Goal: Contribute content: Add original content to the website for others to see

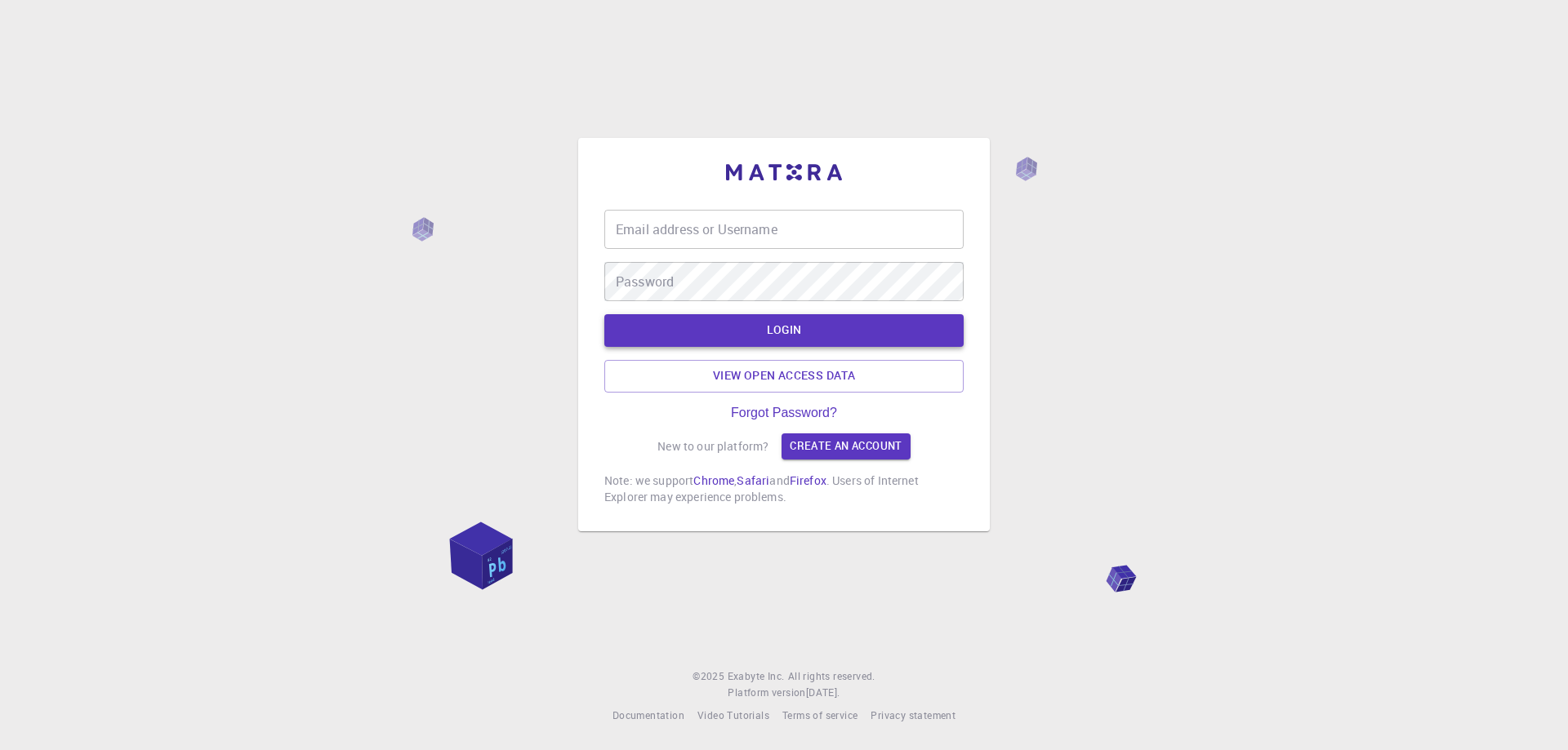
type input "[PERSON_NAME][EMAIL_ADDRESS][DOMAIN_NAME]"
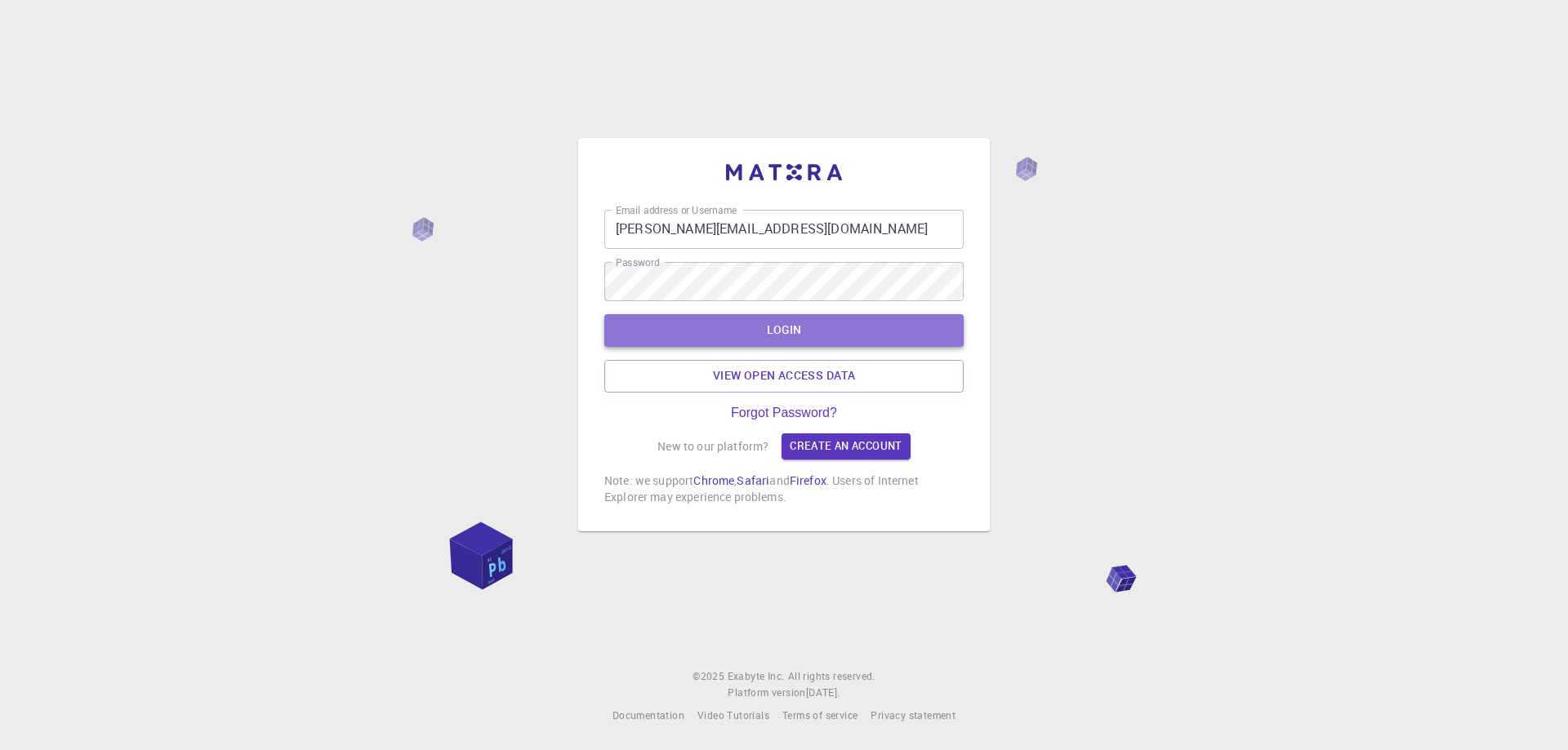
click at [755, 337] on button "LOGIN" at bounding box center [784, 330] width 360 height 33
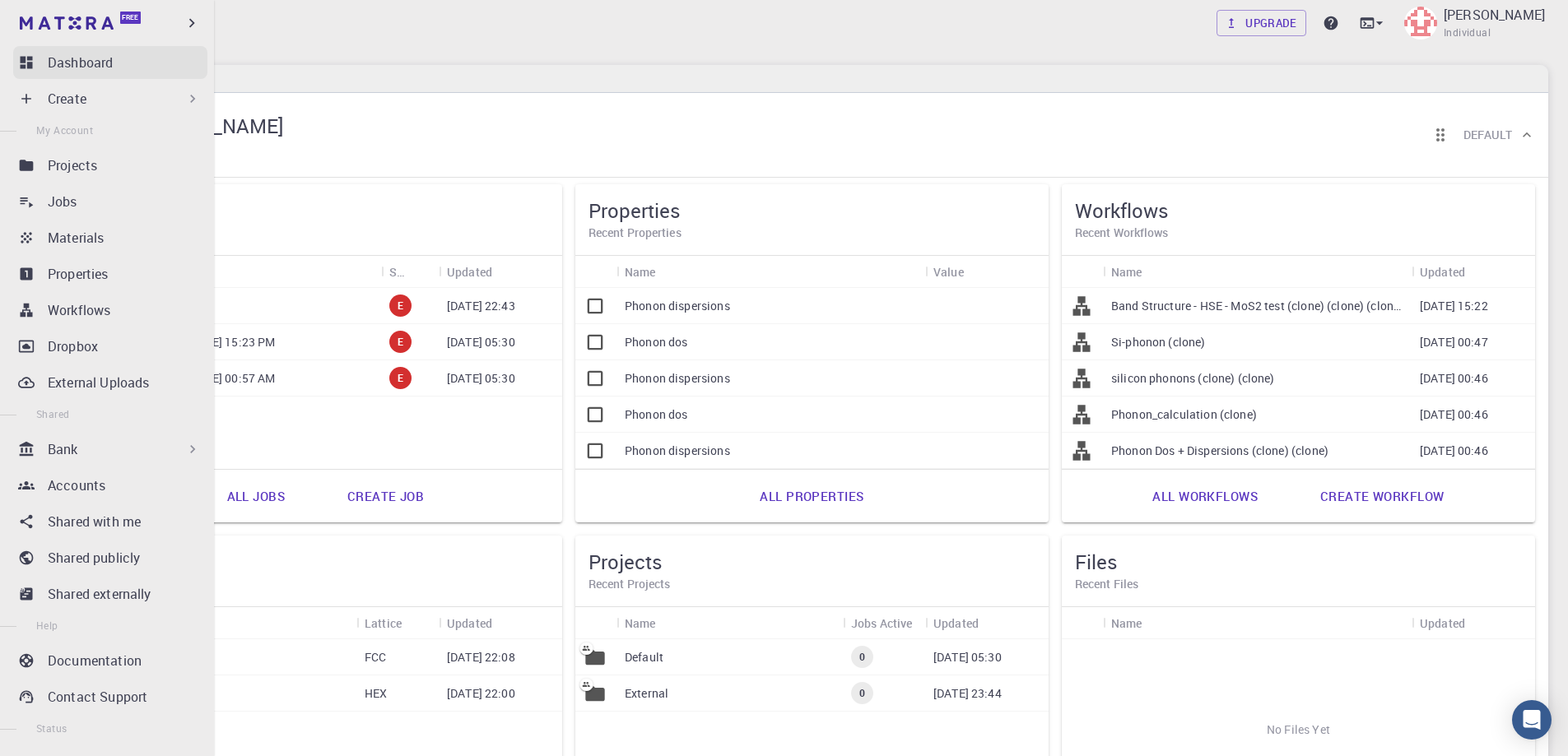
click at [81, 58] on p "Dashboard" at bounding box center [80, 63] width 65 height 20
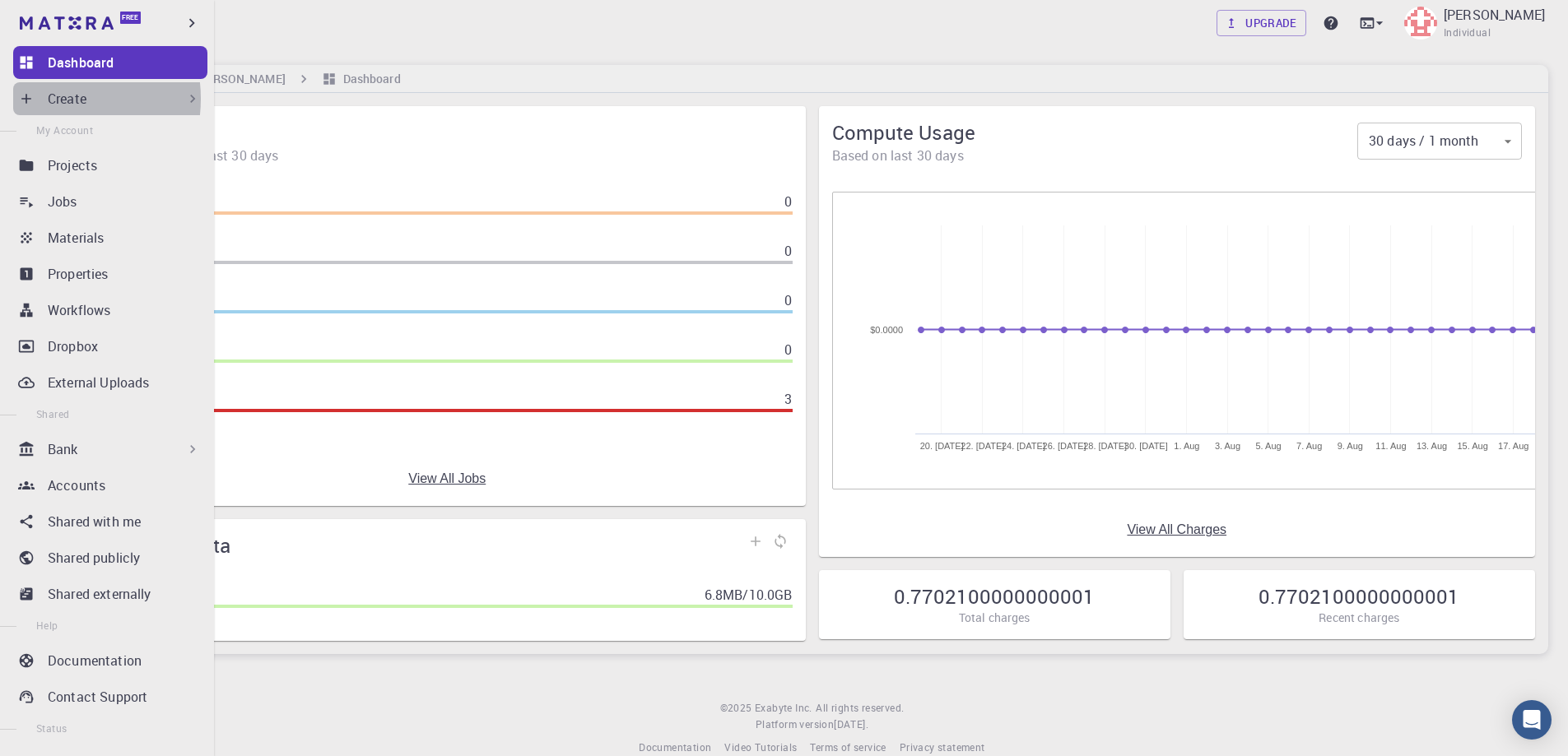
click at [48, 99] on p "Create" at bounding box center [67, 99] width 39 height 20
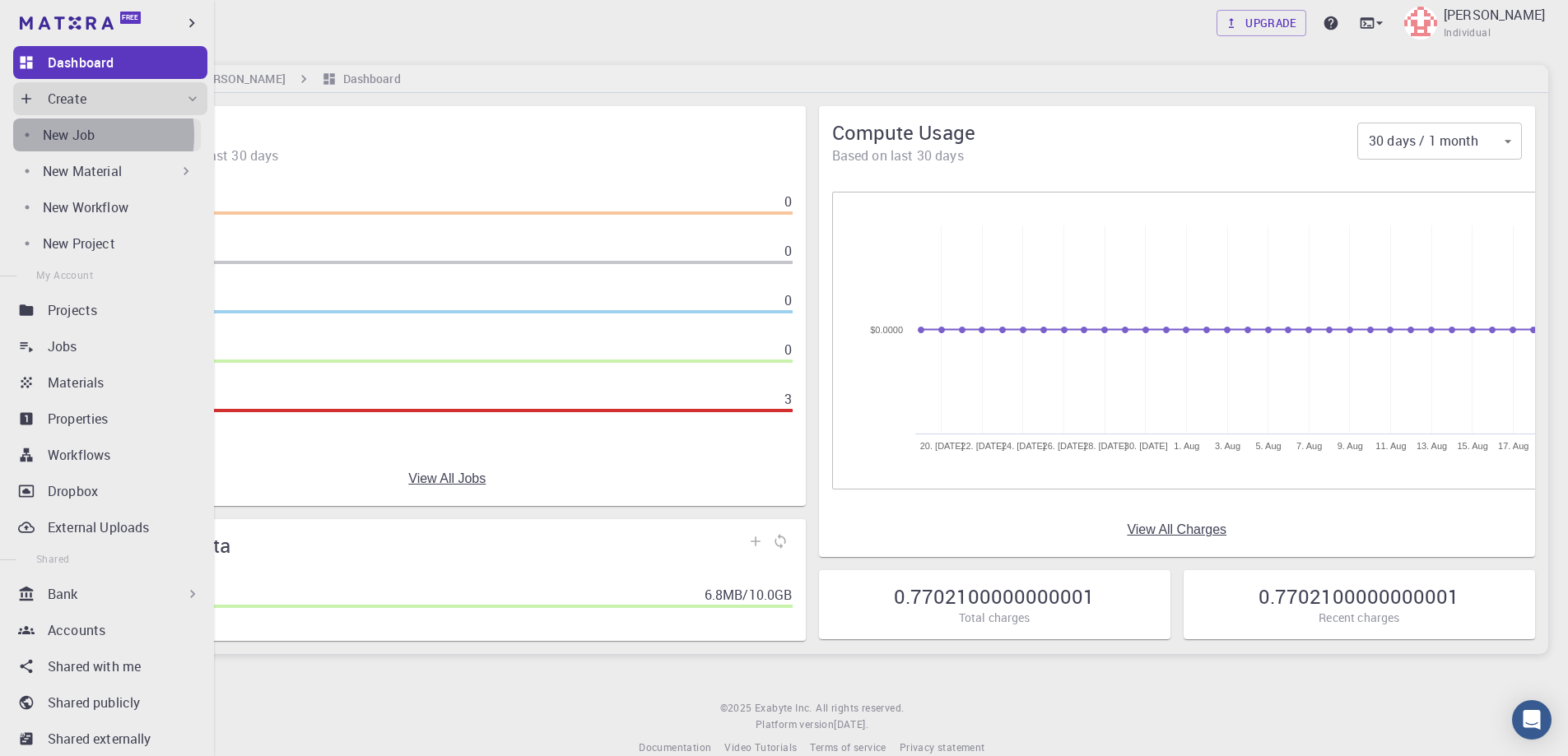
click at [67, 135] on p "New Job" at bounding box center [69, 135] width 52 height 20
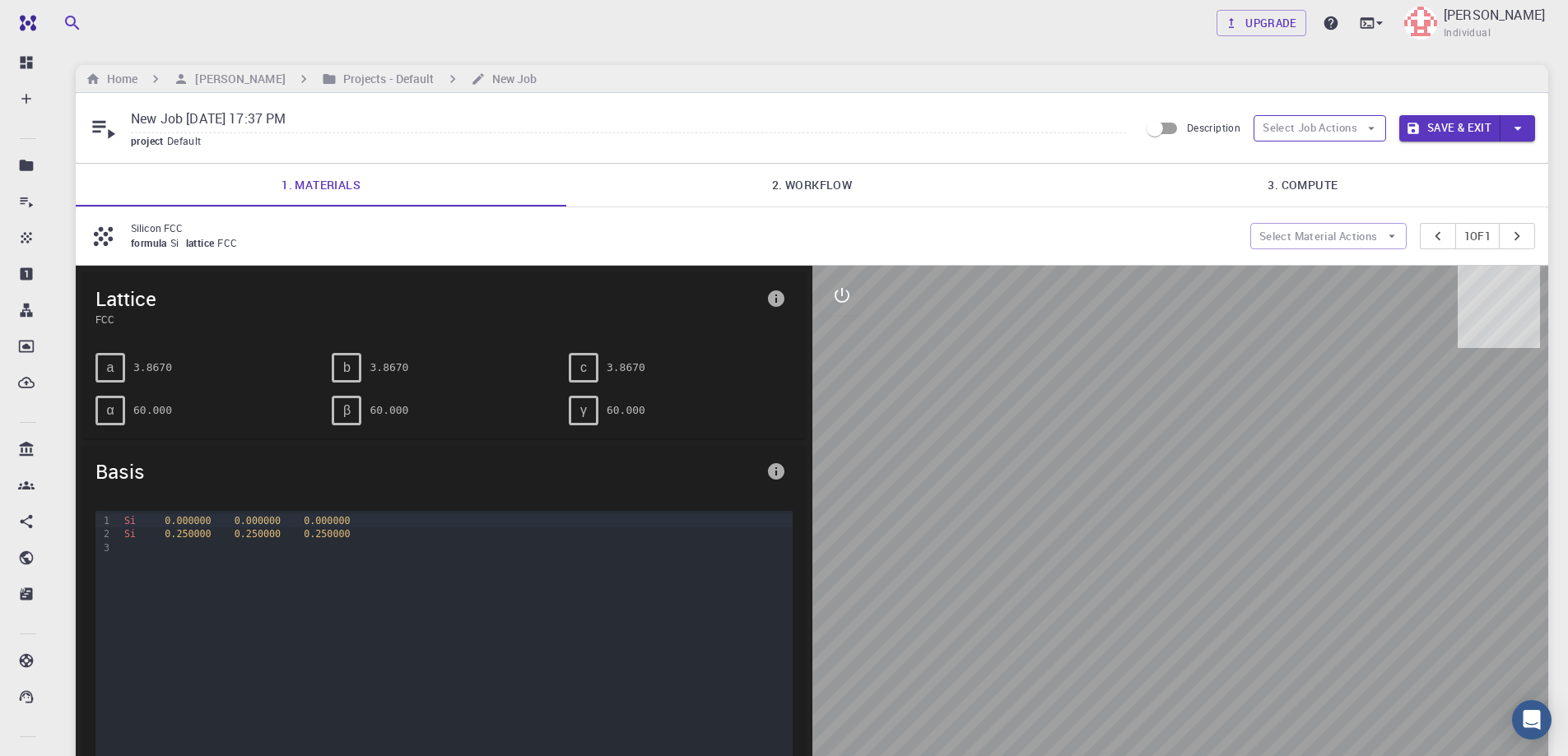
click at [1371, 126] on icon "button" at bounding box center [1371, 128] width 15 height 15
click at [1176, 170] on link "3. Compute" at bounding box center [1302, 185] width 490 height 43
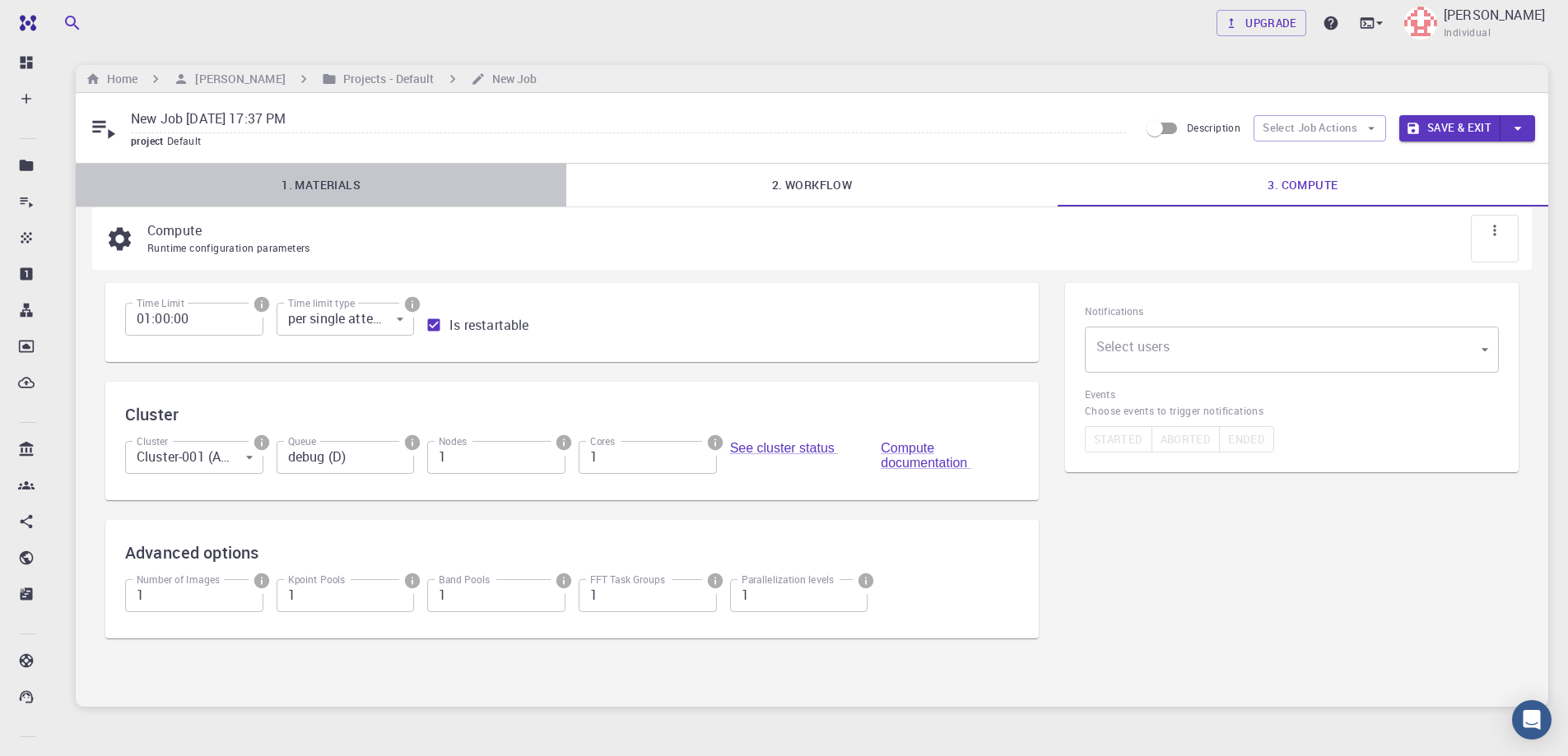
click at [311, 181] on link "1. Materials" at bounding box center [321, 185] width 490 height 43
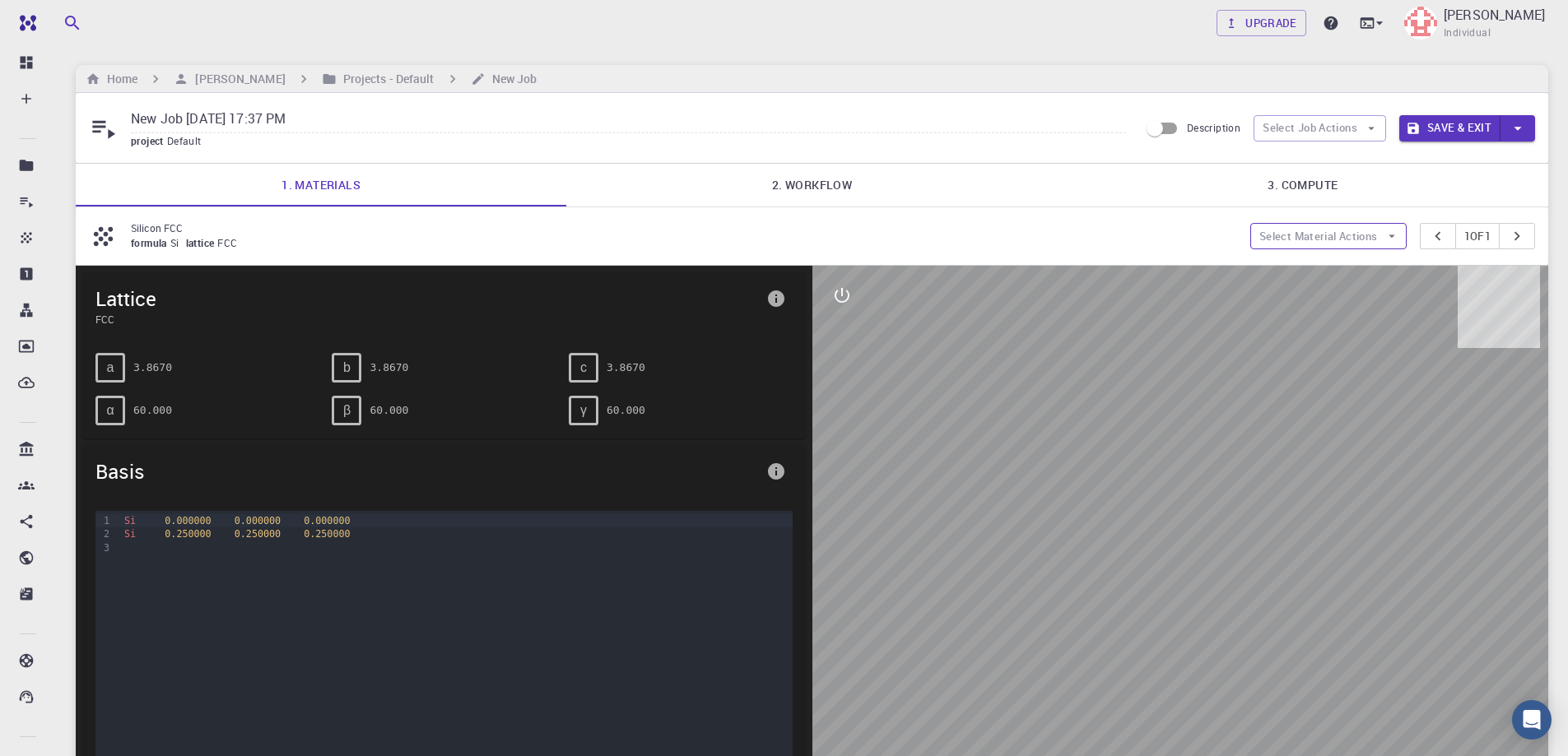
click at [1306, 233] on button "Select Material Actions" at bounding box center [1328, 236] width 157 height 26
click at [1293, 264] on span "Add materials" at bounding box center [1336, 269] width 101 height 16
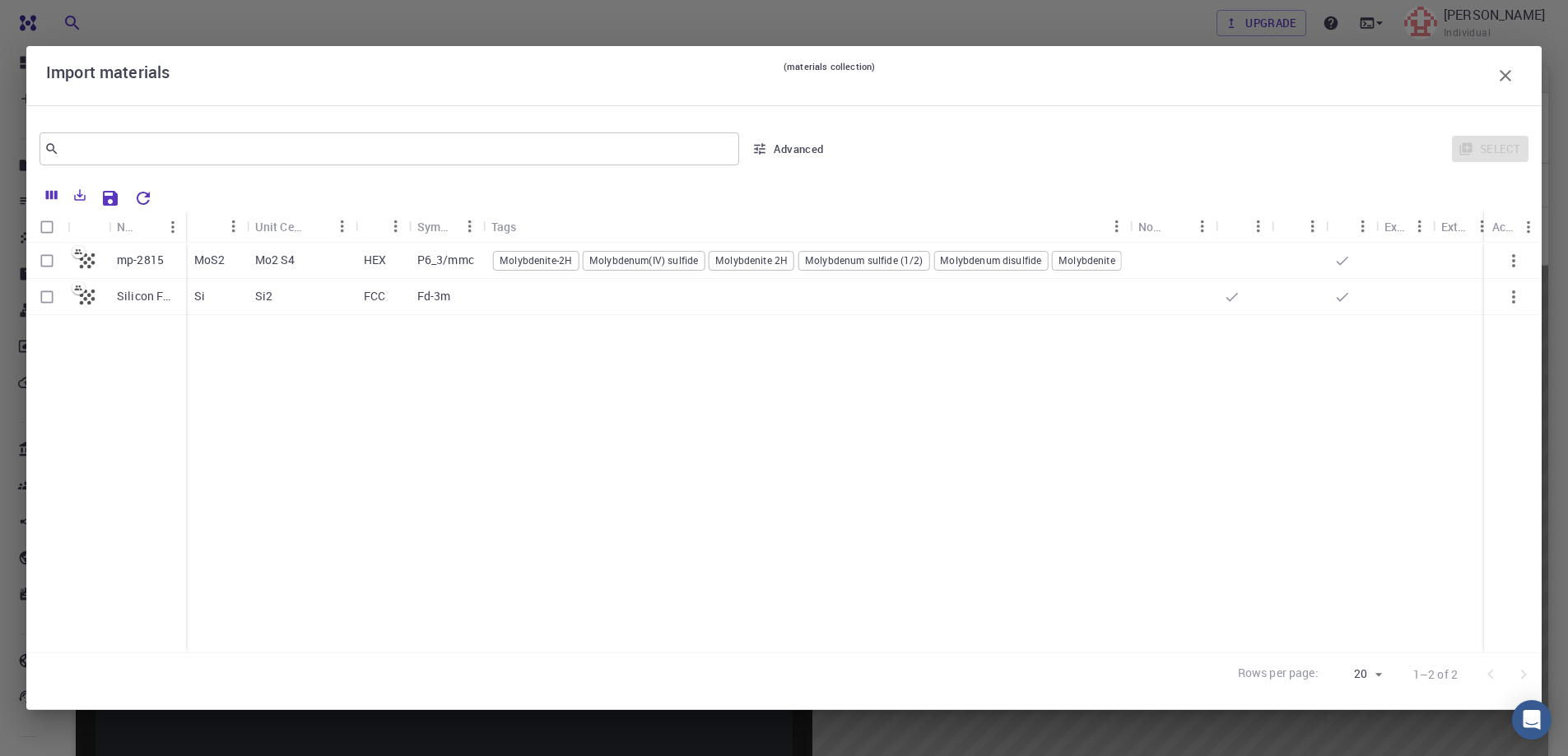
click at [45, 298] on input "Select row" at bounding box center [46, 297] width 31 height 31
checkbox input "true"
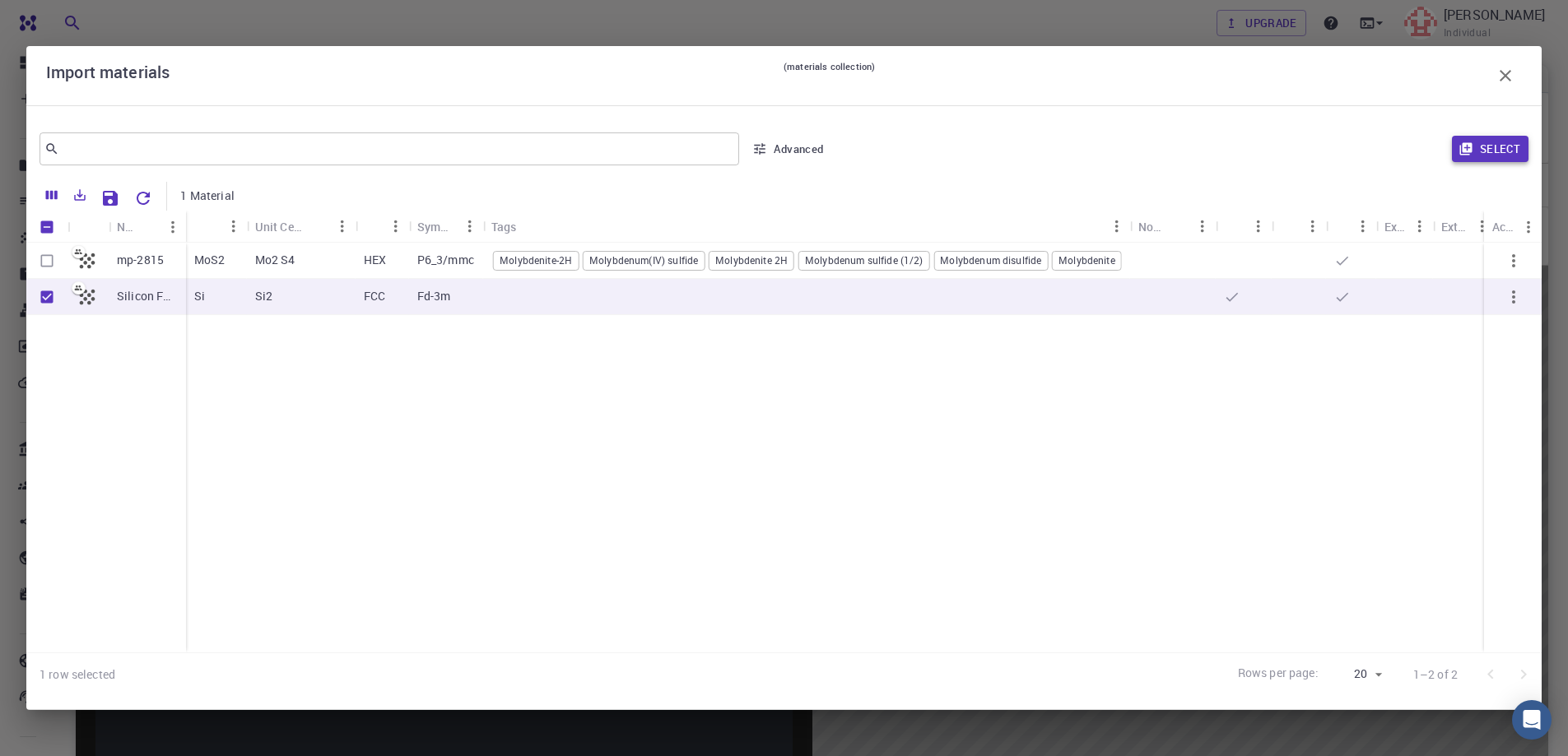
click at [1505, 145] on button "Select" at bounding box center [1490, 149] width 77 height 26
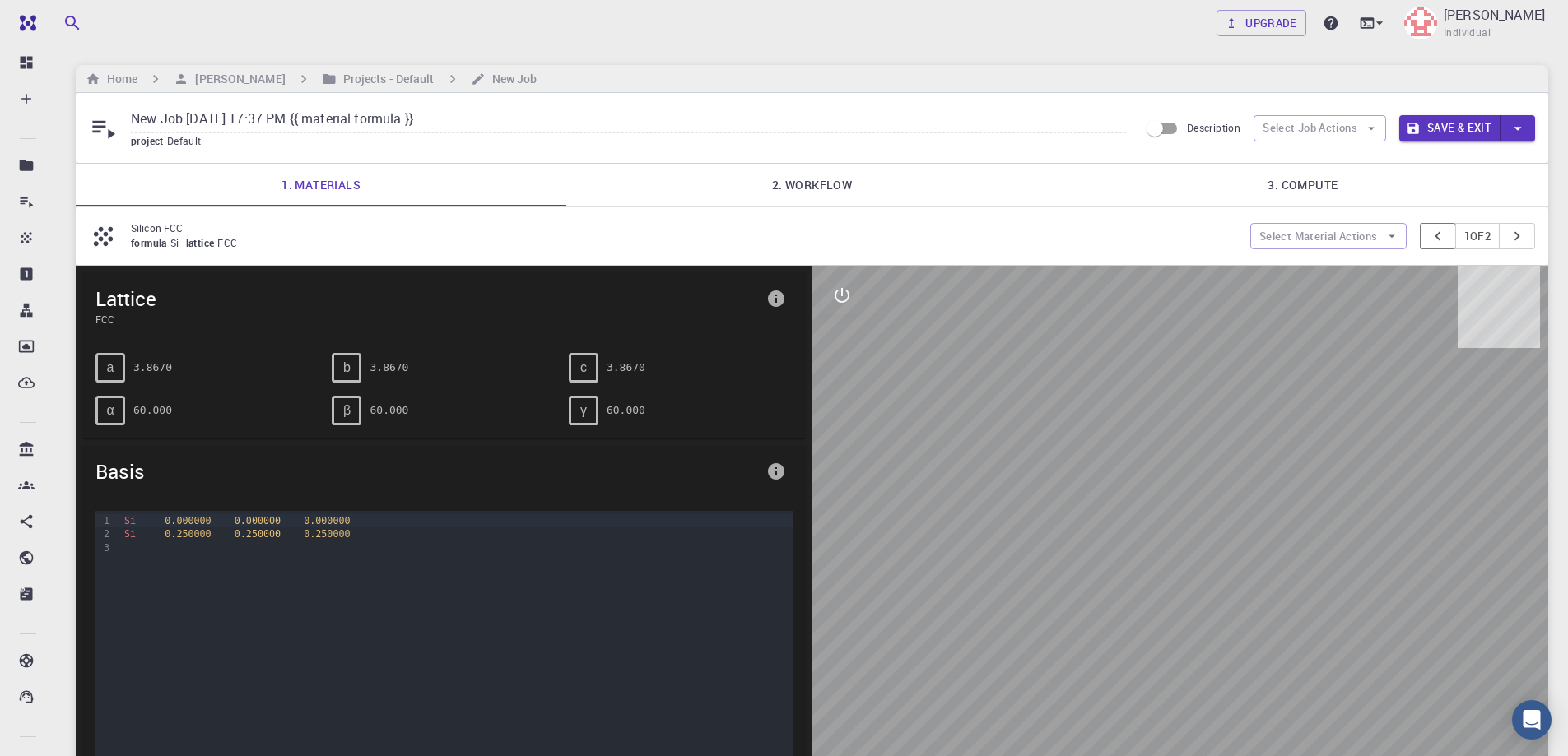
click at [1432, 231] on icon "pager" at bounding box center [1438, 236] width 18 height 18
click at [1388, 232] on icon "button" at bounding box center [1391, 236] width 15 height 15
click at [1350, 293] on span "Remove material" at bounding box center [1336, 296] width 101 height 16
type input "New Job [DATE] 17:37 PM"
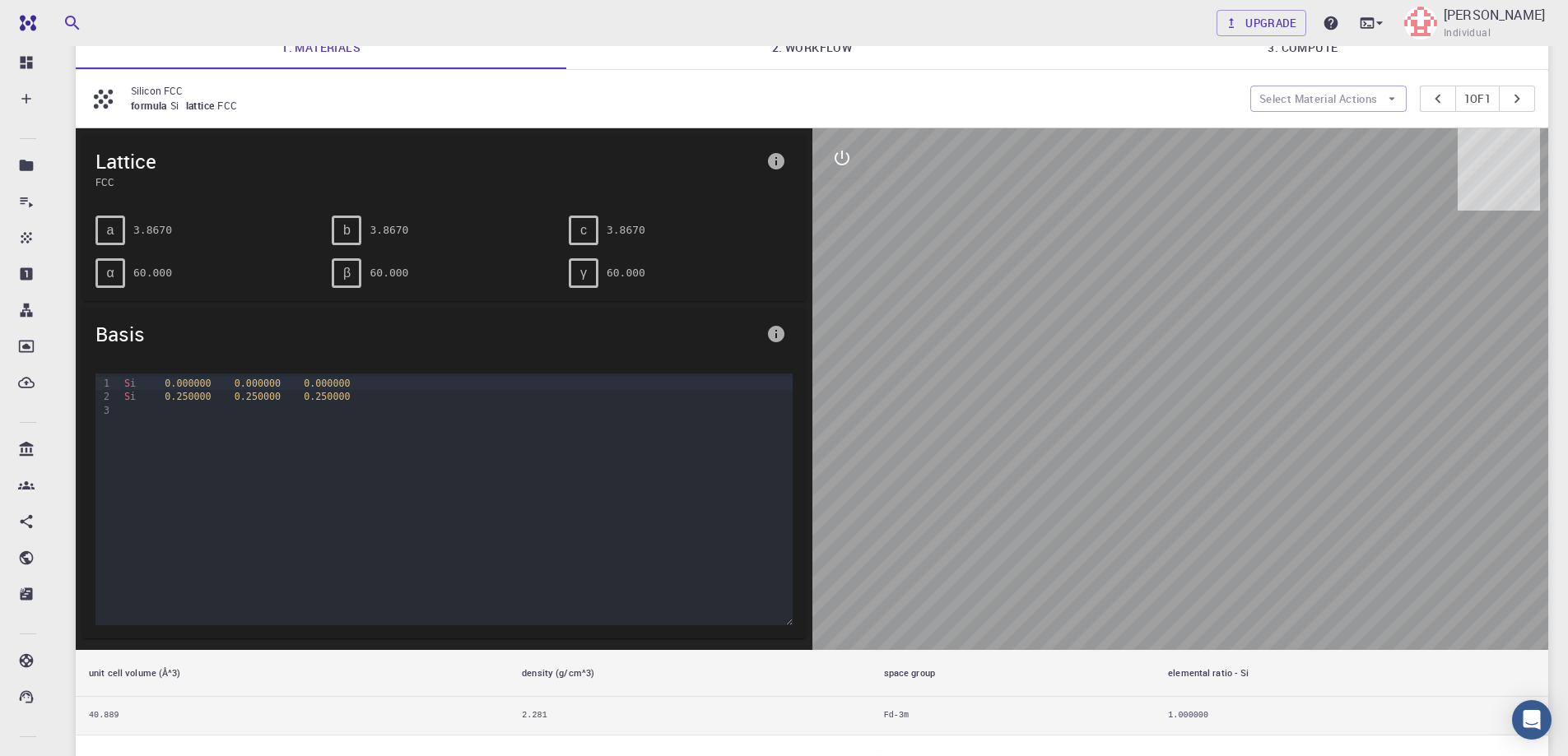
drag, startPoint x: 1234, startPoint y: 429, endPoint x: 1172, endPoint y: 421, distance: 62.5
click at [1172, 421] on div at bounding box center [1181, 389] width 737 height 522
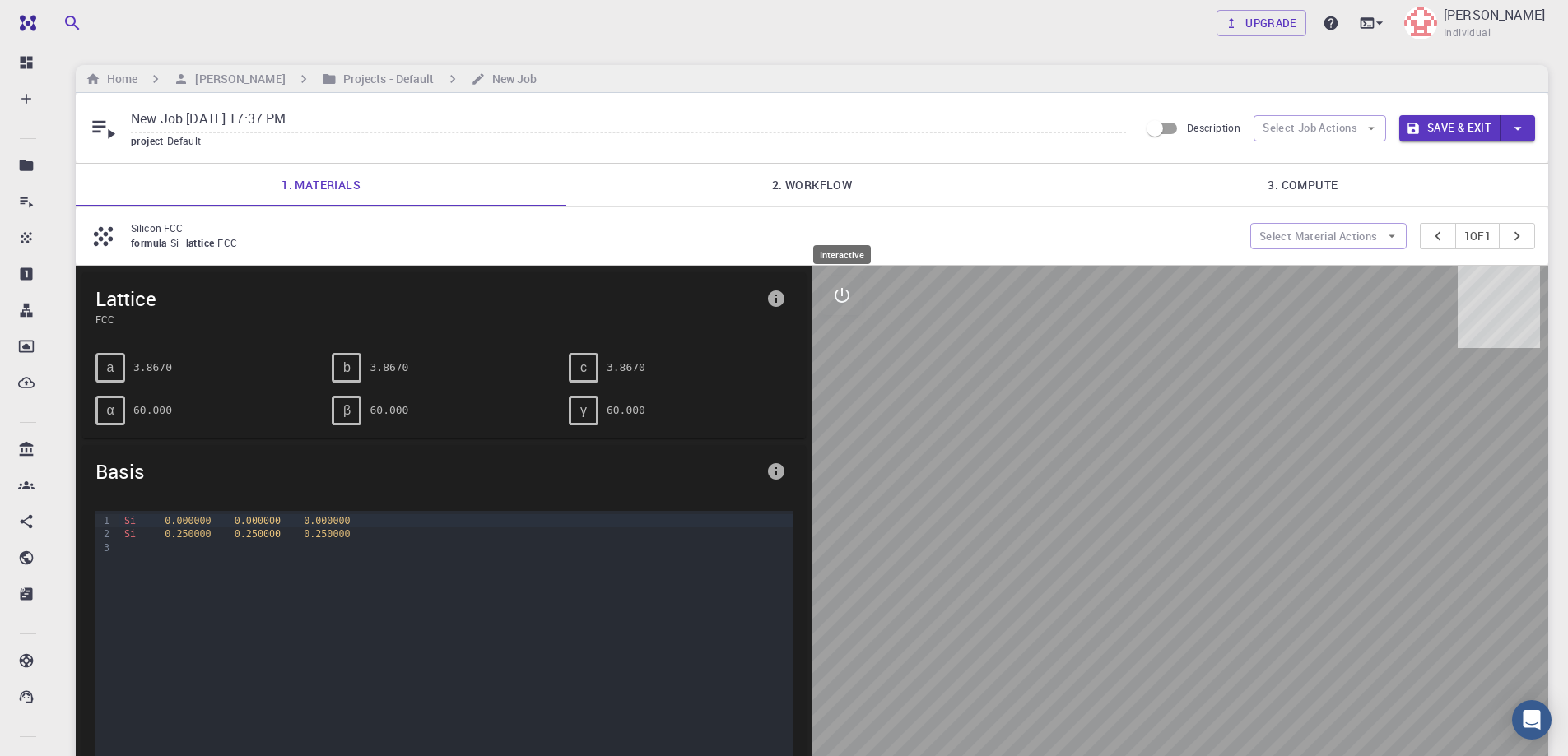
click at [846, 295] on icon "interactive" at bounding box center [842, 296] width 20 height 20
click at [845, 376] on icon "parameters" at bounding box center [842, 375] width 16 height 16
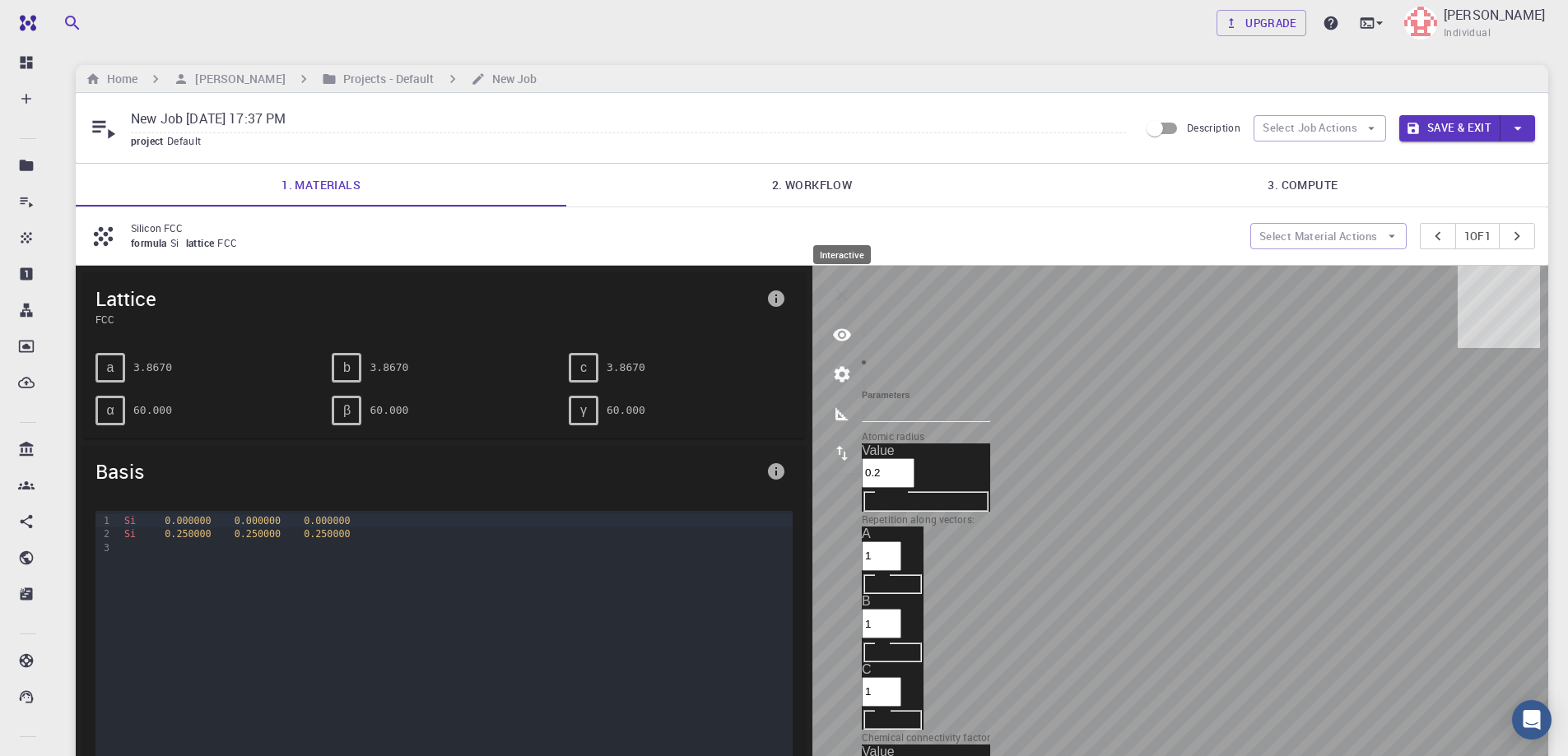
click at [842, 296] on icon "interactive" at bounding box center [842, 296] width 12 height 12
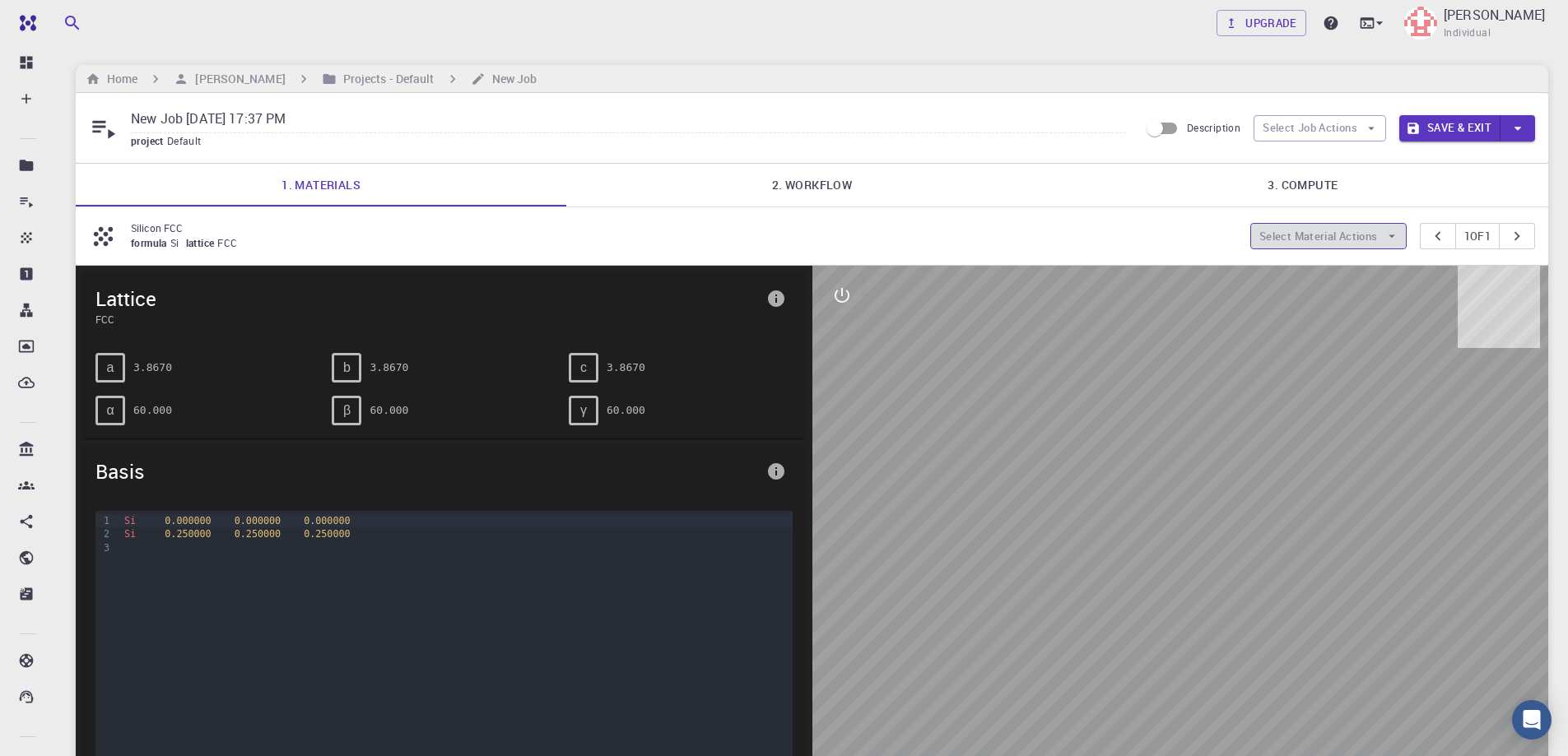
click at [1388, 237] on icon "button" at bounding box center [1391, 237] width 7 height 3
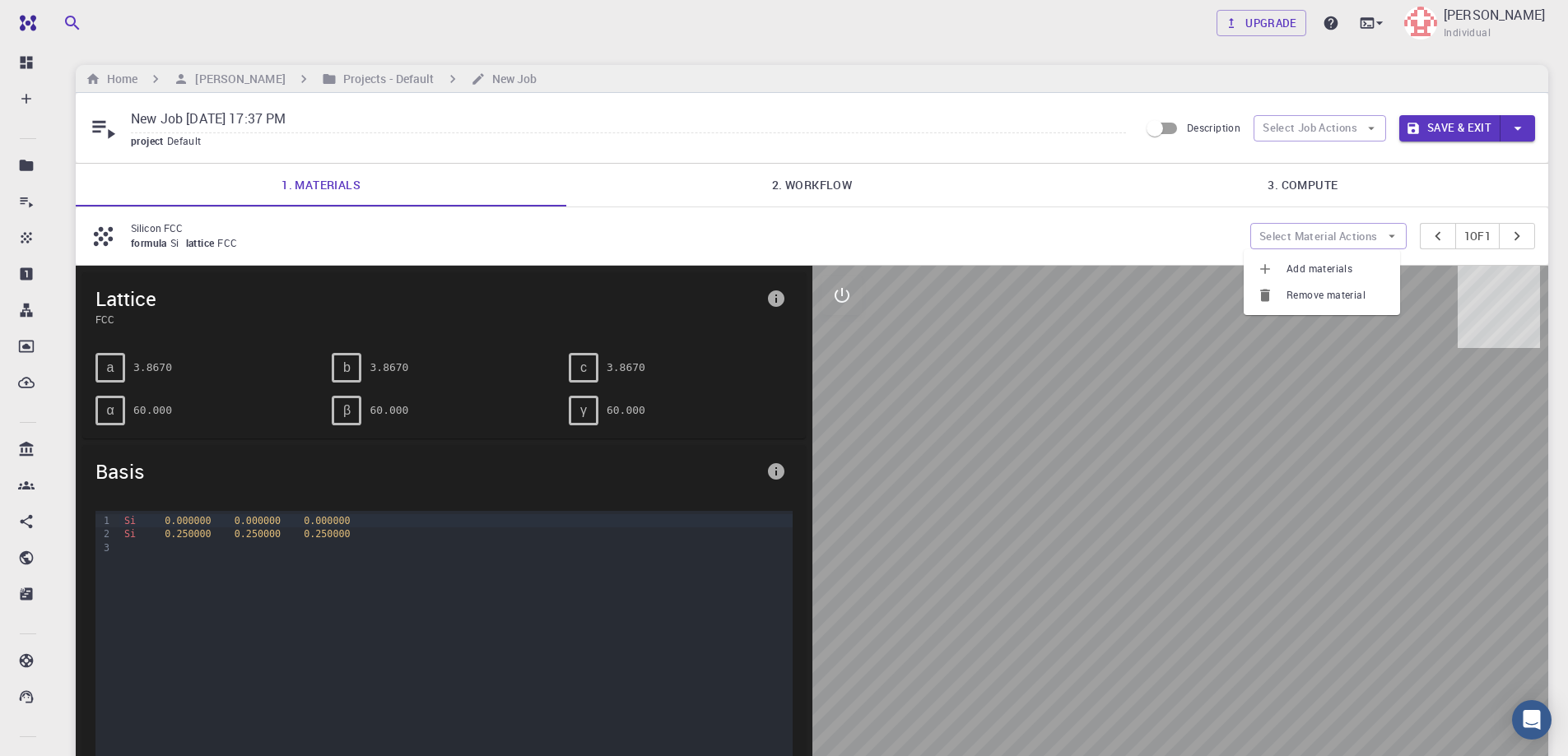
click at [940, 356] on div at bounding box center [1181, 526] width 737 height 522
click at [822, 182] on link "2. Workflow" at bounding box center [811, 185] width 490 height 43
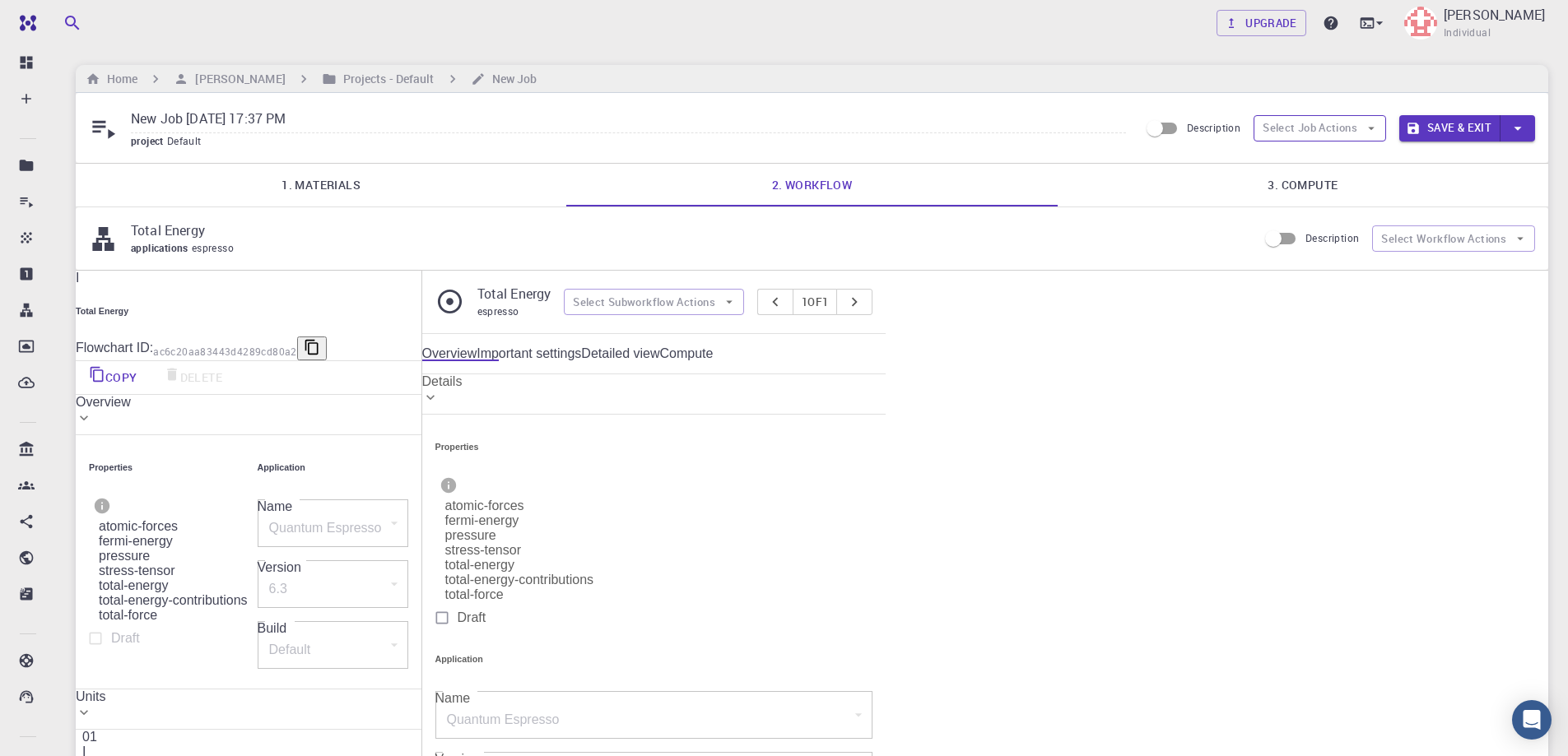
click at [1349, 129] on button "Select Job Actions" at bounding box center [1319, 128] width 133 height 26
click at [1309, 213] on span "Select workflow" at bounding box center [1333, 214] width 77 height 16
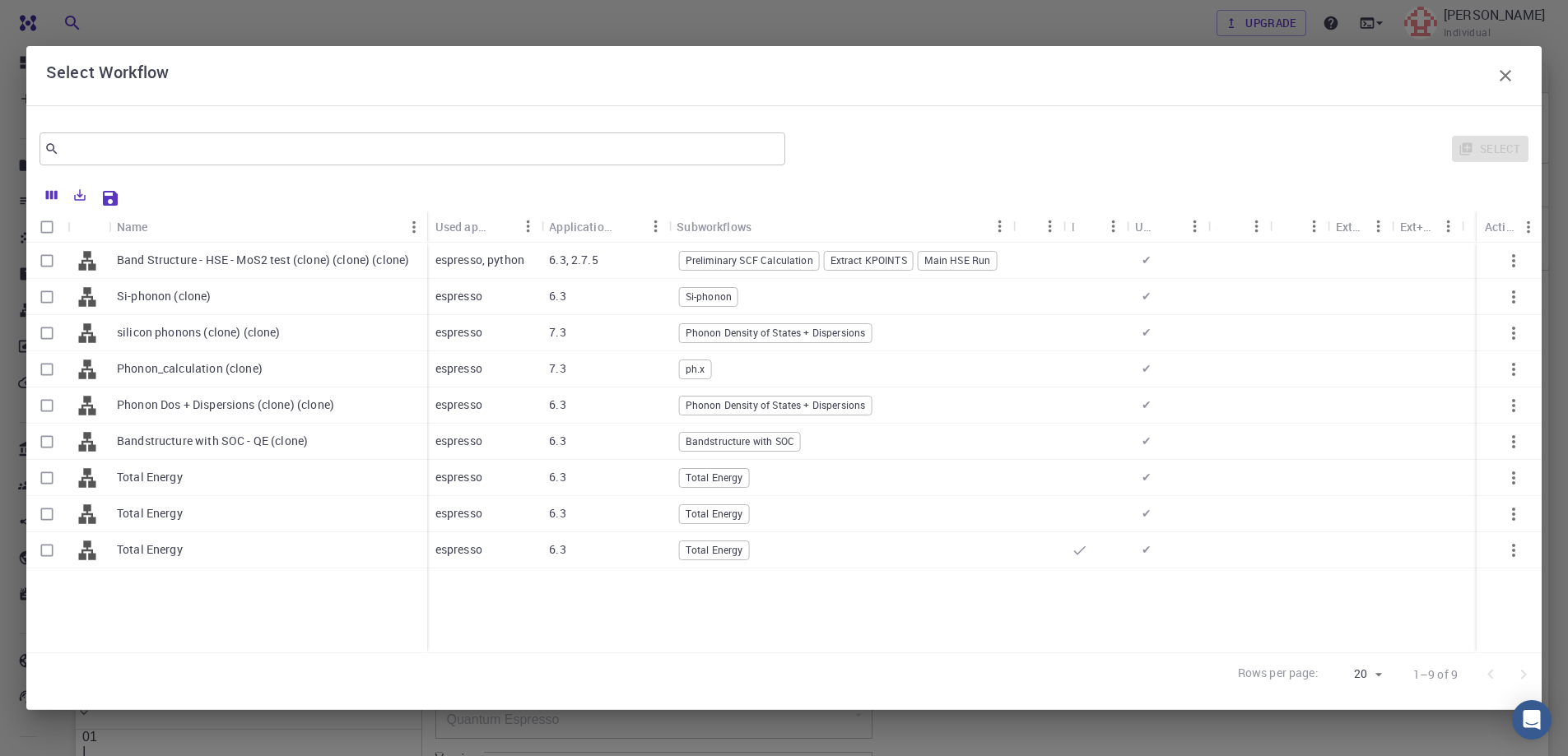
click at [47, 549] on input "Select row" at bounding box center [46, 550] width 31 height 31
checkbox input "true"
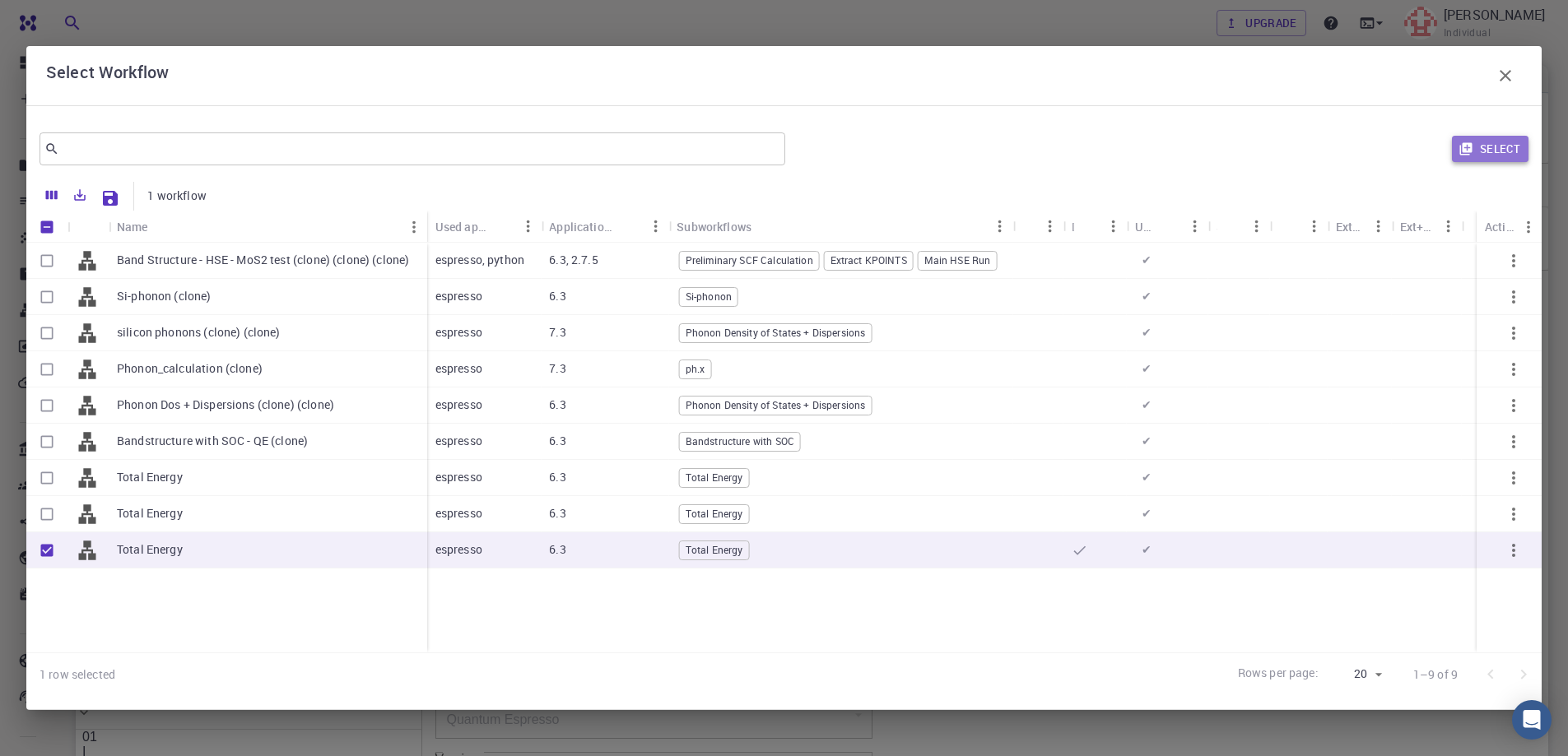
click at [1493, 147] on button "Select" at bounding box center [1490, 149] width 77 height 26
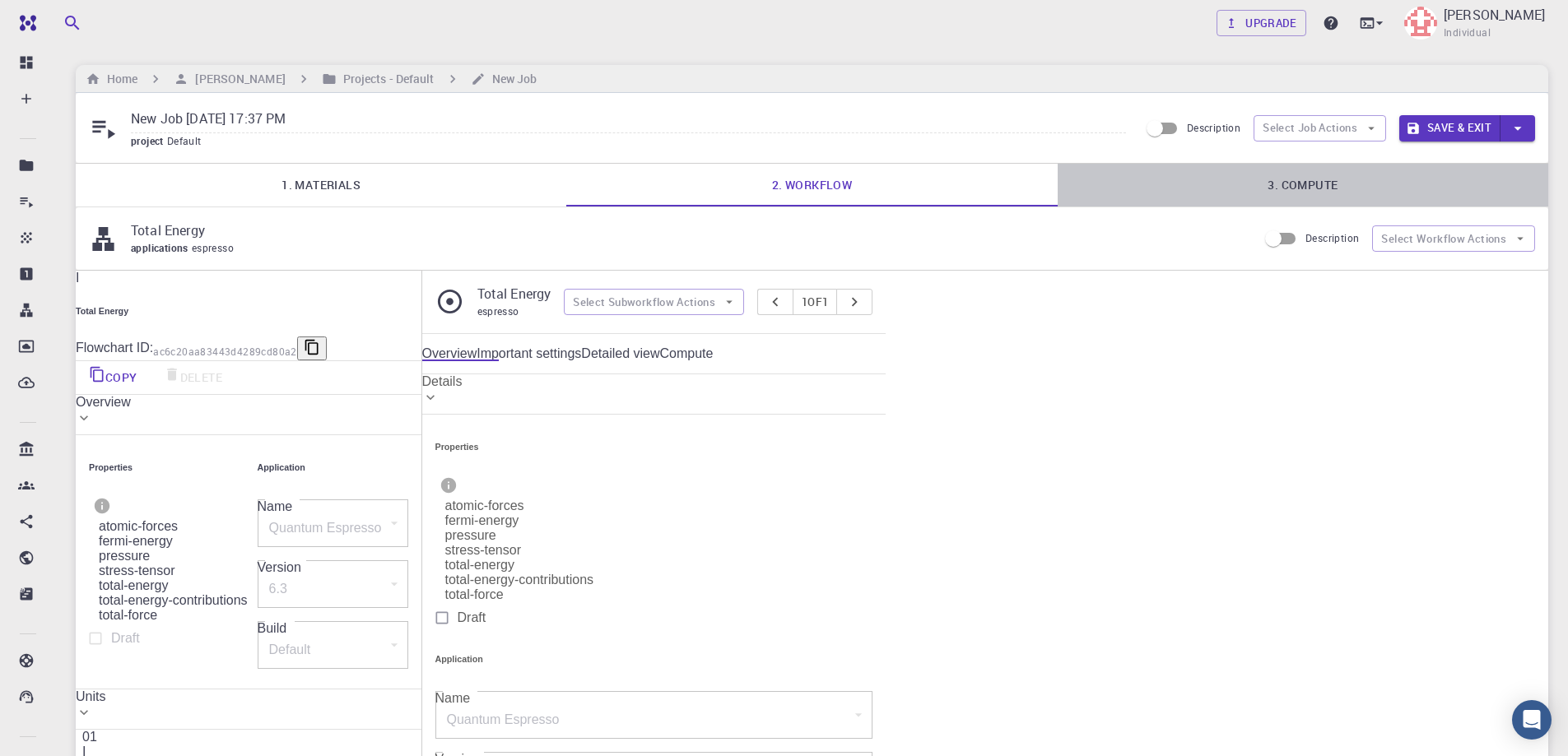
click at [1315, 181] on link "3. Compute" at bounding box center [1302, 185] width 490 height 43
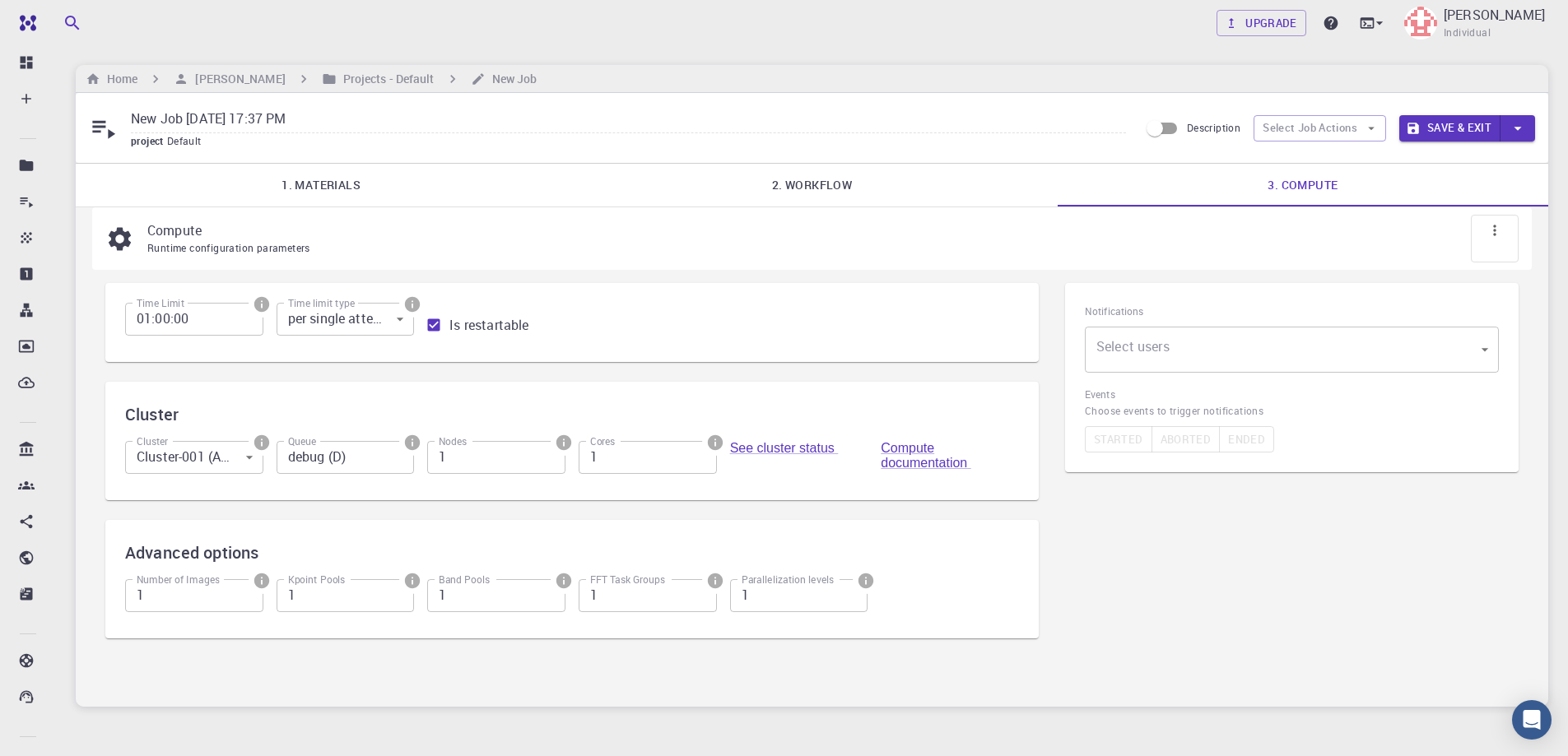
click at [211, 463] on body "Free Dashboard Create New Job New Material Create Material Upload File Import f…" at bounding box center [784, 417] width 1568 height 836
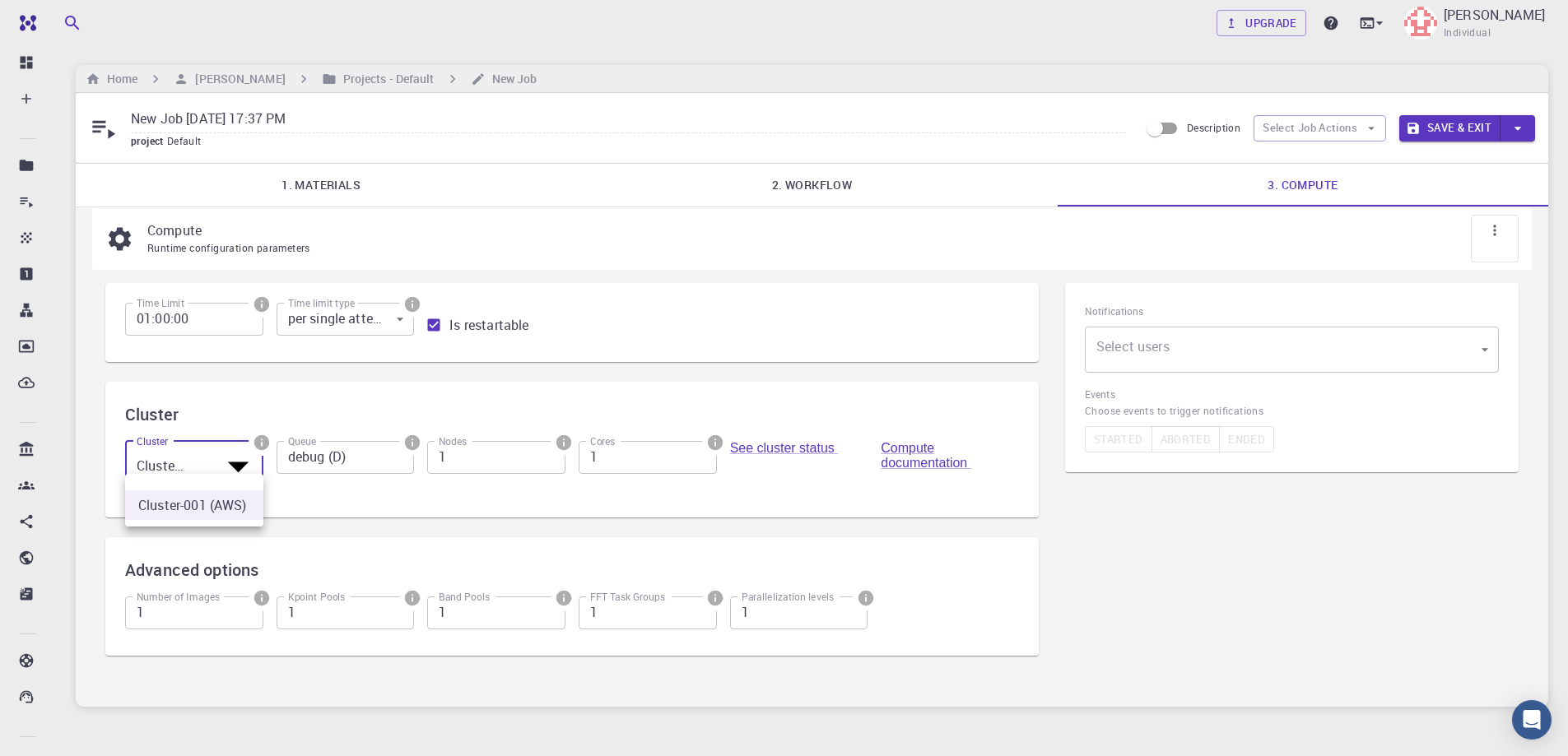
click at [211, 463] on div at bounding box center [784, 378] width 1568 height 756
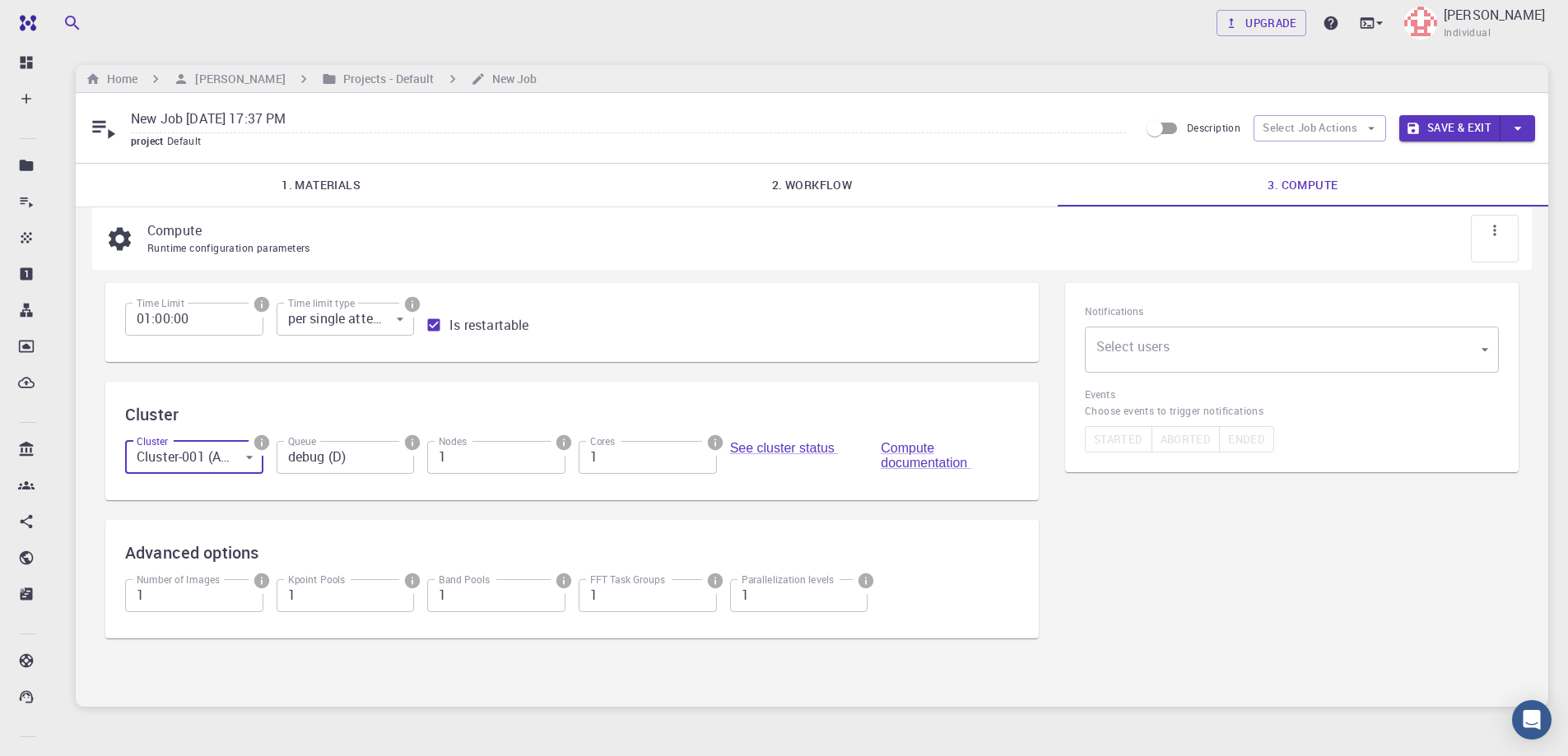
click at [349, 461] on input "debug (D)" at bounding box center [346, 457] width 138 height 33
click at [188, 668] on div at bounding box center [784, 378] width 1568 height 756
click at [219, 121] on input "New Job [DATE] 17:37 PM" at bounding box center [628, 119] width 995 height 27
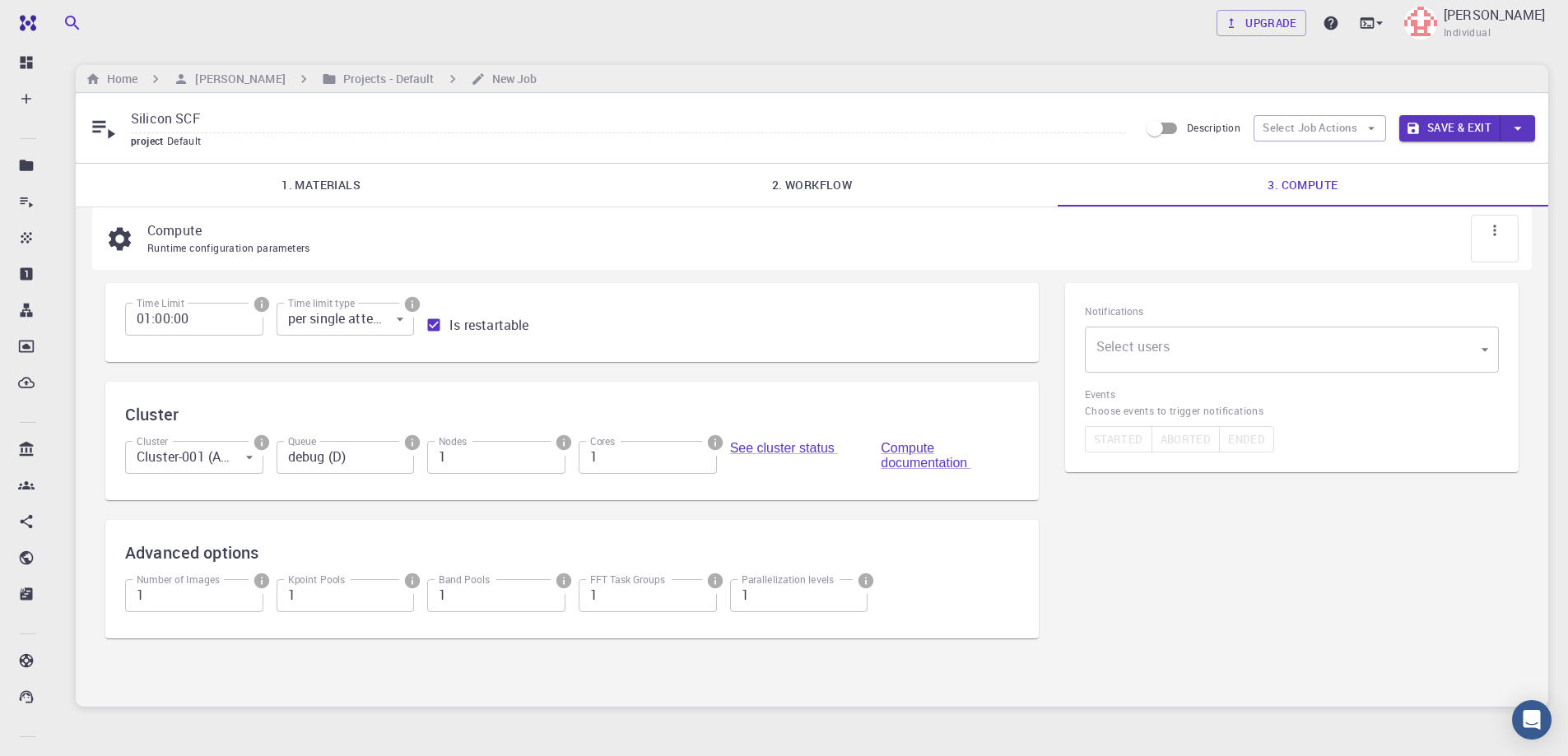
type input "Silicon SCF"
click at [888, 63] on div "Upgrade [PERSON_NAME] Individual Home [PERSON_NAME] Projects - Default New Job …" at bounding box center [812, 417] width 1512 height 836
click at [1443, 121] on button "Save & Exit" at bounding box center [1449, 128] width 101 height 26
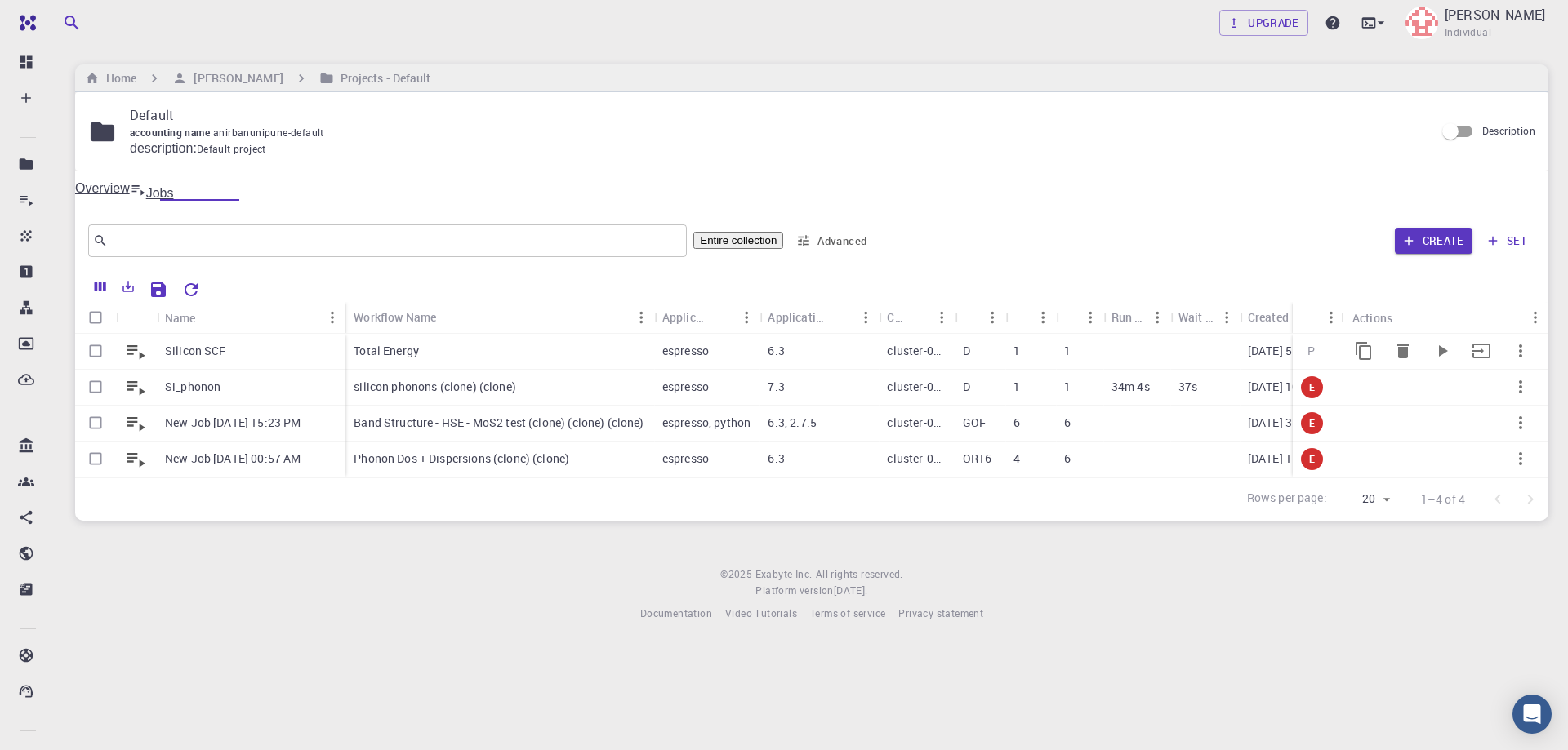
click at [92, 351] on input "Select row" at bounding box center [95, 351] width 31 height 31
checkbox input "true"
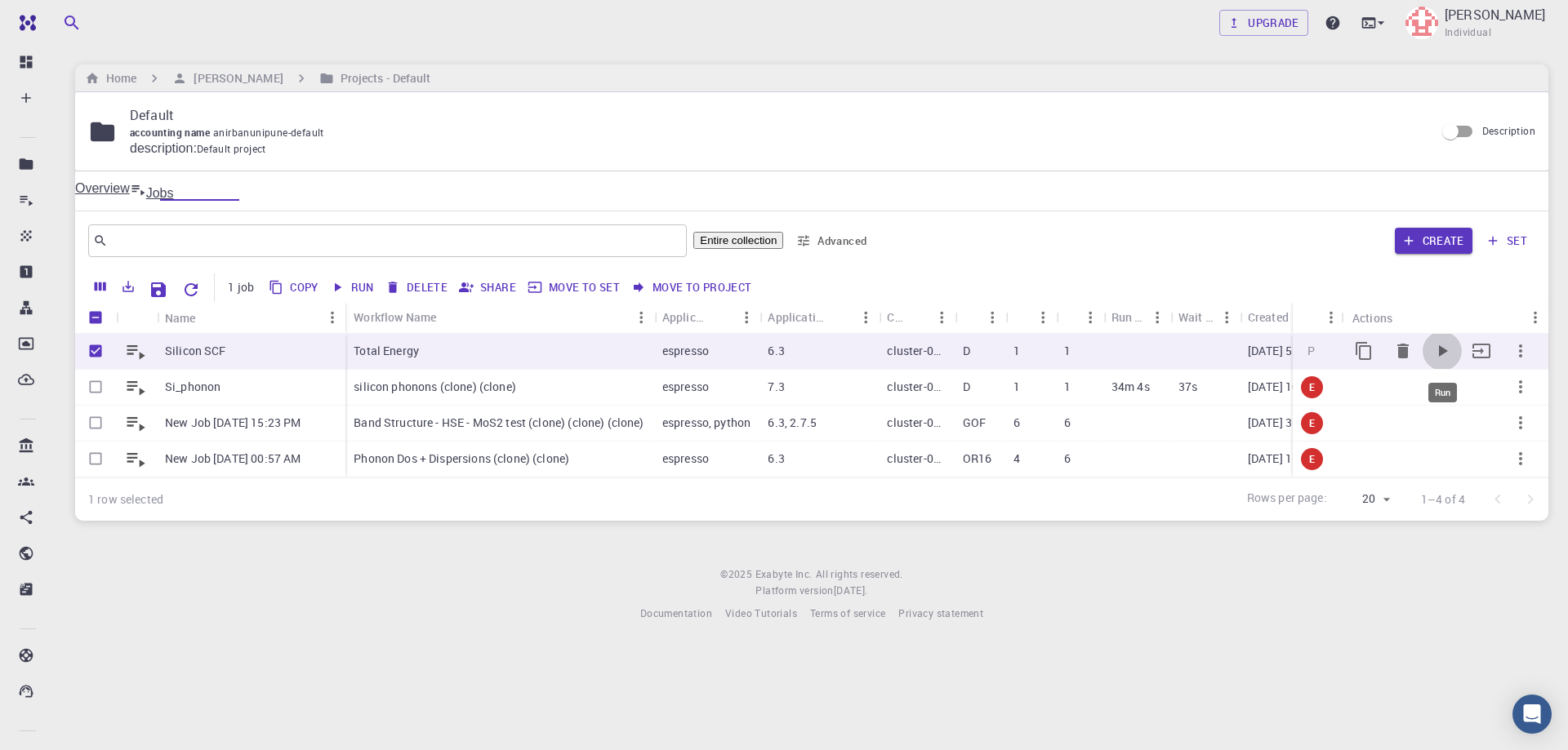
click at [1445, 351] on icon "Run" at bounding box center [1442, 352] width 20 height 20
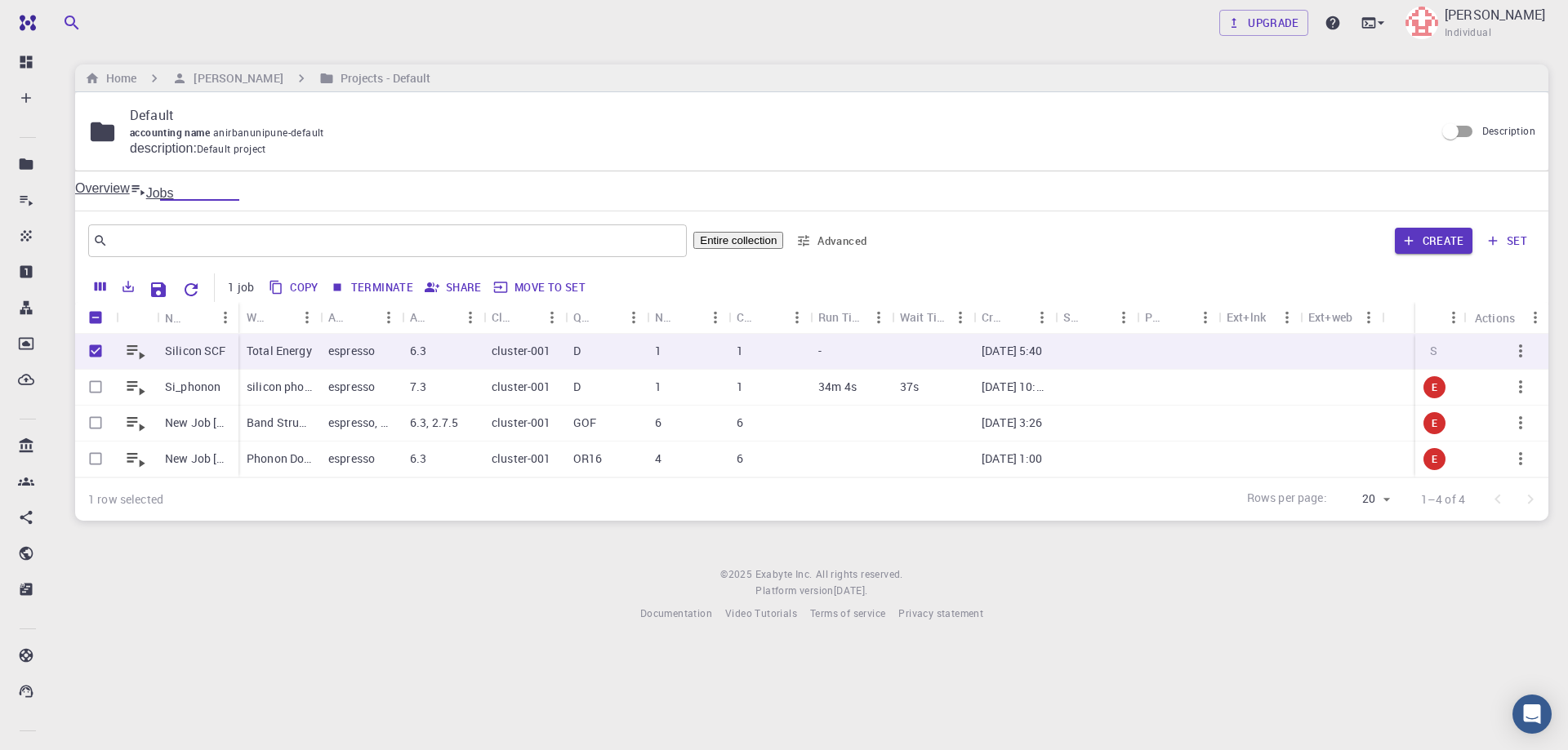
click at [389, 478] on div "Silicon SCF Si_phonon New Job [DATE] 15:23 PM New Job [DATE] 00:57 AM Total Ene…" at bounding box center [811, 405] width 1473 height 144
click at [739, 620] on span "Video Tutorials" at bounding box center [761, 612] width 72 height 13
click at [288, 353] on p "Total Energy" at bounding box center [279, 351] width 65 height 16
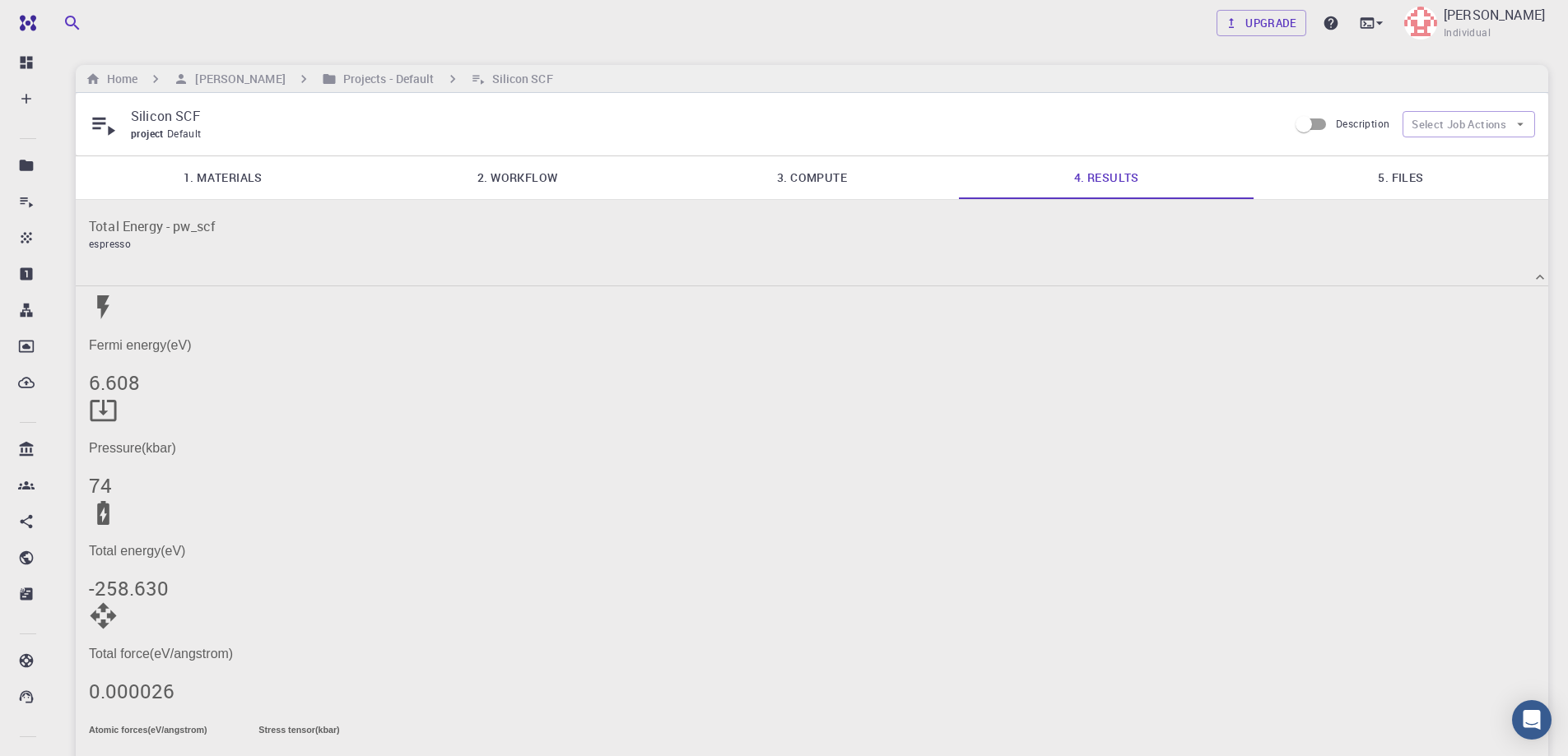
click at [990, 575] on h5 "-258.630" at bounding box center [812, 588] width 1446 height 26
click at [1406, 174] on link "5. Files" at bounding box center [1400, 178] width 295 height 43
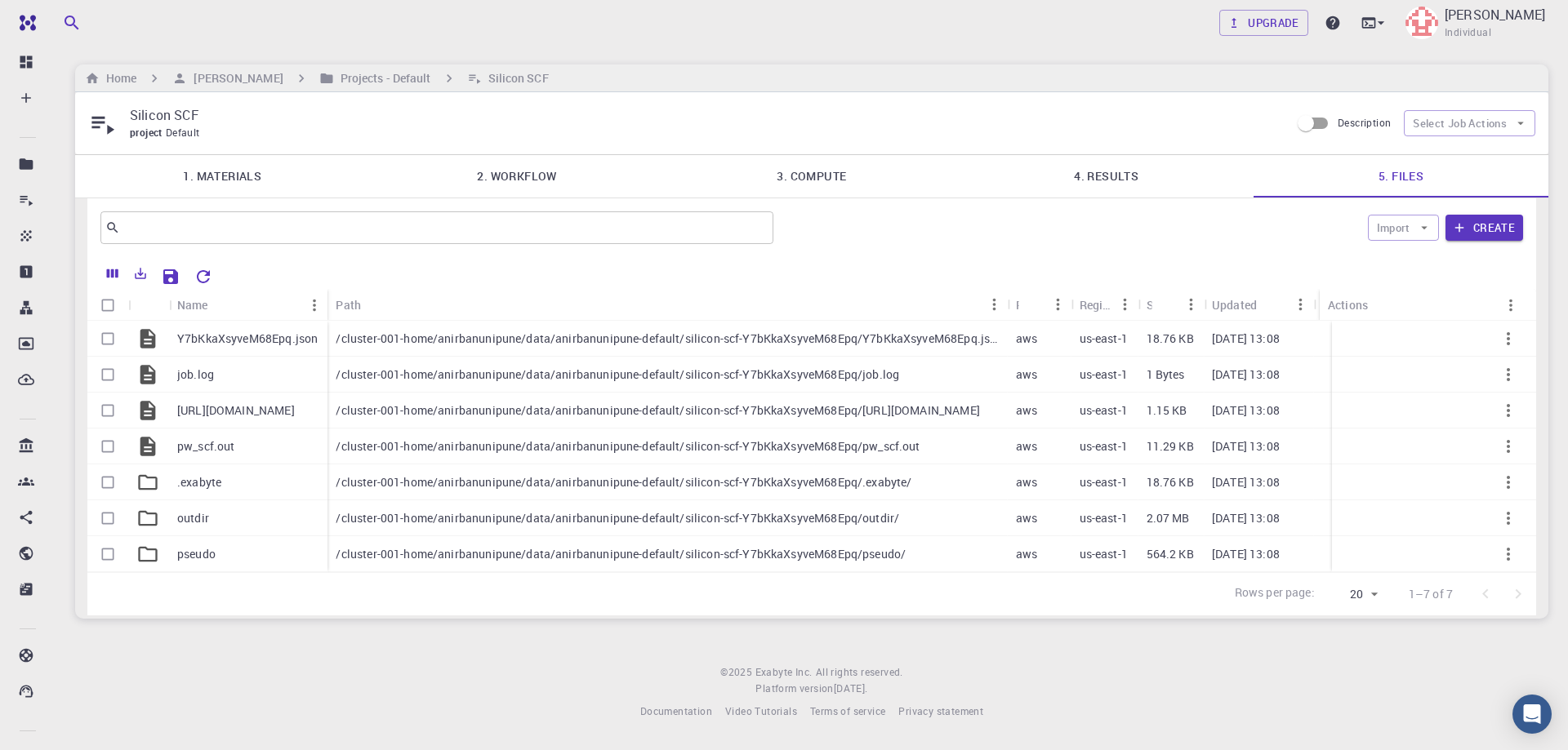
click at [1129, 179] on link "4. Results" at bounding box center [1106, 176] width 295 height 43
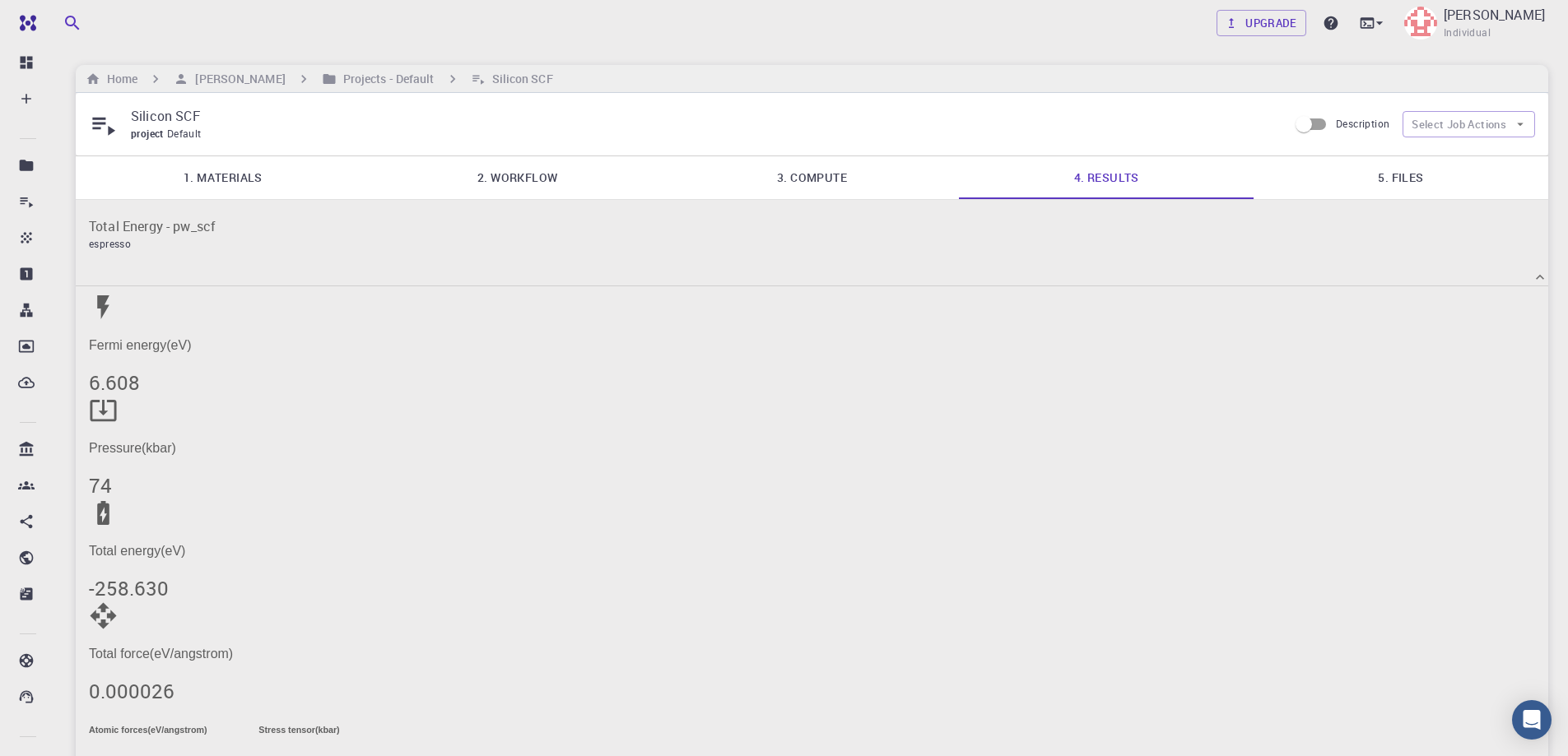
click at [809, 180] on link "3. Compute" at bounding box center [812, 178] width 295 height 43
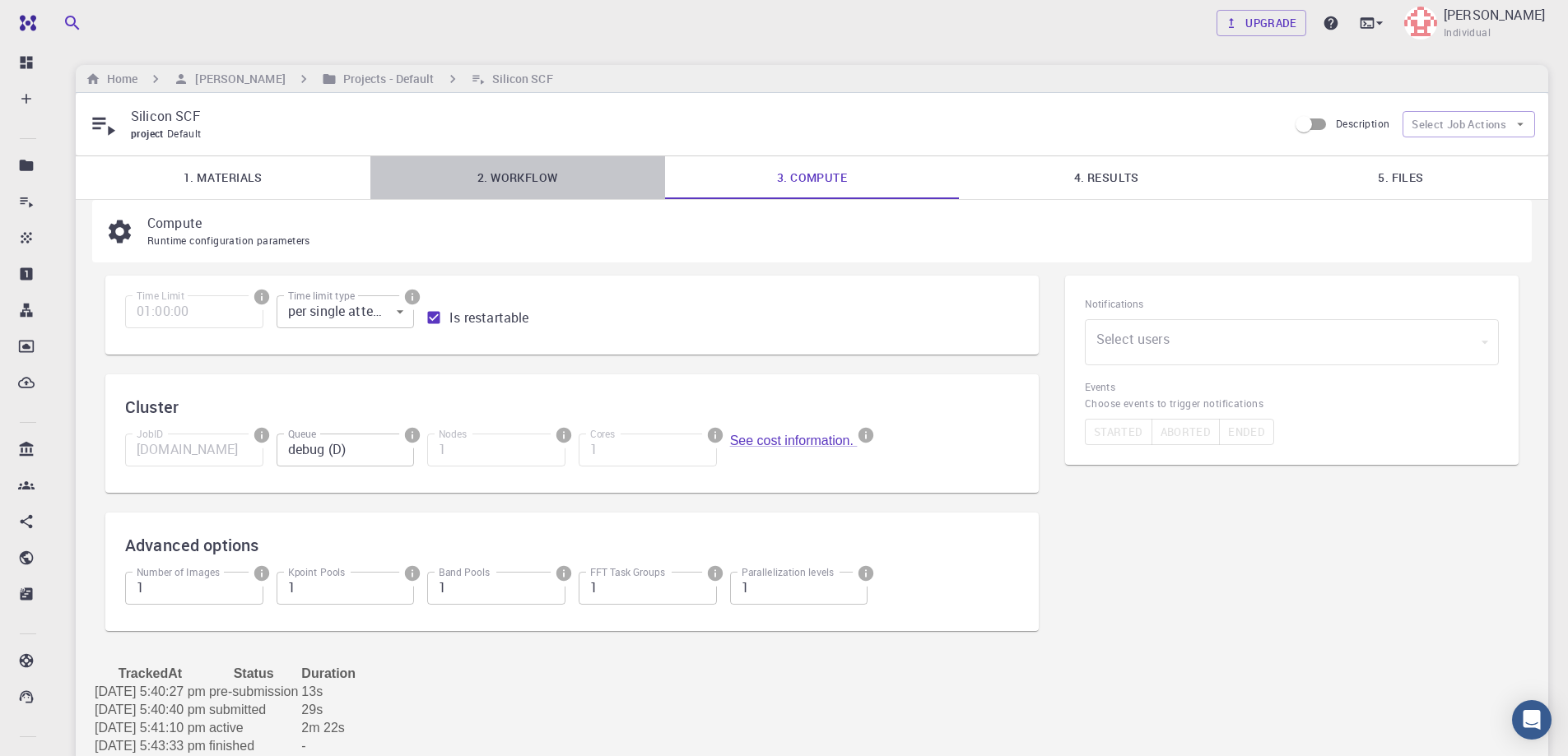
click at [520, 177] on link "2. Workflow" at bounding box center [517, 178] width 295 height 43
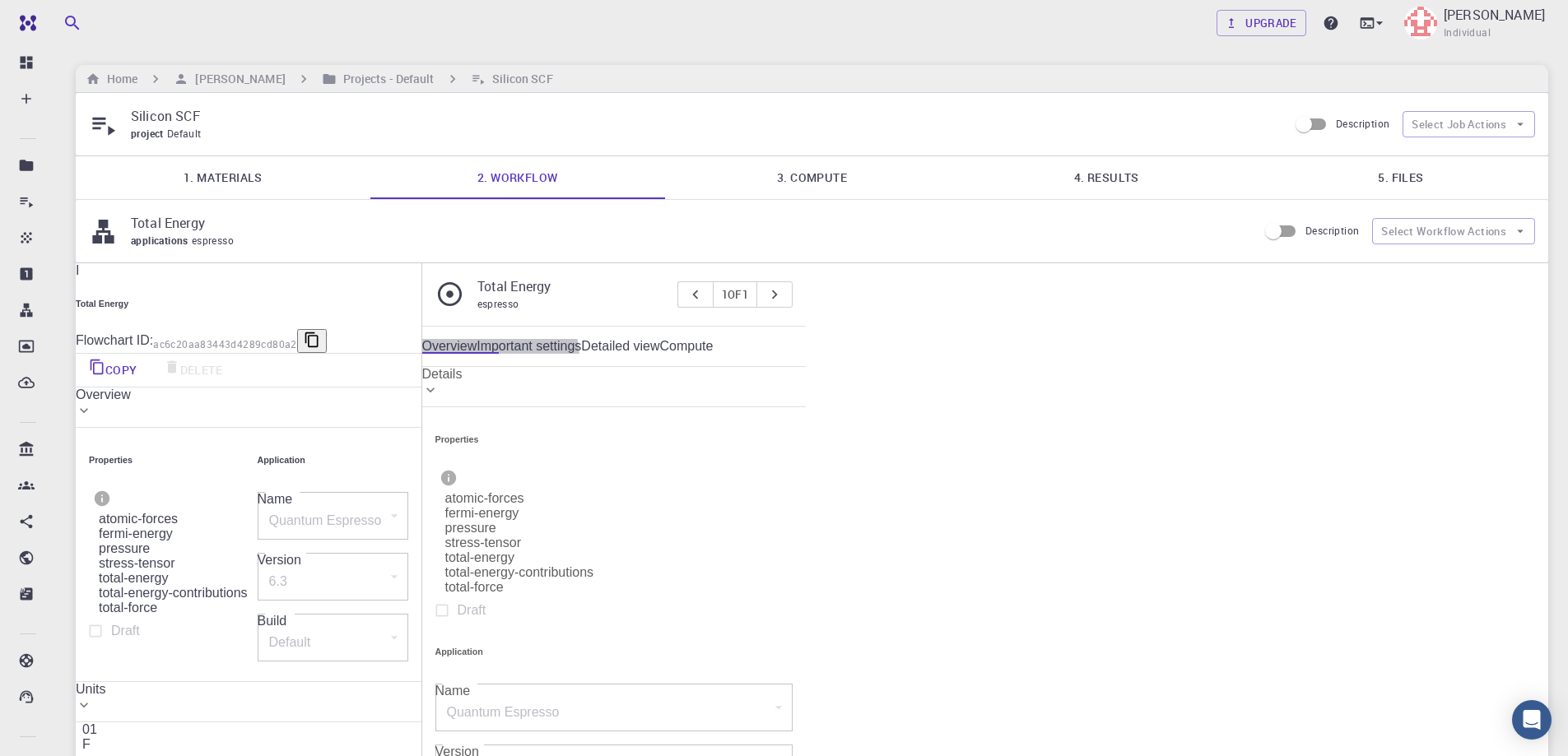
click at [581, 346] on link "Important settings" at bounding box center [528, 347] width 105 height 15
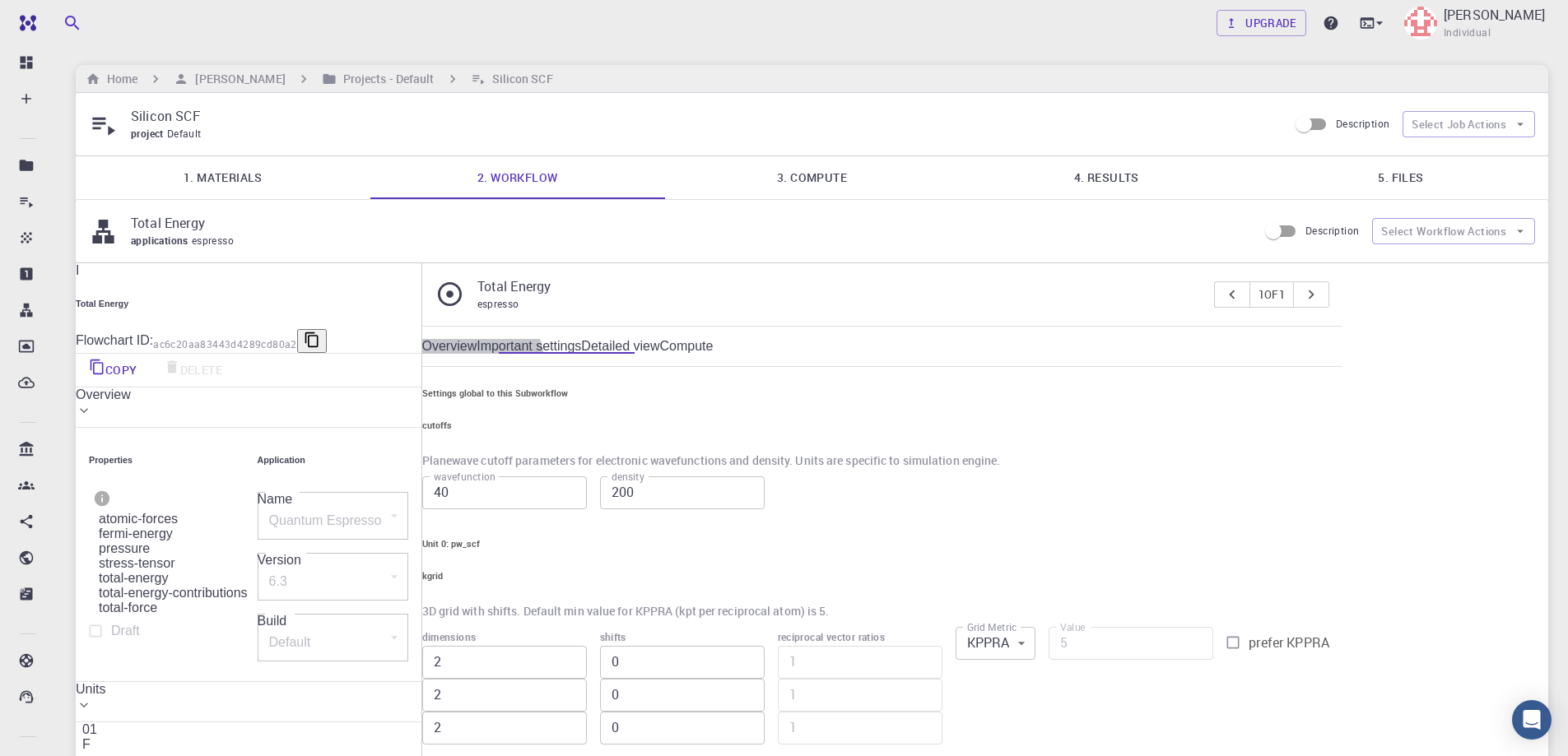
click at [659, 350] on link "Detailed view" at bounding box center [620, 347] width 78 height 15
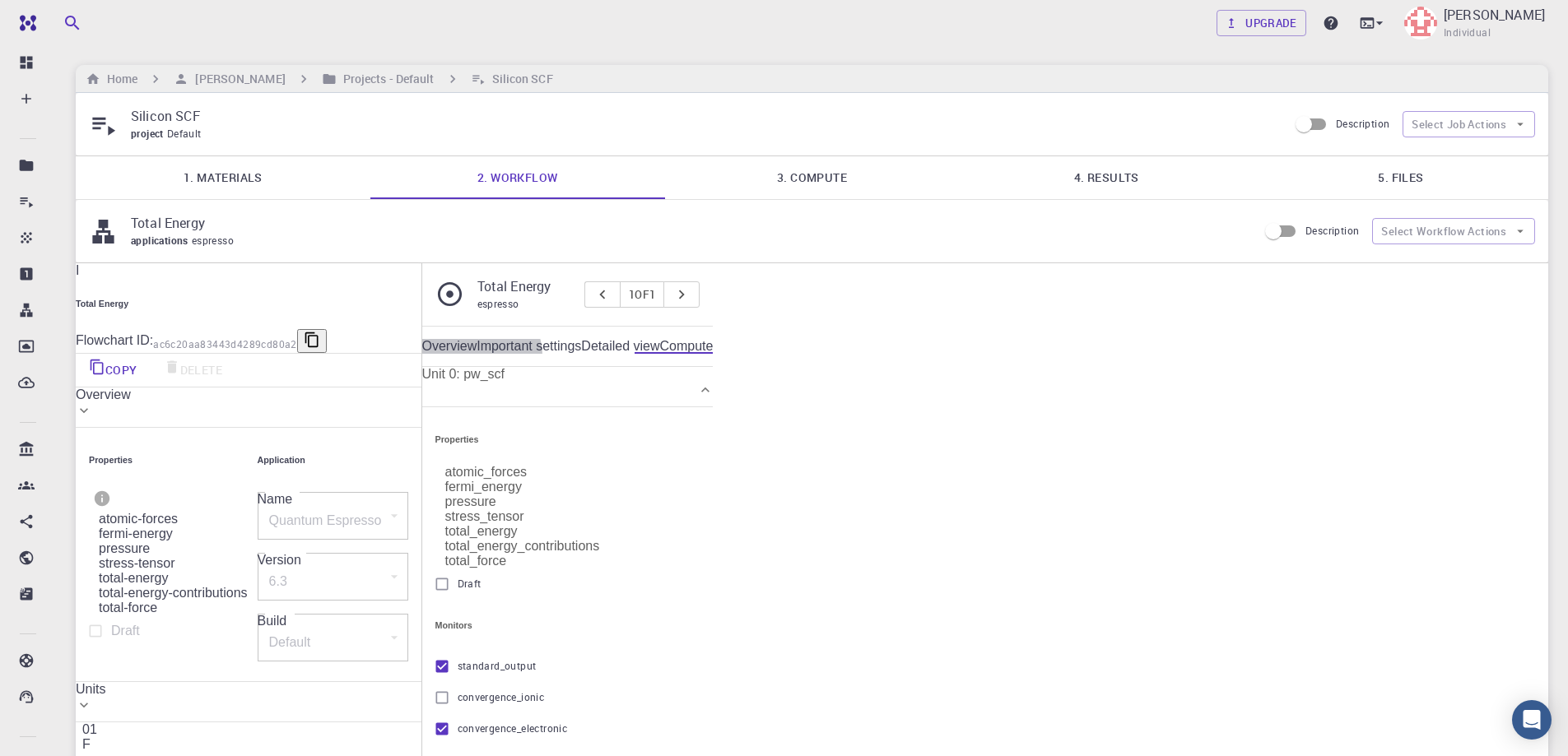
click at [714, 344] on link "Compute" at bounding box center [687, 347] width 54 height 15
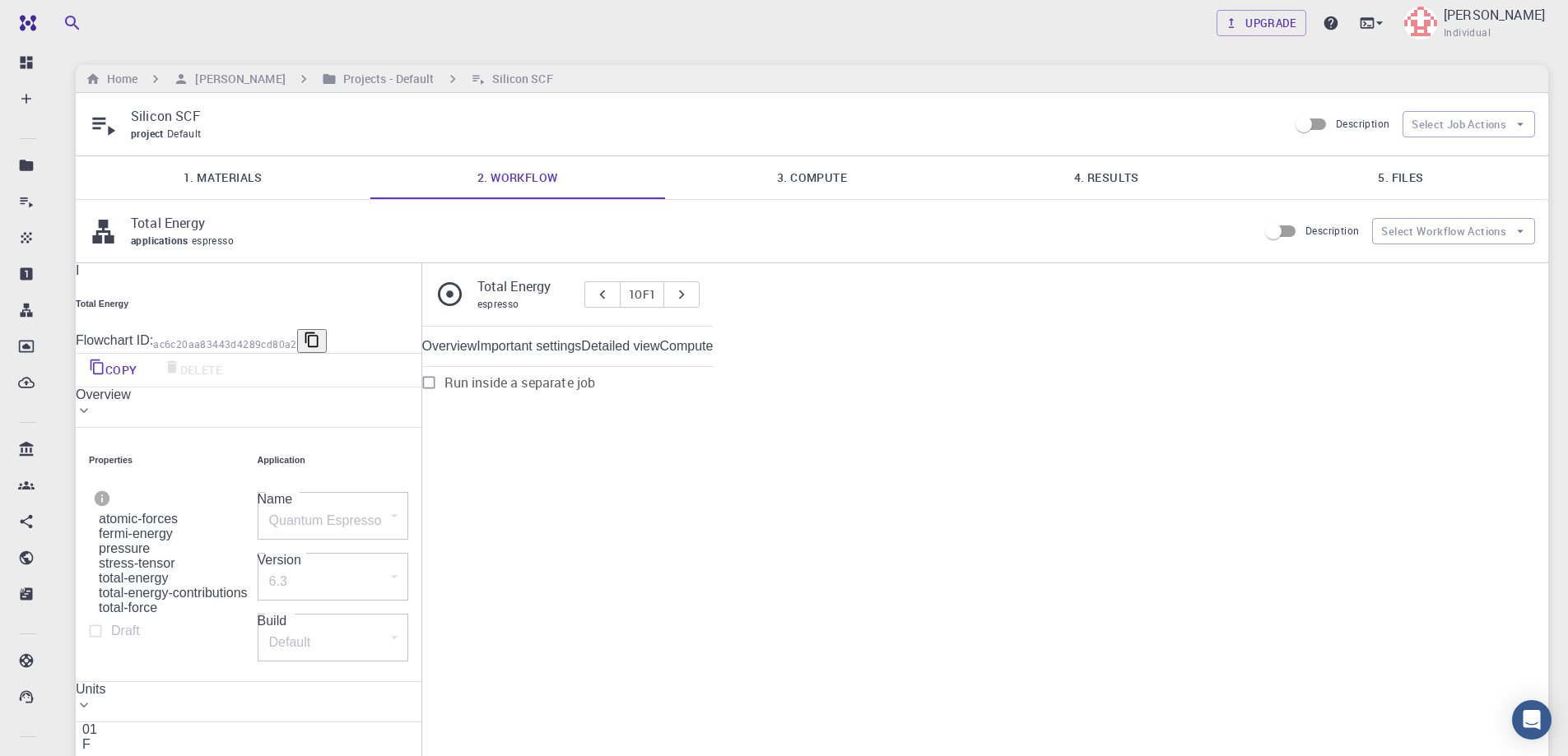
click at [477, 342] on link "Overview" at bounding box center [449, 347] width 55 height 15
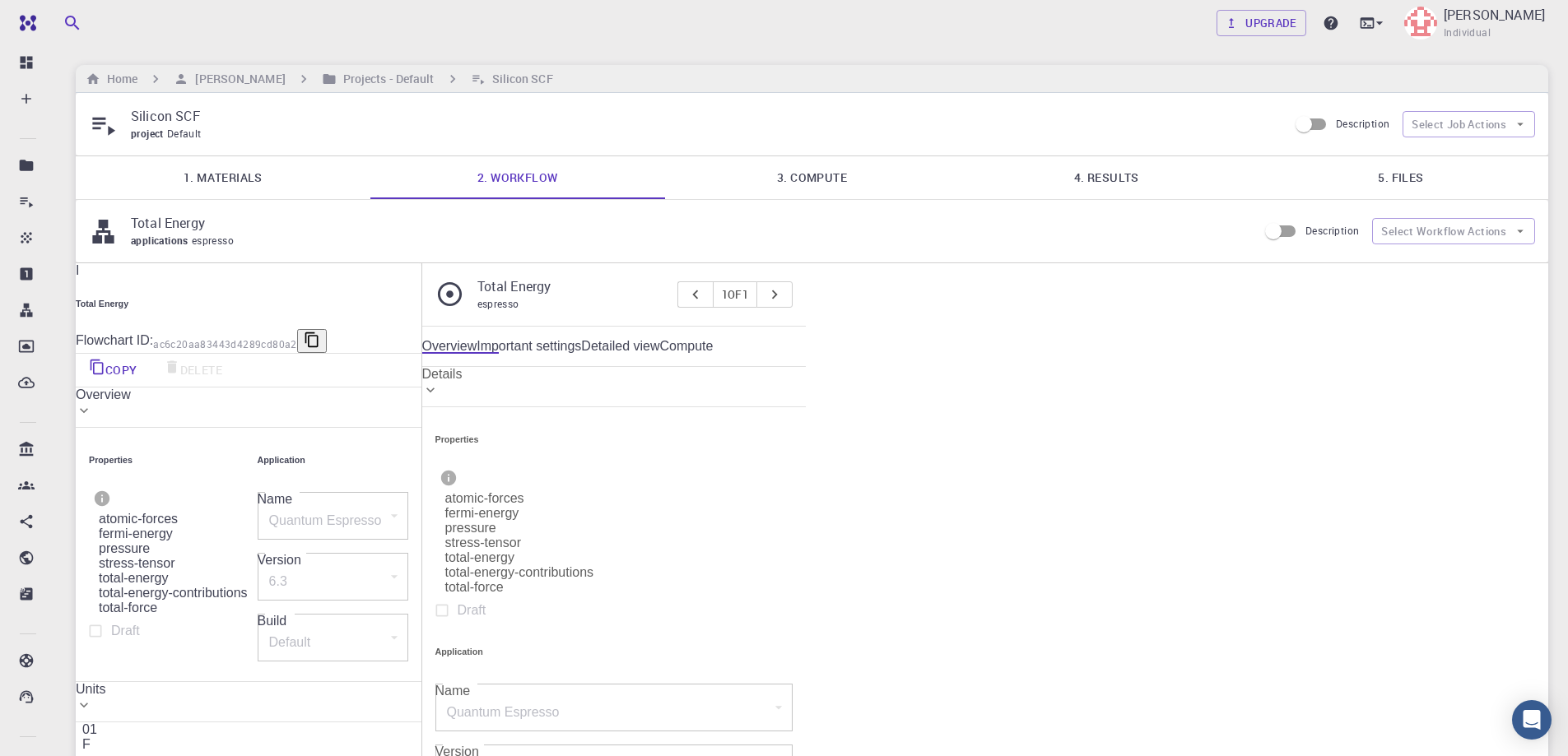
click at [676, 381] on div "Details" at bounding box center [614, 375] width 385 height 15
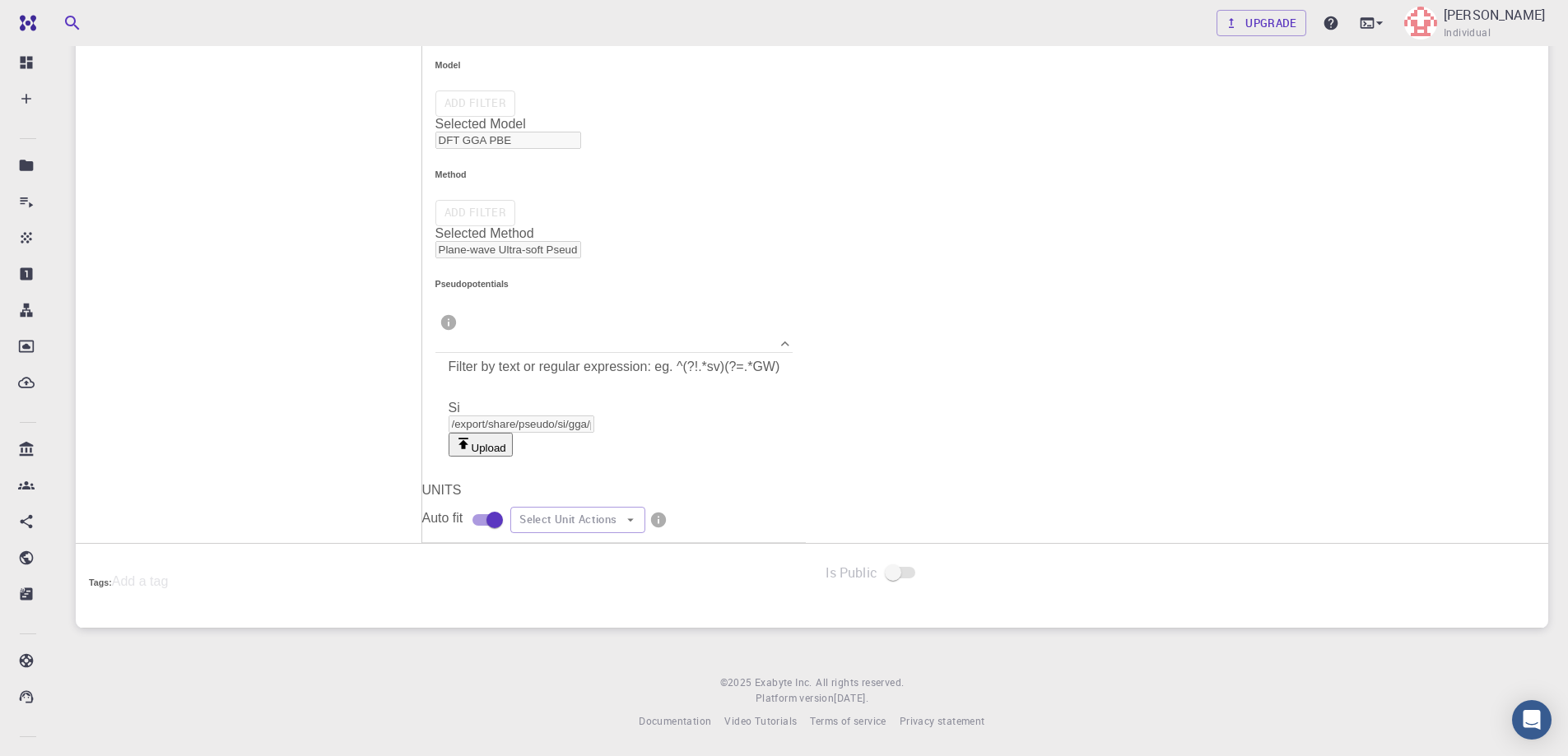
scroll to position [1023, 0]
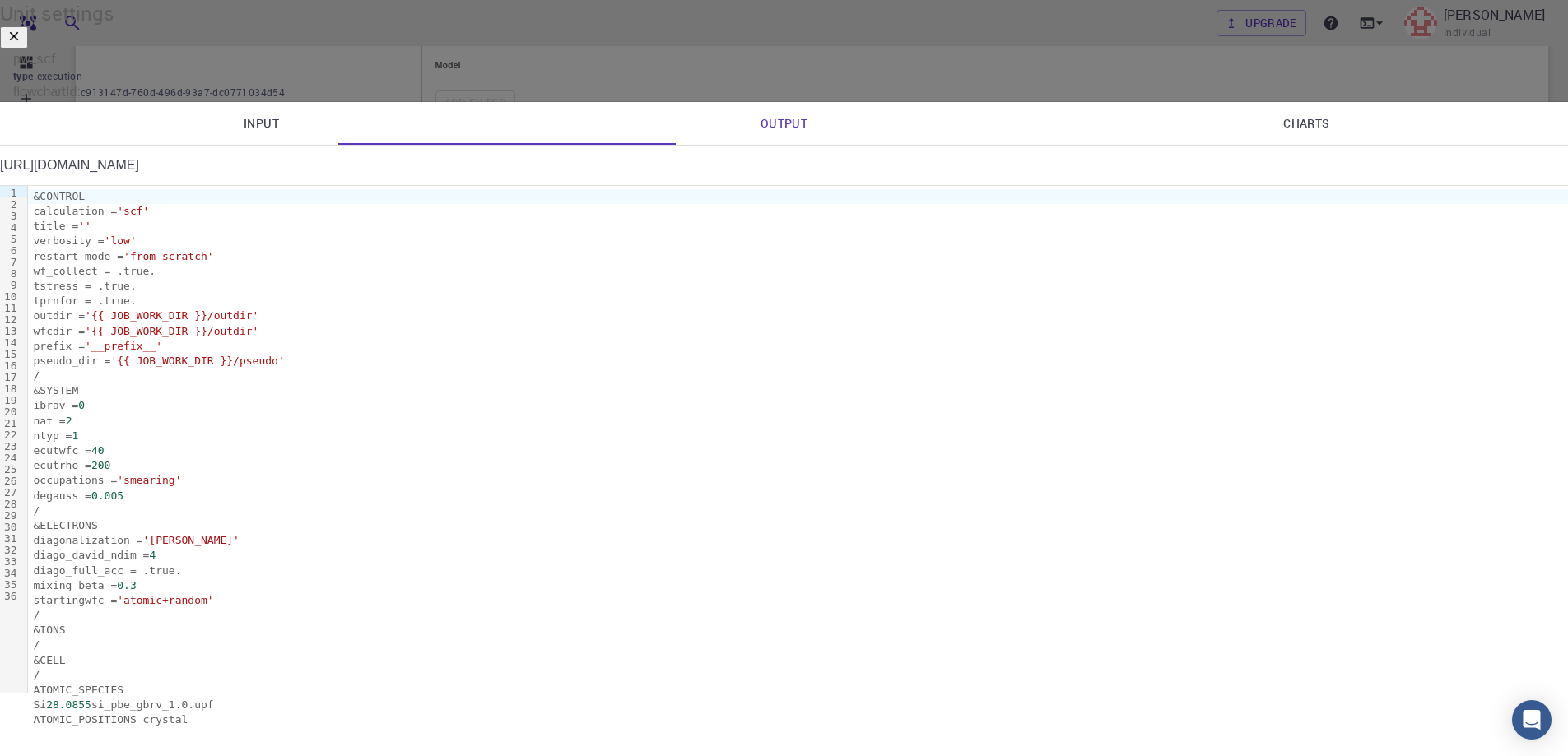
scroll to position [0, 0]
click at [452, 145] on link "Input" at bounding box center [261, 123] width 522 height 43
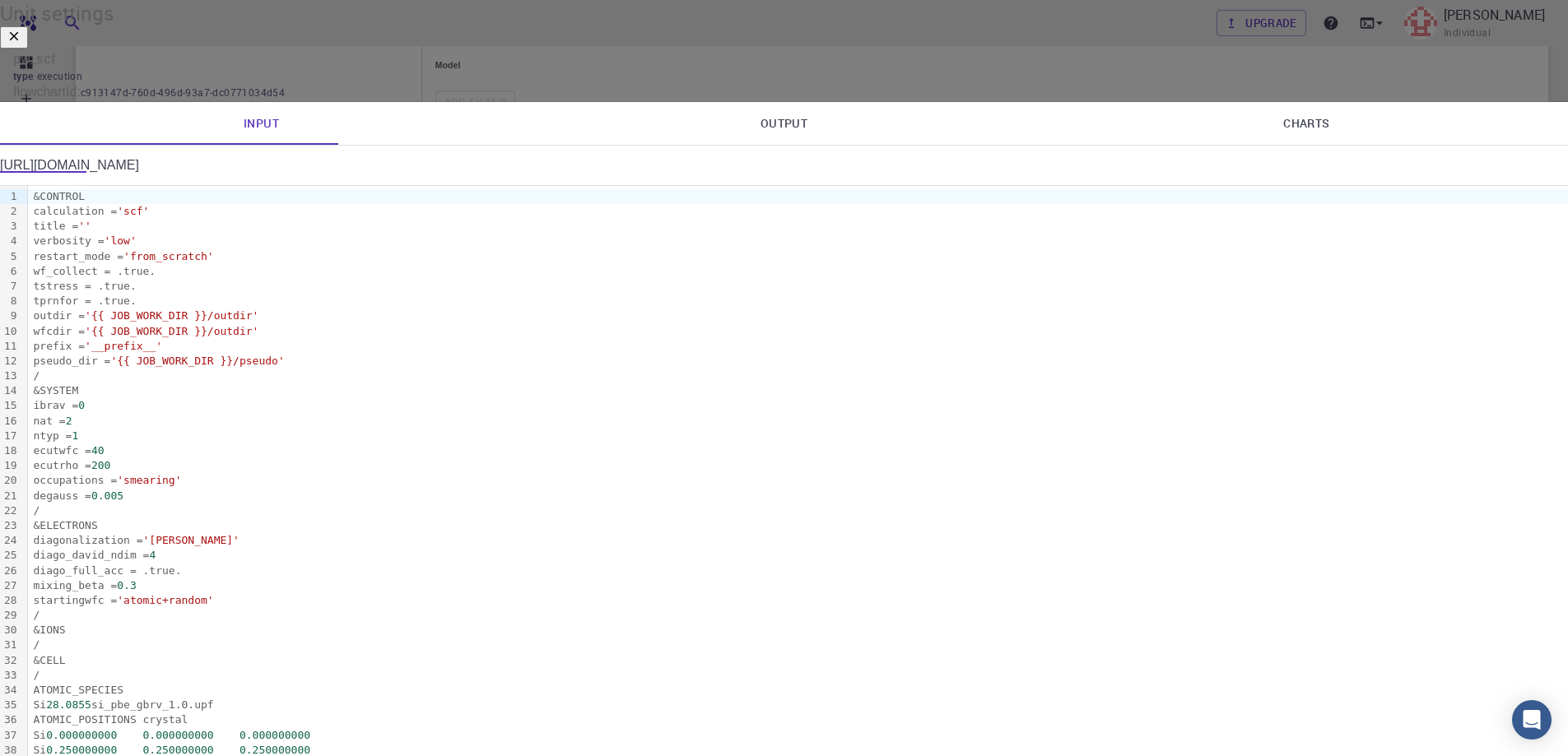
scroll to position [121, 0]
click at [110, 459] on span "200" at bounding box center [100, 465] width 19 height 12
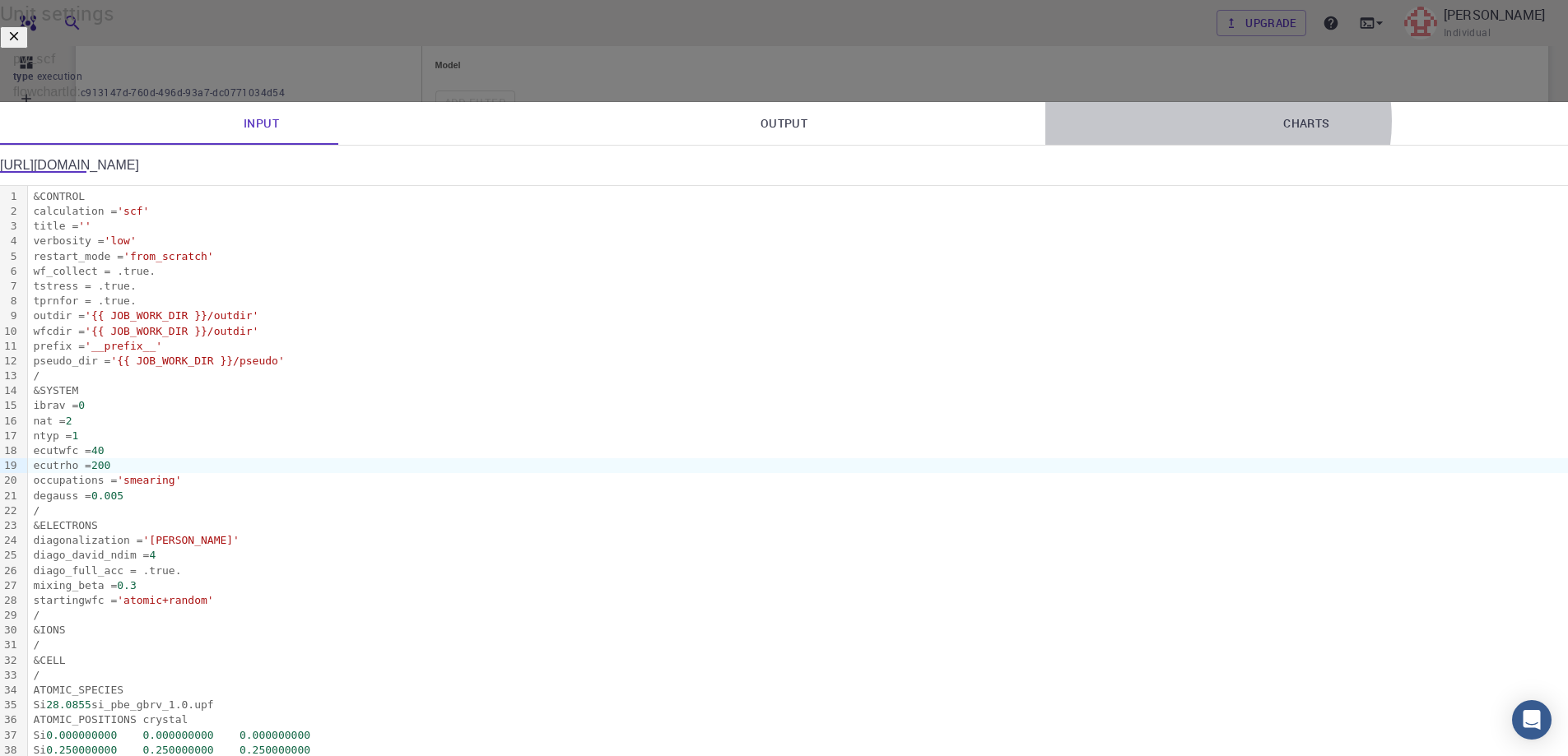
click at [1126, 145] on link "Charts" at bounding box center [1306, 123] width 522 height 43
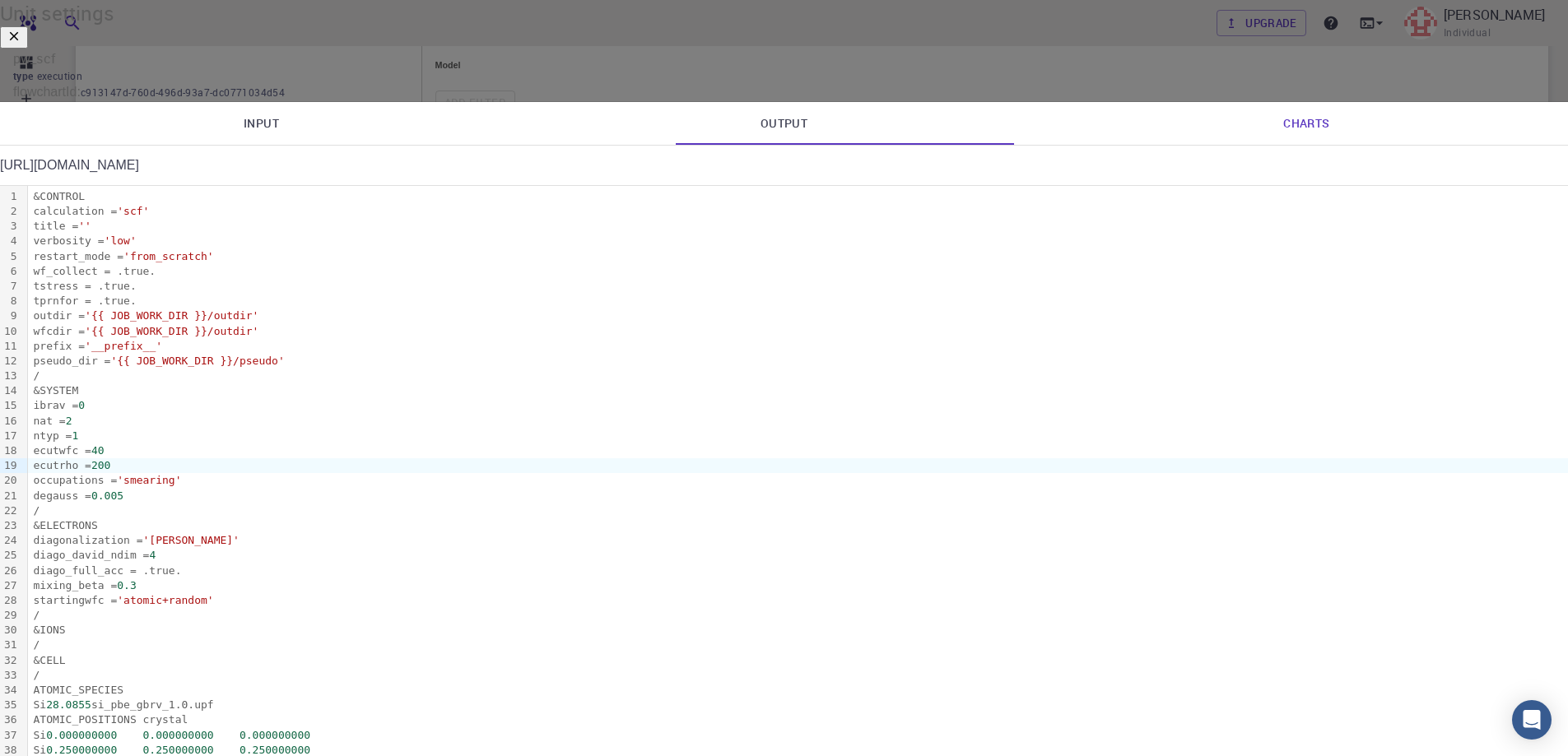
click at [21, 44] on icon "button" at bounding box center [14, 36] width 15 height 15
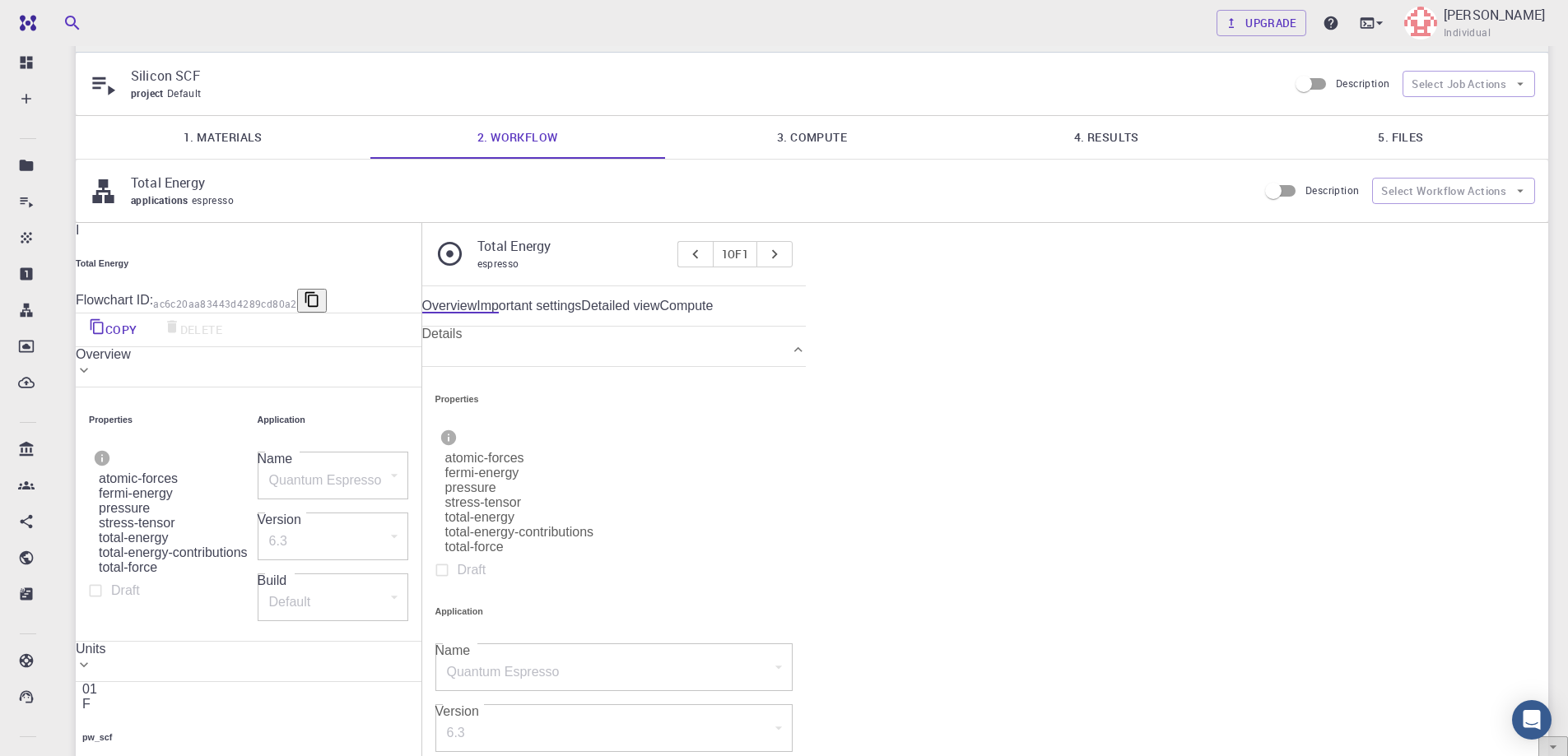
scroll to position [0, 0]
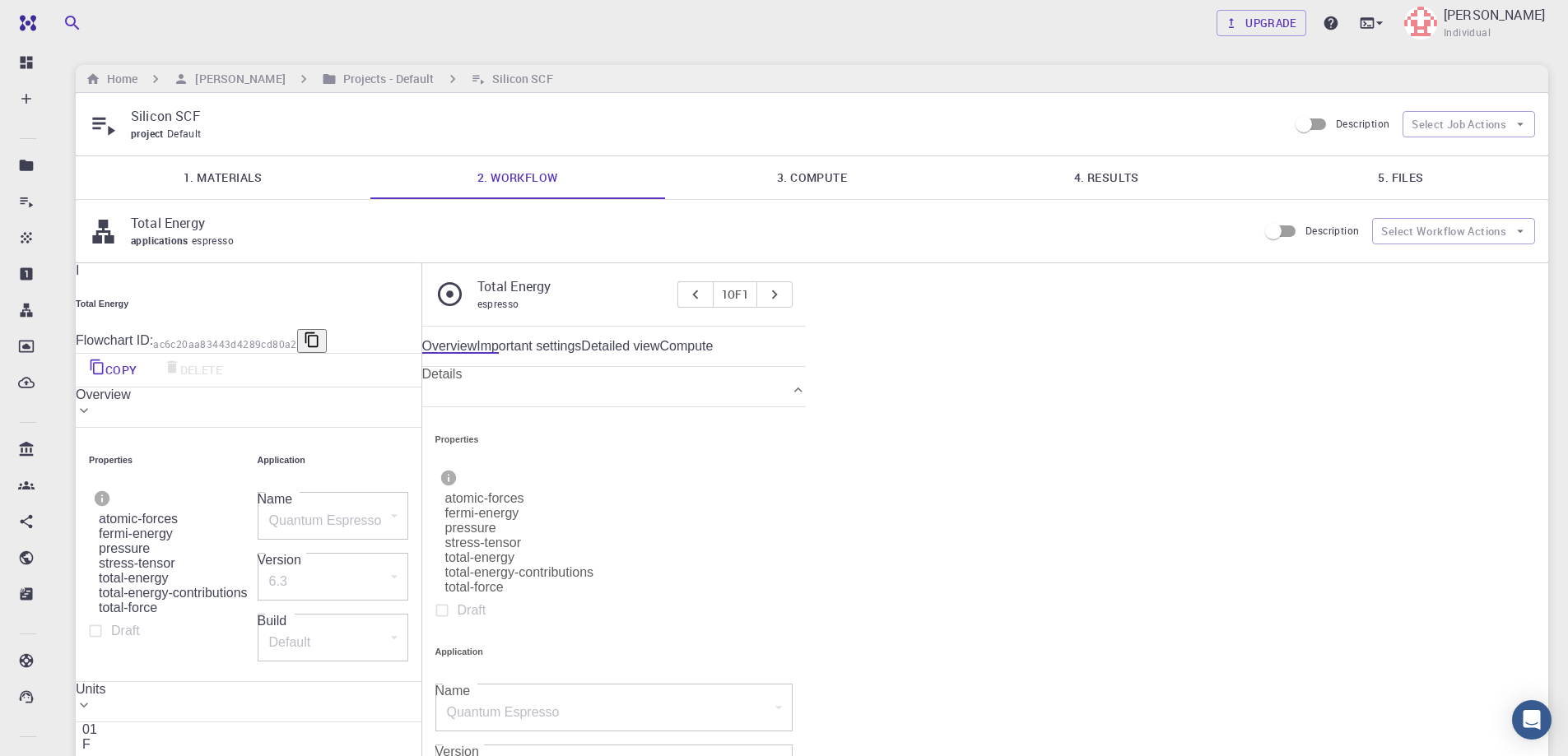
click at [226, 595] on div "I Total Energy Flowchart ID: ac6c20aa83443d4289cd80a2 Copy Delete Overview Prop…" at bounding box center [249, 548] width 346 height 570
click at [660, 234] on div "applications espresso" at bounding box center [687, 241] width 1114 height 16
click at [827, 176] on link "3. Compute" at bounding box center [812, 178] width 295 height 43
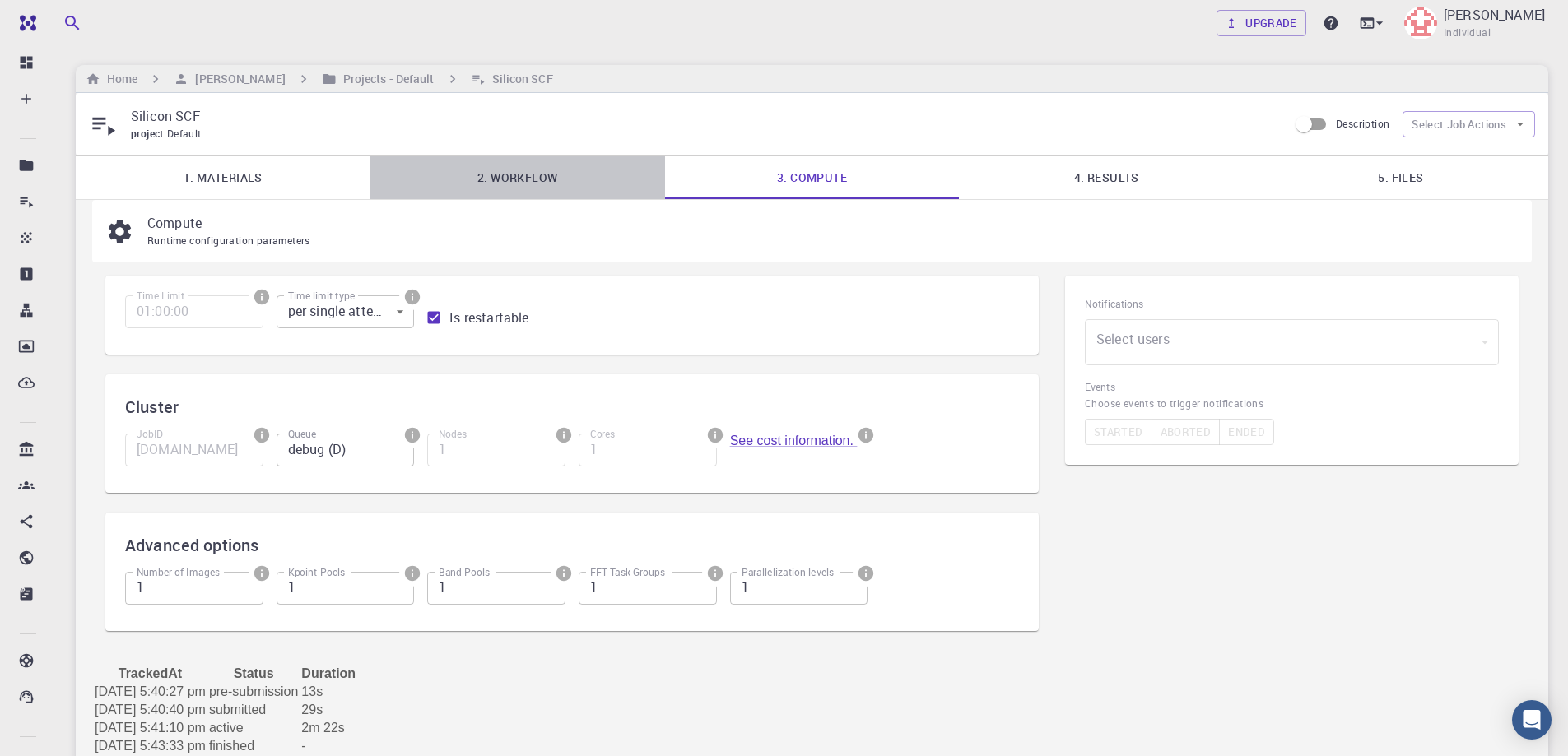
click at [512, 182] on link "2. Workflow" at bounding box center [517, 178] width 295 height 43
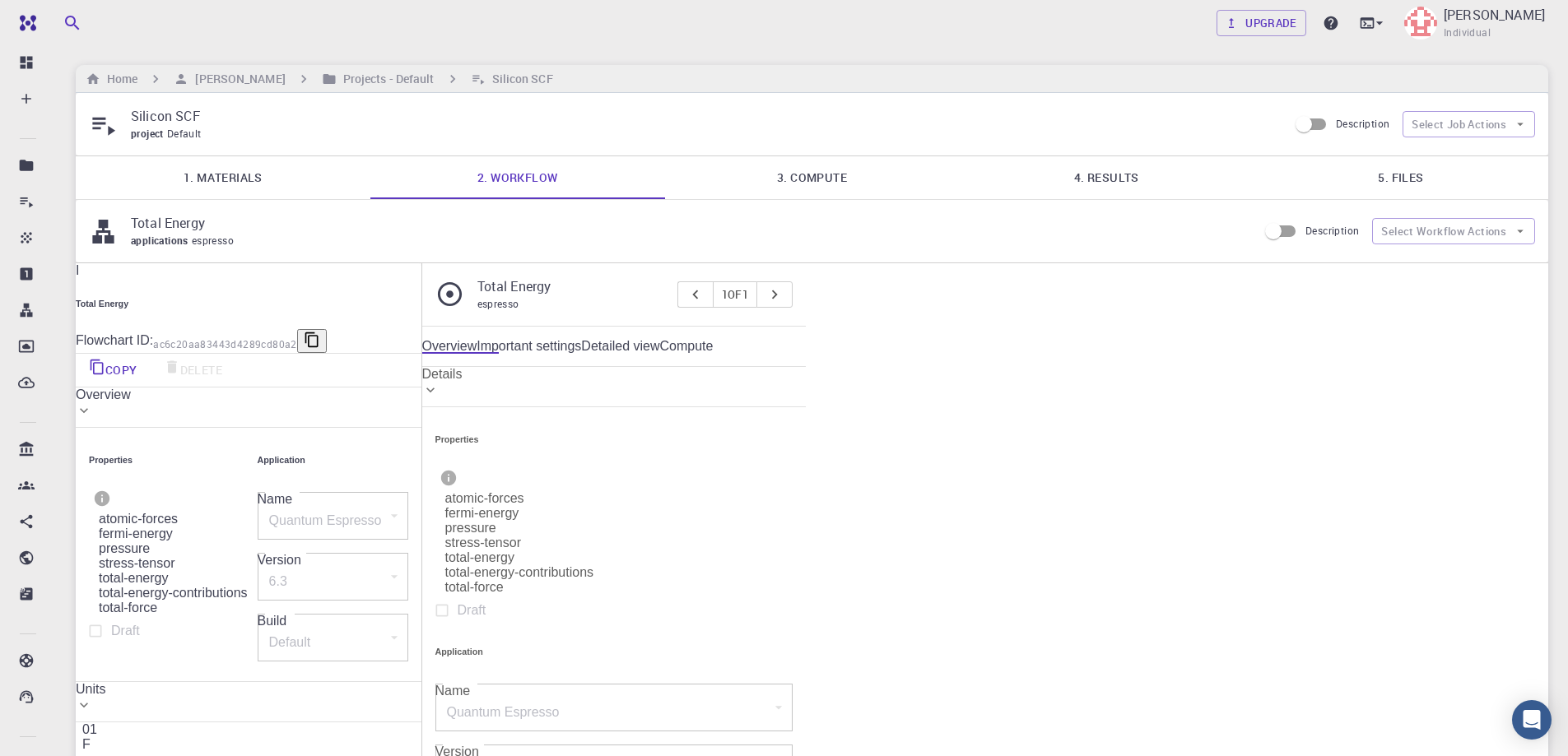
click at [259, 177] on link "1. Materials" at bounding box center [223, 178] width 295 height 43
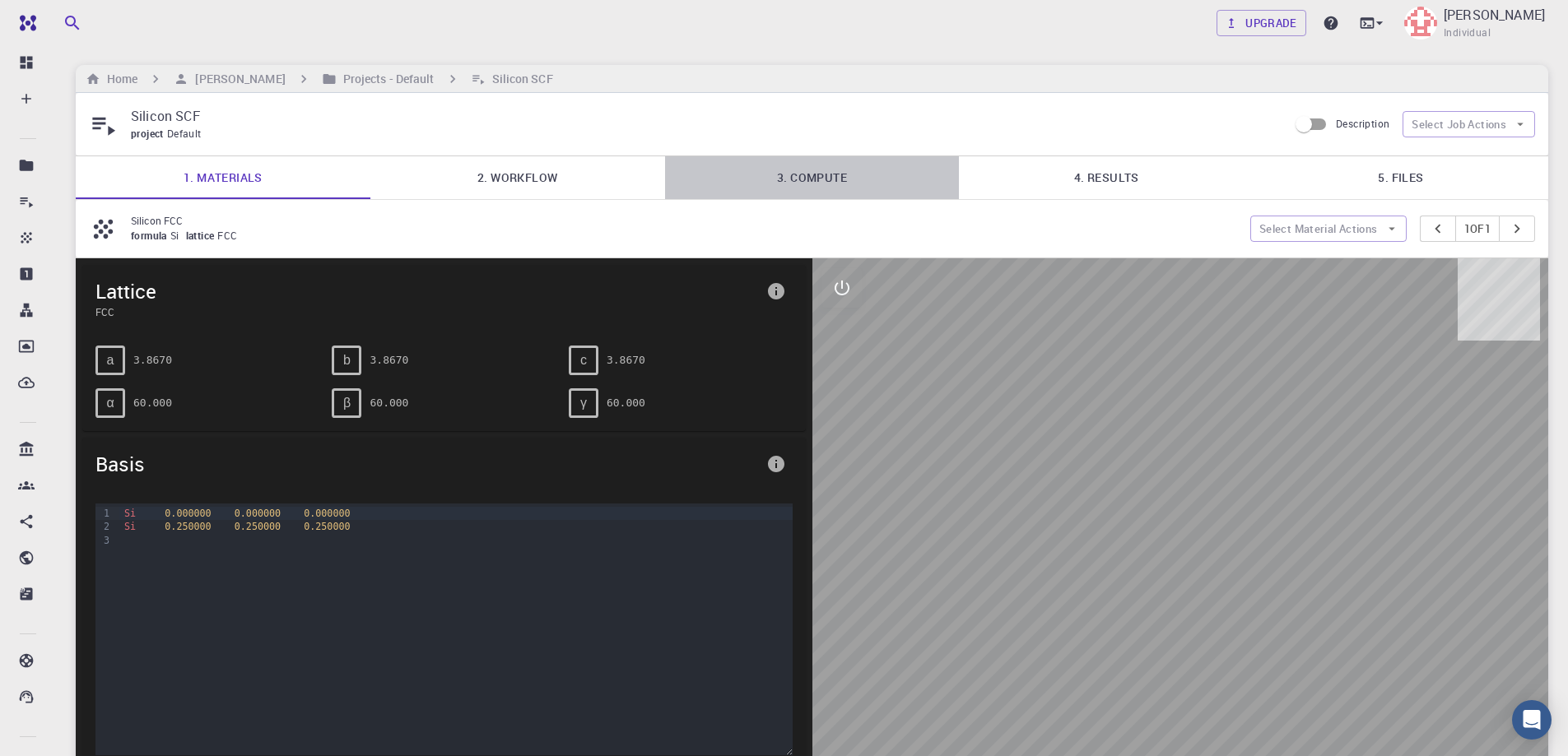
click at [820, 173] on link "3. Compute" at bounding box center [812, 178] width 295 height 43
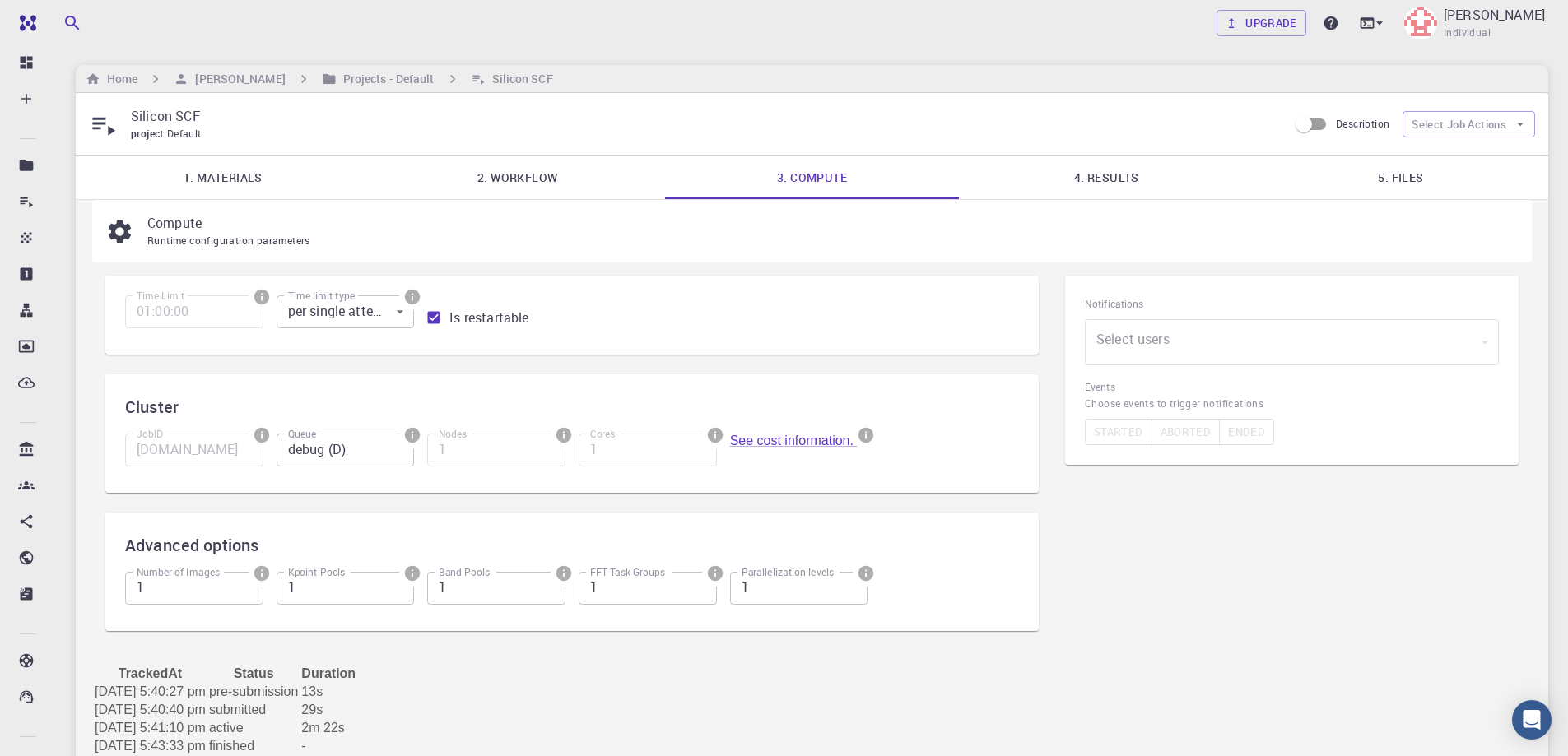
click at [515, 181] on link "2. Workflow" at bounding box center [517, 178] width 295 height 43
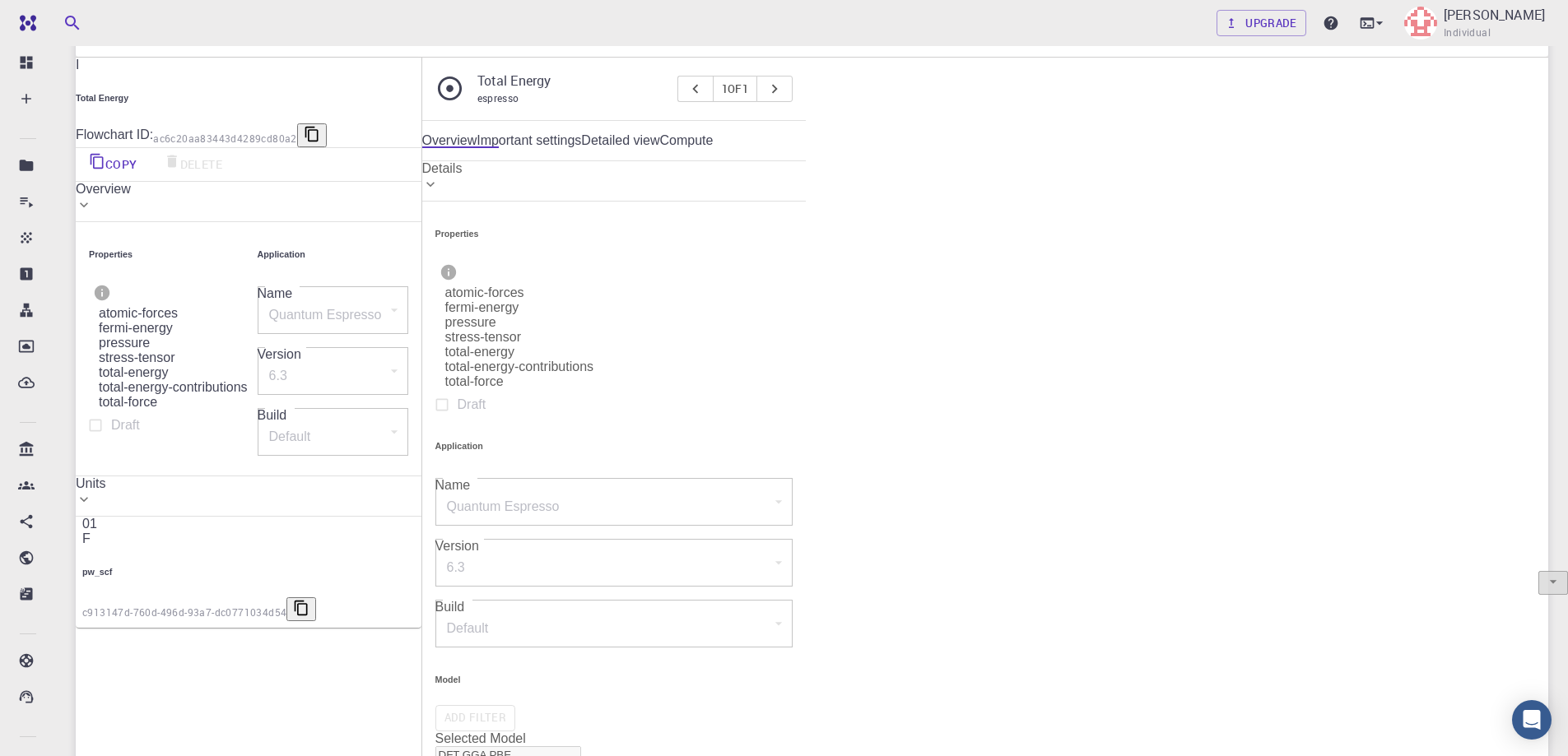
scroll to position [274, 0]
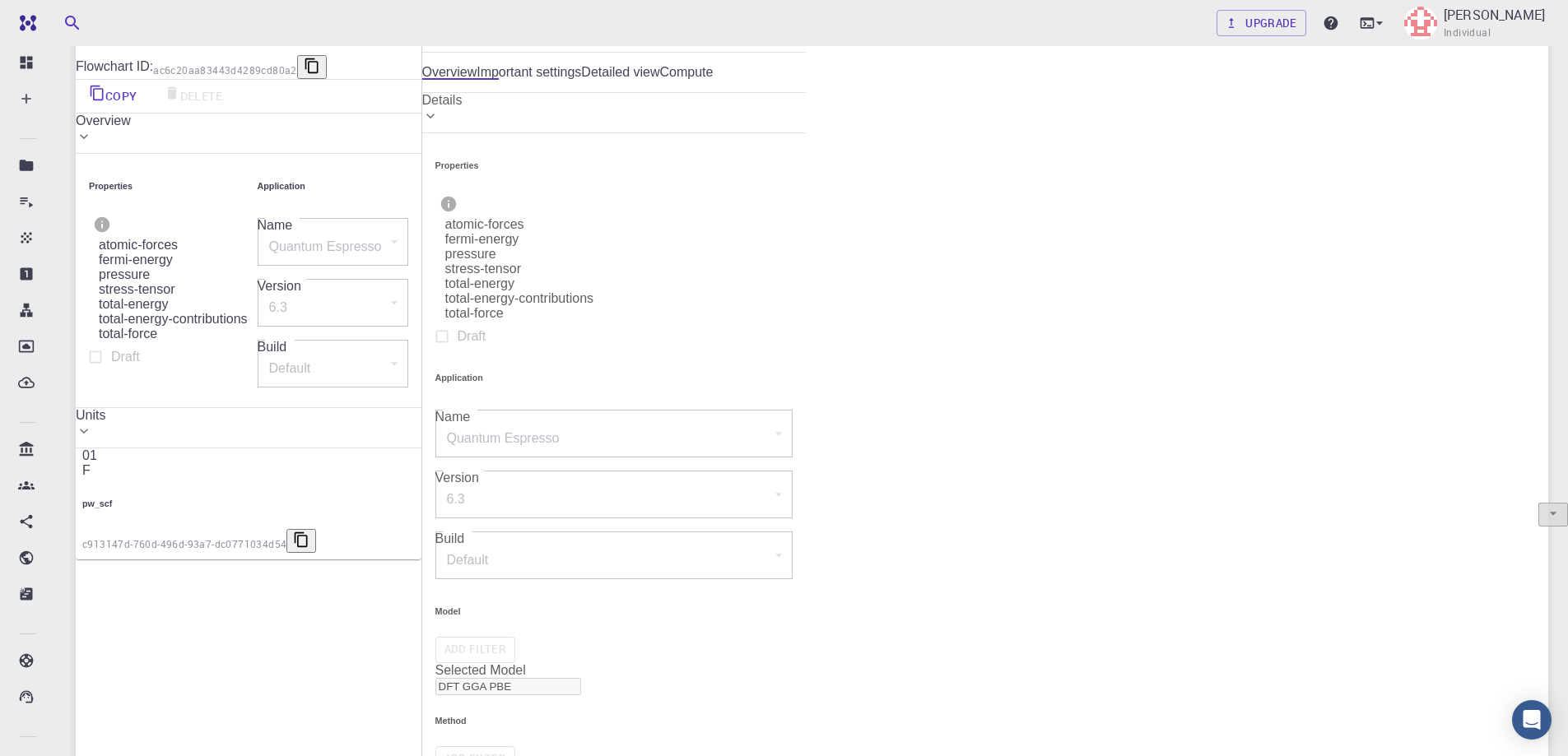
click at [1445, 218] on li "Collapse units" at bounding box center [1428, 231] width 124 height 26
click at [421, 487] on div "I Total Energy Flowchart ID: ac6c20aa83443d4289cd80a2 Copy Delete Overview Prop…" at bounding box center [249, 274] width 346 height 570
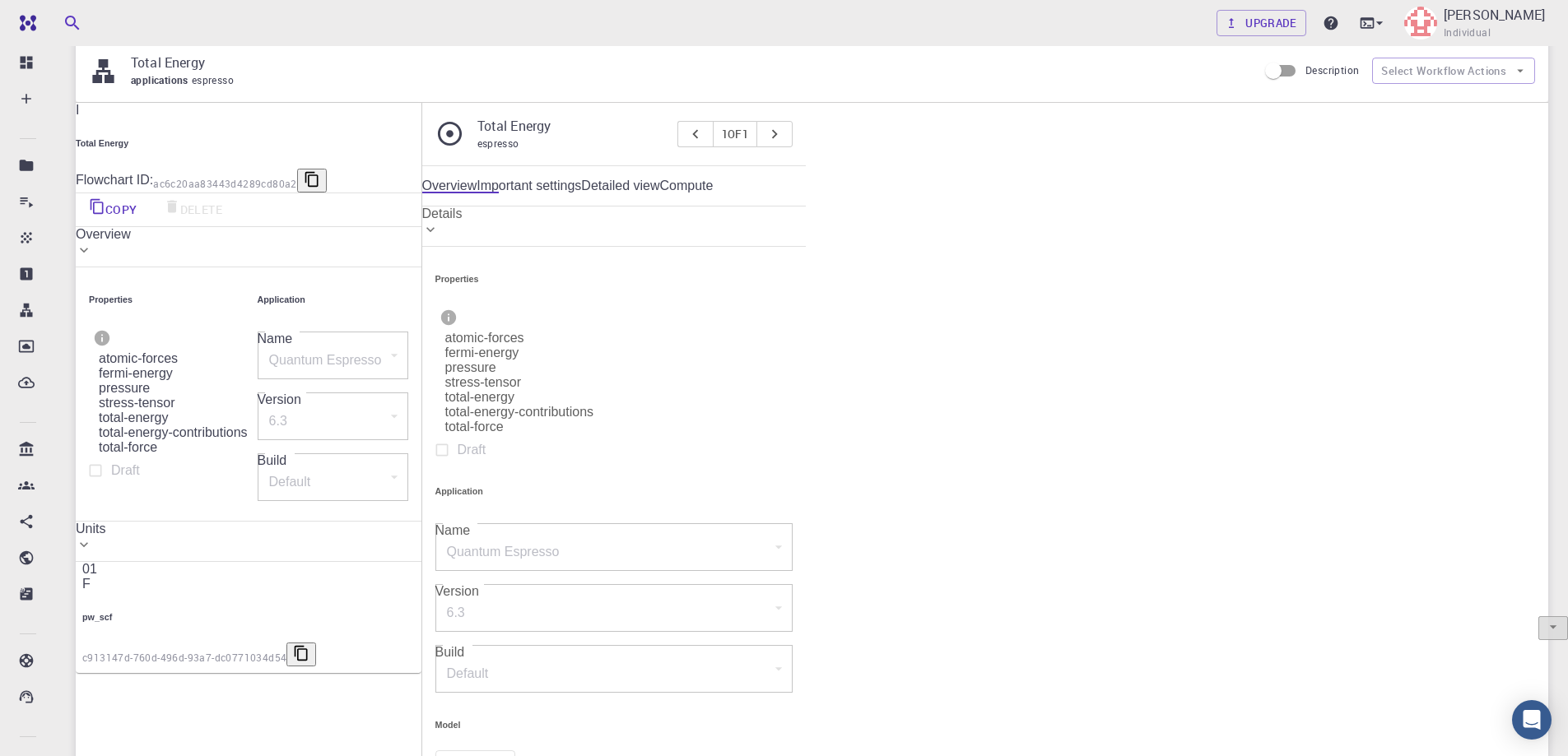
scroll to position [0, 0]
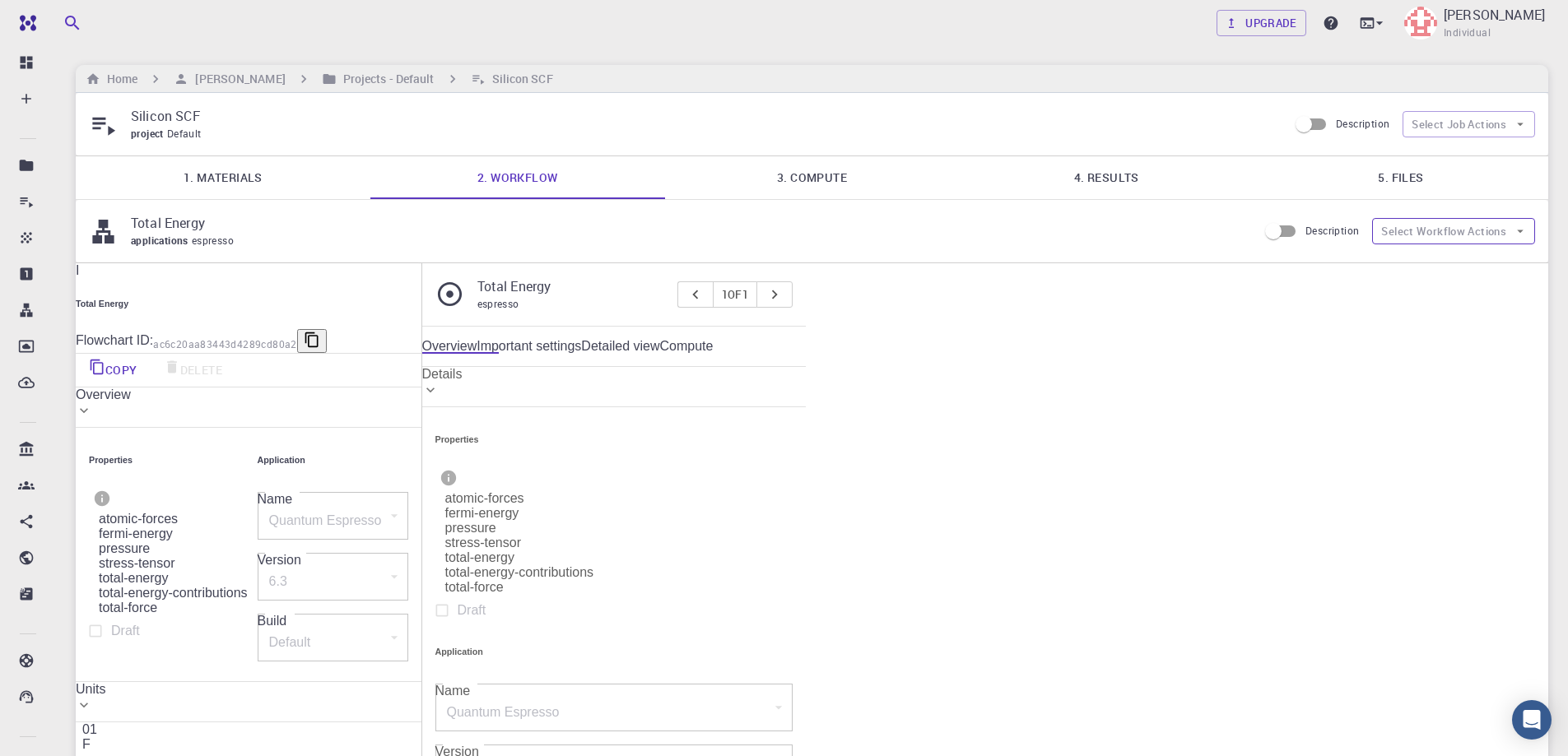
click at [1514, 234] on icon "button" at bounding box center [1520, 231] width 15 height 15
click at [119, 81] on h6 "Home" at bounding box center [119, 79] width 37 height 18
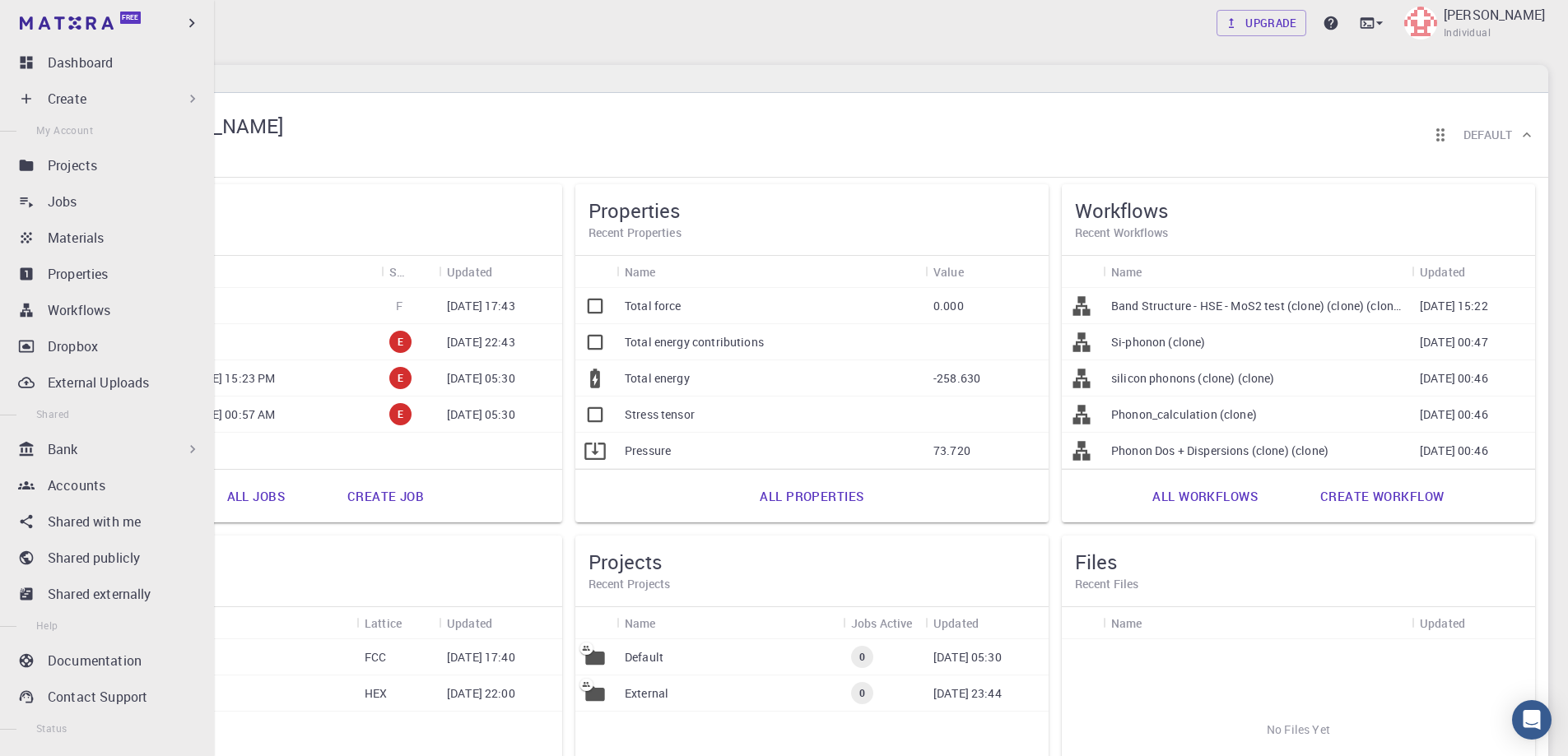
click at [62, 92] on p "Create" at bounding box center [67, 99] width 39 height 20
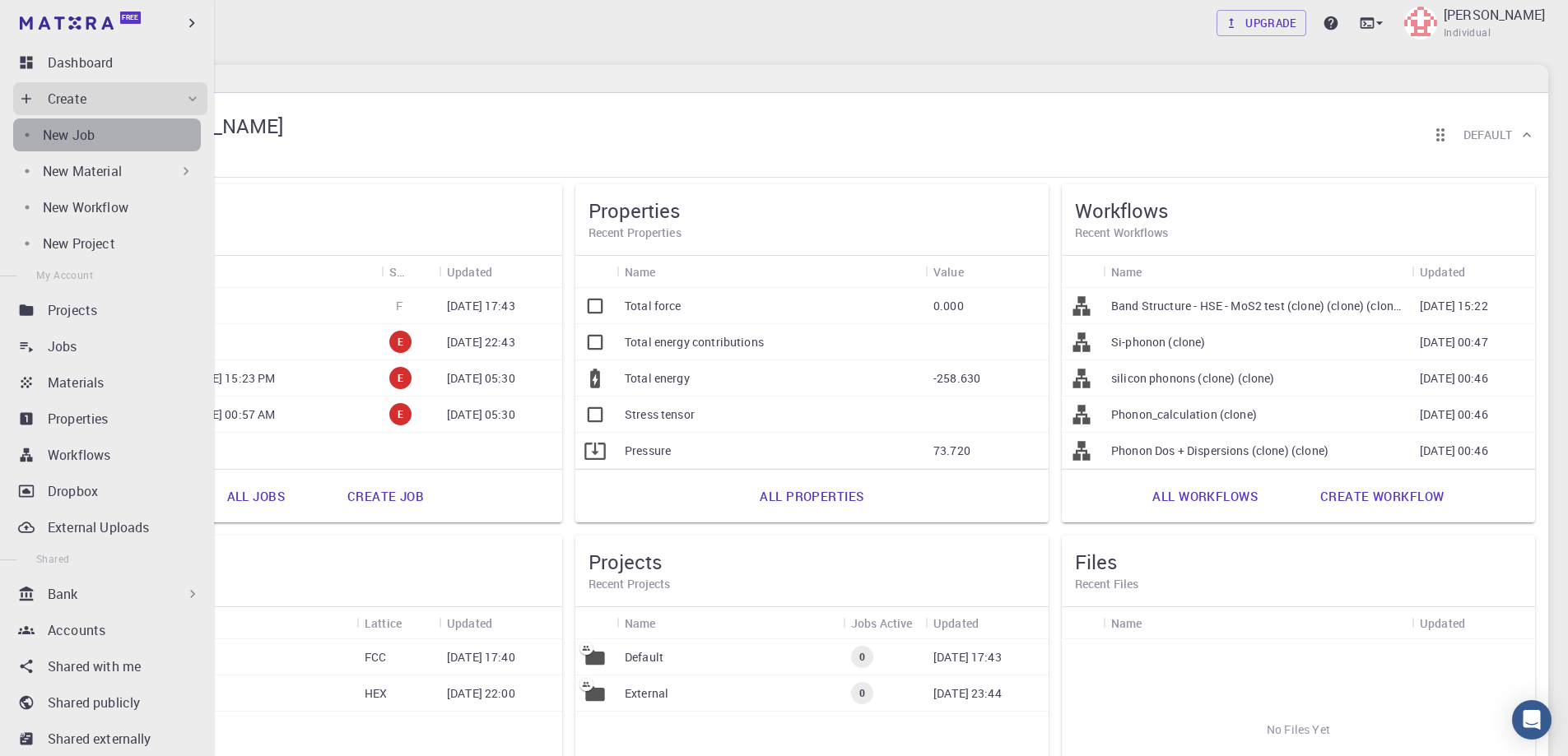
click at [119, 139] on div "New Job" at bounding box center [122, 135] width 158 height 20
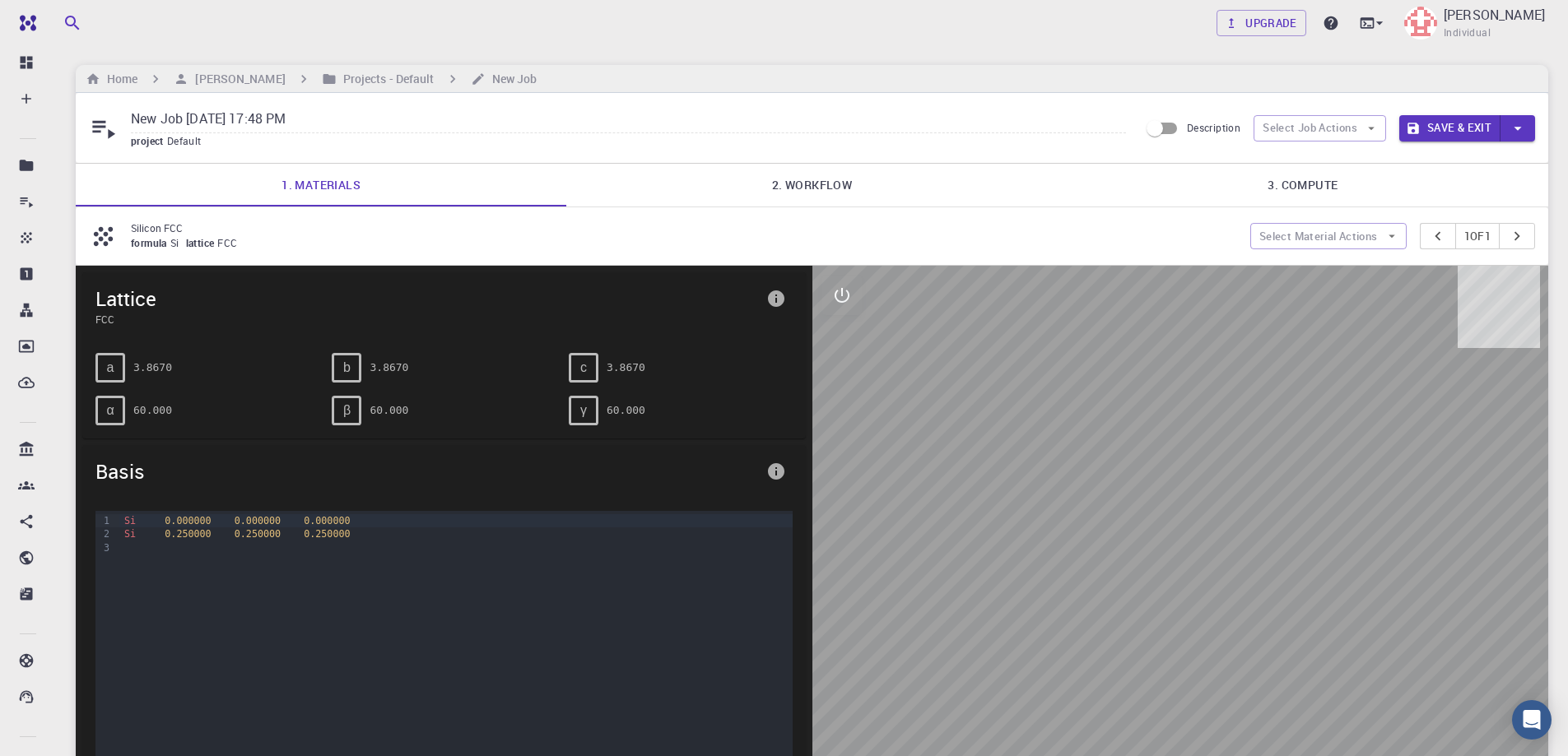
click at [806, 181] on link "2. Workflow" at bounding box center [811, 185] width 490 height 43
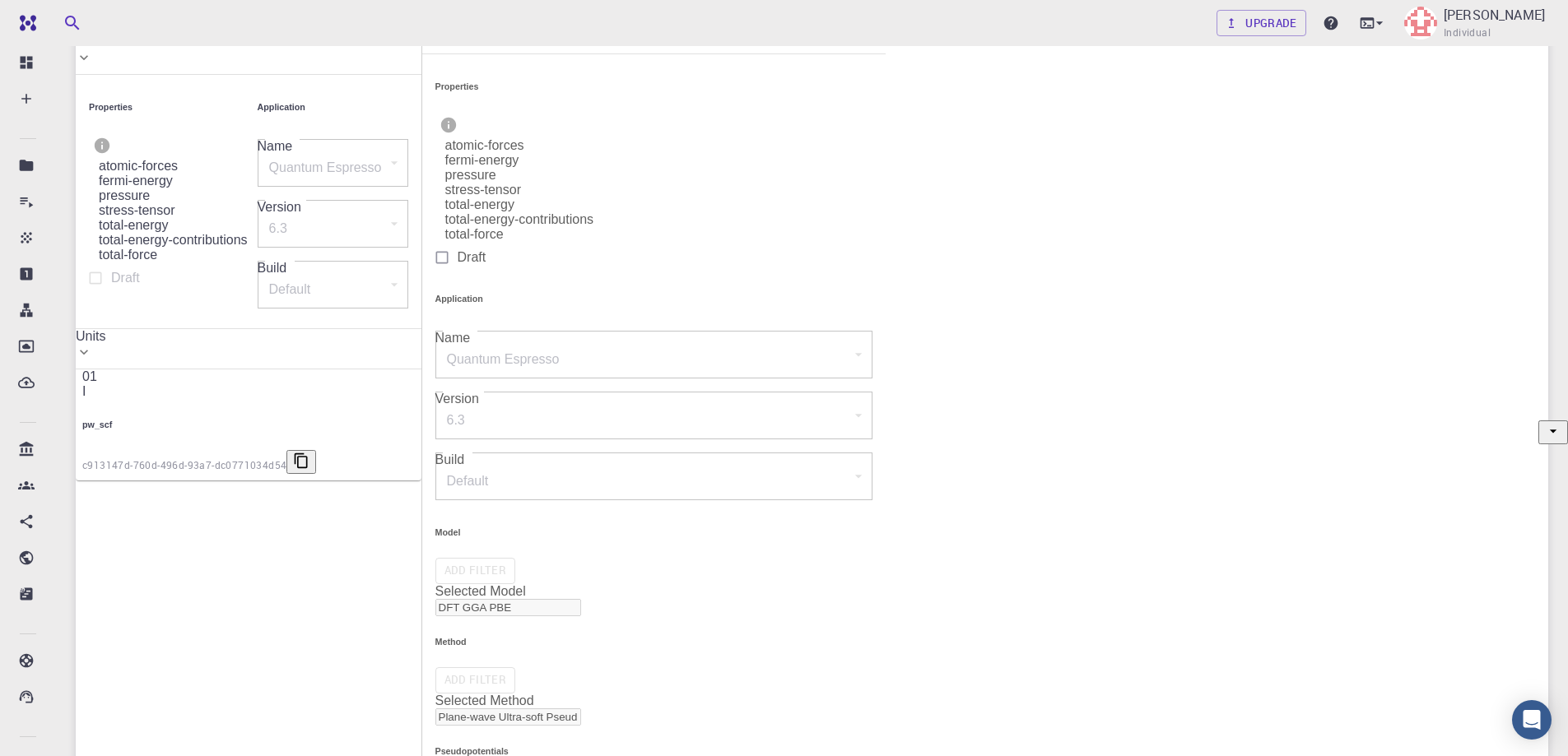
scroll to position [411, 0]
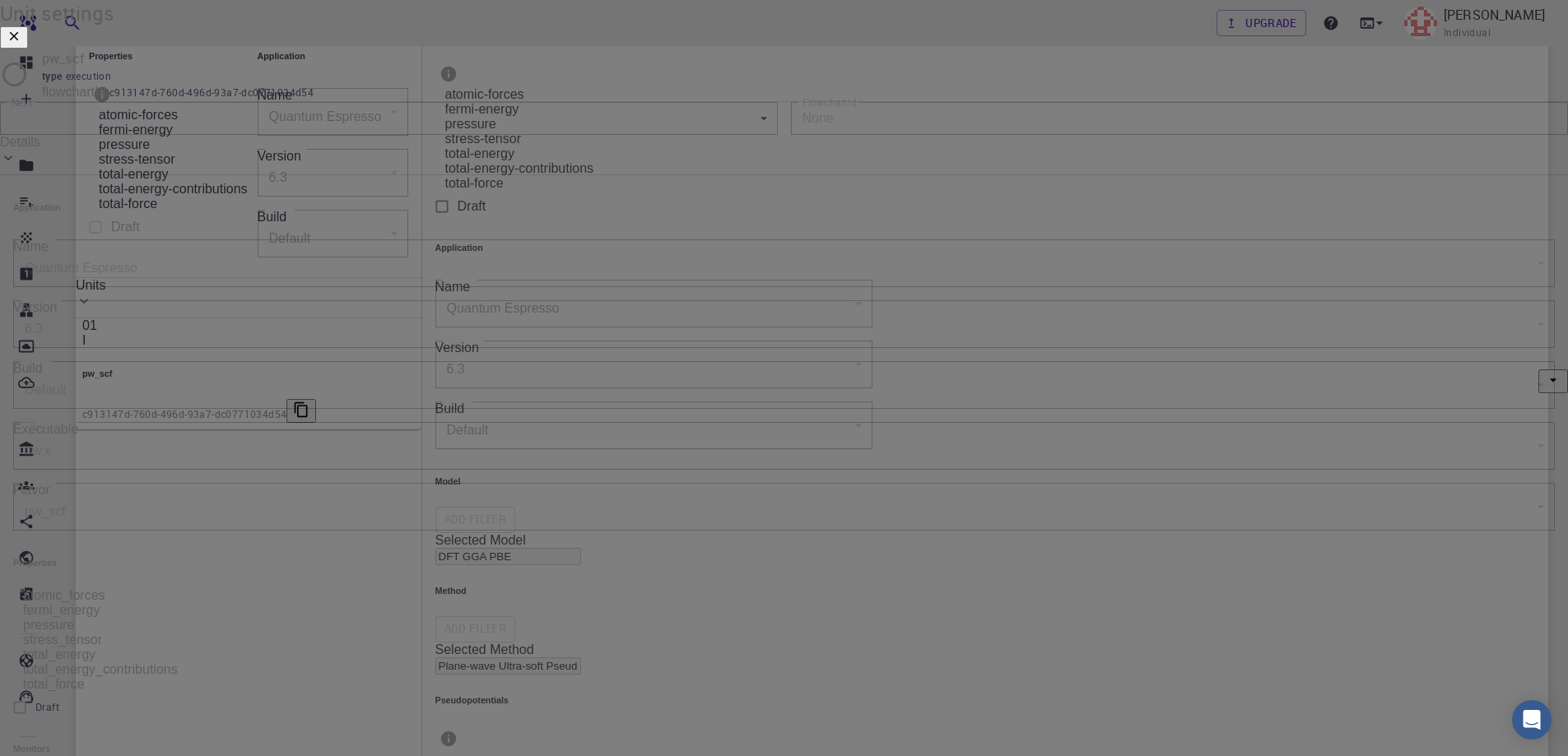
scroll to position [45, 0]
click at [962, 150] on div "Details" at bounding box center [784, 142] width 1568 height 15
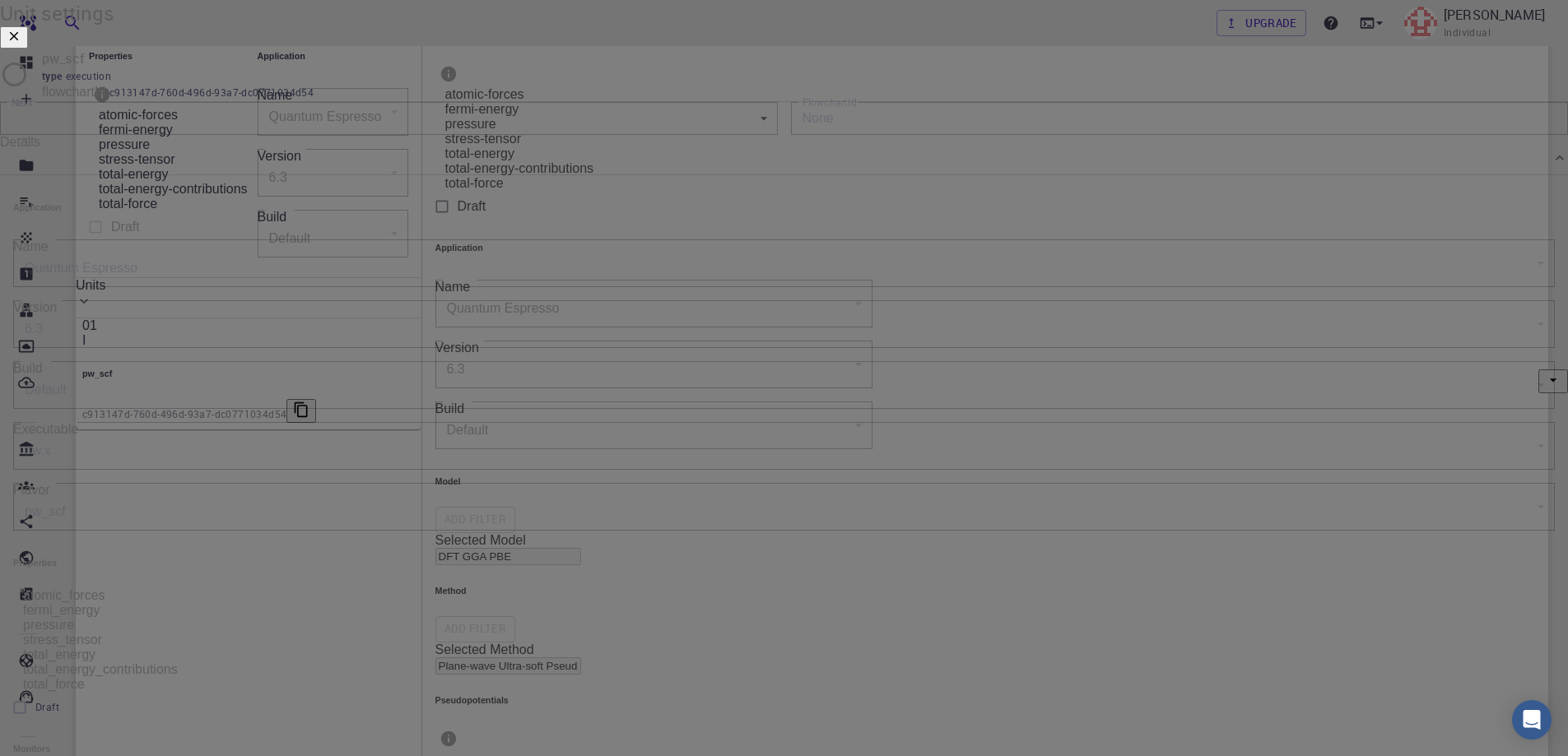
scroll to position [240, 0]
click at [29, 89] on icon at bounding box center [14, 74] width 29 height 29
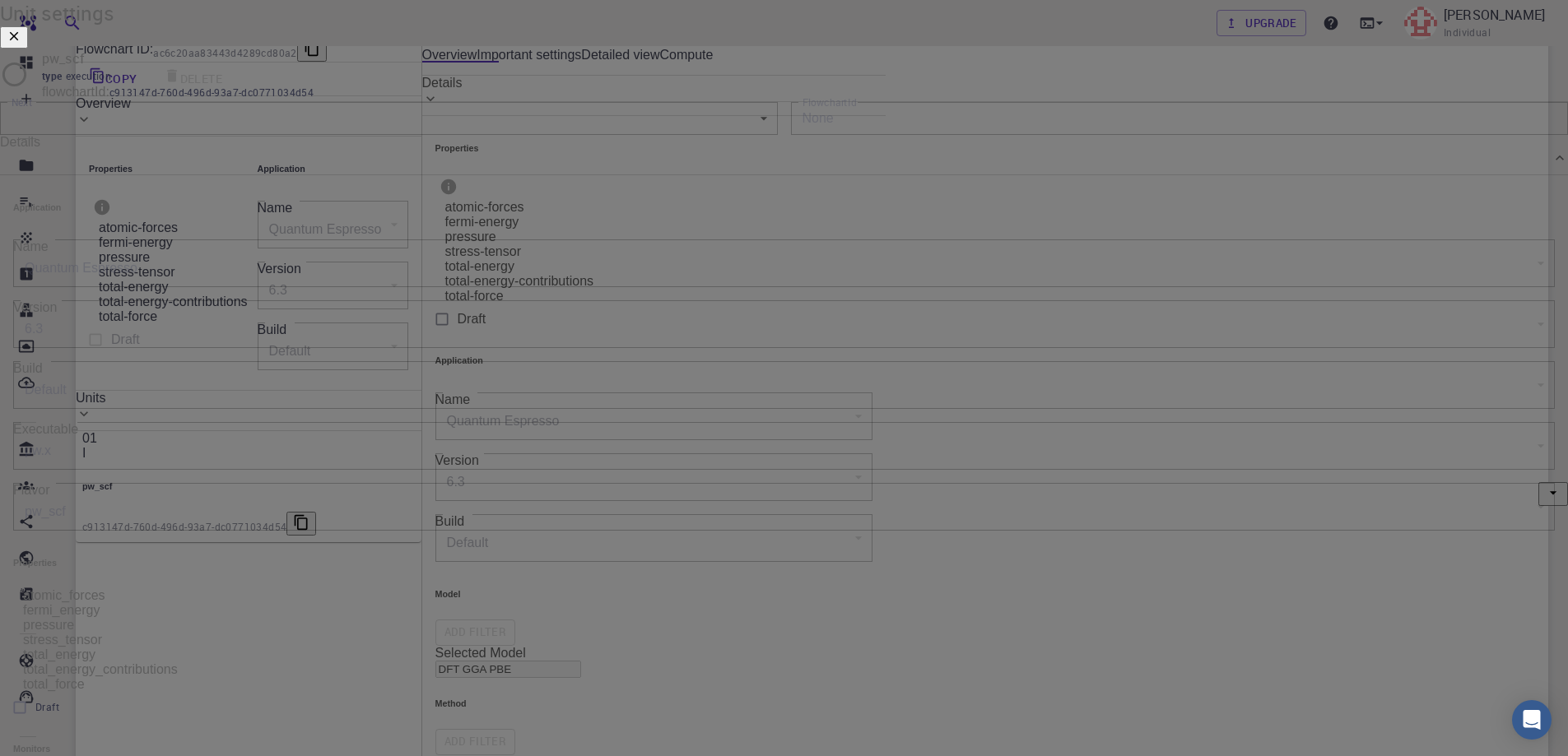
scroll to position [274, 0]
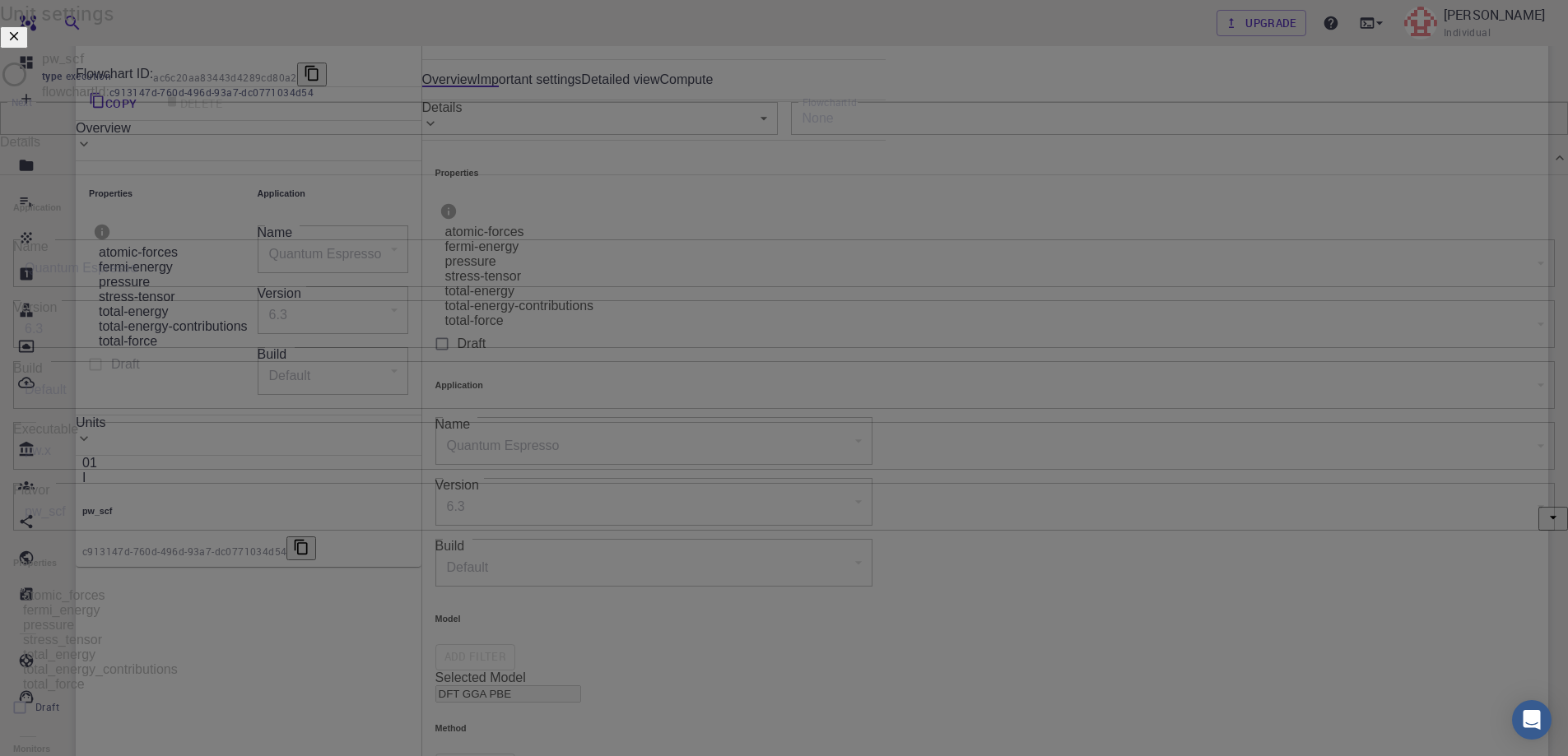
click at [716, 202] on body "Free Dashboard Create New Job New Material Create Material Upload File Import f…" at bounding box center [784, 518] width 1568 height 1585
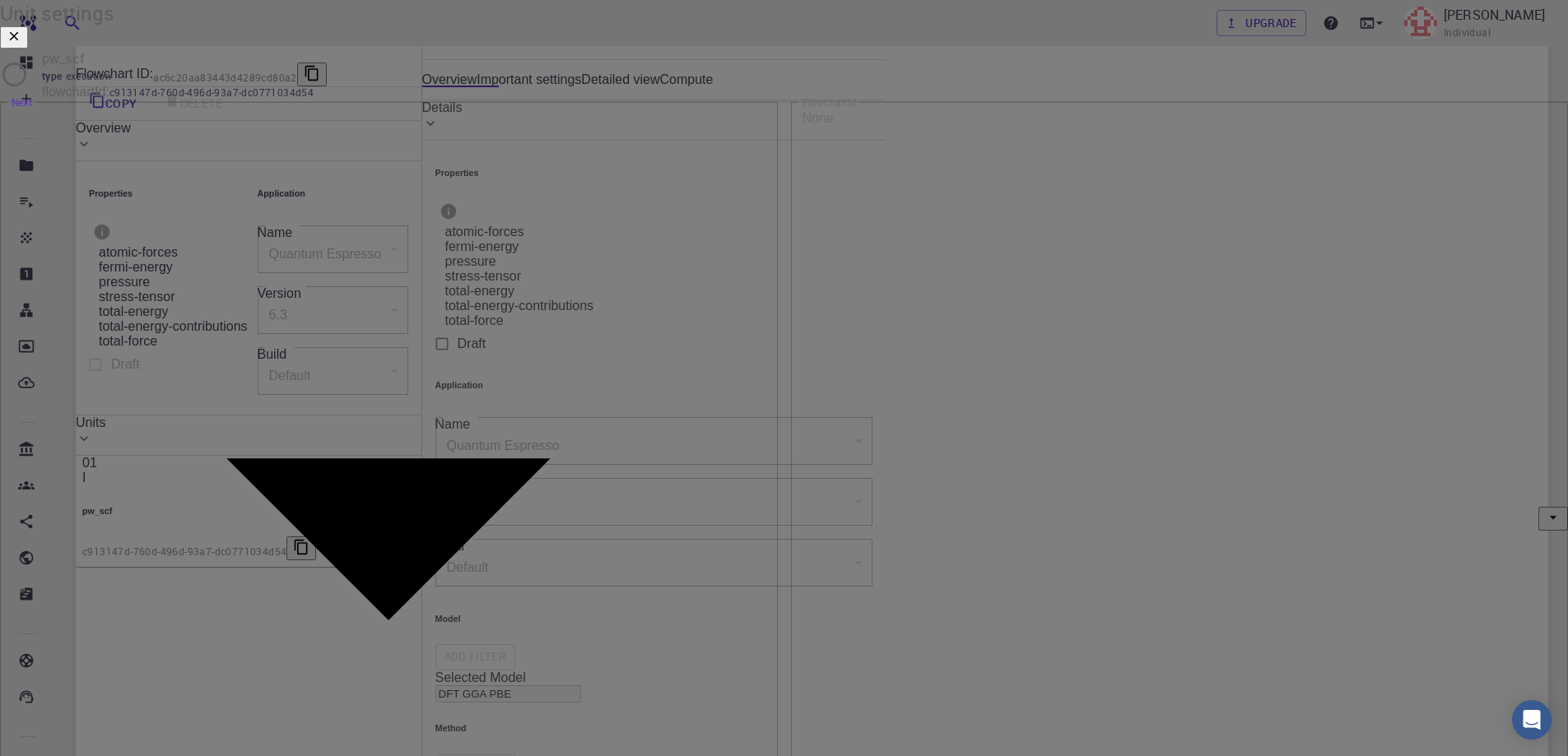
drag, startPoint x: 716, startPoint y: 227, endPoint x: 862, endPoint y: 188, distance: 151.1
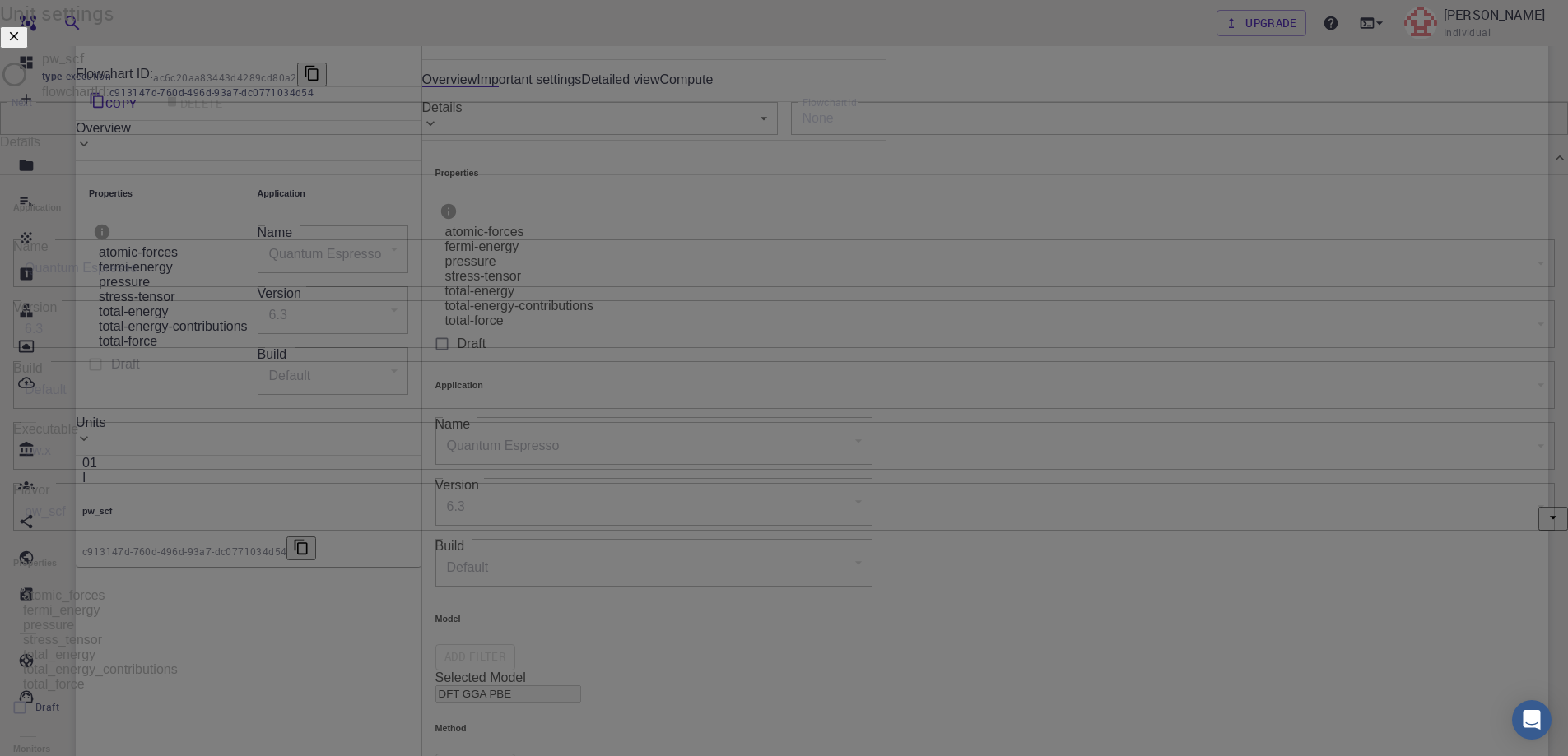
click at [659, 316] on div "6.3" at bounding box center [803, 332] width 1580 height 33
click at [21, 44] on icon "button" at bounding box center [14, 36] width 15 height 15
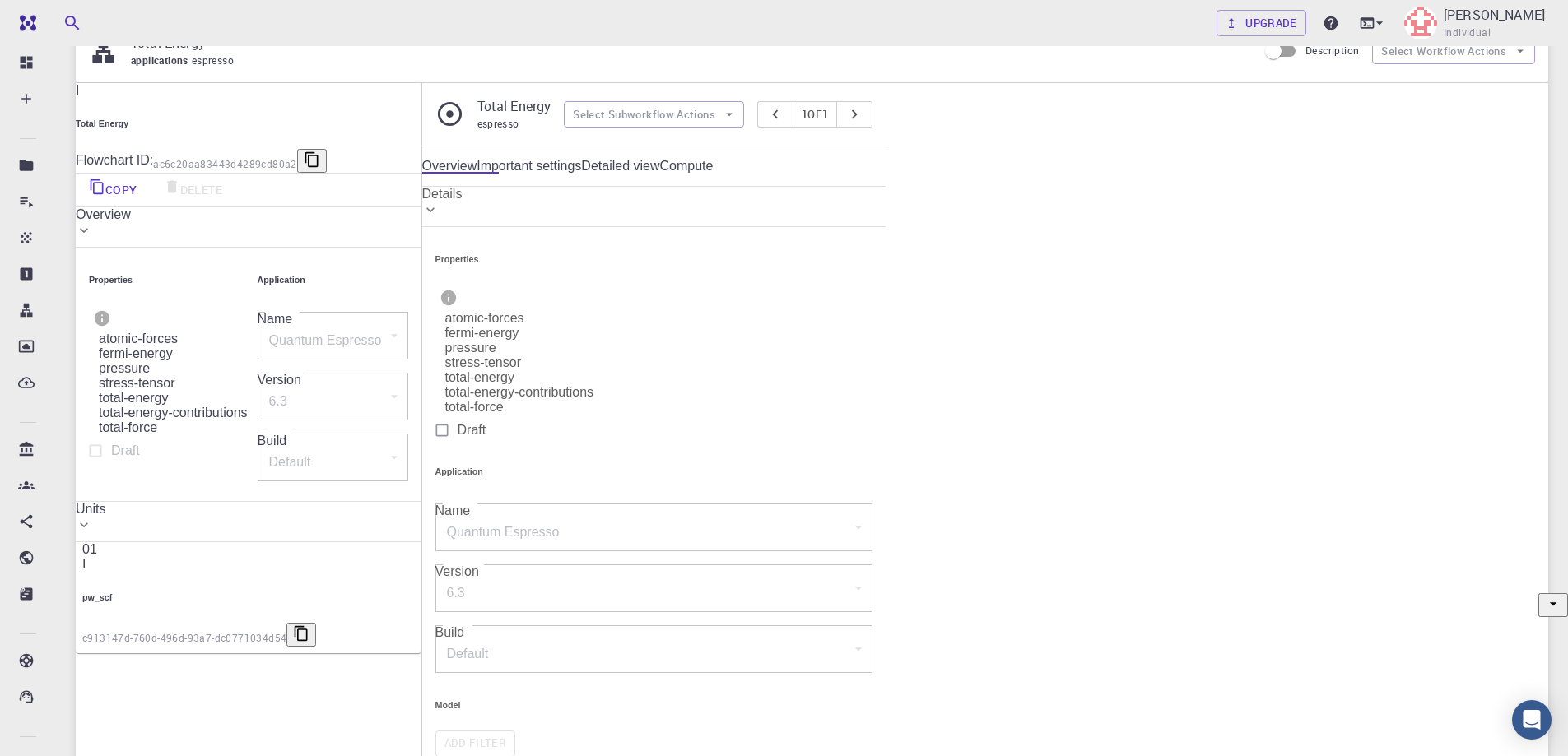
scroll to position [0, 0]
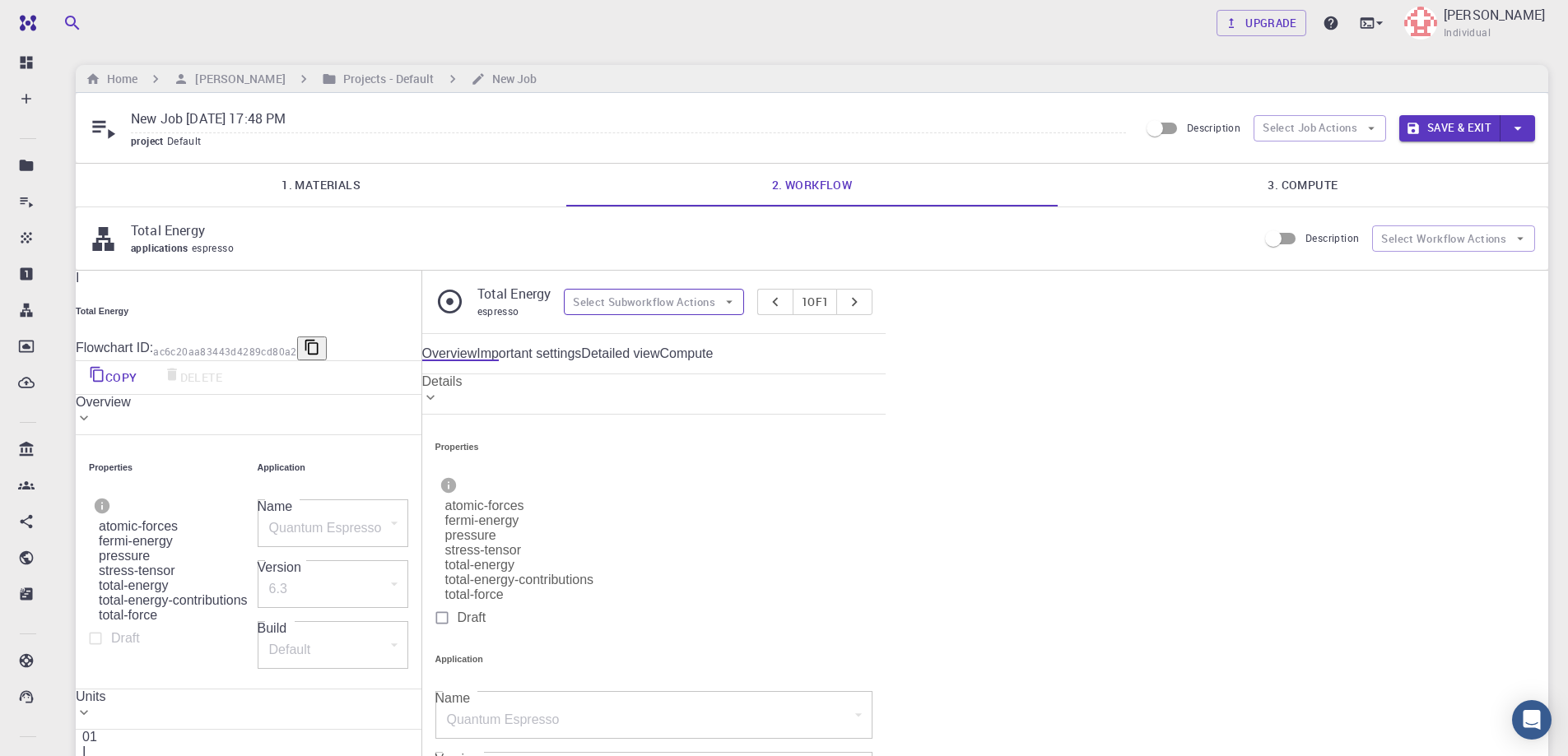
click at [744, 296] on button "Select Subworkflow Actions" at bounding box center [654, 302] width 181 height 26
click at [1368, 130] on icon "button" at bounding box center [1371, 128] width 15 height 15
click at [1319, 217] on span "Select workflow" at bounding box center [1333, 214] width 77 height 16
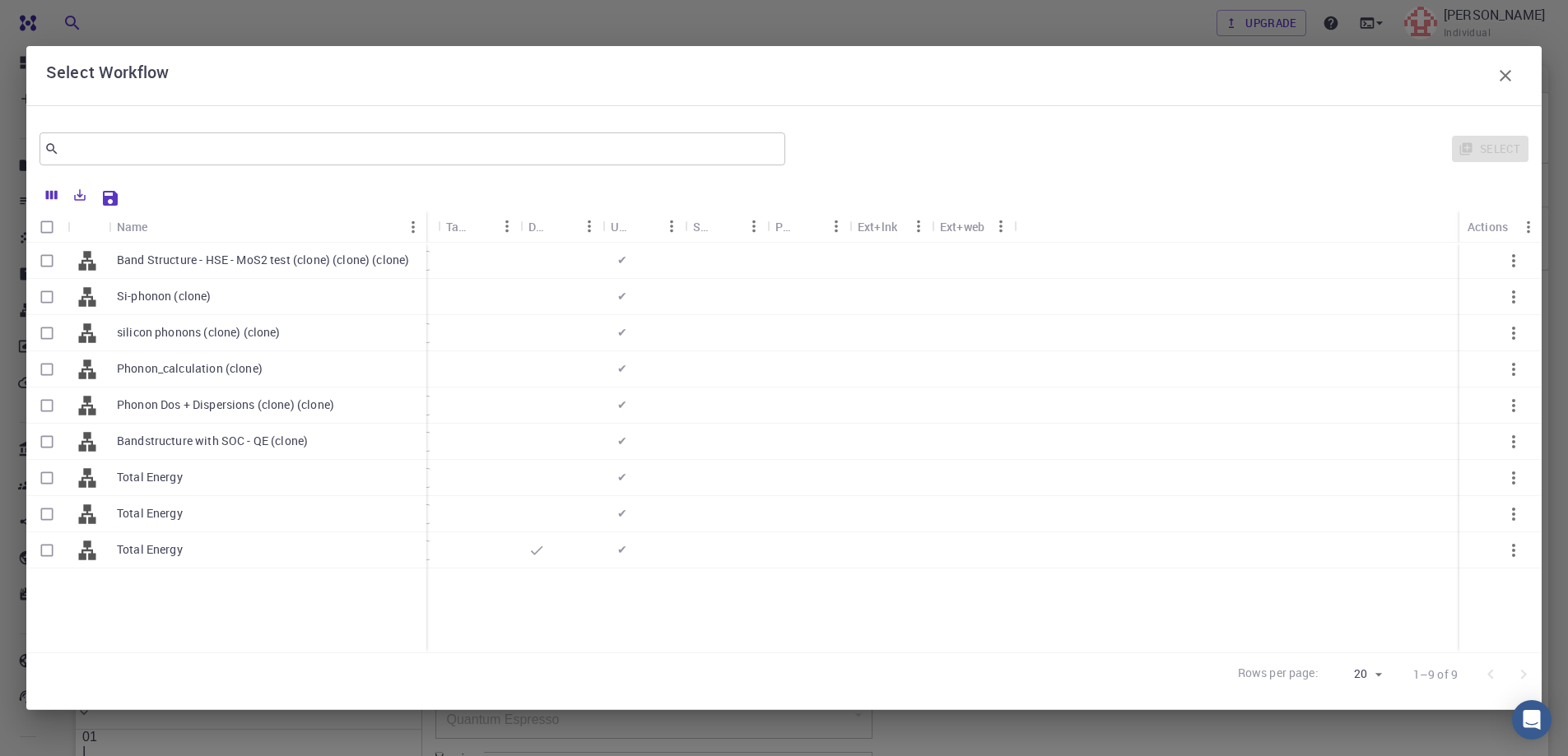
drag, startPoint x: 186, startPoint y: 220, endPoint x: 421, endPoint y: 246, distance: 236.4
click at [421, 246] on div "Name Used application Application Version Subworkflows Tags Default Up-to-date …" at bounding box center [783, 431] width 1515 height 442
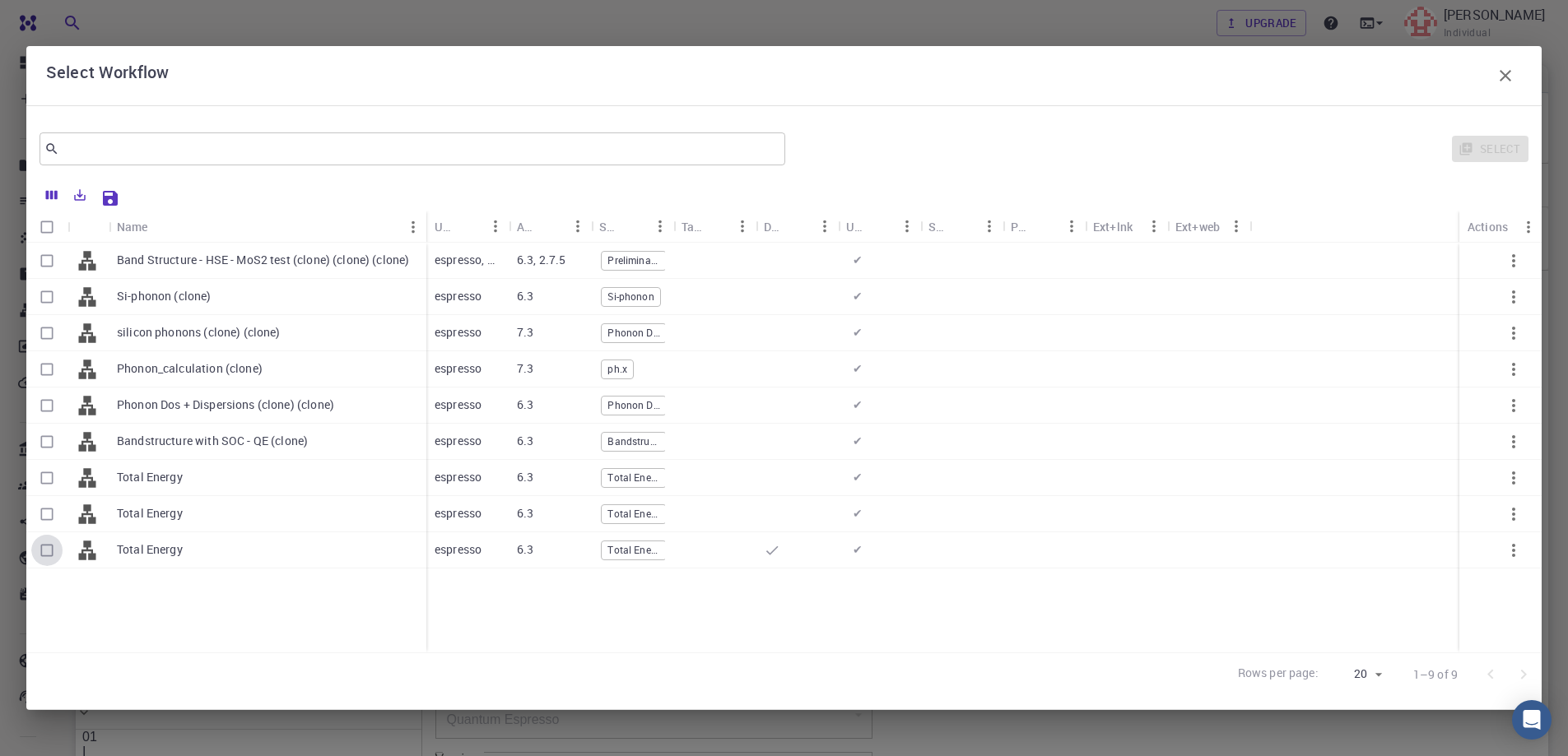
click at [46, 545] on input "Select row" at bounding box center [46, 550] width 31 height 31
checkbox input "true"
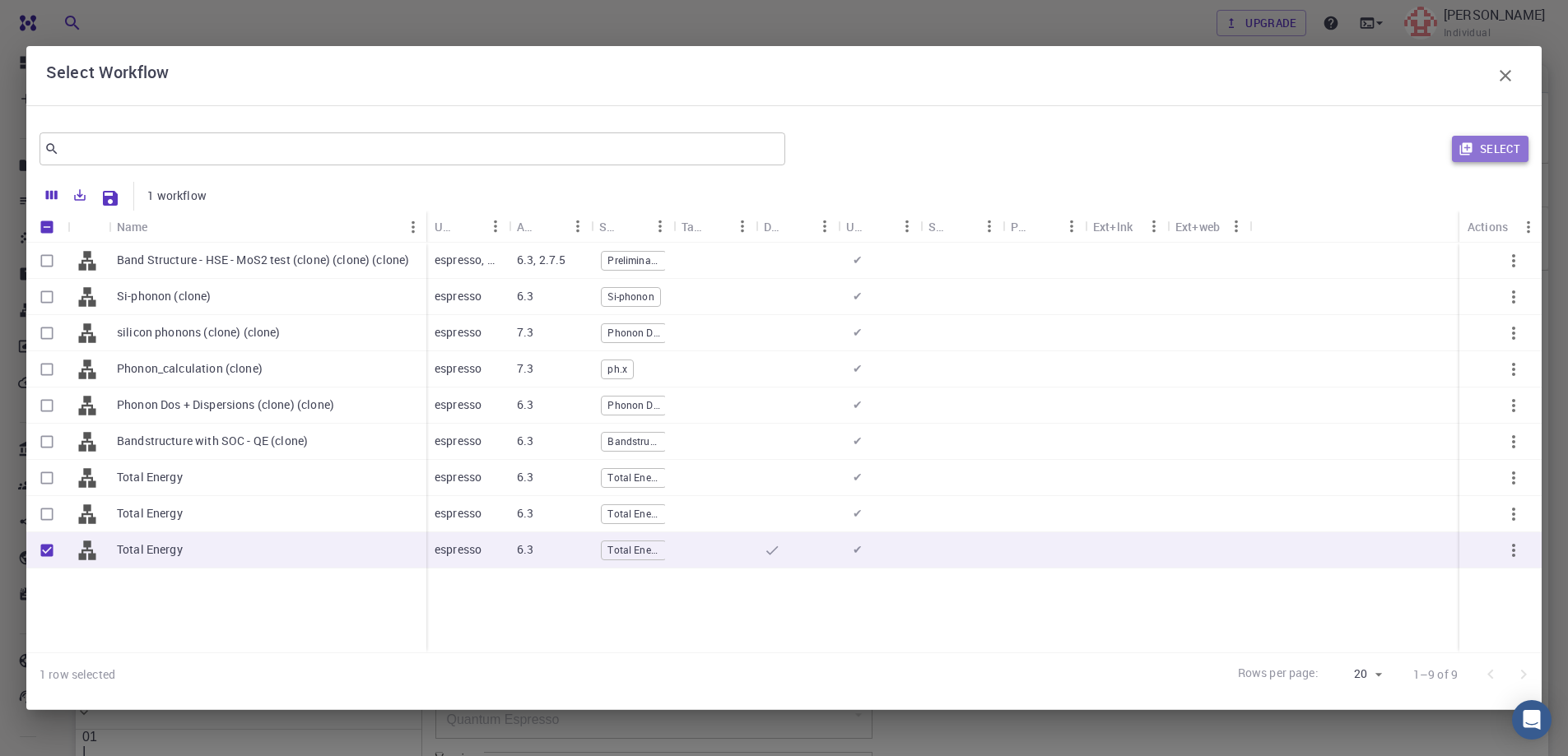
click at [1476, 143] on button "Select" at bounding box center [1490, 149] width 77 height 26
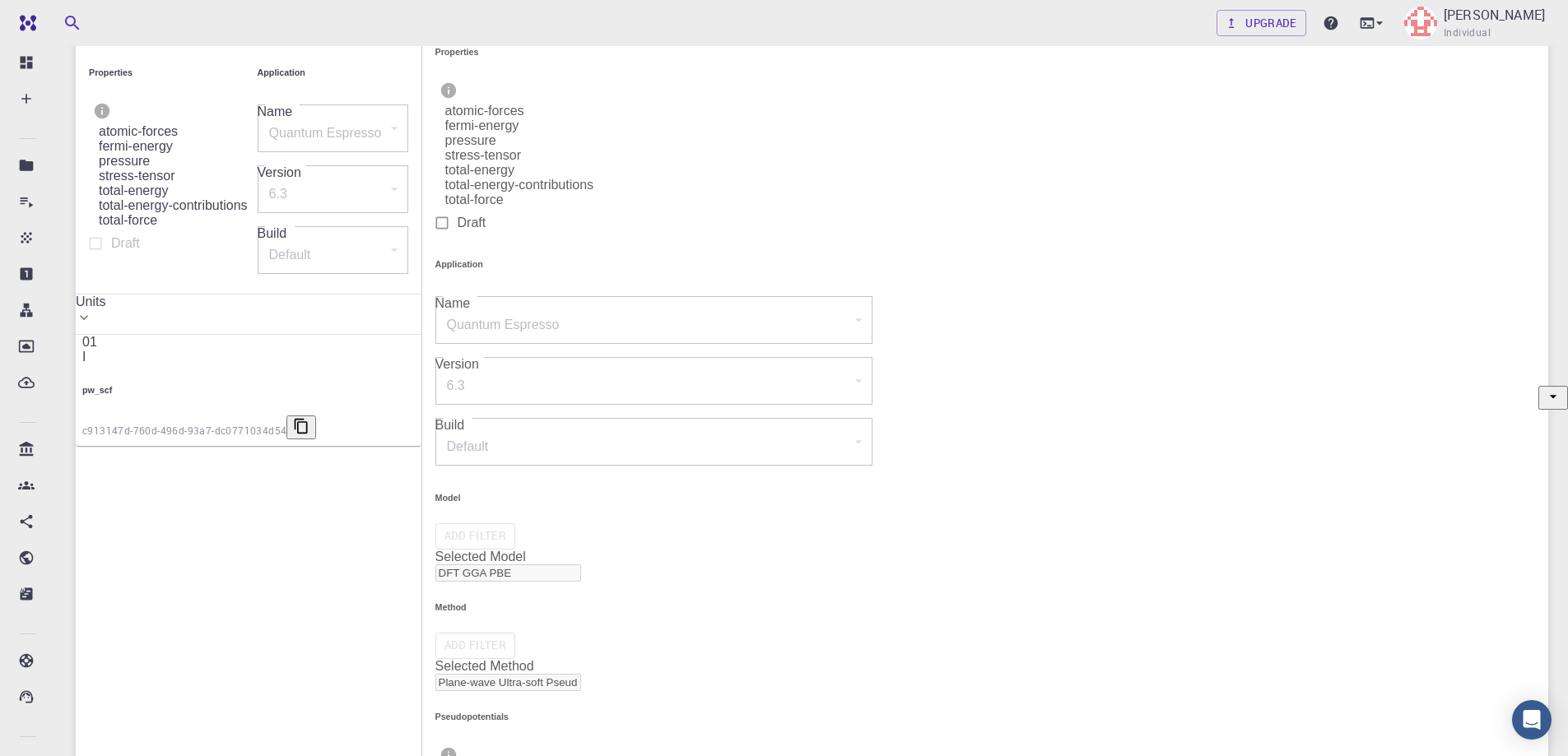
scroll to position [411, 0]
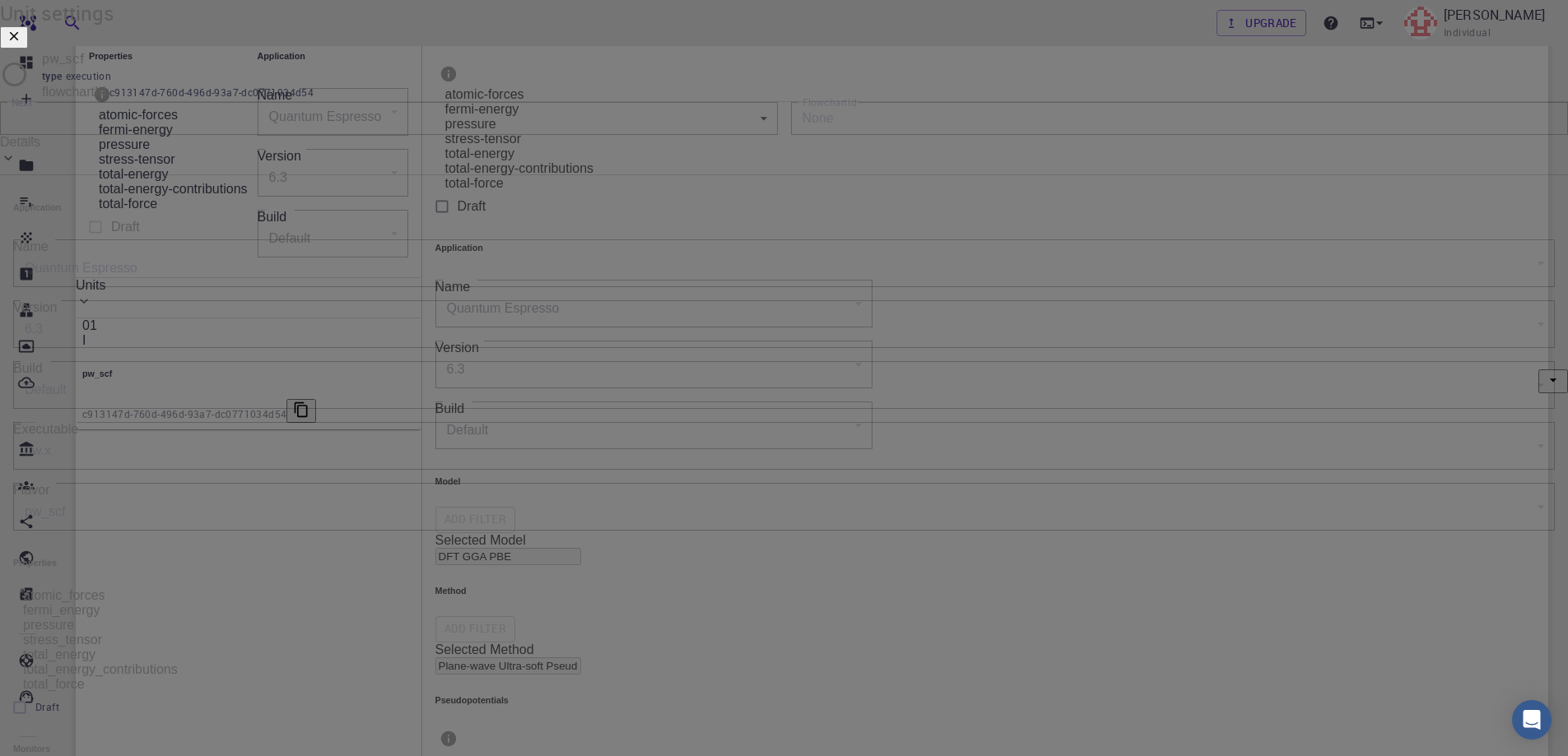
scroll to position [0, 0]
click at [21, 44] on icon "button" at bounding box center [14, 36] width 15 height 15
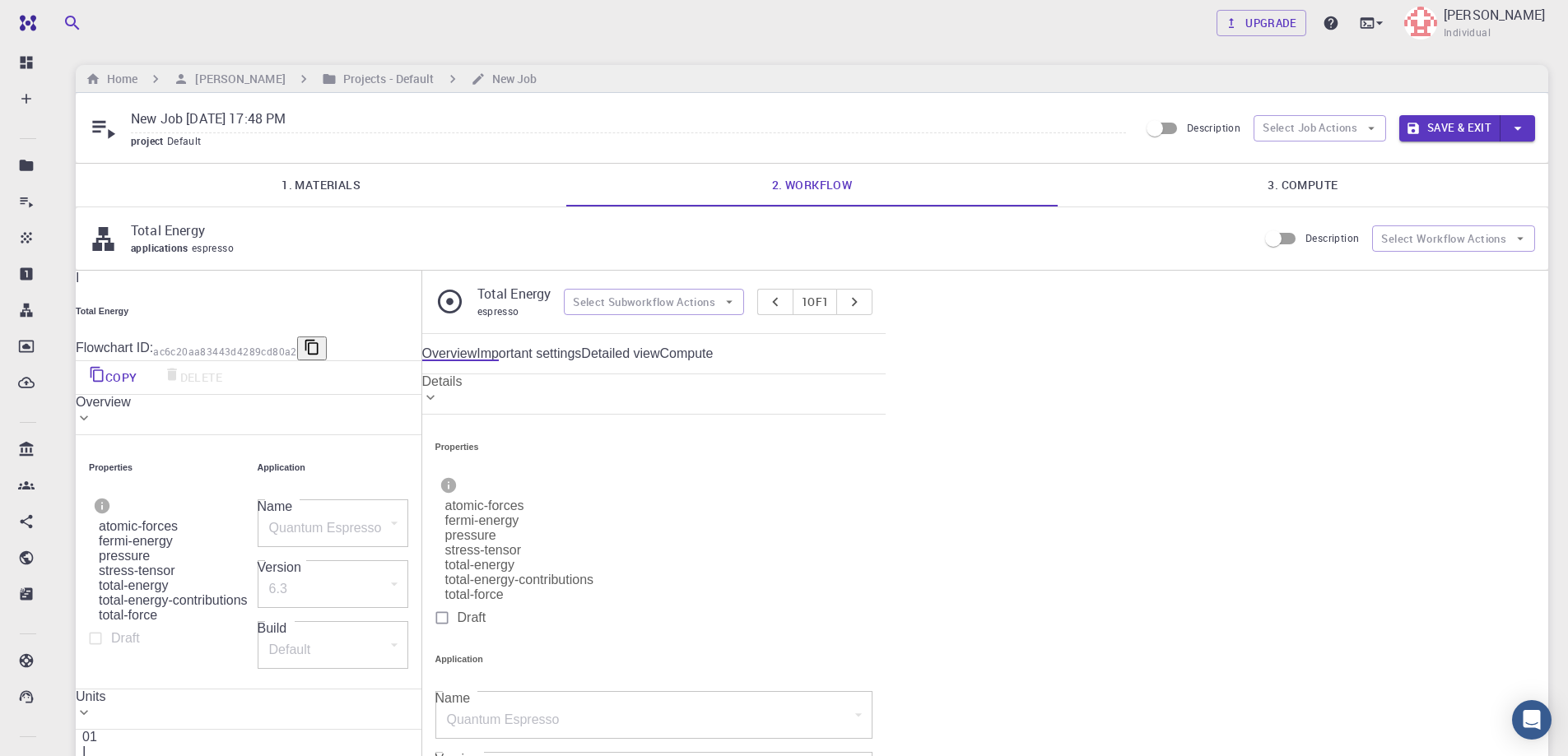
click at [253, 409] on div "Overview" at bounding box center [249, 402] width 346 height 15
click at [239, 690] on div "Units" at bounding box center [249, 697] width 346 height 15
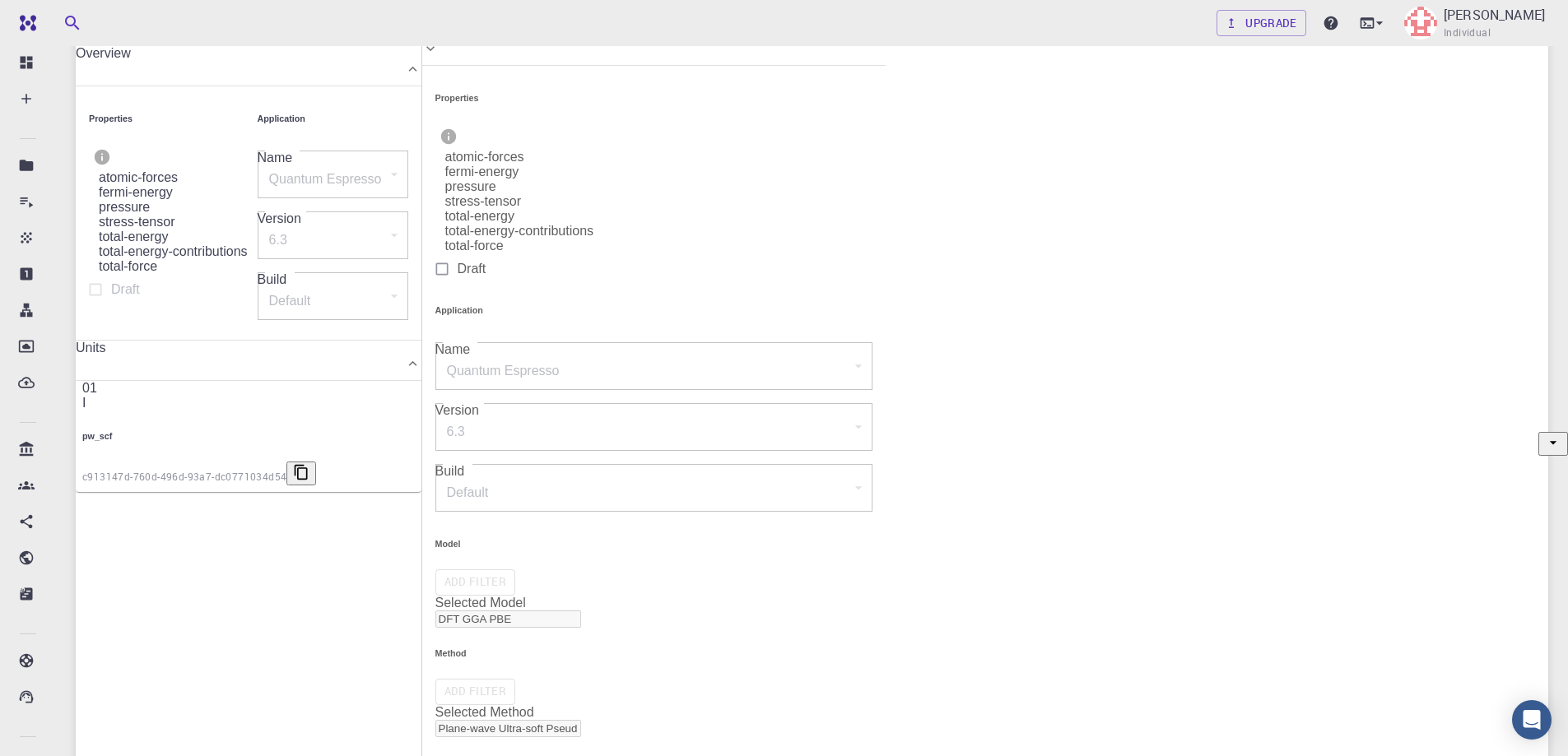
scroll to position [312, 0]
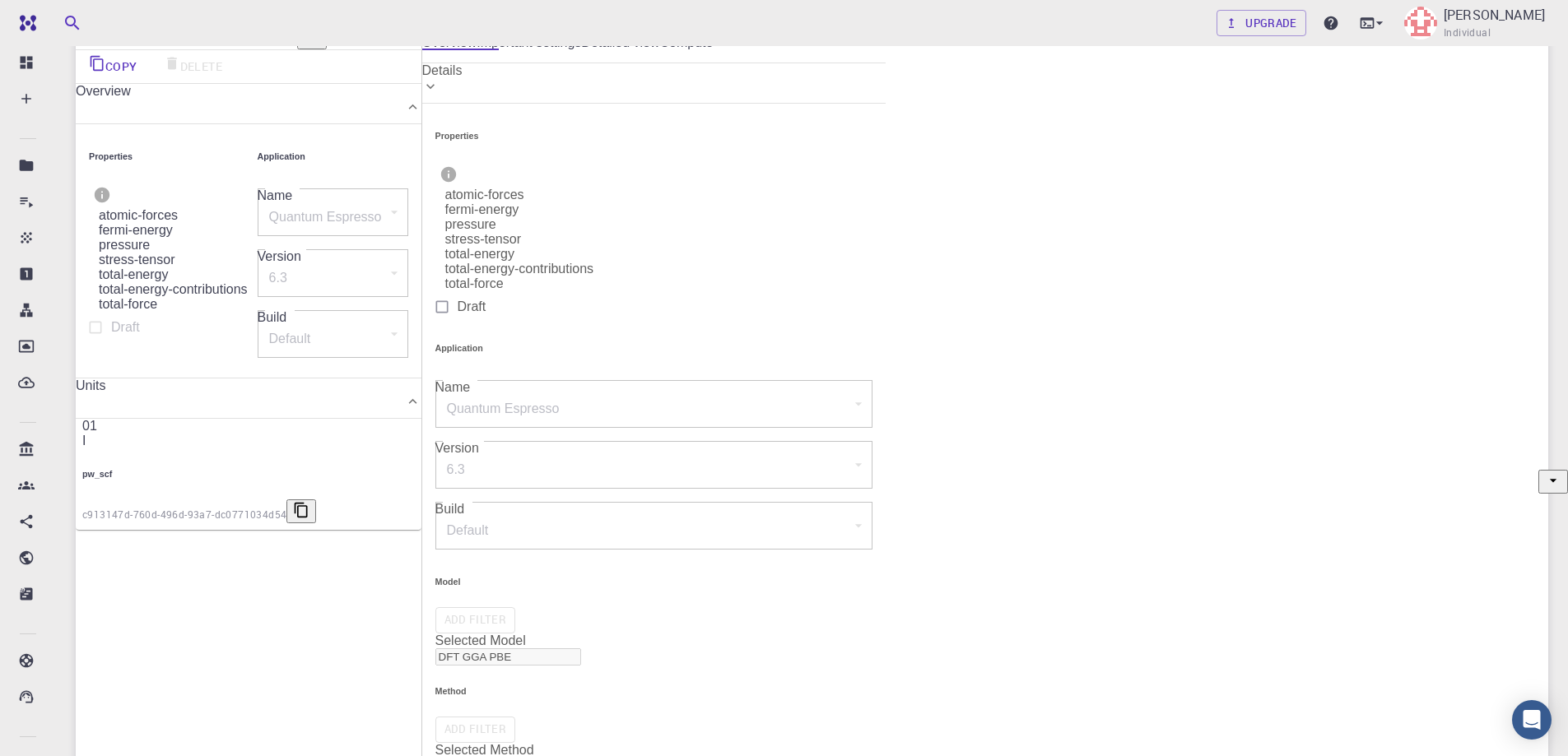
click at [1435, 212] on li "Collapse units" at bounding box center [1428, 201] width 124 height 26
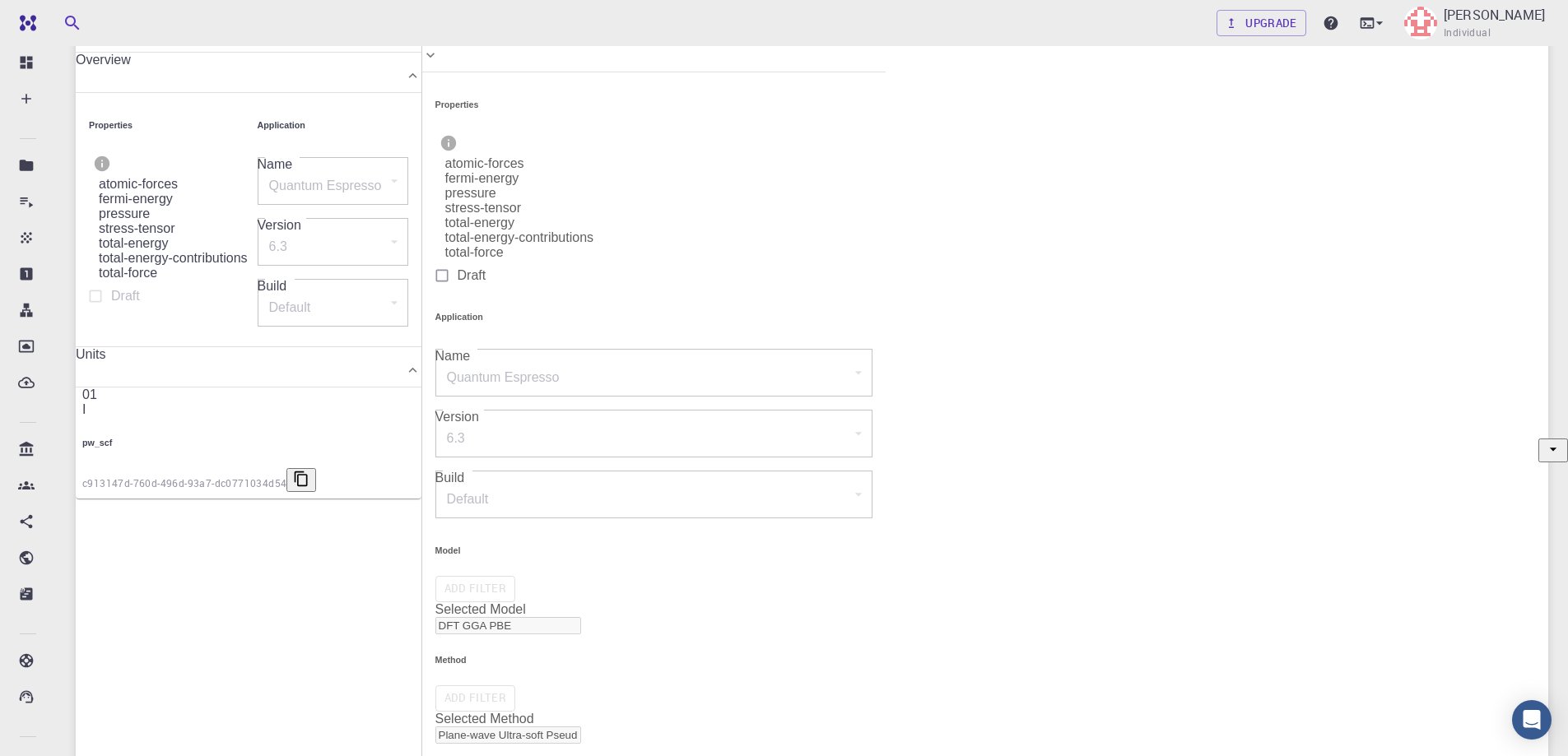
scroll to position [175, 0]
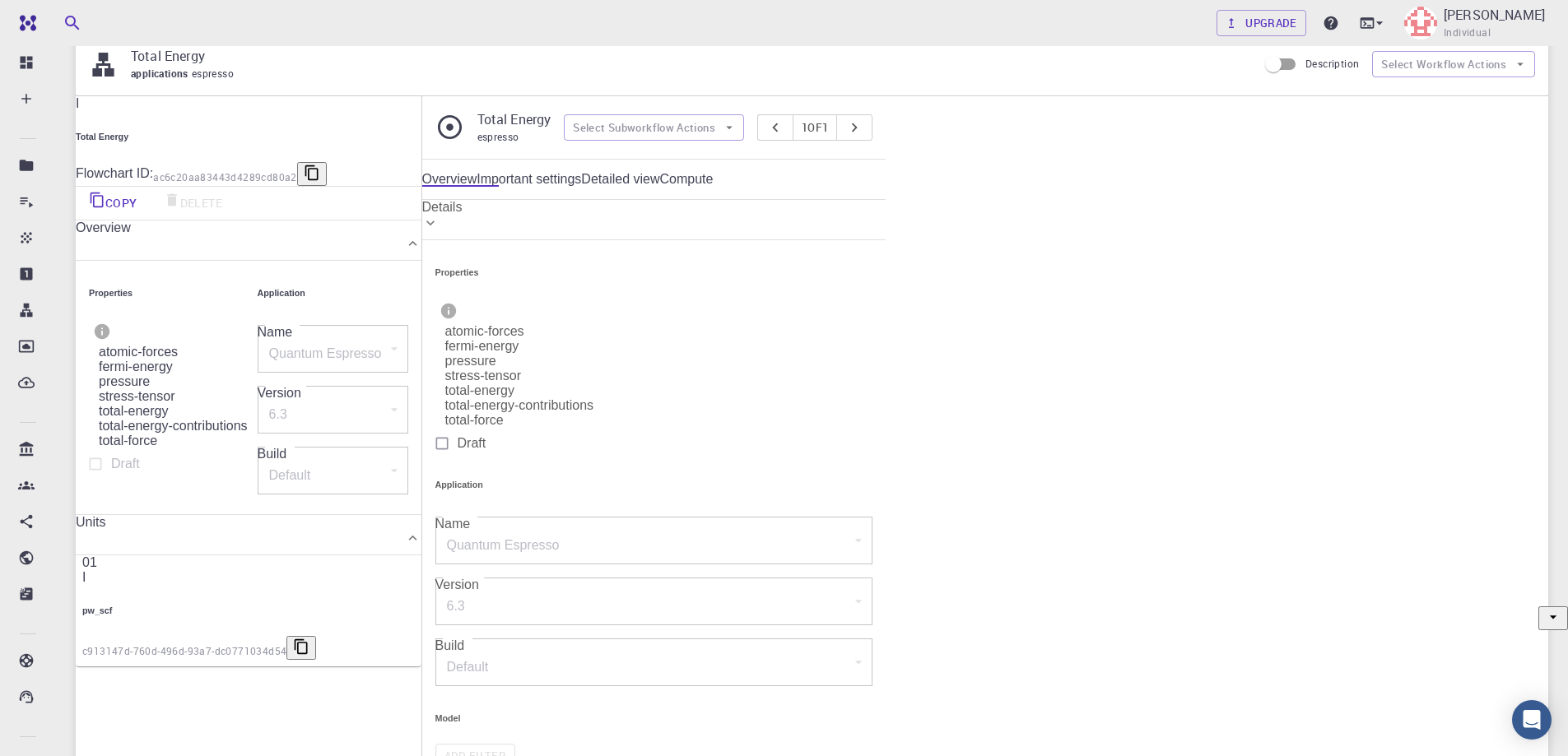
drag, startPoint x: 1121, startPoint y: 528, endPoint x: 1063, endPoint y: 523, distance: 58.2
click at [581, 174] on link "Important settings" at bounding box center [528, 179] width 105 height 15
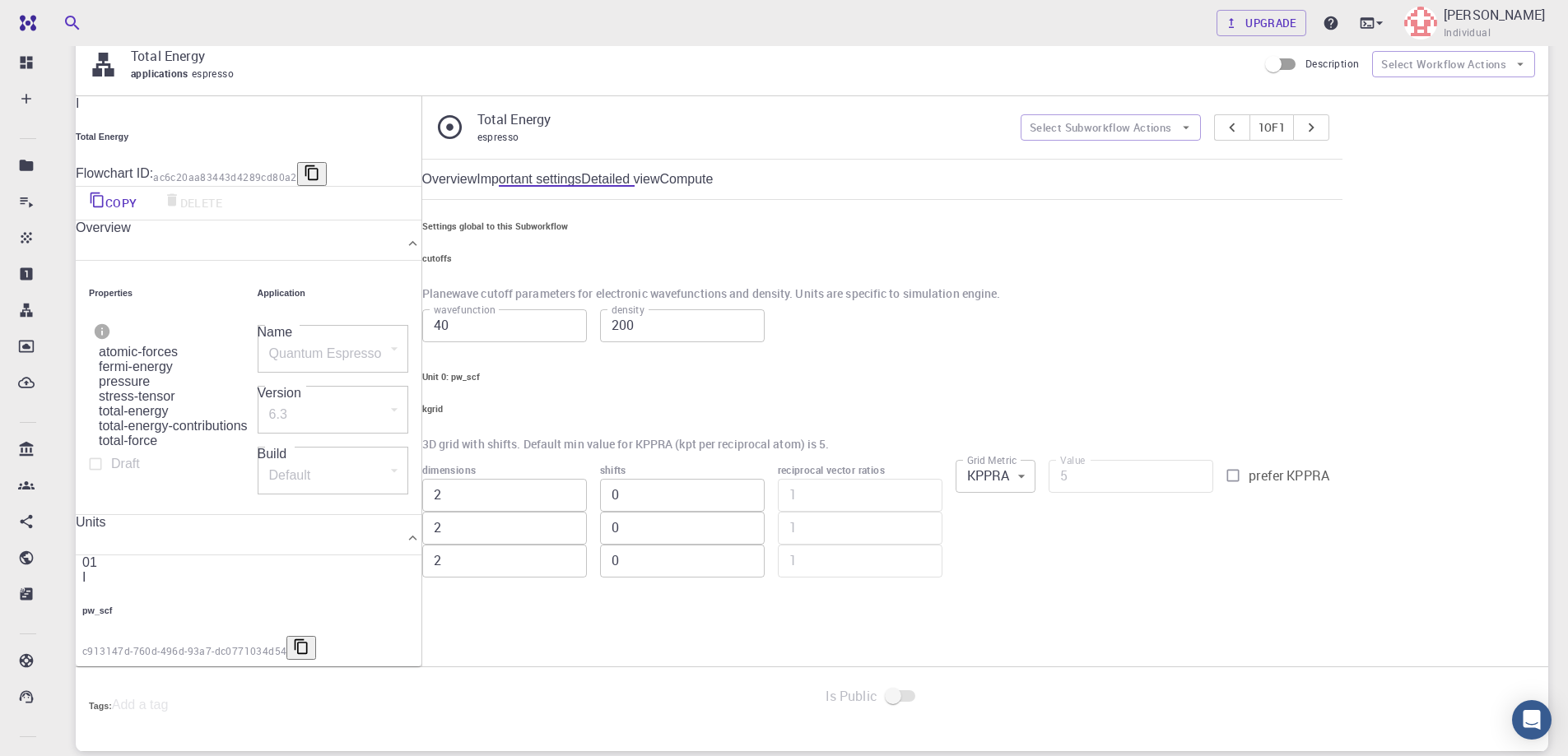
click at [659, 177] on link "Detailed view" at bounding box center [620, 179] width 78 height 15
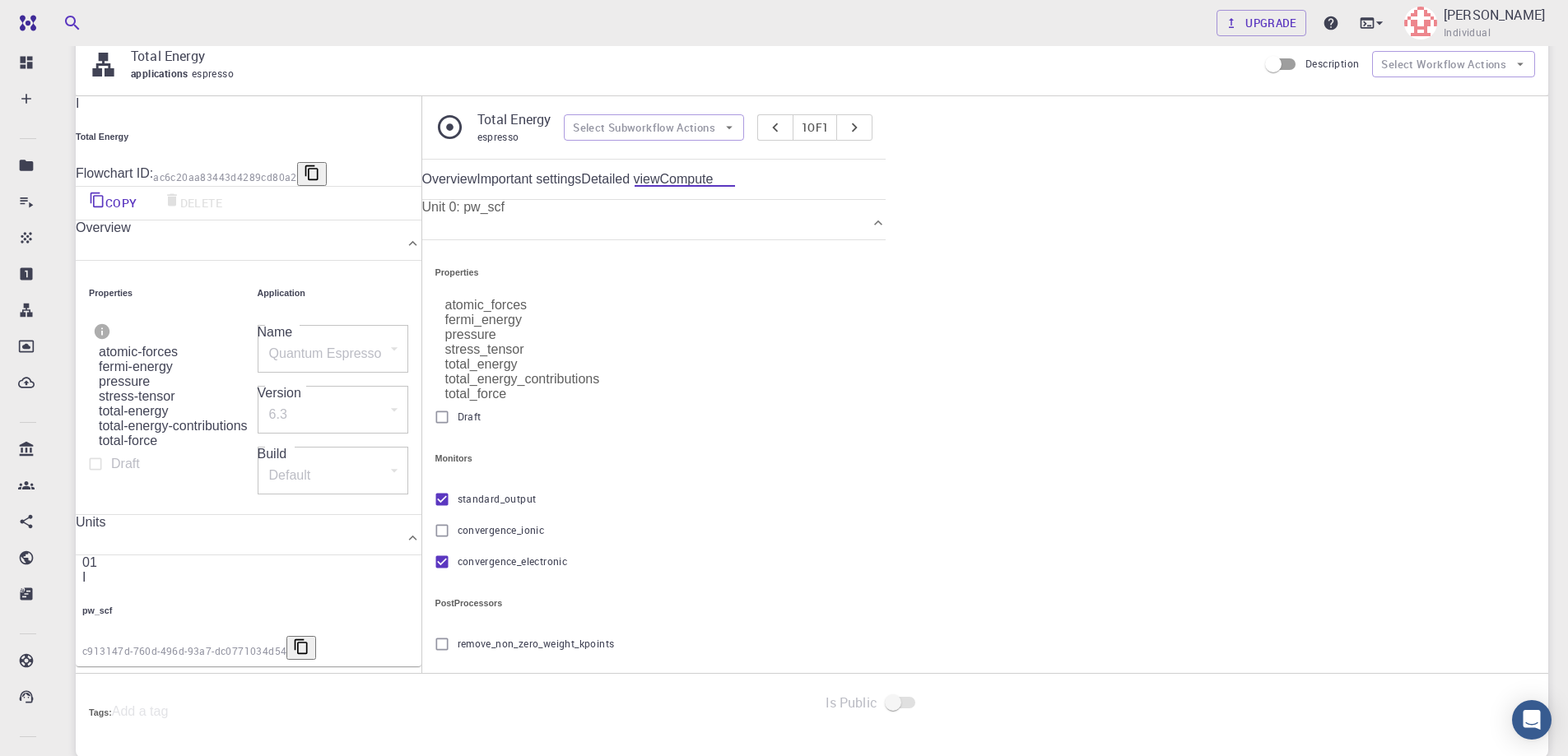
click at [714, 176] on link "Compute" at bounding box center [687, 179] width 54 height 15
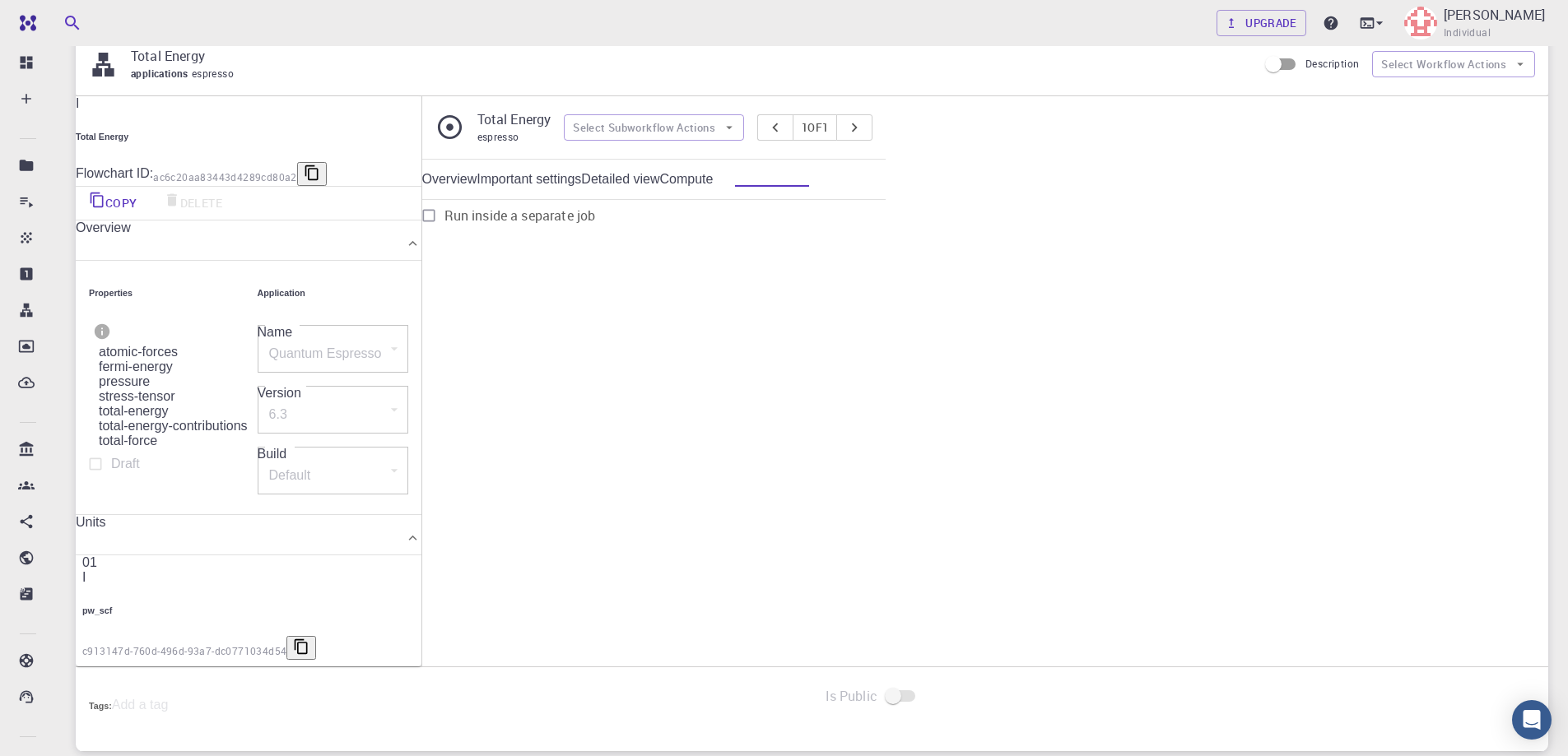
click at [477, 176] on link "Overview" at bounding box center [449, 179] width 55 height 15
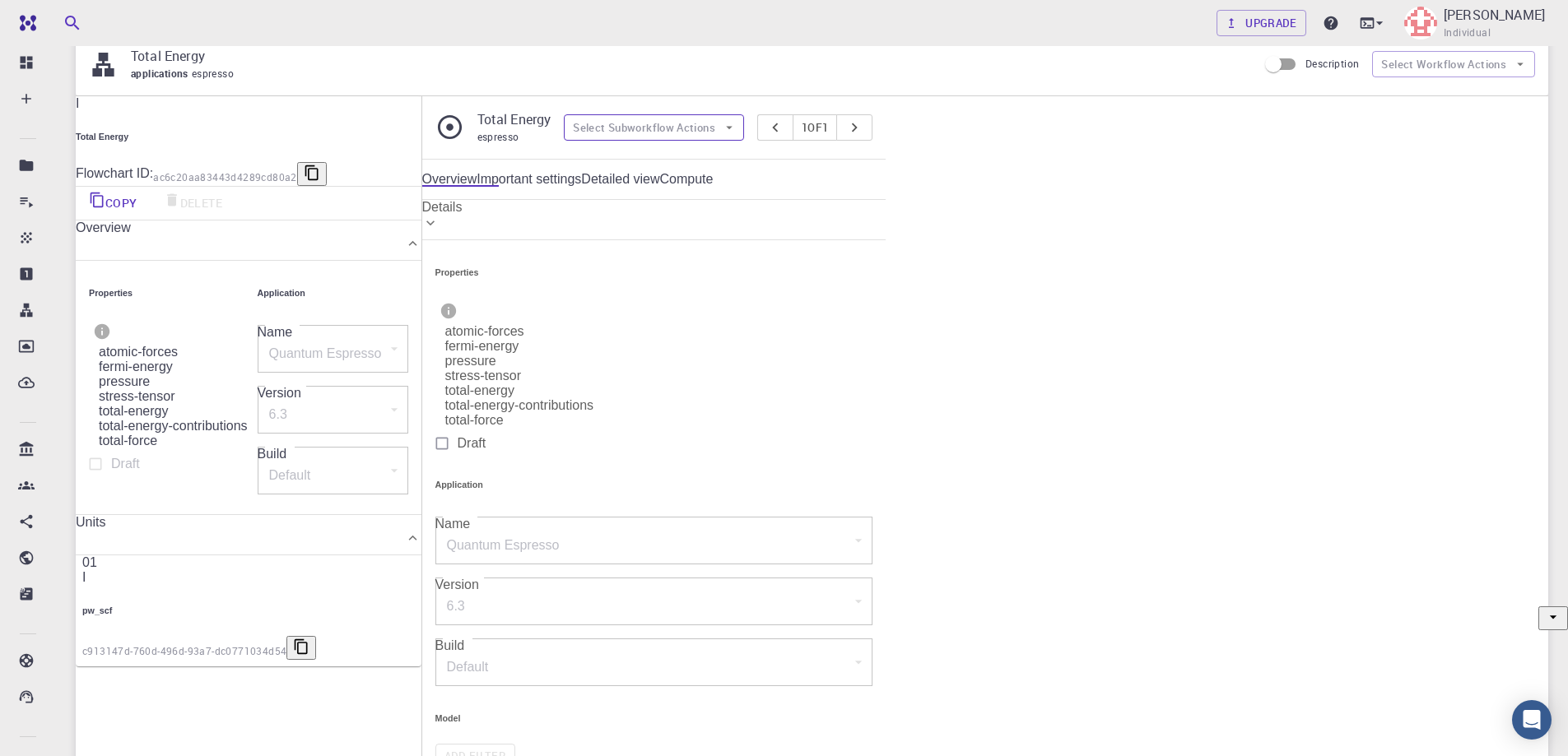
click at [744, 127] on button "Select Subworkflow Actions" at bounding box center [654, 128] width 181 height 26
click at [887, 182] on div "Overview Important settings Detailed view Compute" at bounding box center [654, 179] width 464 height 15
click at [1441, 63] on button "Select Workflow Actions" at bounding box center [1453, 64] width 163 height 26
click at [551, 137] on div "espresso" at bounding box center [514, 137] width 74 height 16
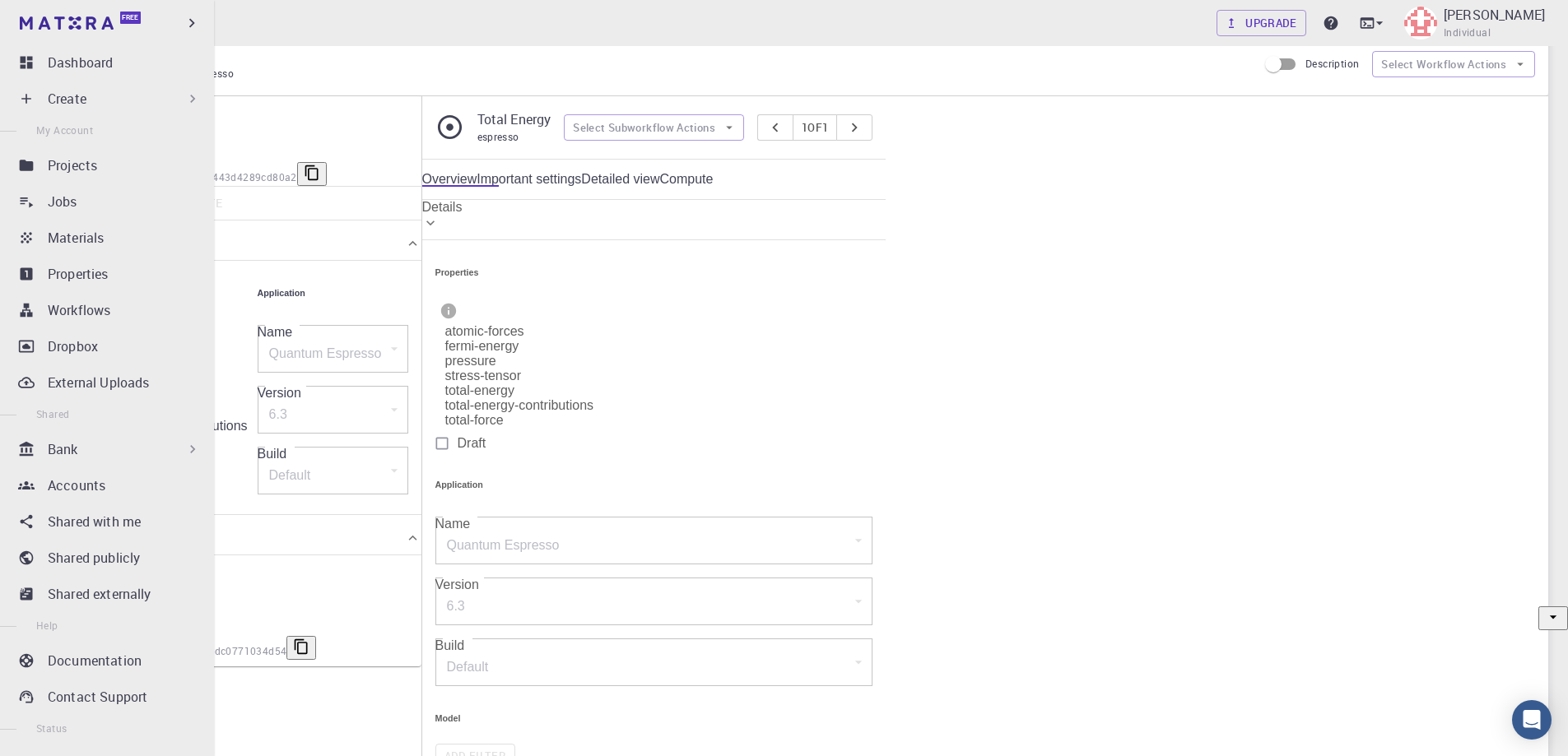
click at [30, 93] on icon at bounding box center [26, 99] width 16 height 16
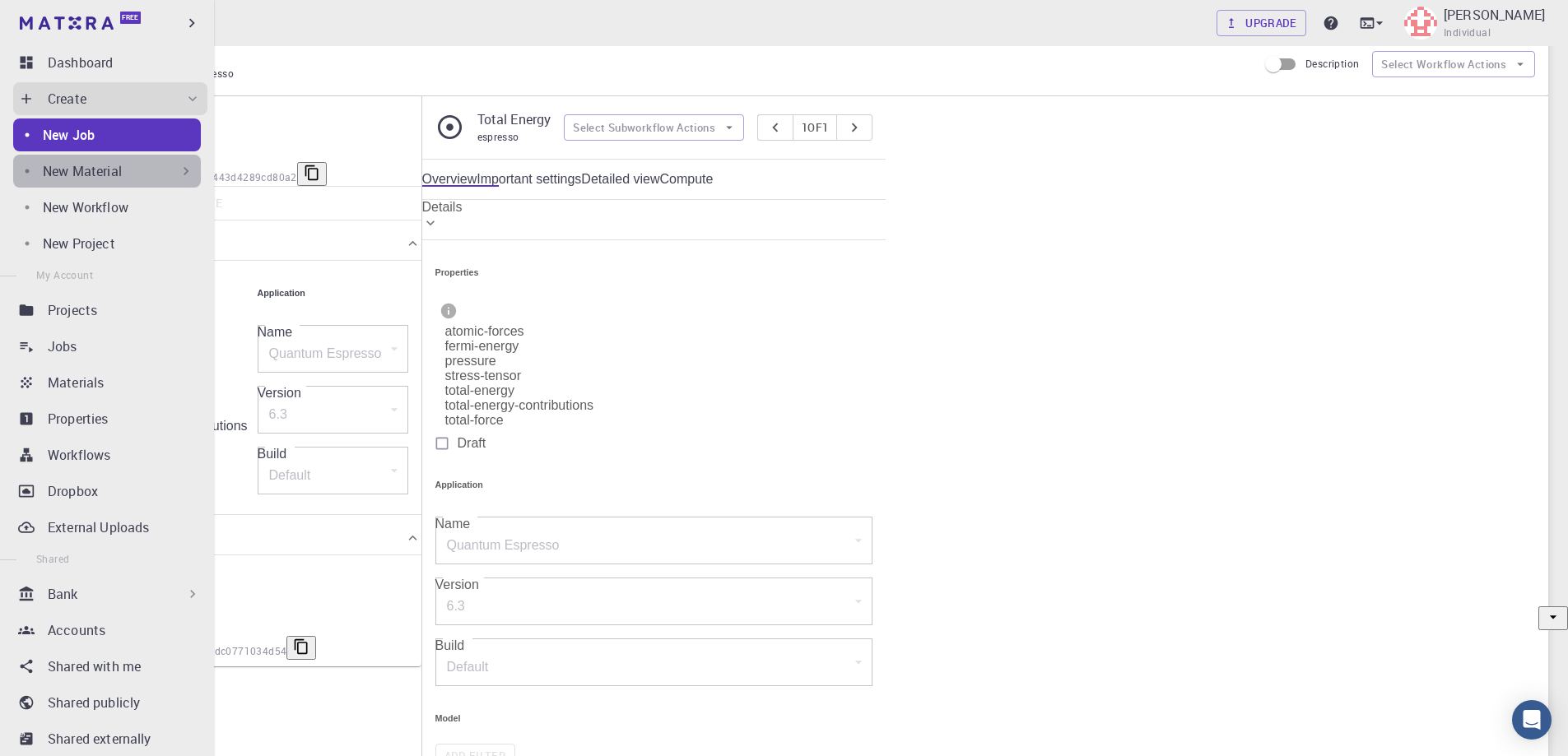
click at [109, 171] on p "New Material" at bounding box center [82, 172] width 79 height 20
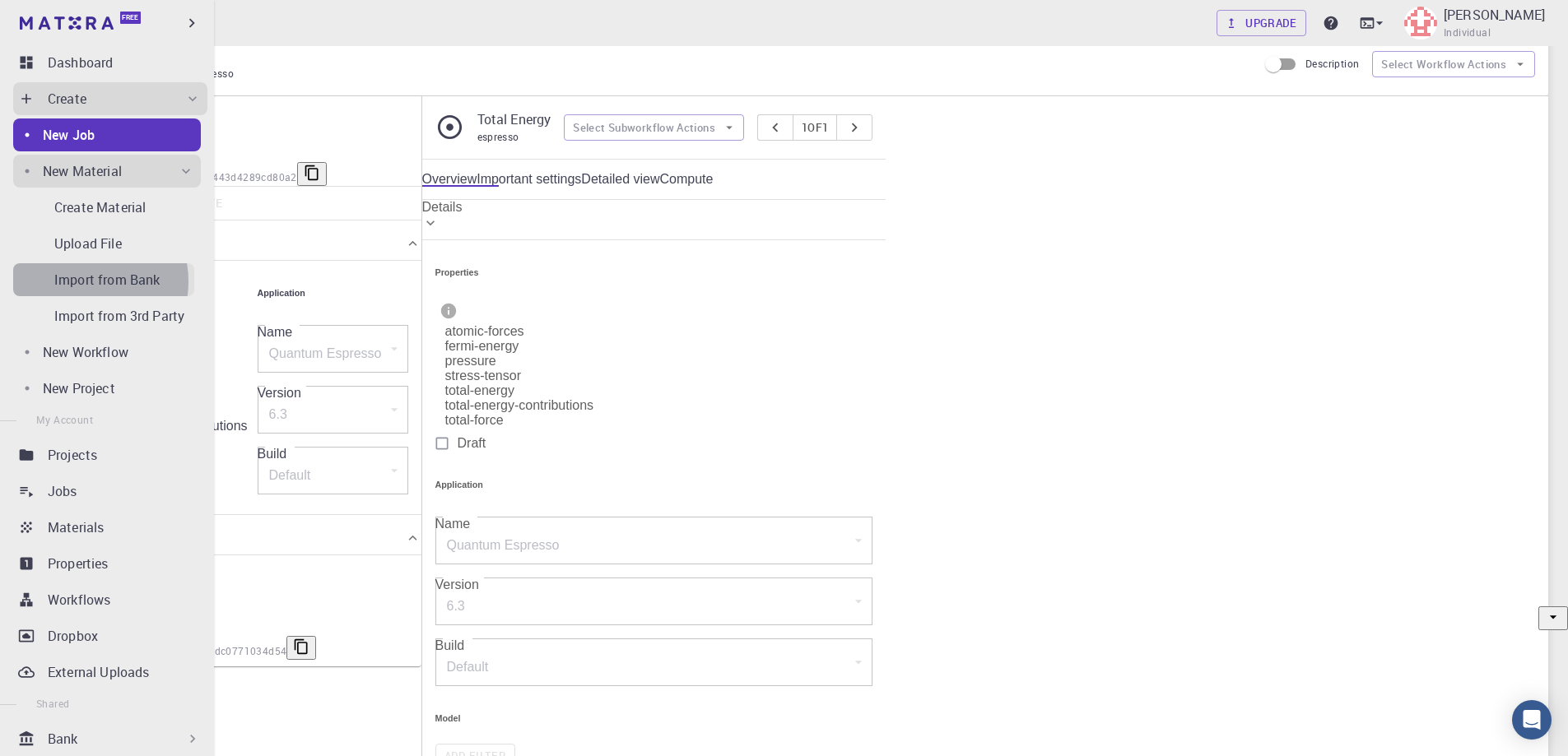
click at [82, 282] on p "Import from Bank" at bounding box center [107, 280] width 106 height 20
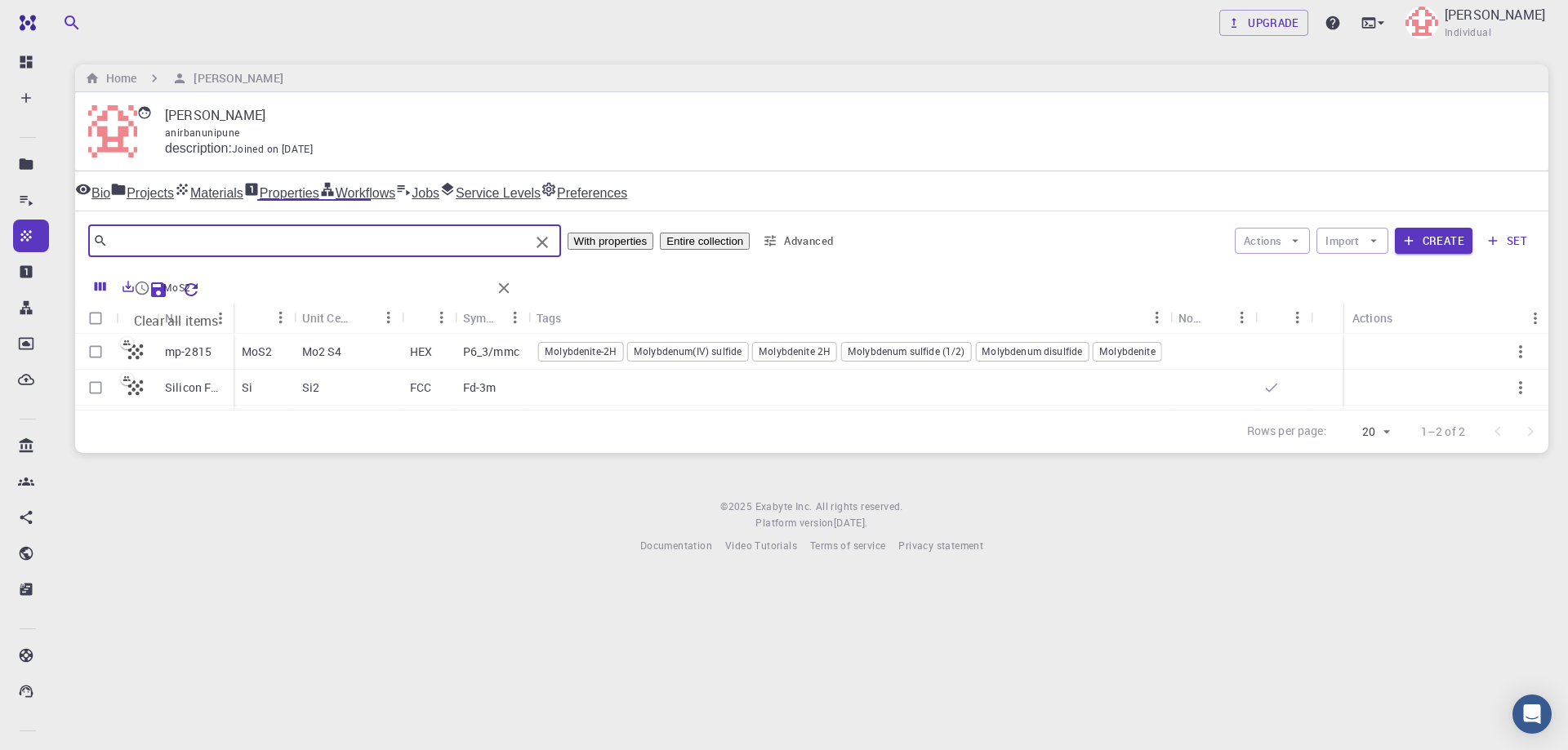
click at [297, 242] on input "text" at bounding box center [318, 241] width 421 height 23
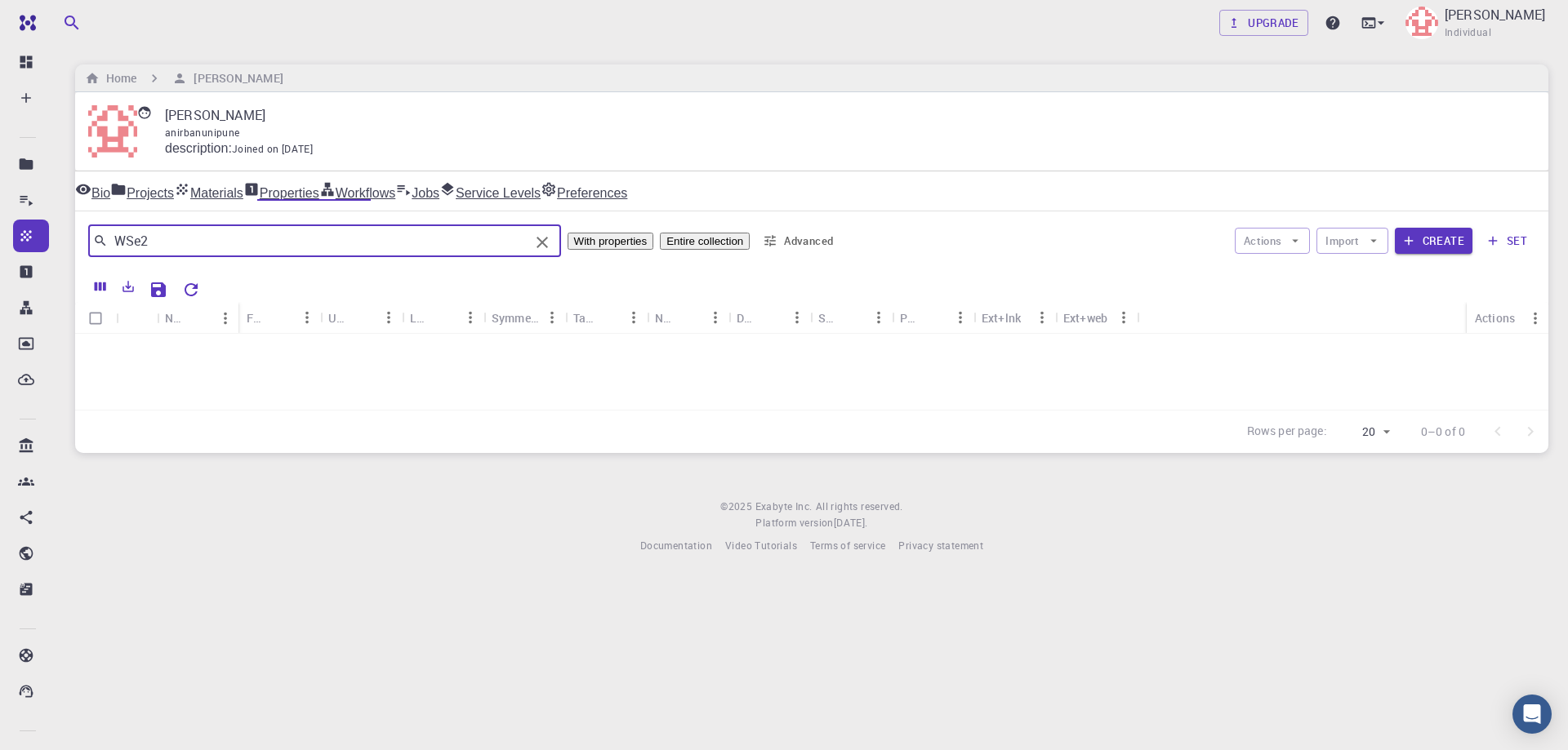
click at [294, 242] on input "WSe2" at bounding box center [318, 241] width 421 height 23
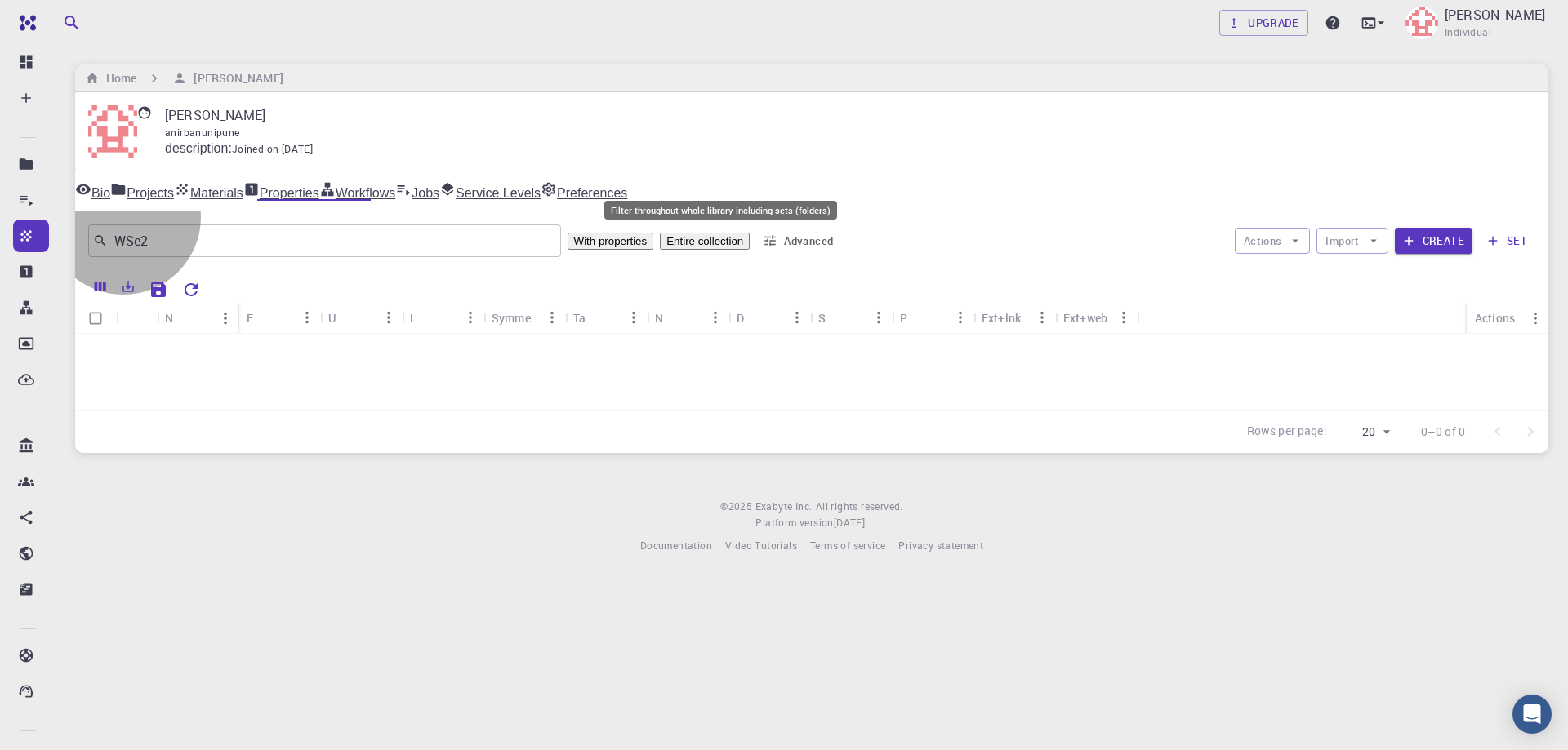
click at [706, 238] on button "Entire collection" at bounding box center [704, 241] width 90 height 17
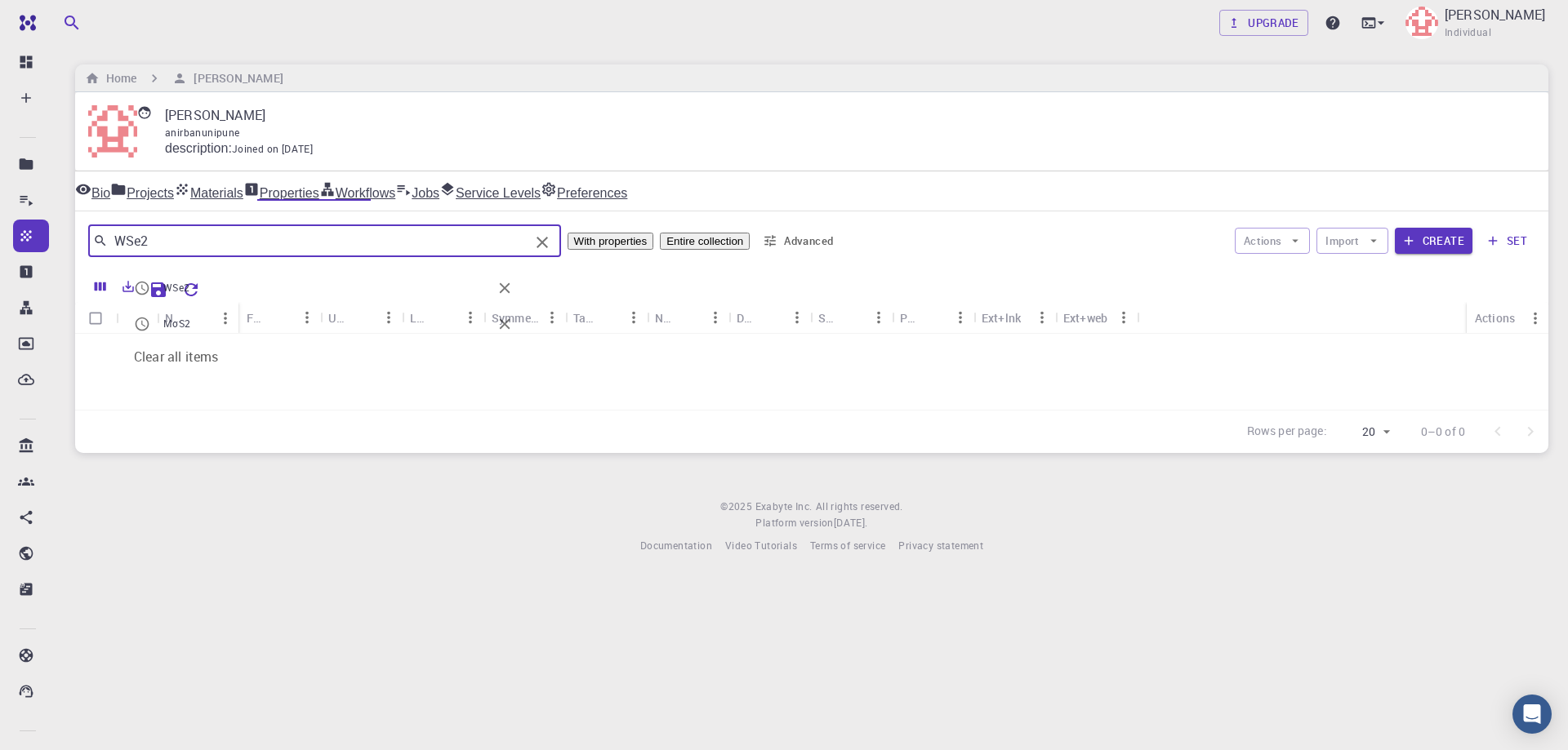
click at [351, 242] on input "WSe2" at bounding box center [318, 241] width 421 height 23
click at [299, 281] on span "WSe2" at bounding box center [327, 288] width 328 height 16
click at [239, 247] on input "WSe2" at bounding box center [318, 241] width 421 height 23
type input "W"
type input "T"
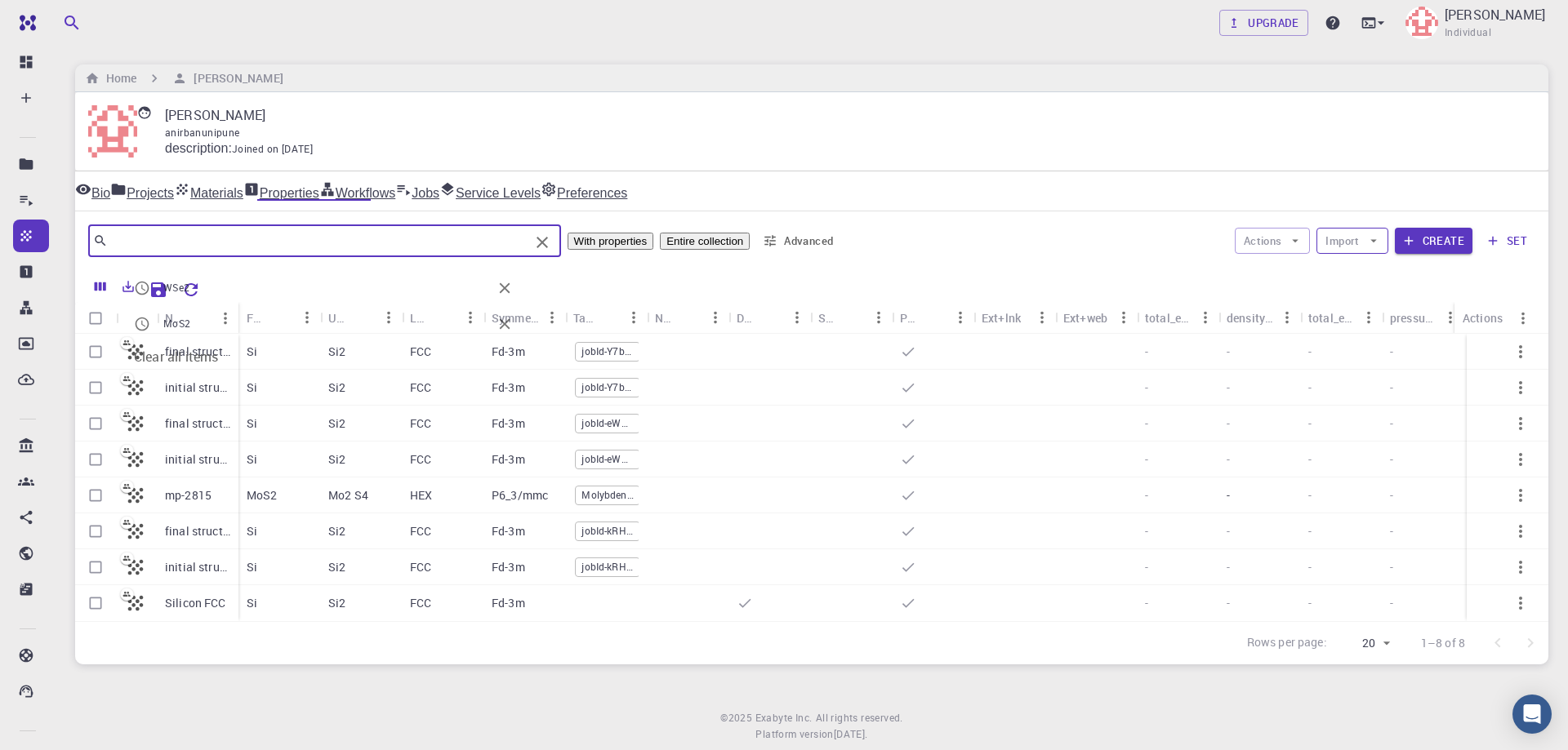
click at [1373, 243] on icon "button" at bounding box center [1373, 241] width 15 height 15
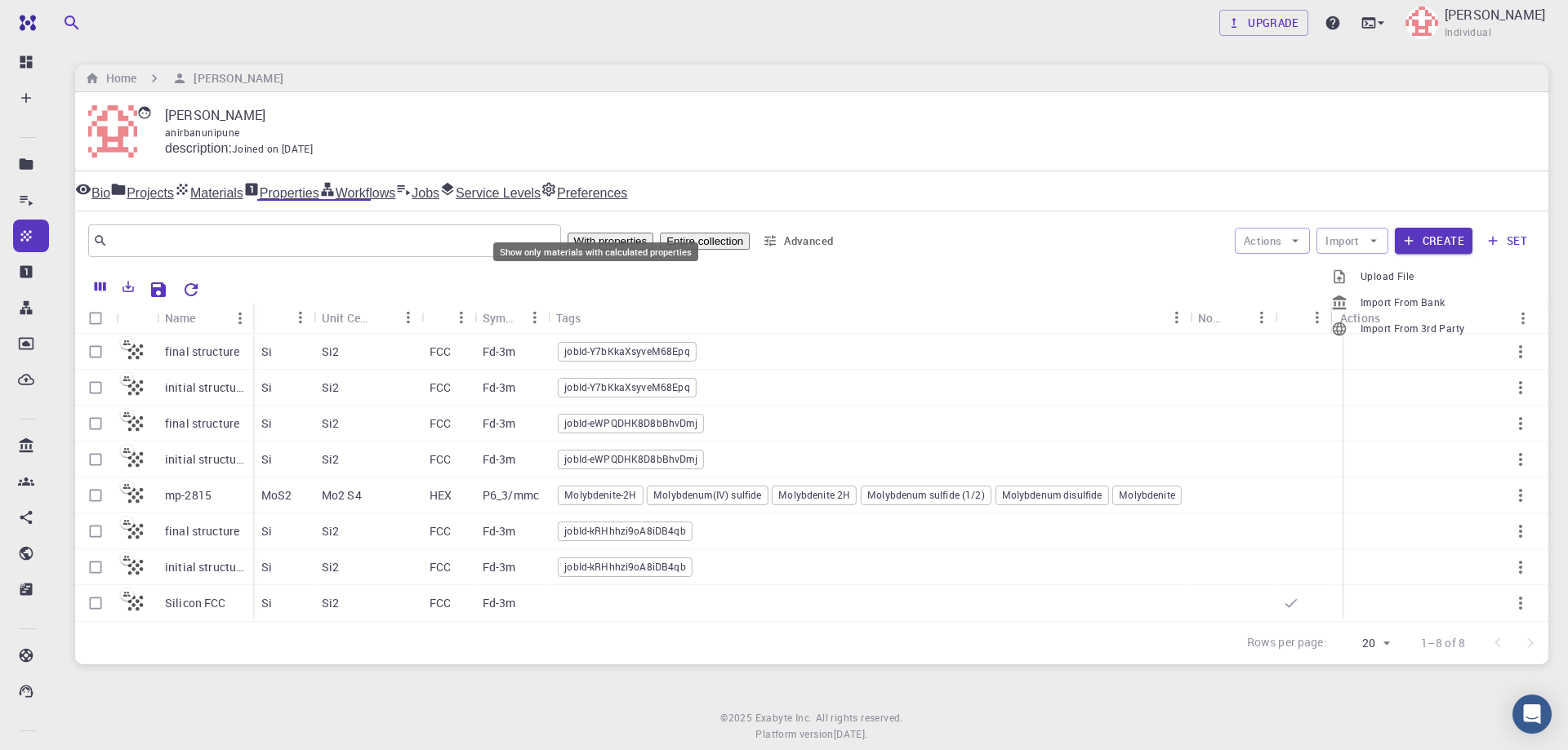
click at [611, 248] on button "With properties" at bounding box center [610, 241] width 86 height 17
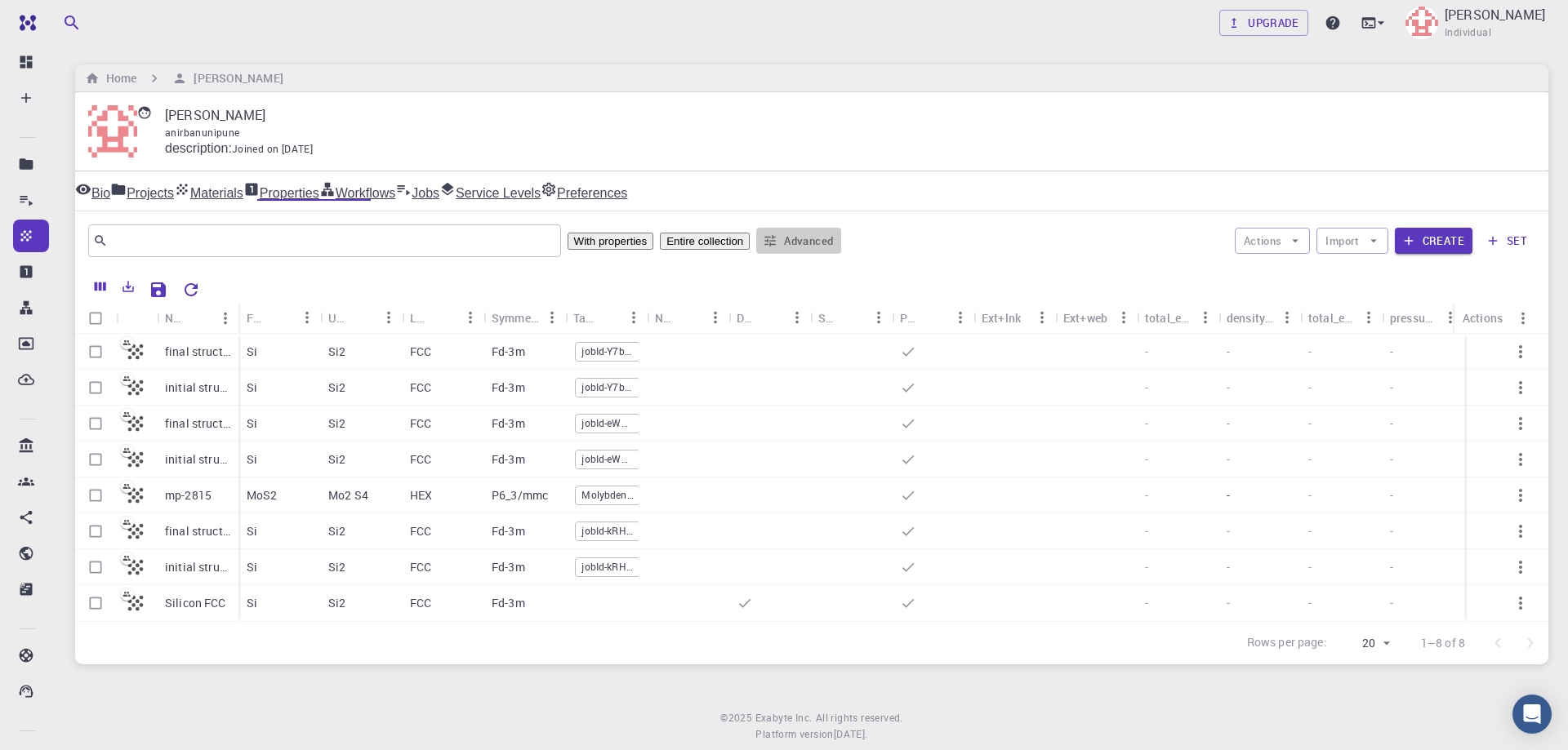
click at [778, 242] on icon "button" at bounding box center [770, 241] width 15 height 15
click at [1080, 151] on div at bounding box center [784, 375] width 1568 height 750
drag, startPoint x: 238, startPoint y: 310, endPoint x: 415, endPoint y: 298, distance: 177.4
click at [415, 298] on div "Name Formula Unit Cell Formula Lattice Symmetry Tags Non-periodic Default Share…" at bounding box center [811, 468] width 1473 height 394
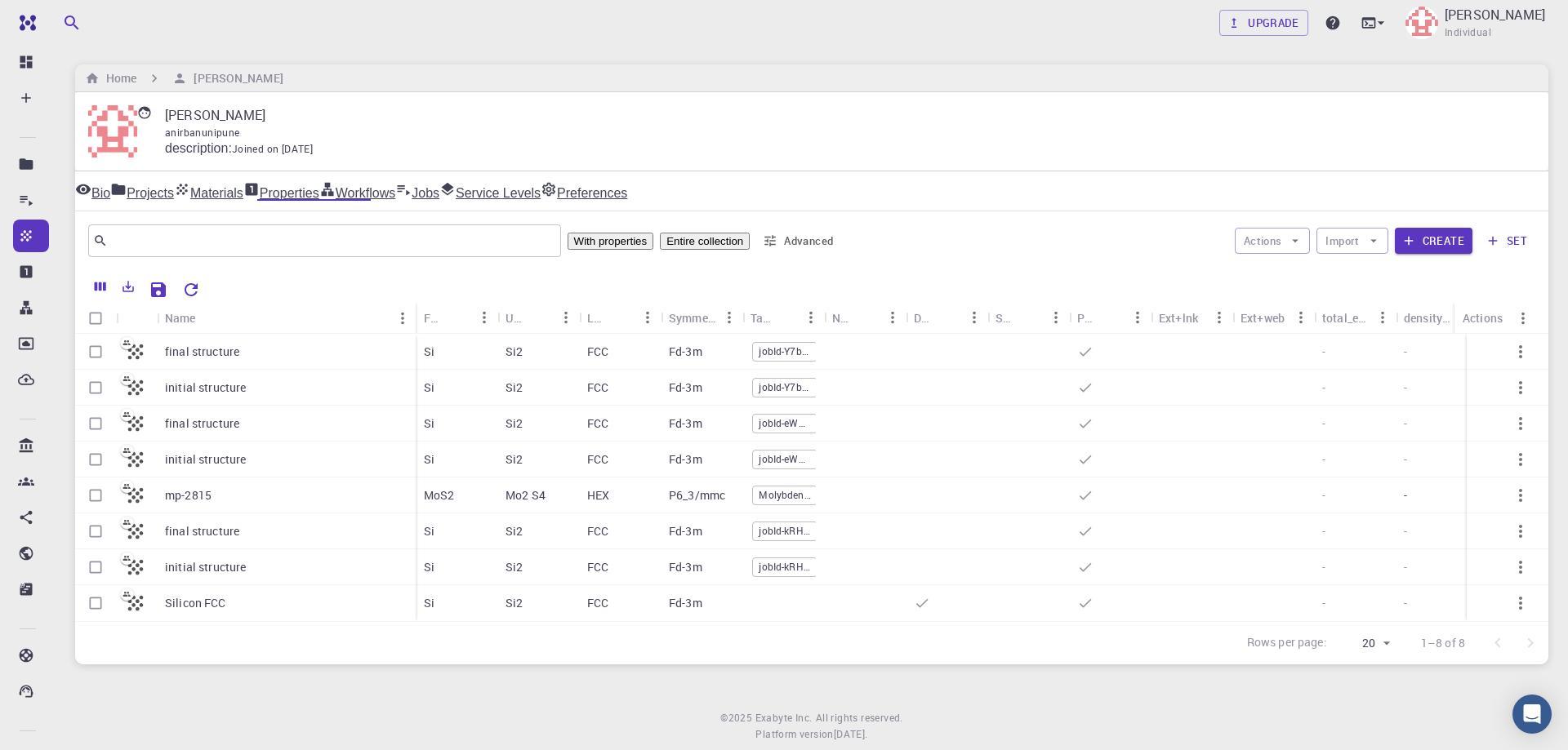
click at [423, 60] on div "Upgrade [PERSON_NAME] Individual Home [PERSON_NAME] [PERSON_NAME] anirbanunipun…" at bounding box center [811, 396] width 1512 height 793
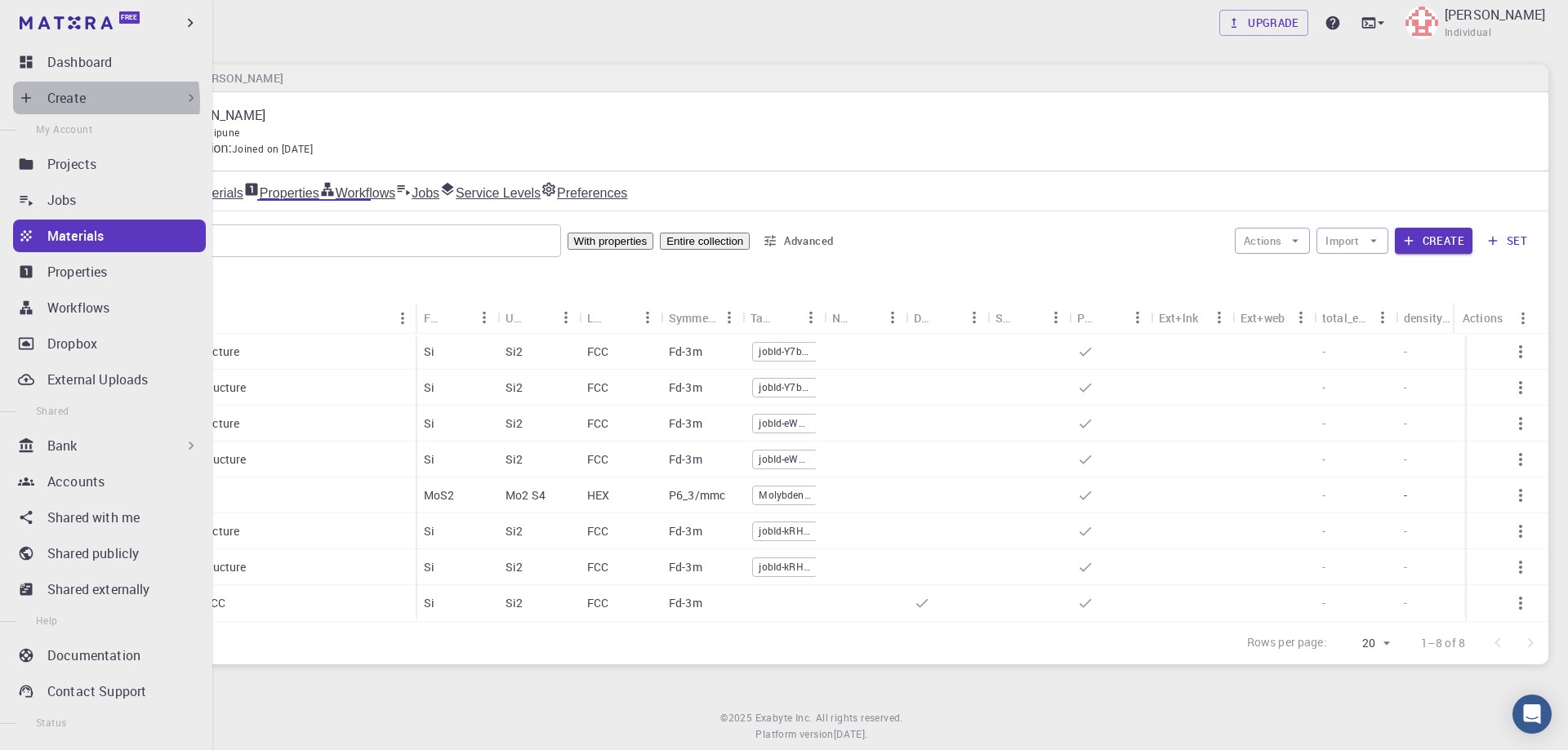
click at [66, 102] on p "Create" at bounding box center [66, 98] width 39 height 20
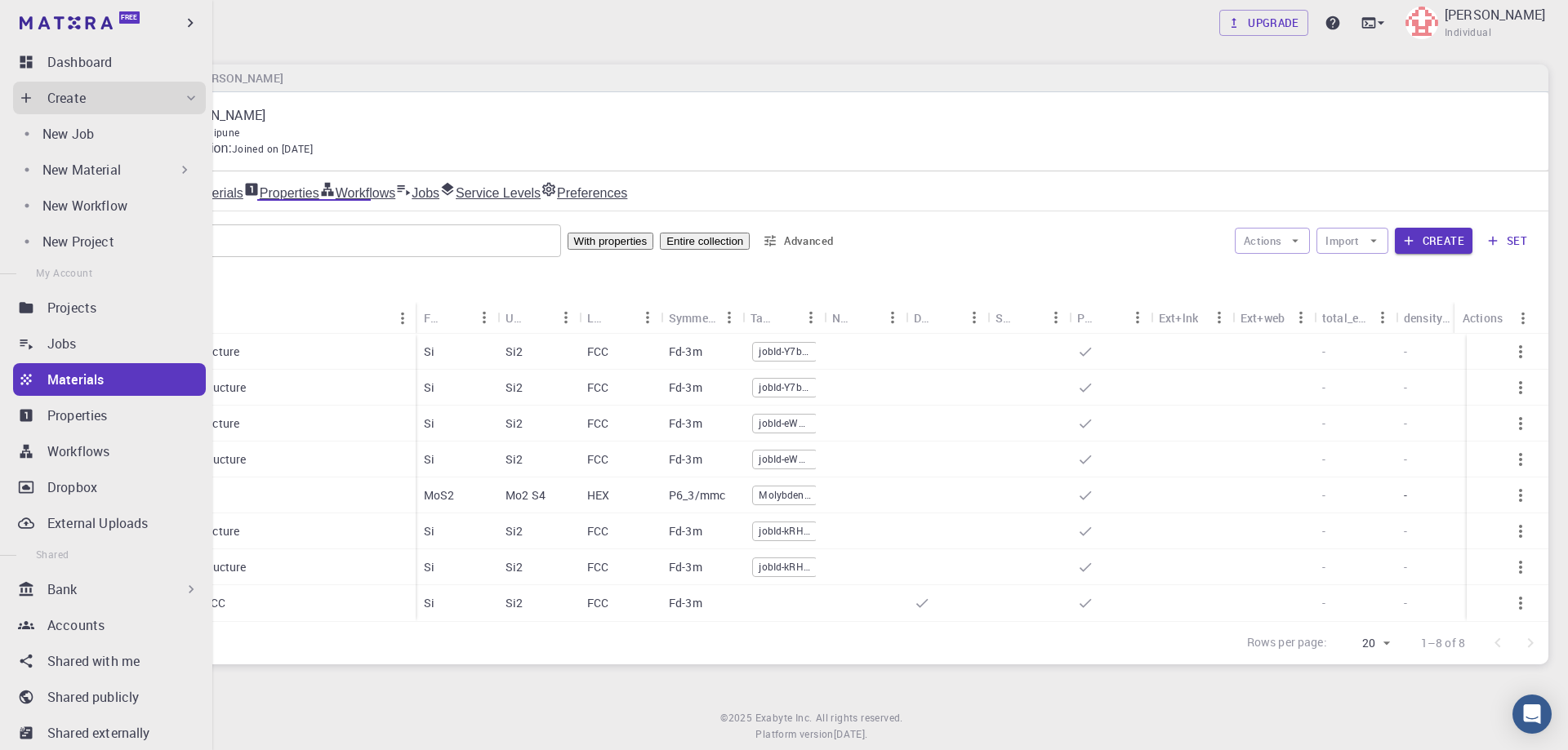
click at [104, 169] on p "New Material" at bounding box center [81, 170] width 78 height 20
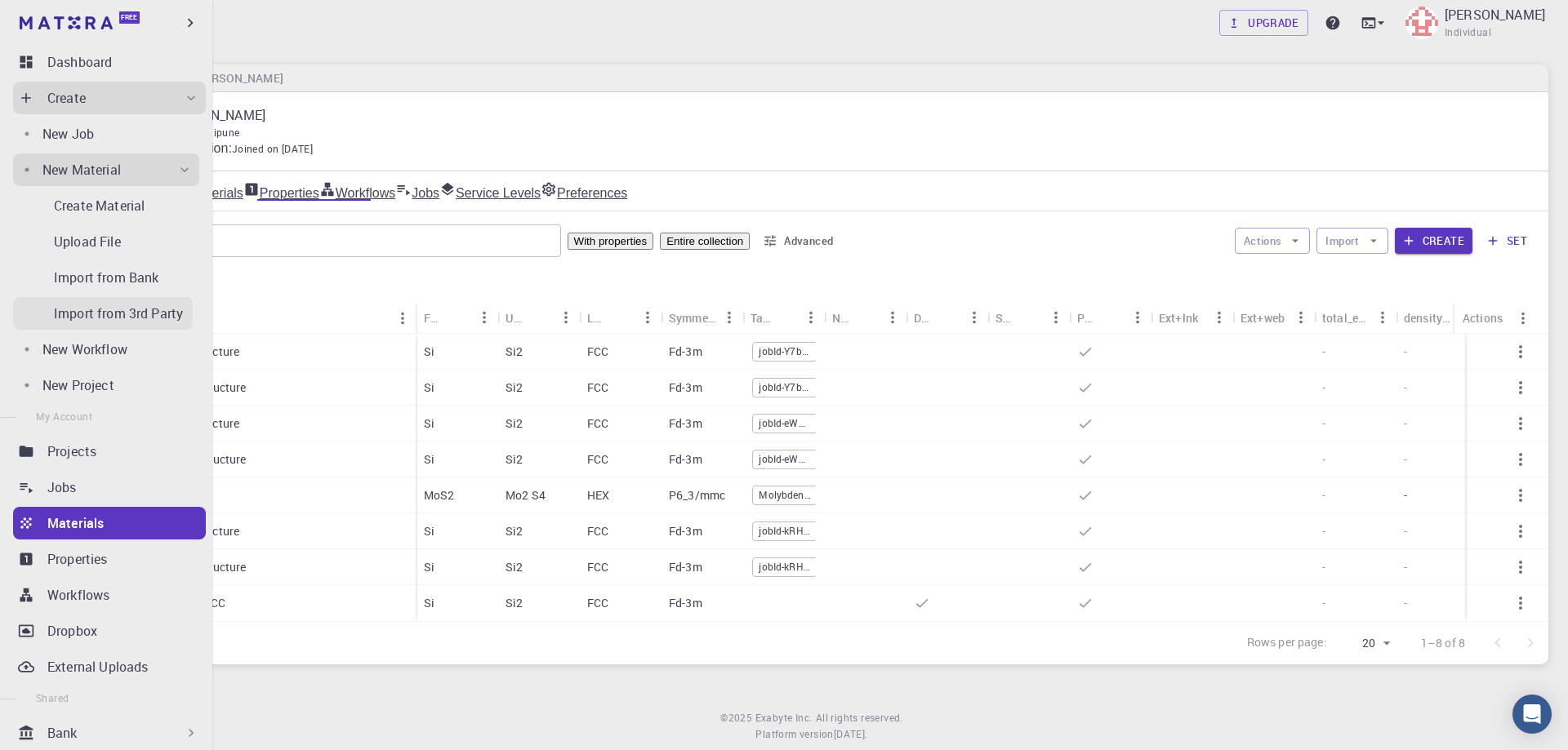
click at [110, 310] on p "Import from 3rd Party" at bounding box center [118, 314] width 129 height 20
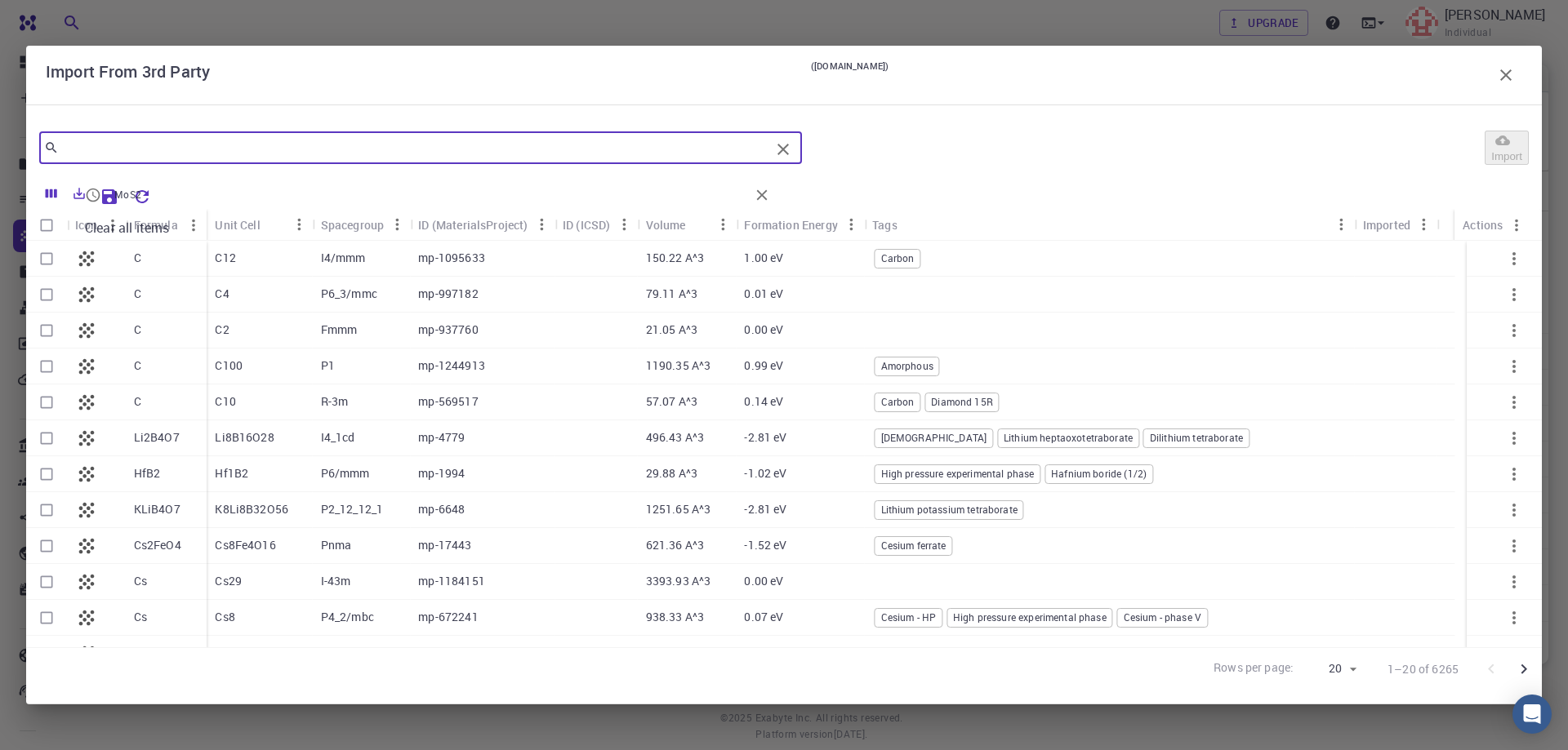
click at [402, 147] on input "text" at bounding box center [414, 148] width 711 height 23
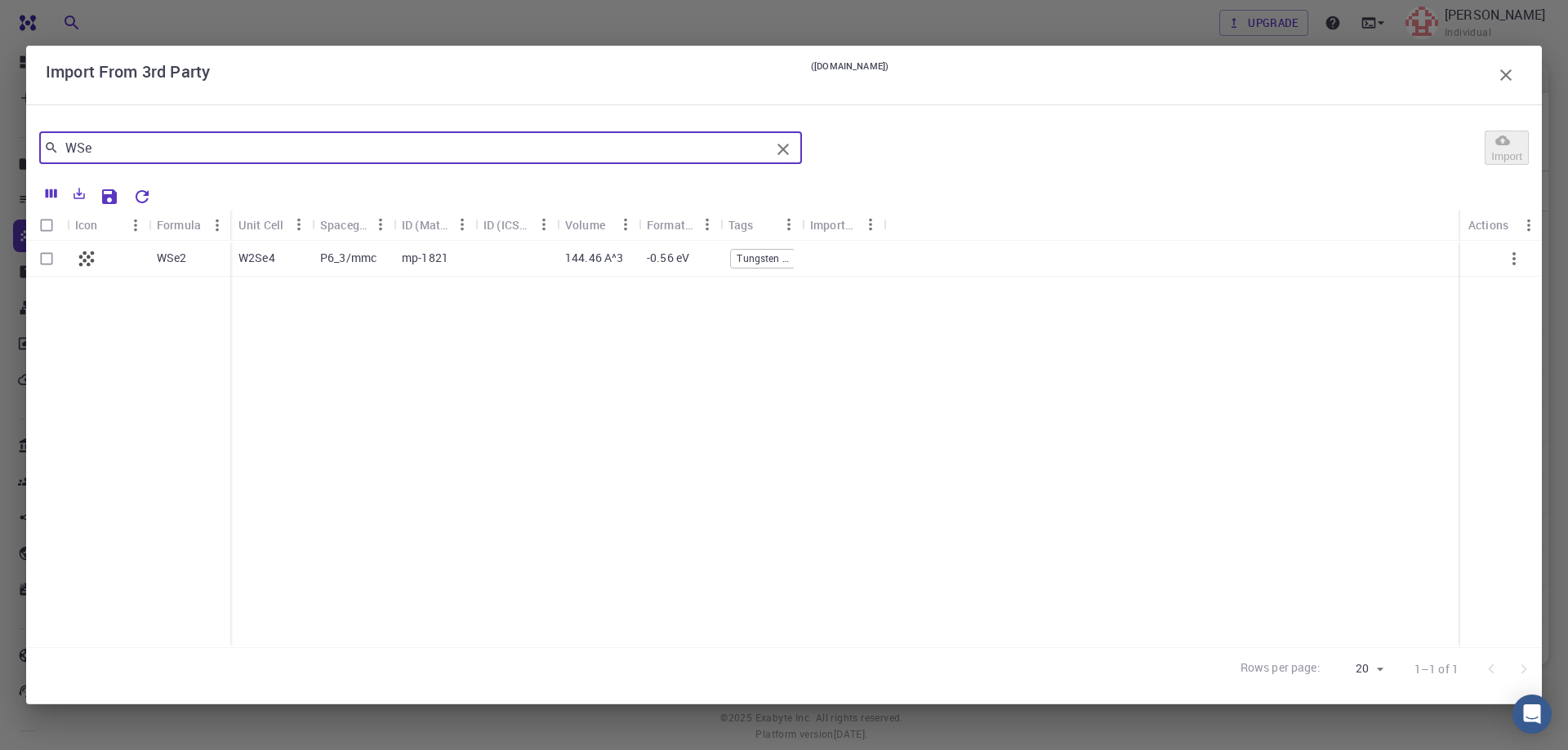
type input "WSe"
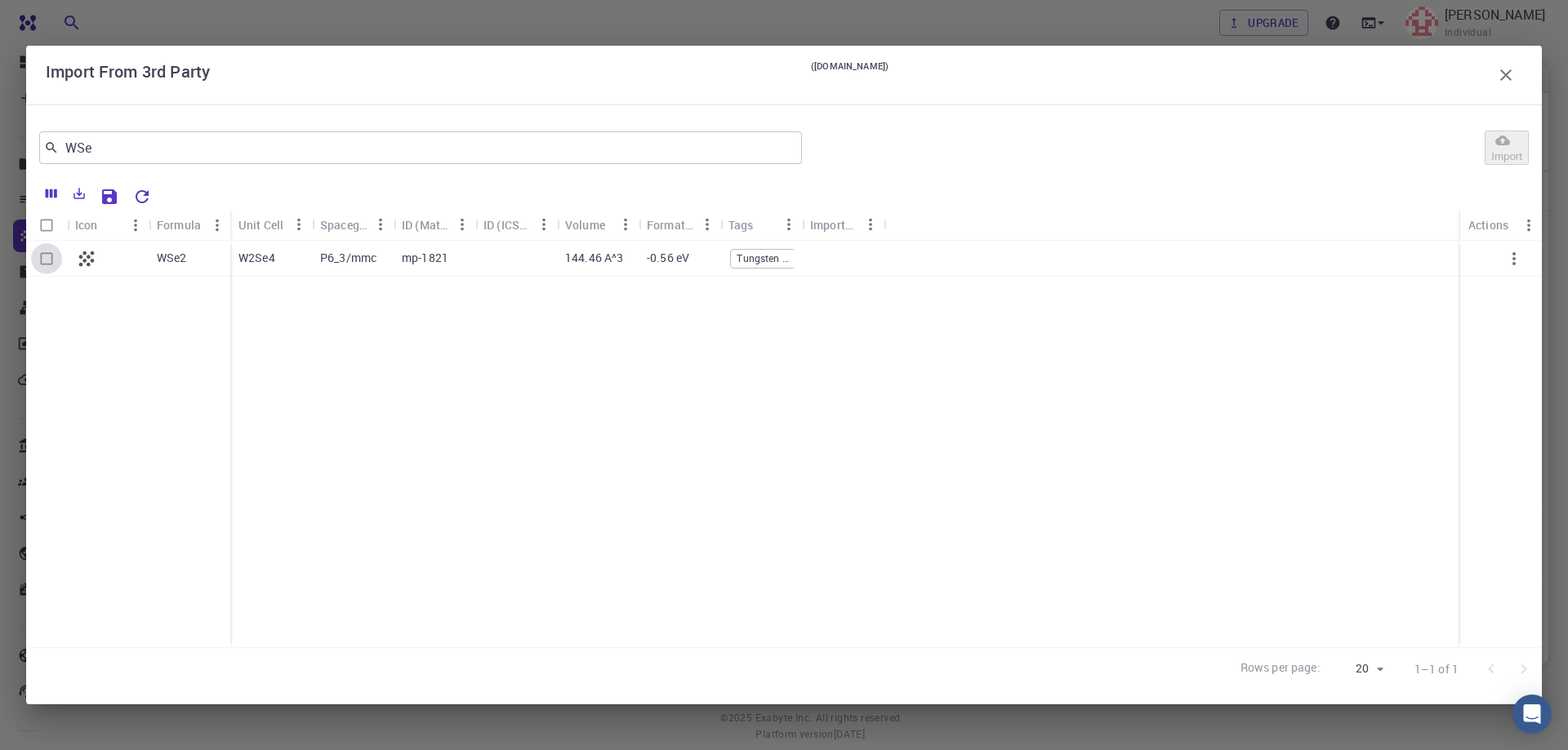
click at [46, 255] on input "Select row" at bounding box center [46, 259] width 31 height 31
checkbox input "true"
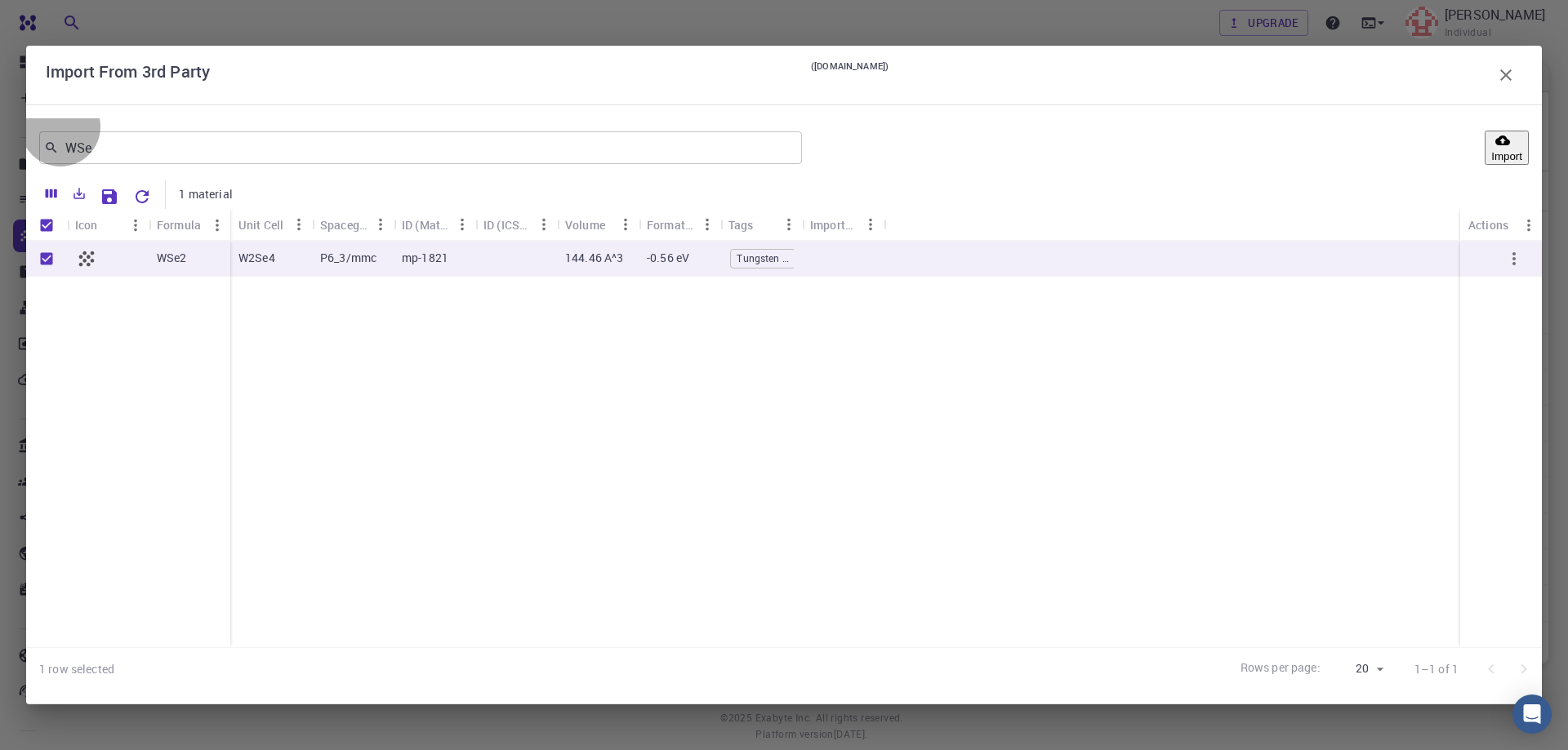
click at [1493, 144] on button "Import" at bounding box center [1506, 148] width 45 height 35
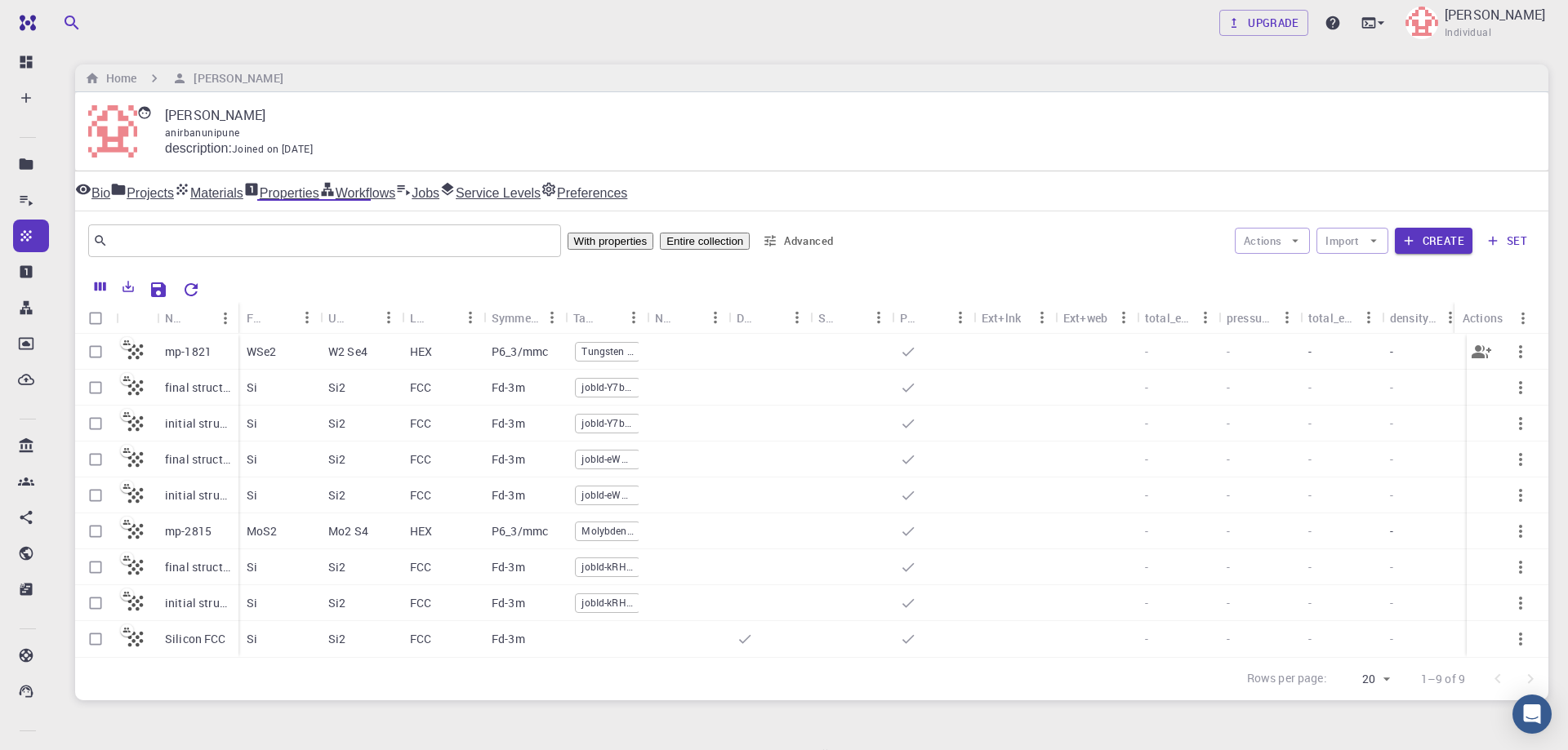
click at [266, 348] on p "WSe2" at bounding box center [261, 352] width 30 height 16
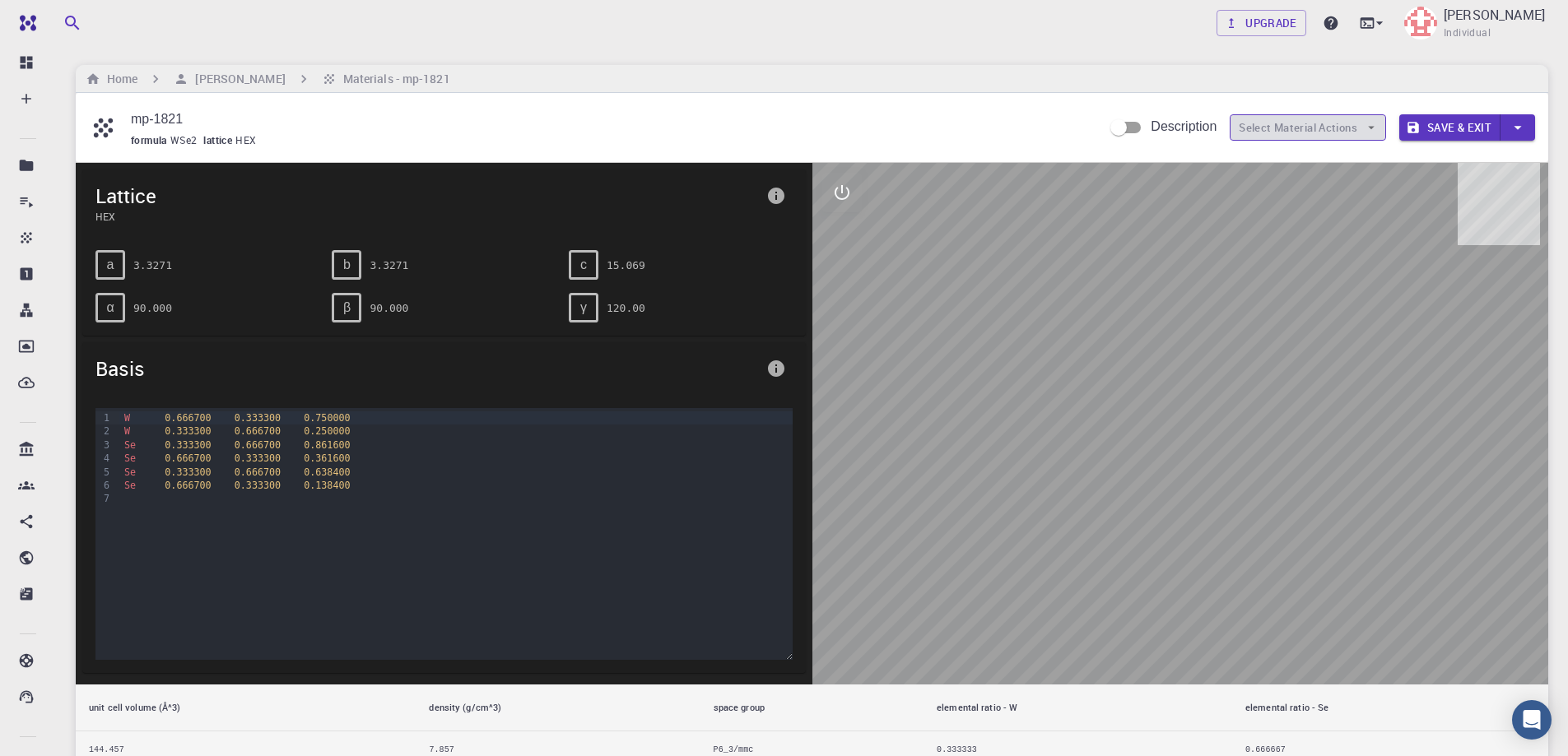
click at [1370, 124] on icon "button" at bounding box center [1371, 127] width 15 height 15
click at [1370, 78] on div "Home [PERSON_NAME] Materials - mp-1821" at bounding box center [812, 79] width 1473 height 28
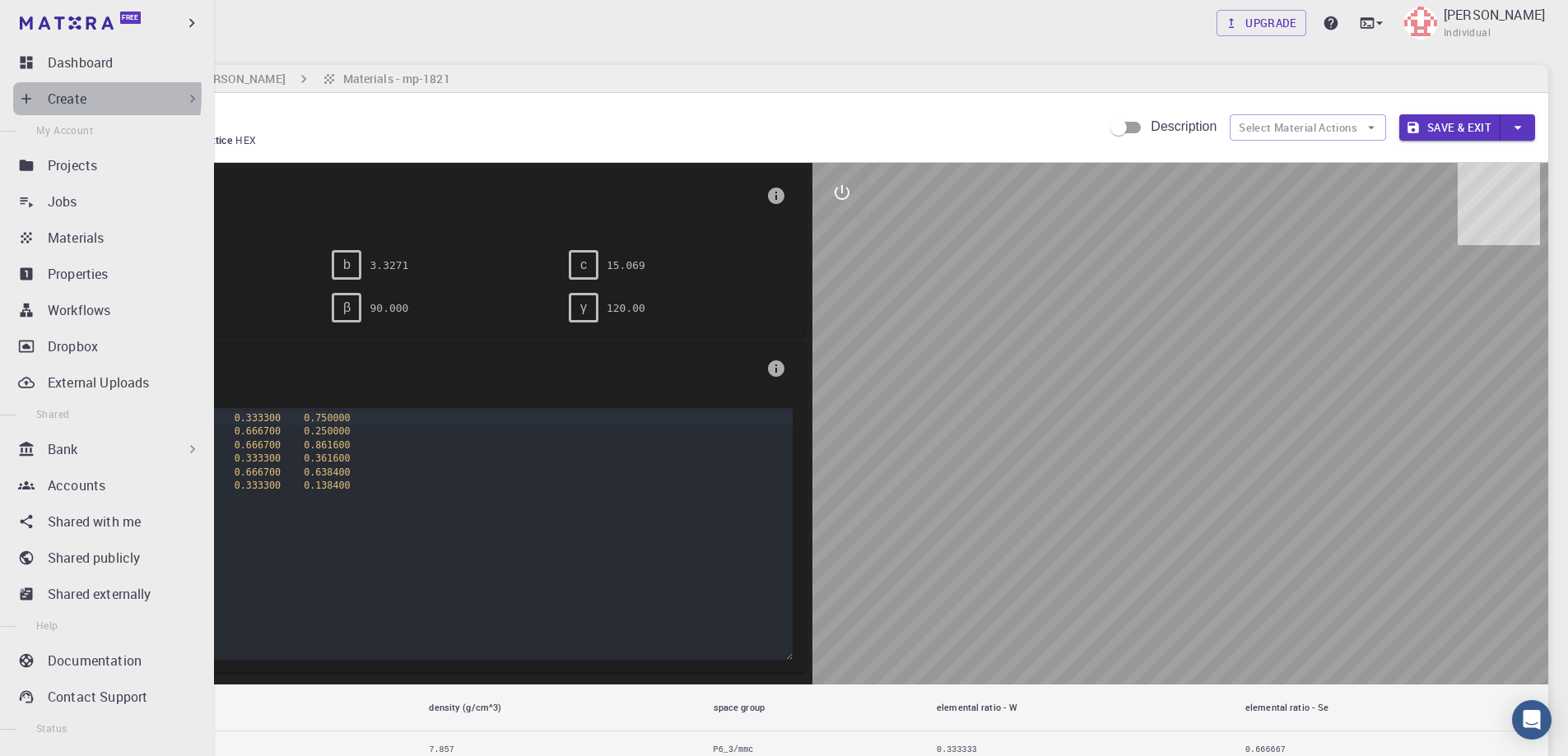
click at [24, 94] on icon at bounding box center [26, 99] width 16 height 16
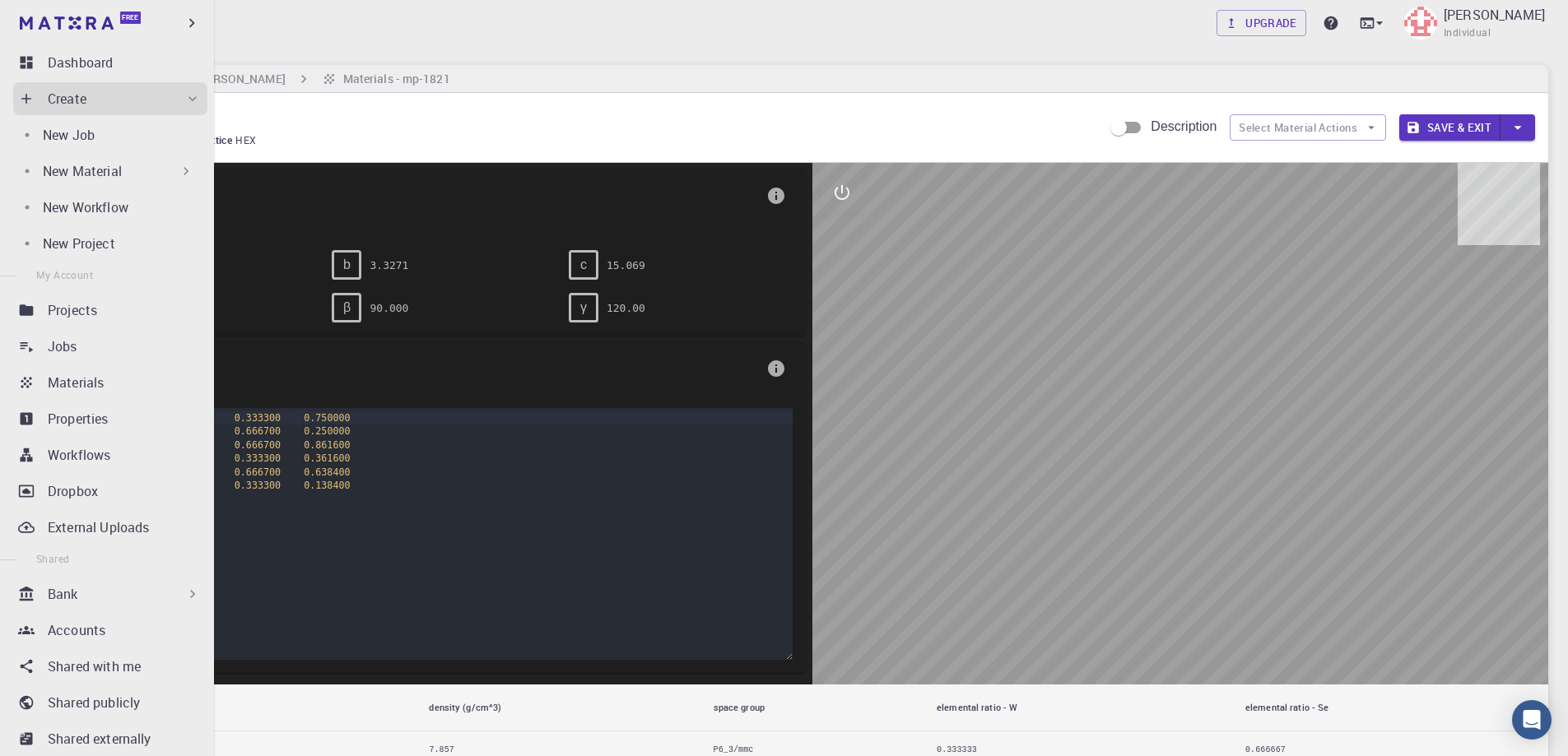
click at [138, 173] on div "New Material" at bounding box center [119, 172] width 152 height 20
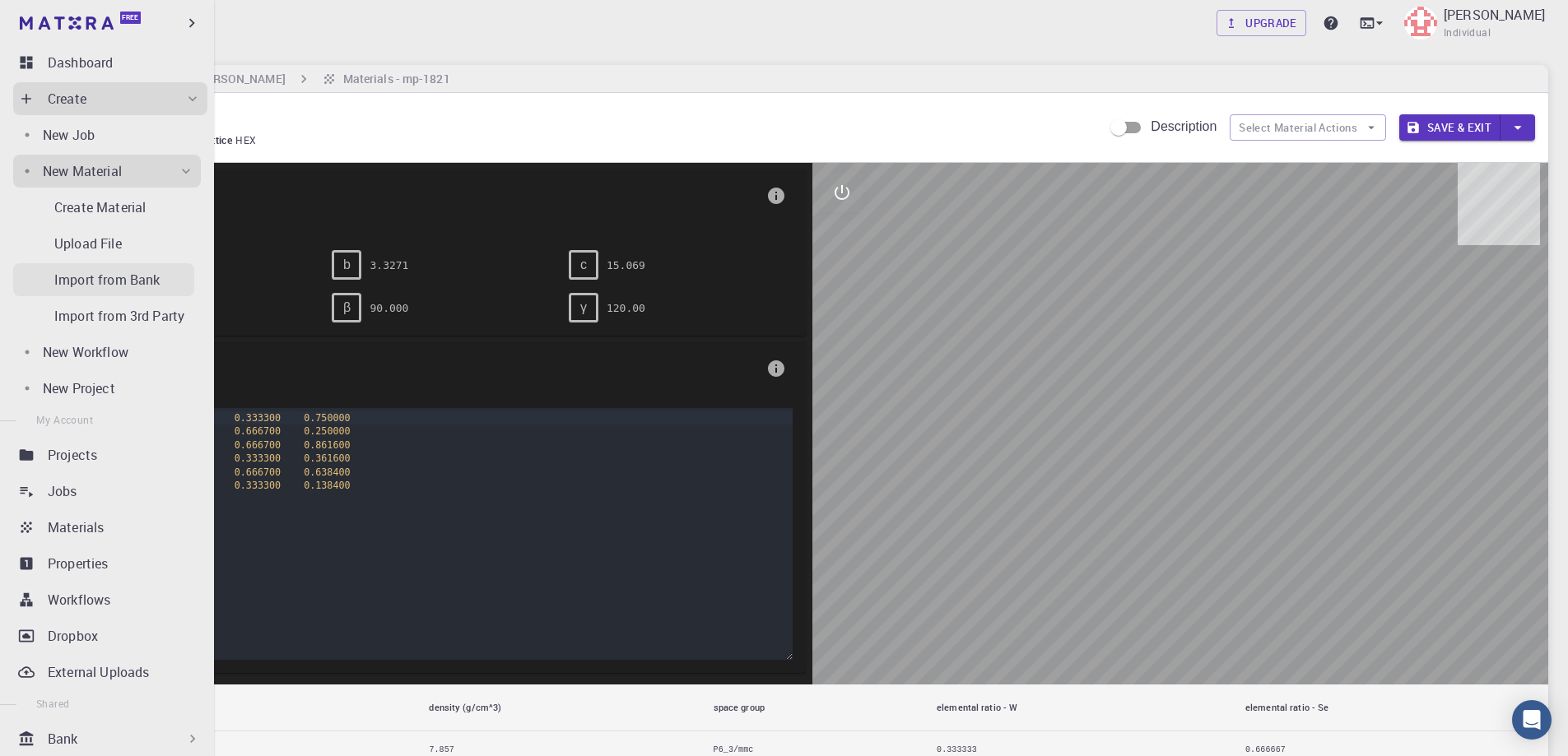
click at [115, 275] on p "Import from Bank" at bounding box center [107, 280] width 106 height 20
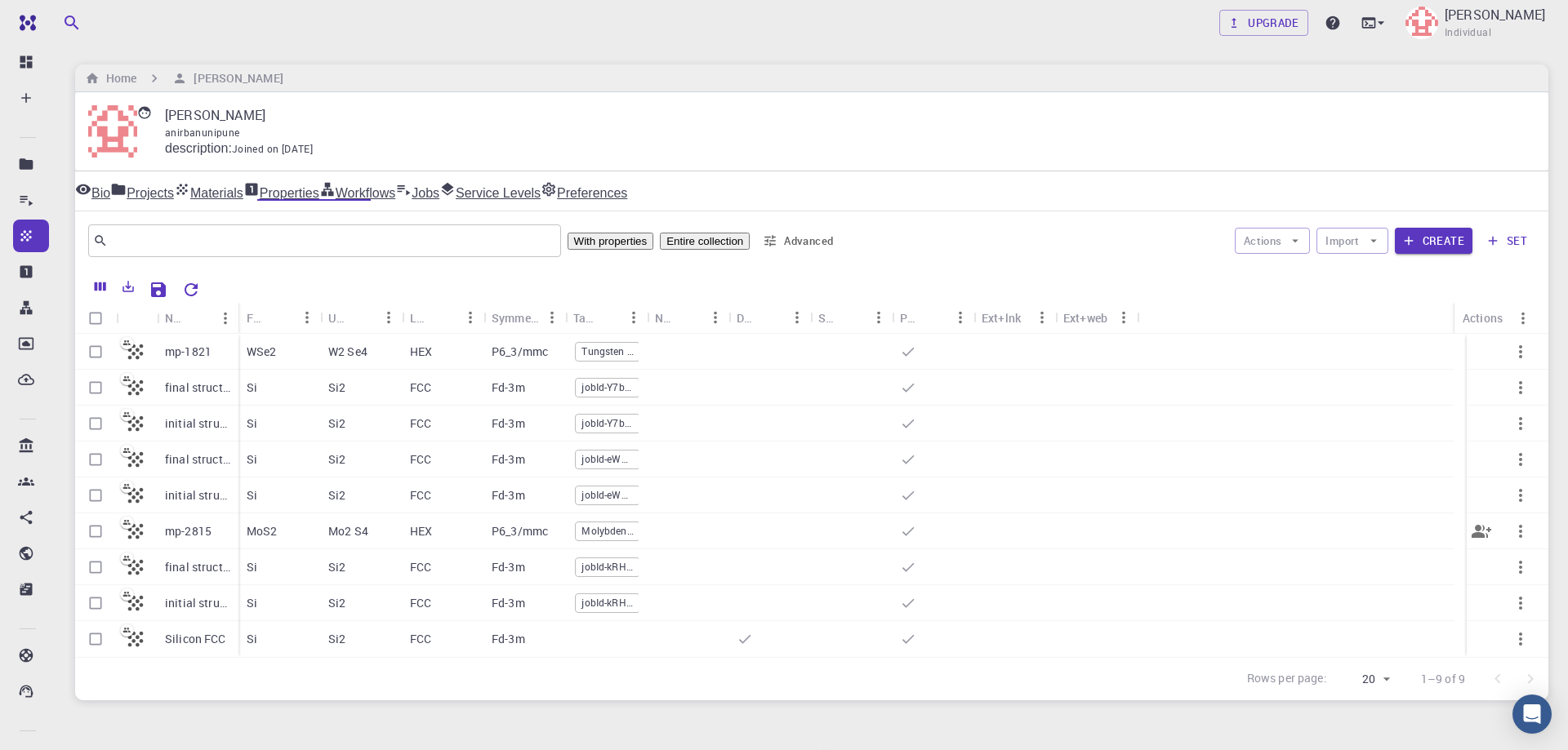
click at [95, 530] on input "Select row" at bounding box center [95, 531] width 31 height 31
checkbox input "true"
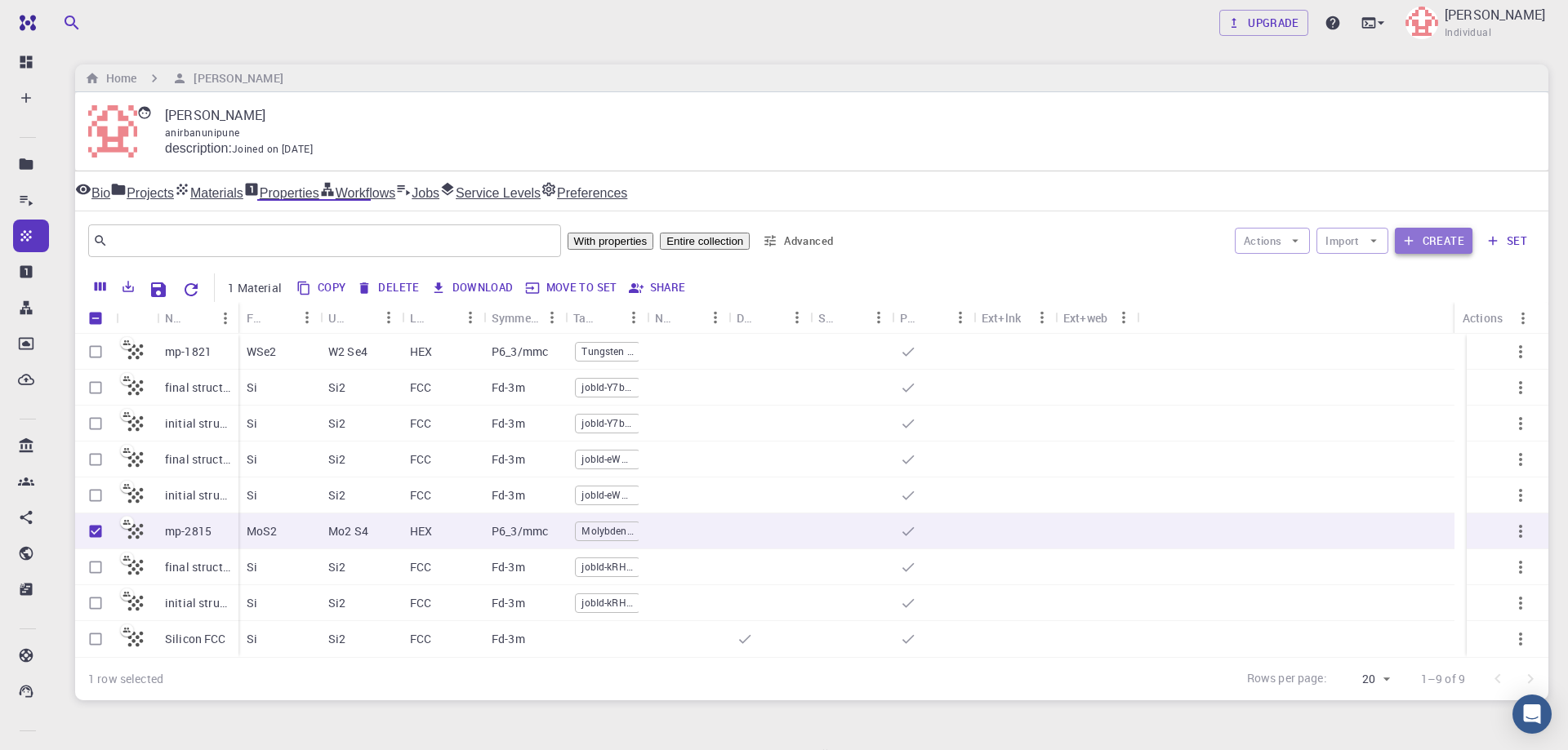
click at [1433, 241] on button "Create" at bounding box center [1433, 241] width 77 height 26
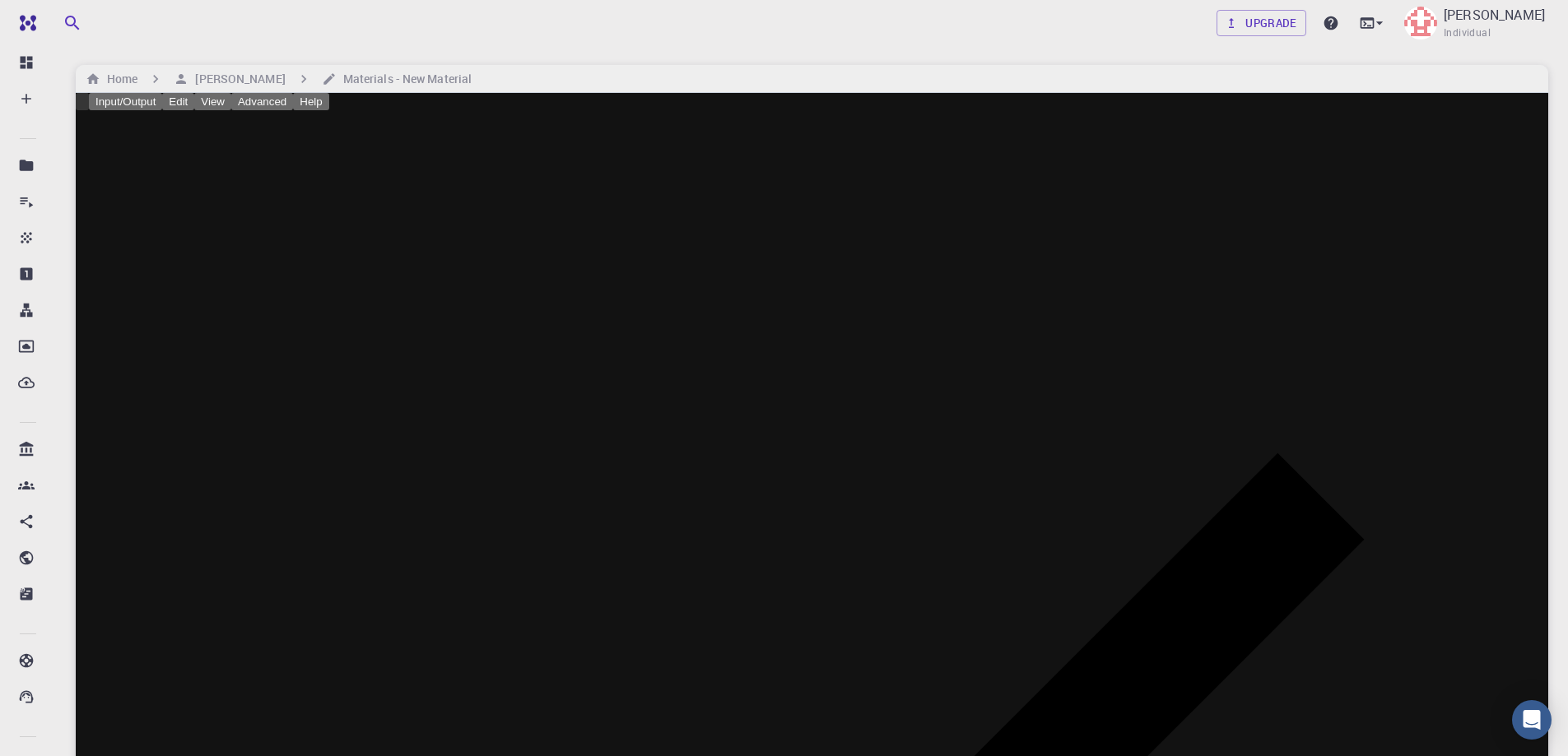
click at [195, 110] on button "Edit" at bounding box center [178, 101] width 32 height 17
click at [181, 113] on div at bounding box center [784, 378] width 1568 height 756
click at [159, 110] on button "Input/Output" at bounding box center [125, 101] width 73 height 17
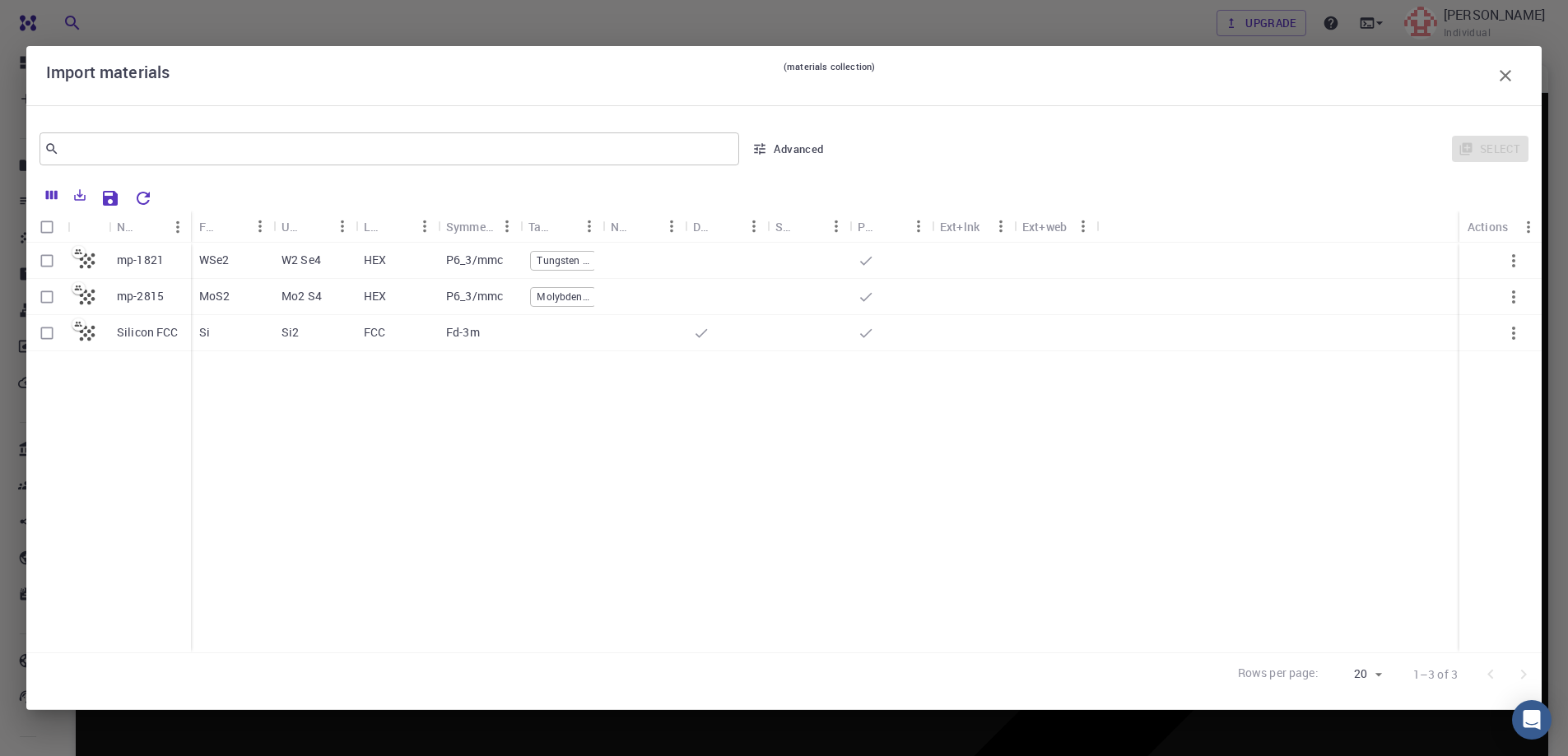
click at [45, 298] on input "Select row" at bounding box center [46, 297] width 31 height 31
checkbox input "true"
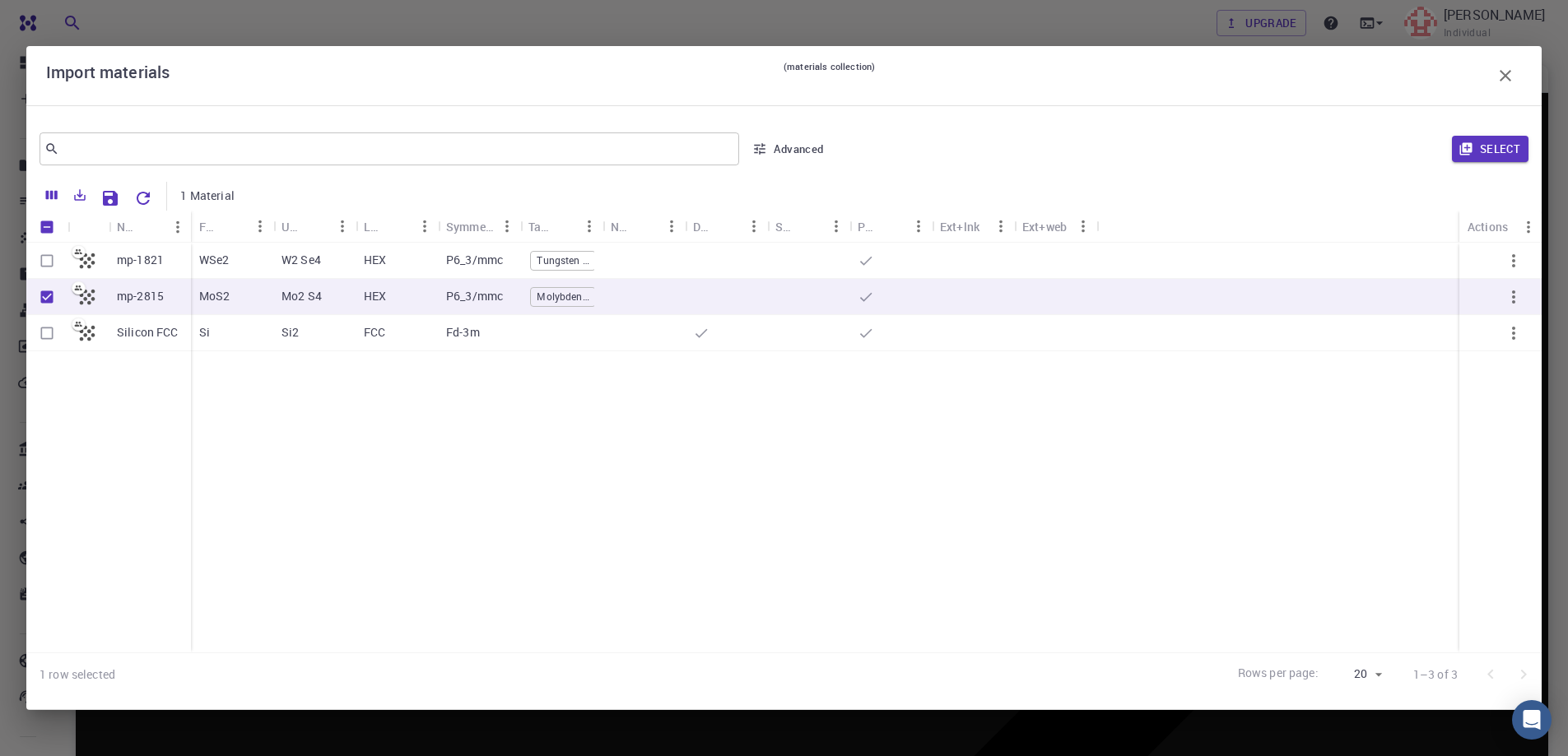
click at [47, 259] on input "Select row" at bounding box center [46, 261] width 31 height 31
checkbox input "true"
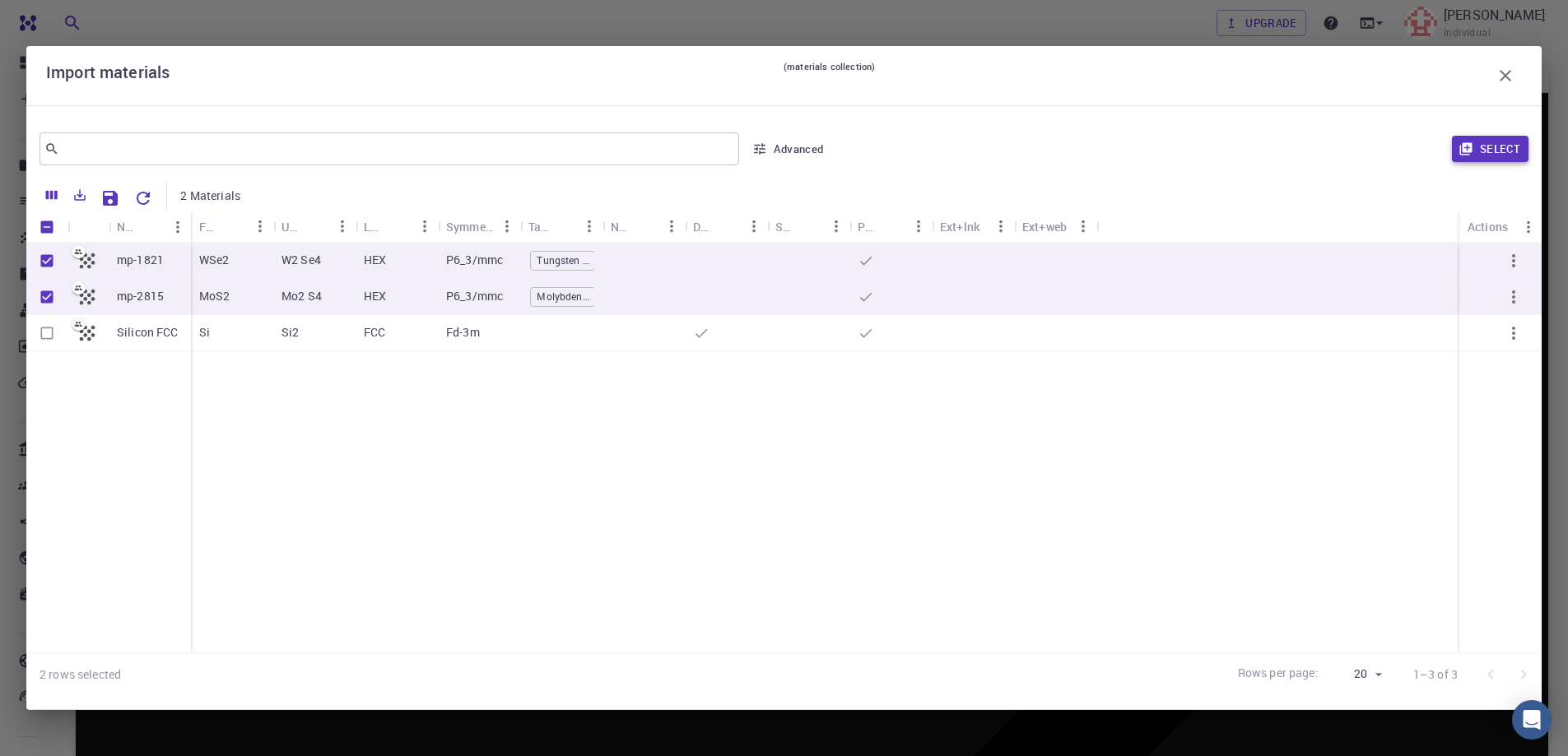
click at [1495, 143] on button "Select" at bounding box center [1490, 149] width 77 height 26
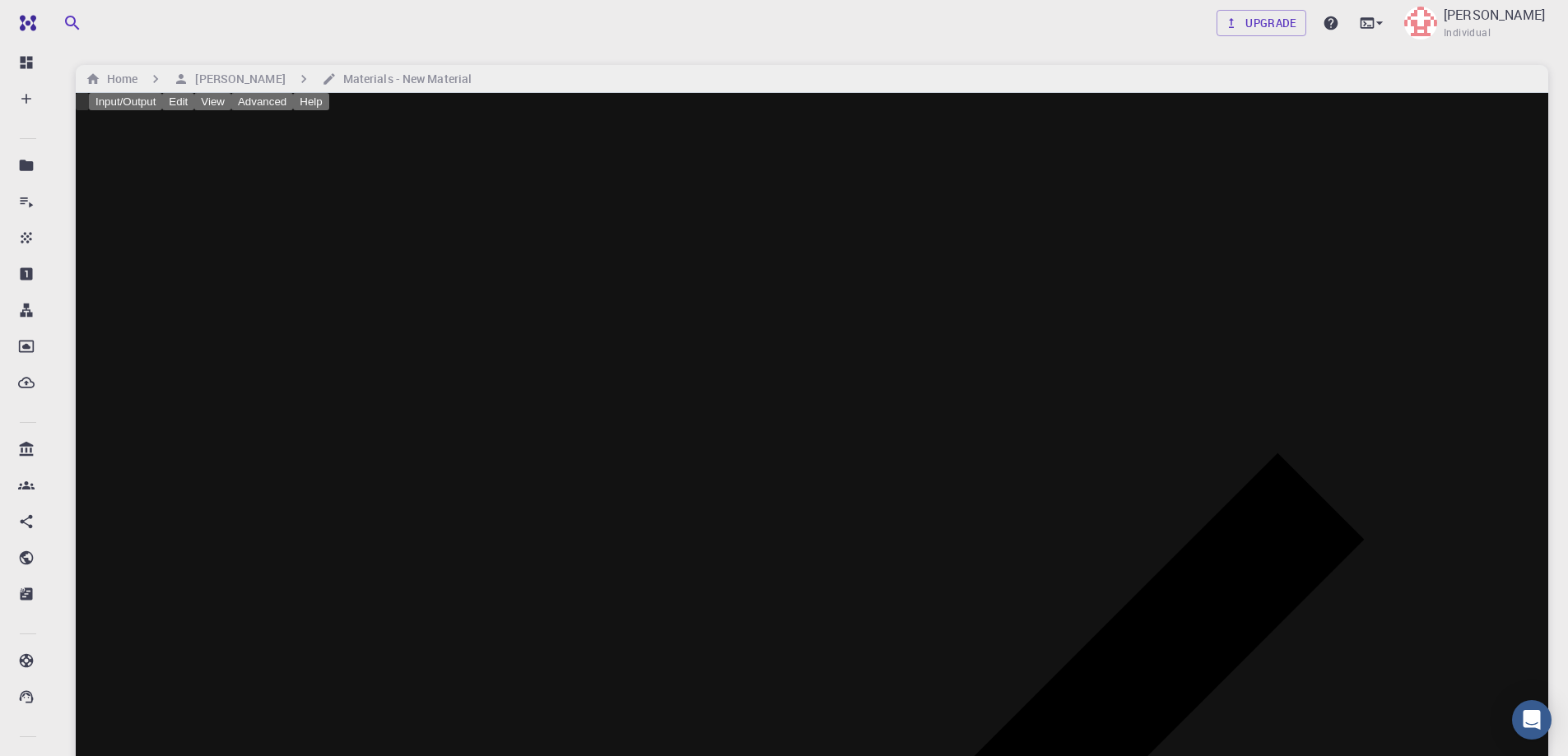
type input "HEX"
type input "3.19031539"
type input "14.879004"
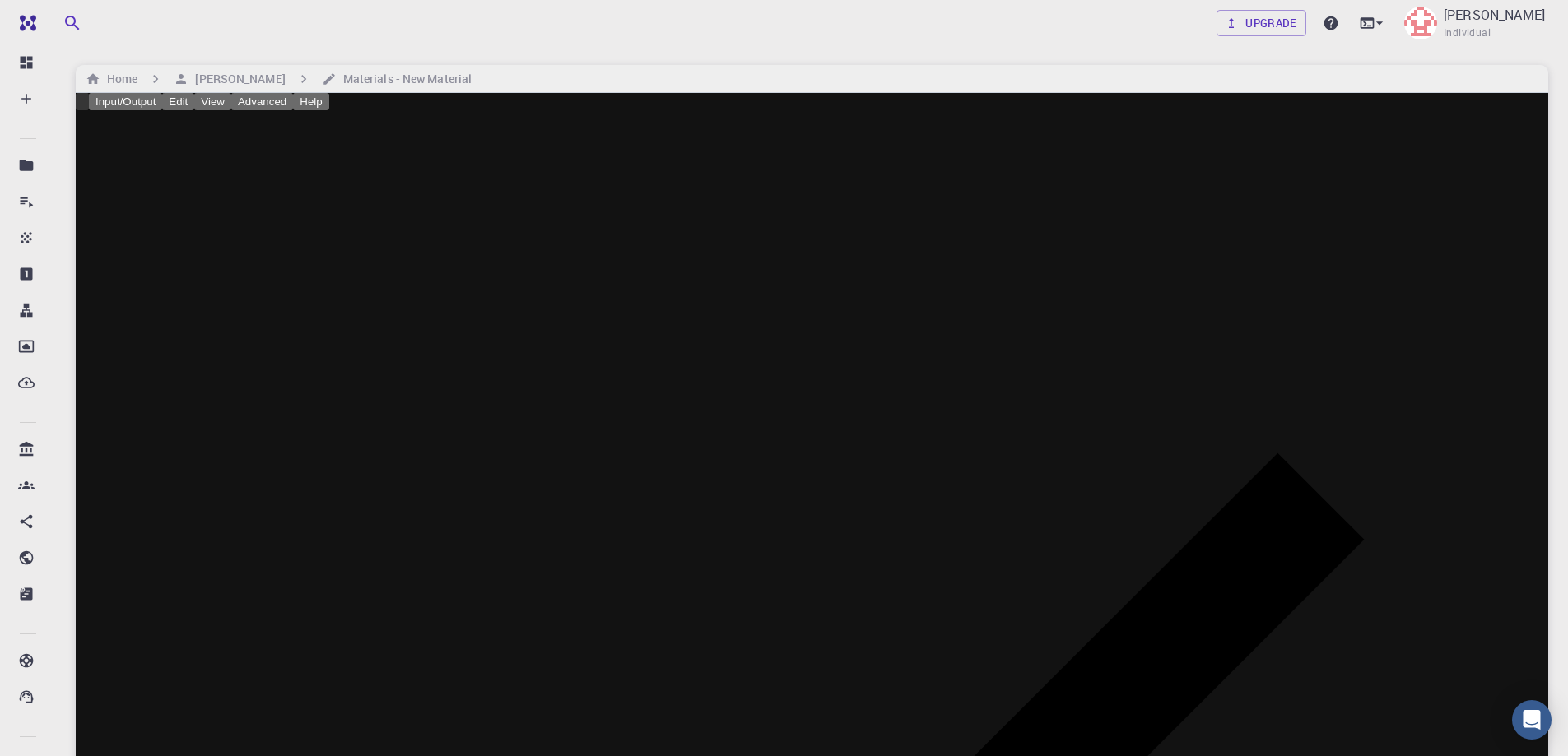
type input "90"
type input "119.99998739000002"
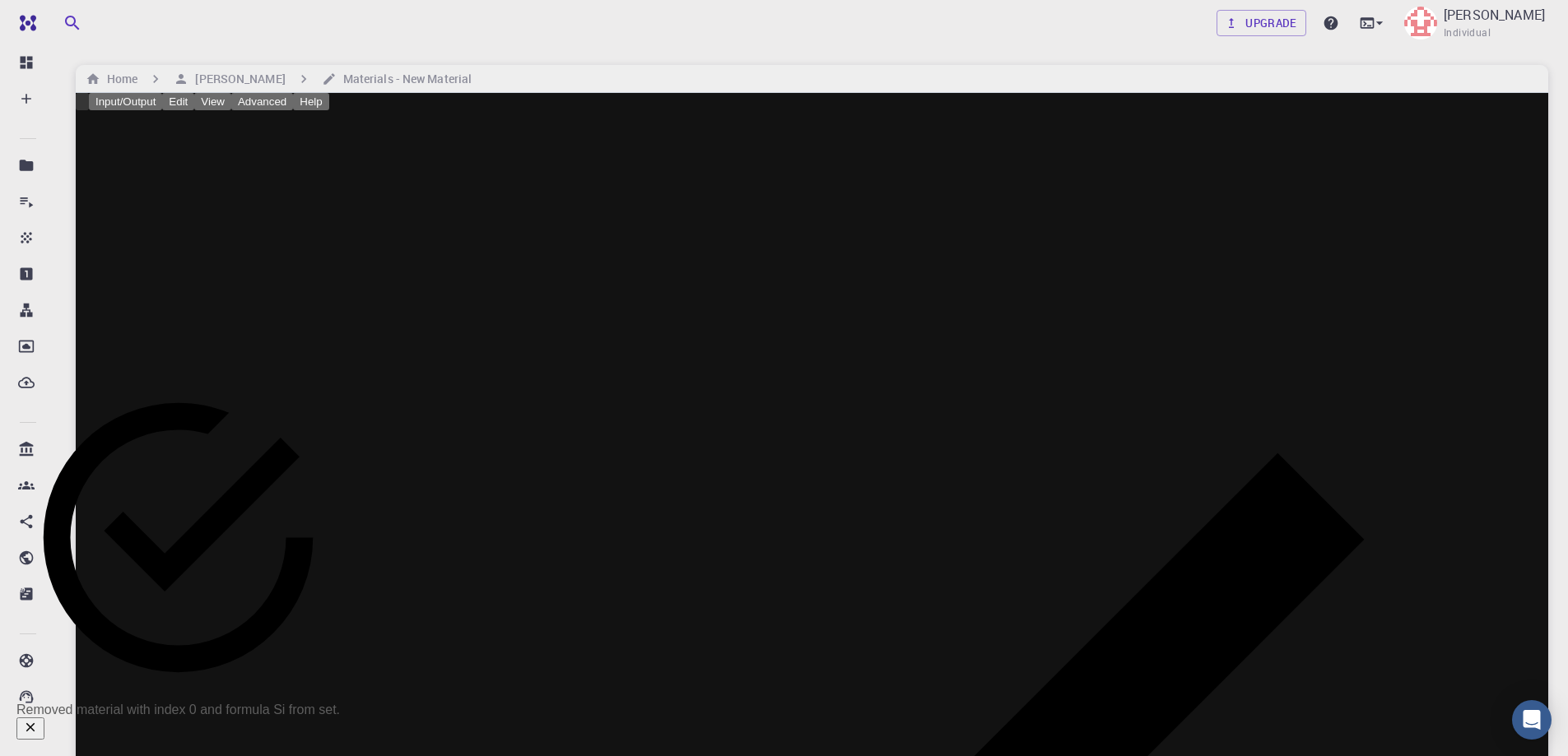
click at [195, 110] on button "Edit" at bounding box center [178, 101] width 32 height 17
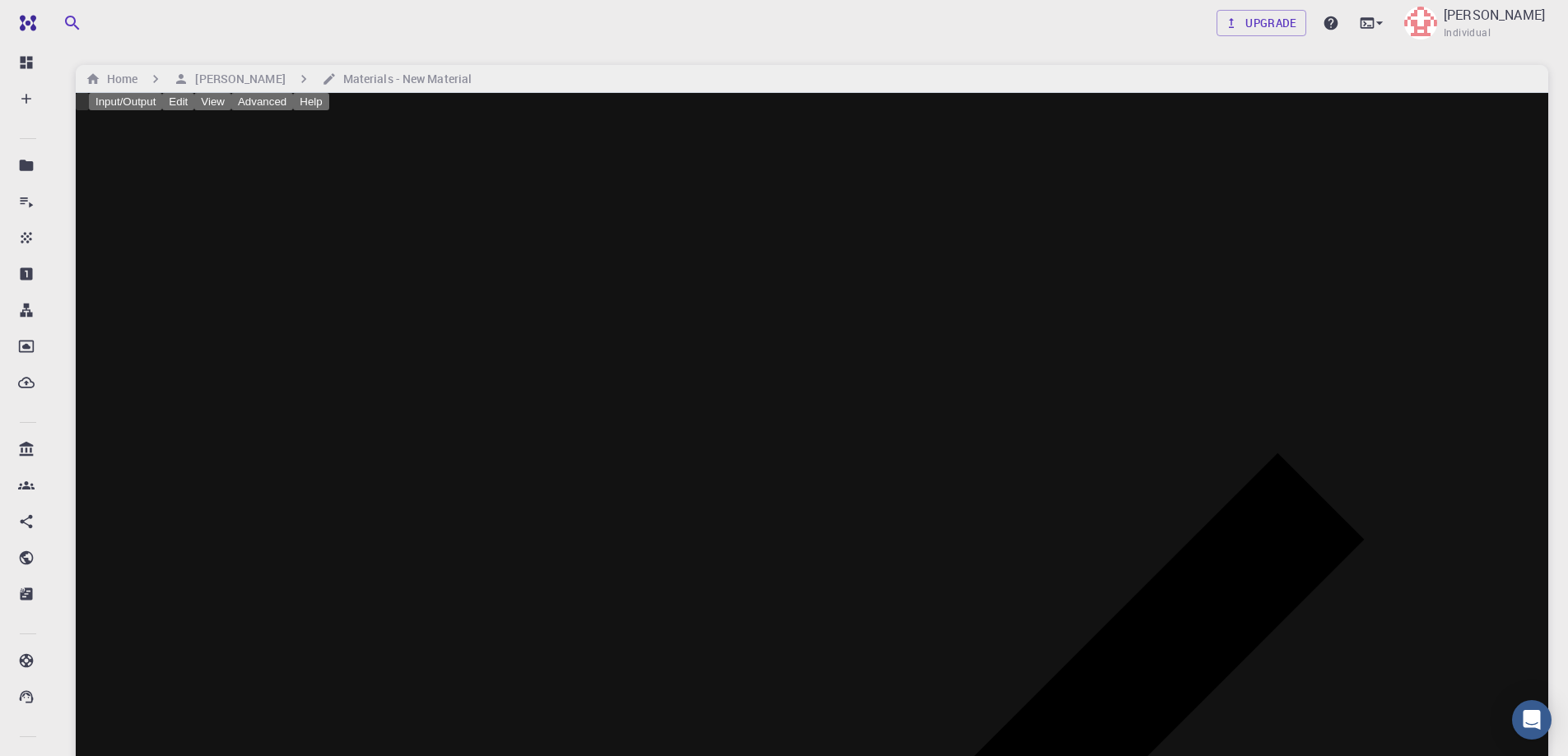
click at [283, 109] on div at bounding box center [784, 378] width 1568 height 756
click at [293, 107] on button "Advanced" at bounding box center [263, 101] width 62 height 17
click at [279, 111] on div at bounding box center [784, 378] width 1568 height 756
click at [232, 110] on button "View" at bounding box center [213, 101] width 37 height 17
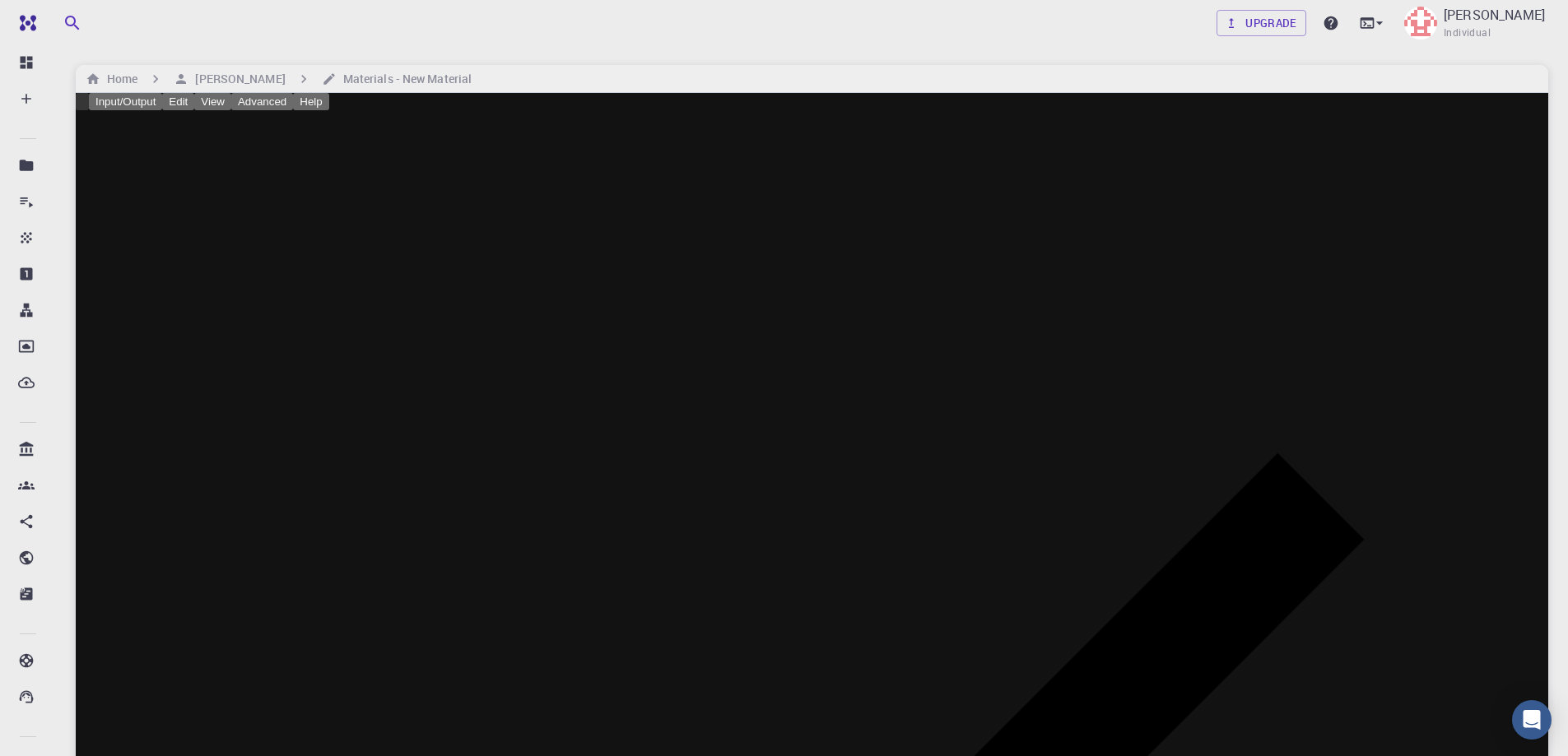
select select "Color"
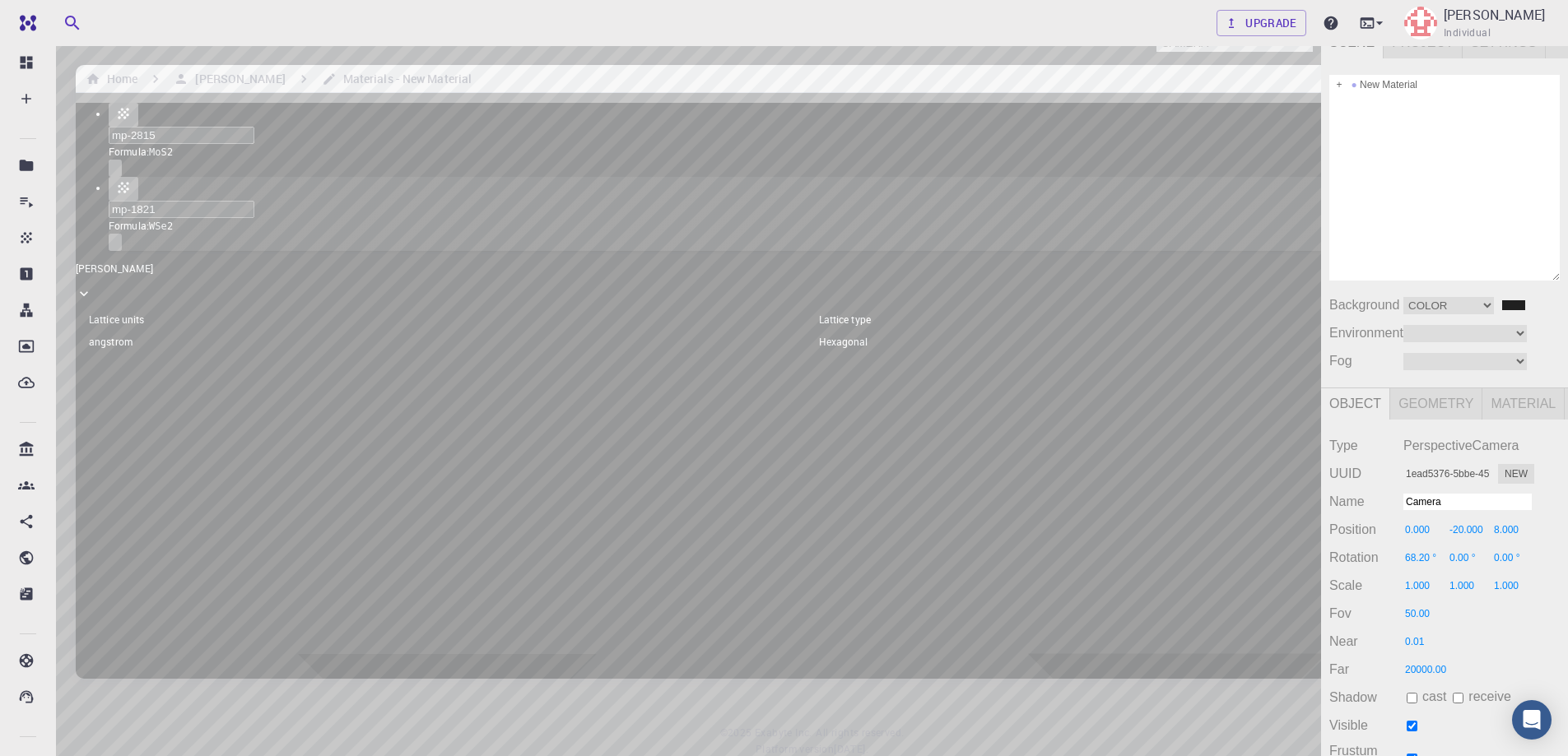
click at [811, 175] on div "Camera OrthographicCamera PerspectiveCamera Objects 22 Vertices 3,468 Triangles…" at bounding box center [660, 416] width 1321 height 781
click at [1535, 395] on span "Material" at bounding box center [1523, 403] width 82 height 31
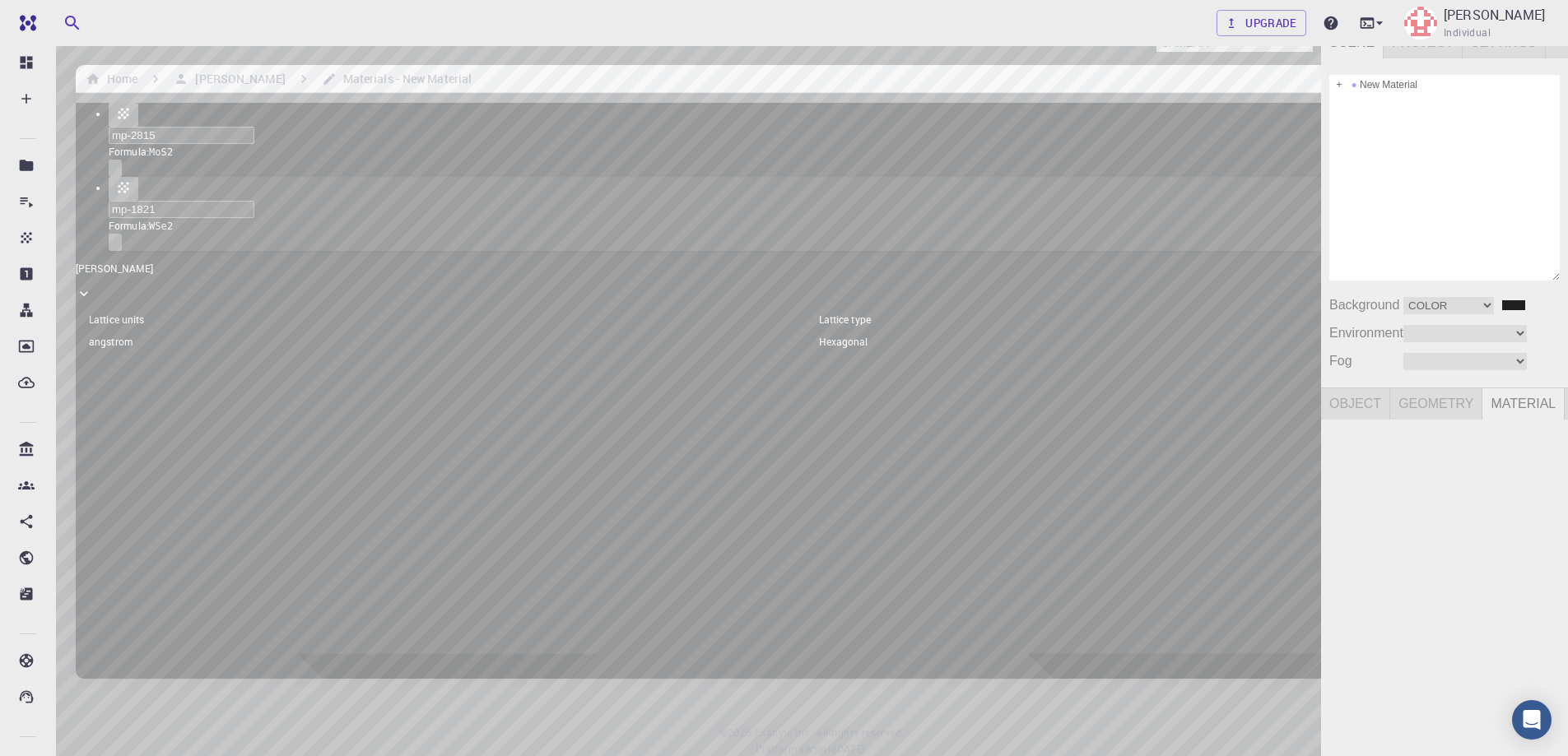
click at [1433, 401] on span "Geometry" at bounding box center [1436, 403] width 92 height 31
click at [1372, 398] on span "Object" at bounding box center [1355, 403] width 69 height 31
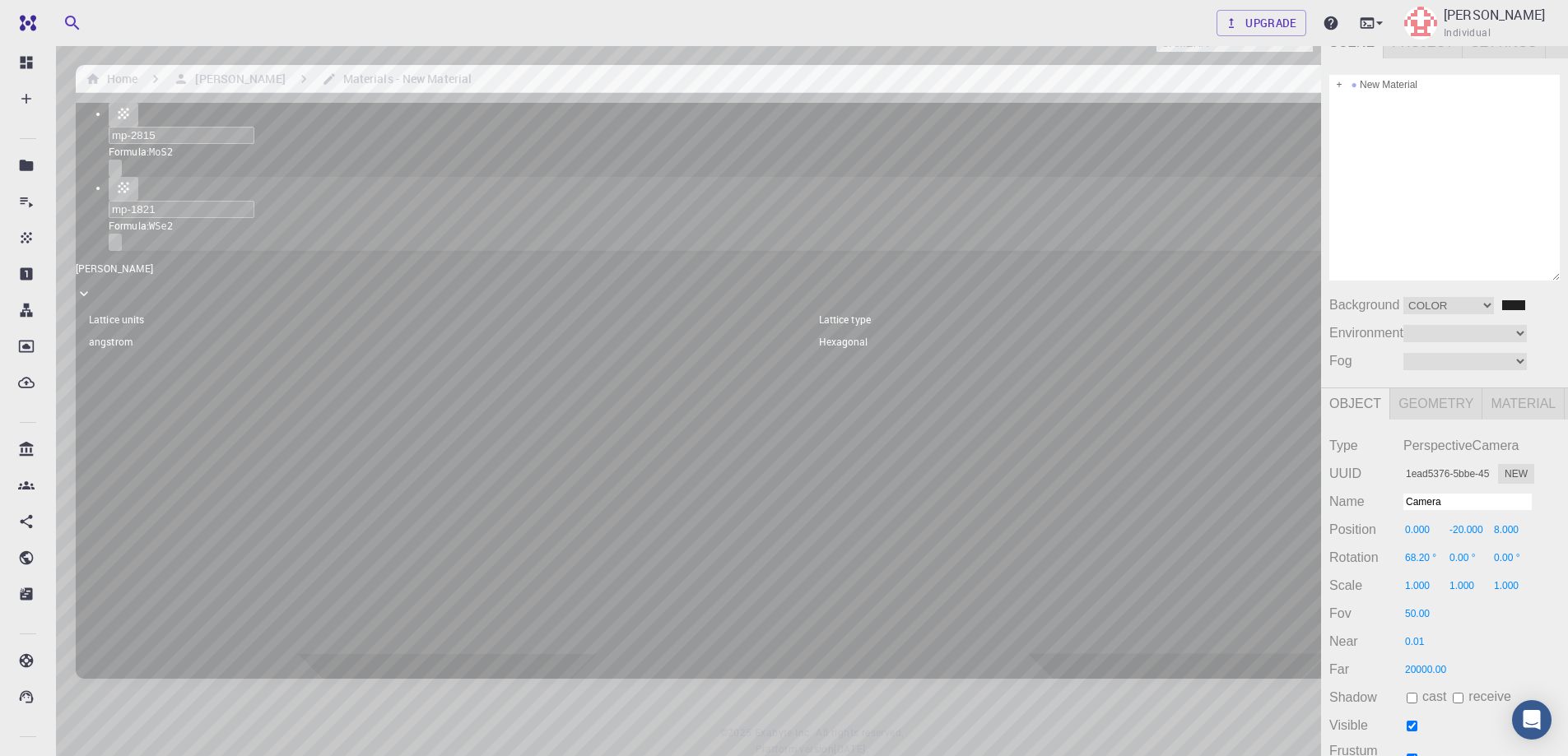
click at [1426, 42] on span "Project" at bounding box center [1423, 42] width 79 height 31
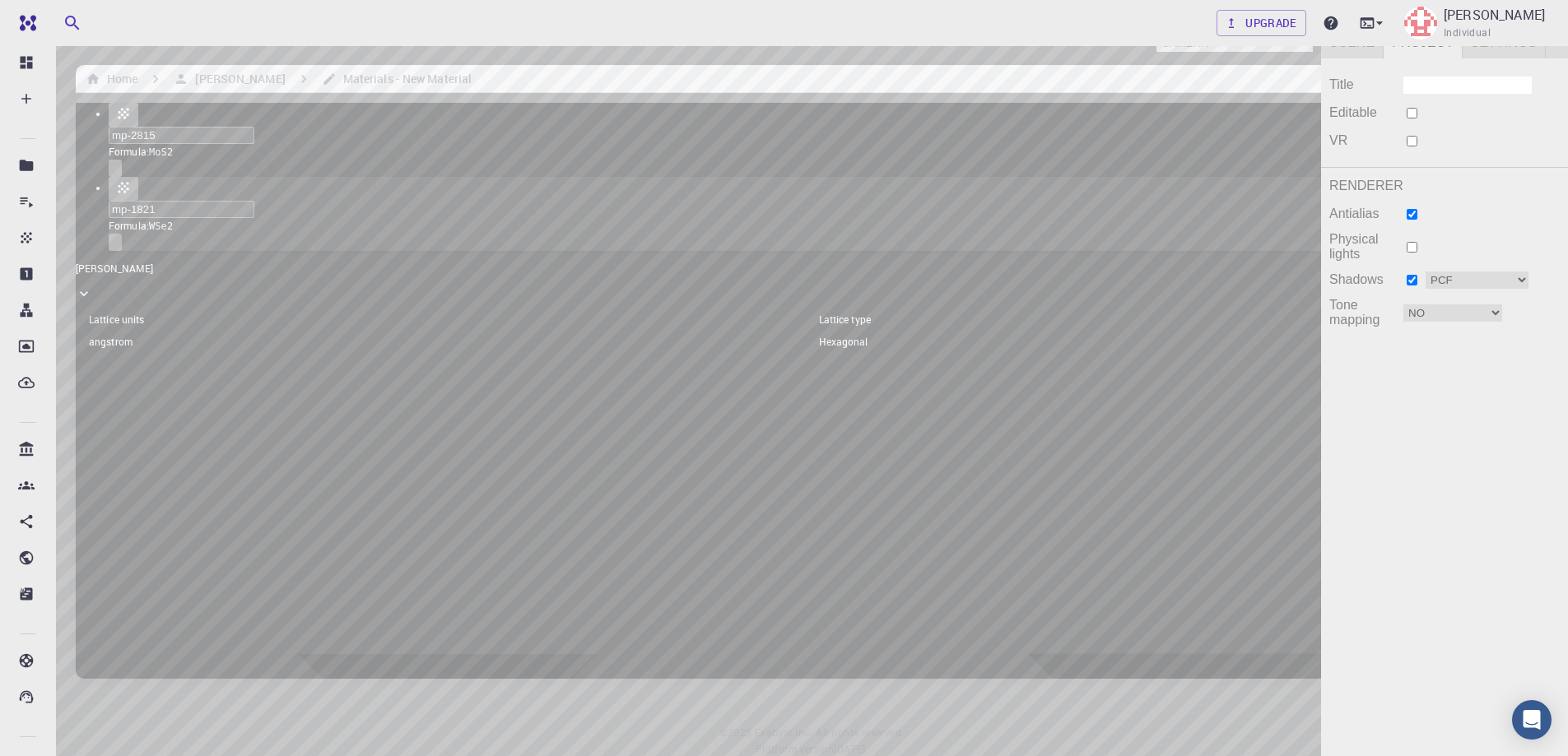
click at [1355, 41] on span "Scene" at bounding box center [1352, 42] width 63 height 31
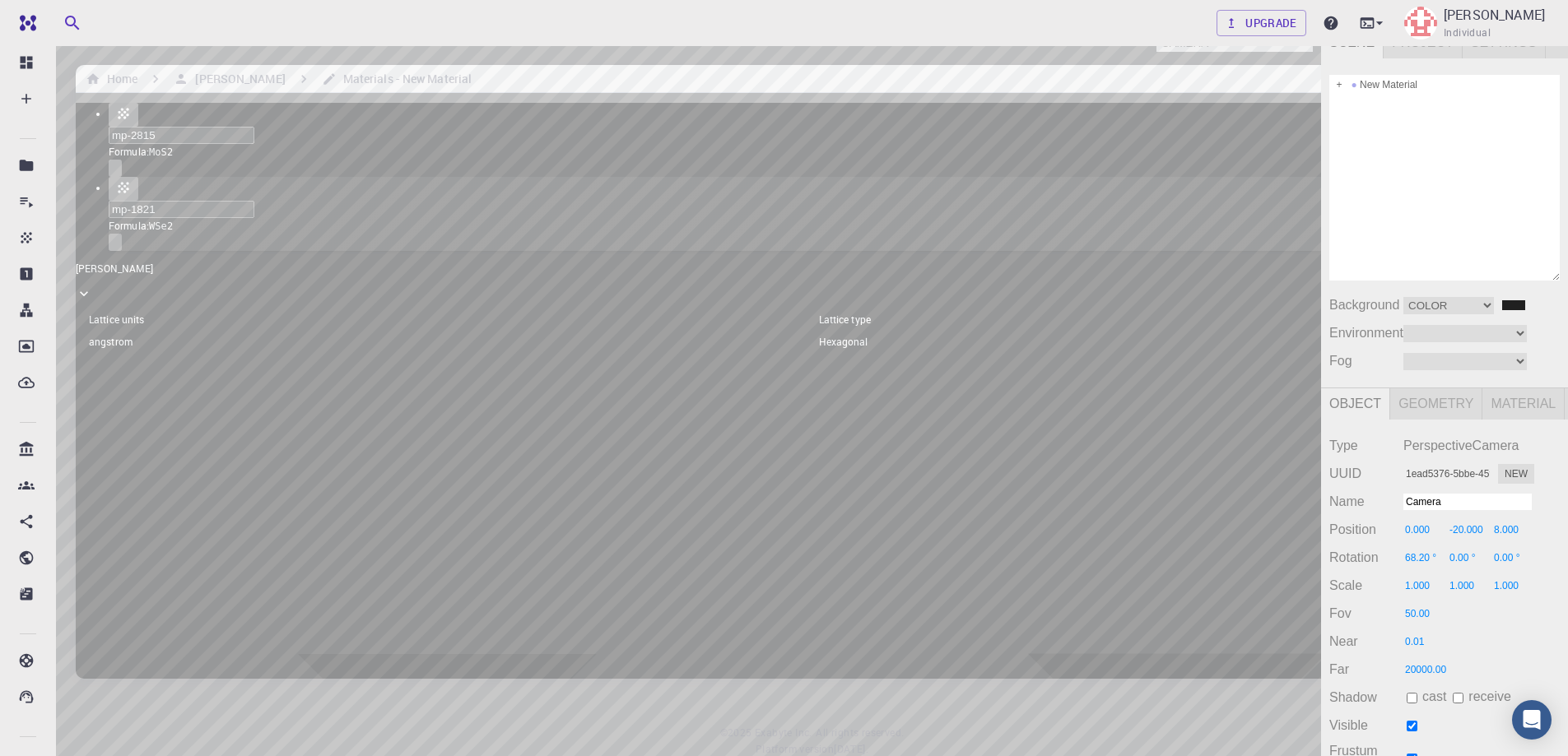
click at [1303, 39] on div "Camera OrthographicCamera PerspectiveCamera Objects 22 Vertices 3,468 Triangles…" at bounding box center [660, 416] width 1321 height 781
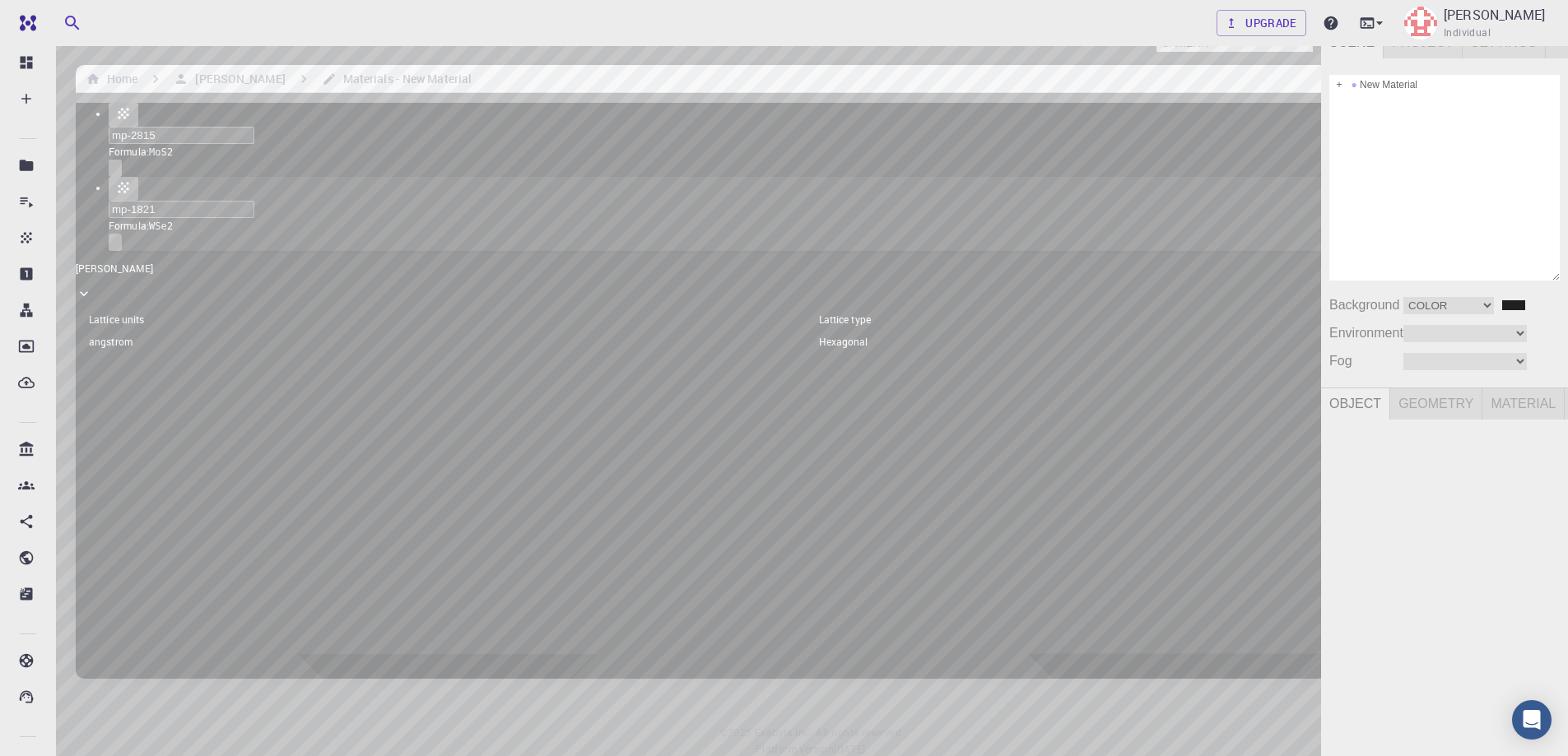
click at [1476, 190] on div "New Material" at bounding box center [1444, 178] width 231 height 206
click at [1307, 49] on div "Camera OrthographicCamera PerspectiveCamera Objects 22 Vertices 3,468 Triangles…" at bounding box center [660, 416] width 1321 height 781
select select "ca1b53f3-39ae-4bd7-92b4-194dc1b0d9fb"
click at [1157, 35] on select "Camera OrthographicCamera PerspectiveCamera" at bounding box center [1234, 43] width 157 height 17
click at [709, 442] on div "Camera OrthographicCamera PerspectiveCamera Objects 22 Vertices 3,468 Triangles…" at bounding box center [660, 416] width 1321 height 781
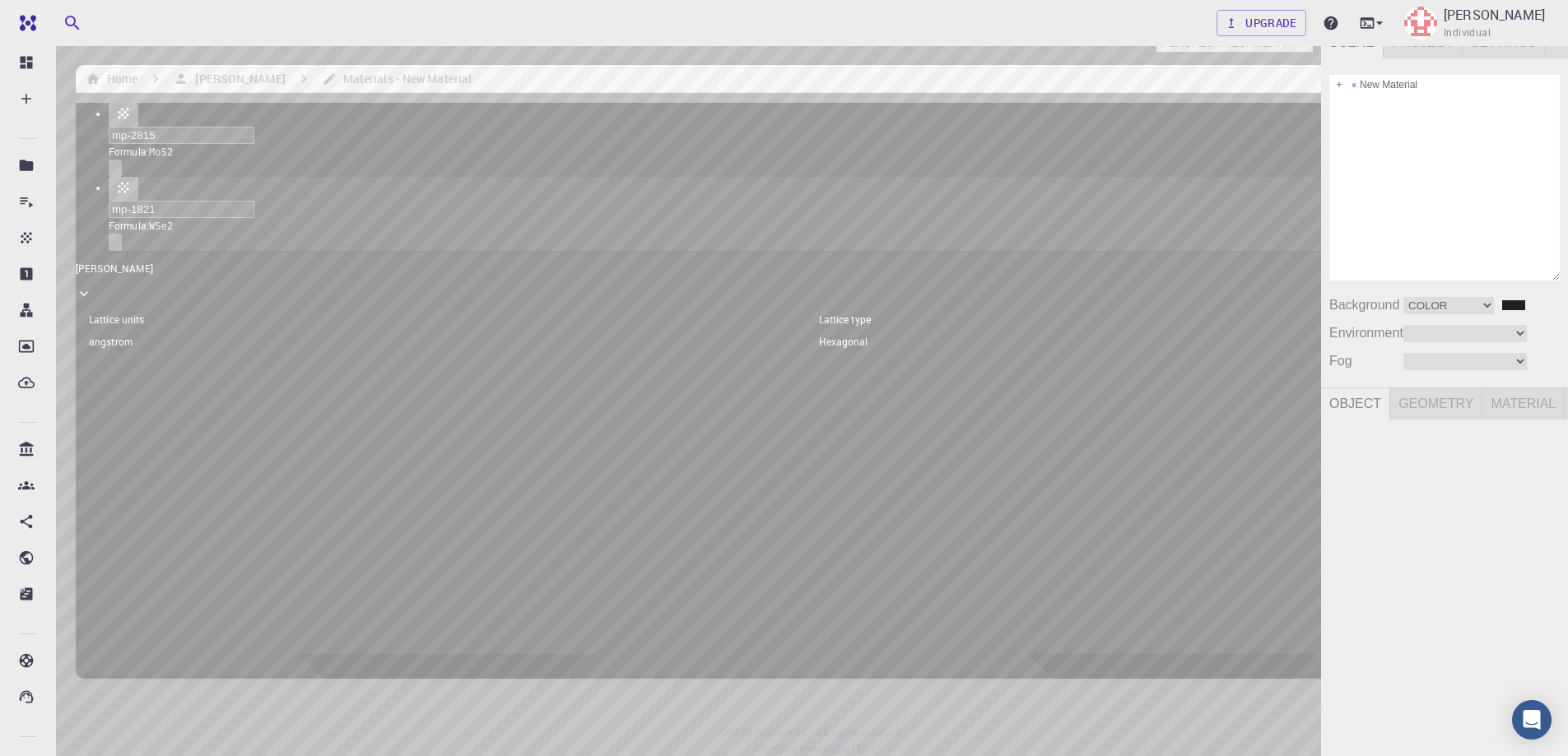
click at [639, 419] on div "Camera OrthographicCamera PerspectiveCamera Objects 22 Vertices 3,468 Triangles…" at bounding box center [660, 416] width 1321 height 781
click at [1339, 82] on span at bounding box center [1339, 85] width 12 height 12
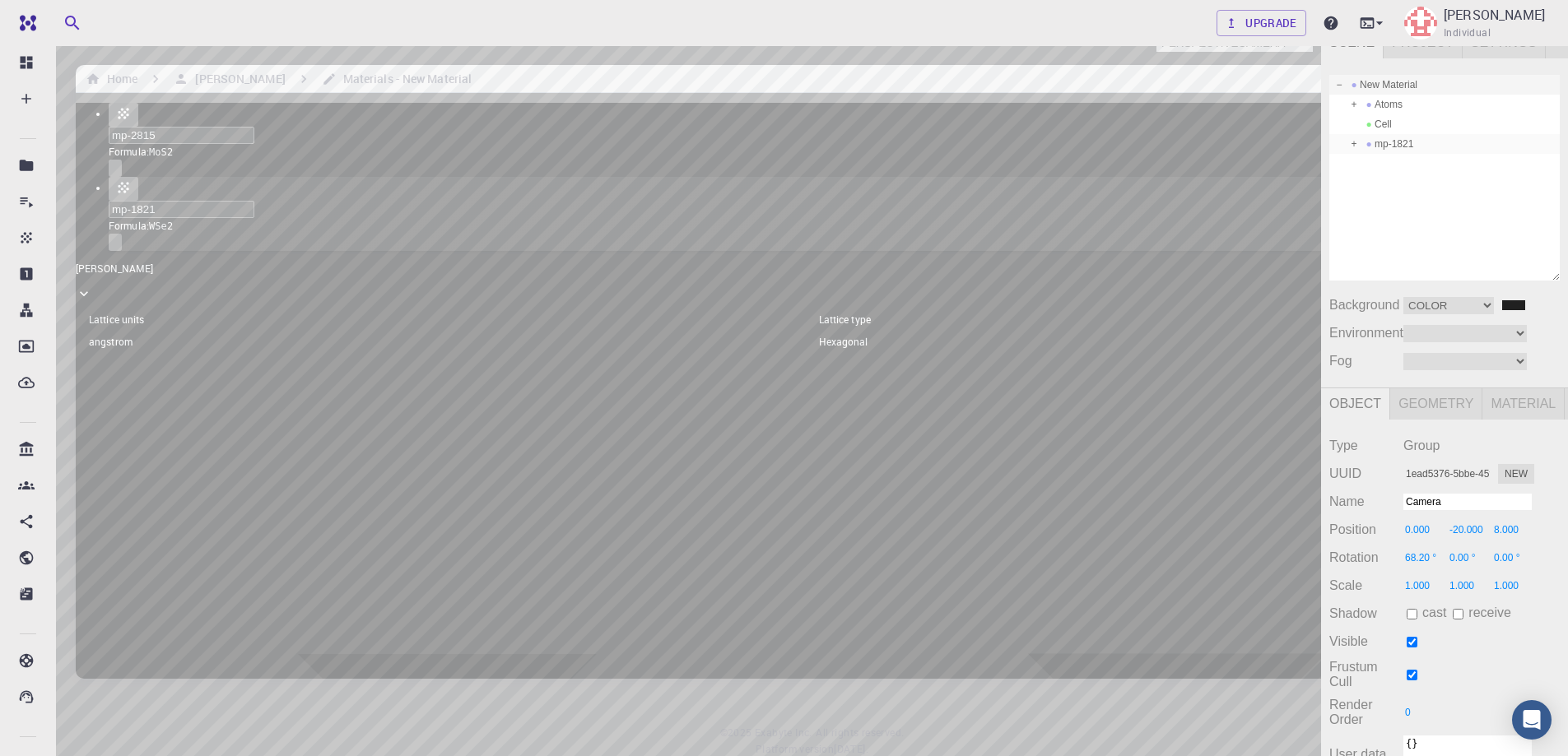
click at [1354, 143] on span at bounding box center [1354, 144] width 12 height 12
click at [1408, 142] on div "mp-1821" at bounding box center [1444, 144] width 231 height 20
click at [695, 494] on div "Camera OrthographicCamera PerspectiveCamera Objects 22 Vertices 3,468 Triangles…" at bounding box center [660, 416] width 1321 height 781
click at [686, 452] on div "Camera OrthographicCamera PerspectiveCamera Objects 22 Vertices 3,468 Triangles…" at bounding box center [660, 416] width 1321 height 781
click at [705, 491] on div "Camera OrthographicCamera PerspectiveCamera Objects 22 Vertices 3,468 Triangles…" at bounding box center [660, 416] width 1321 height 781
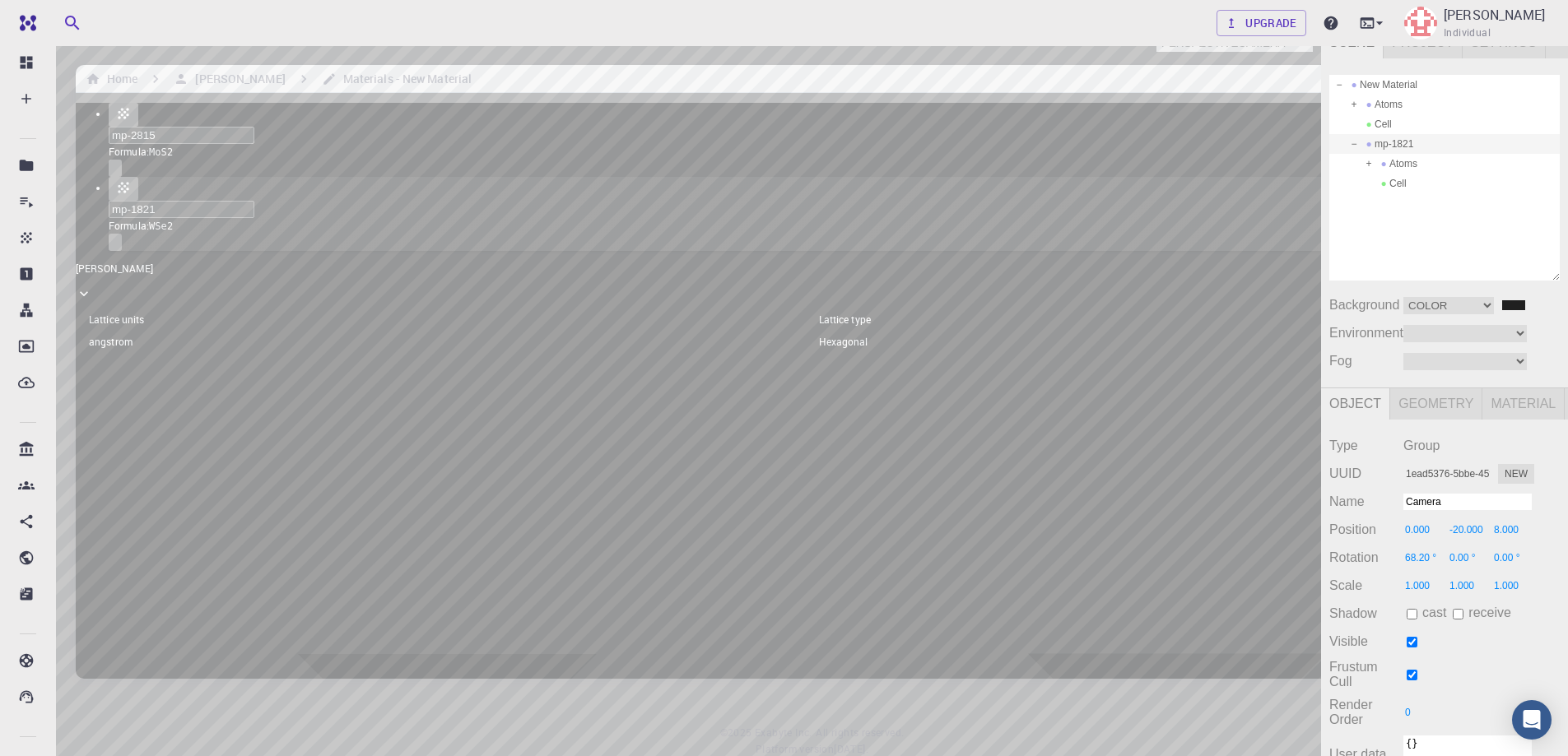
click at [12, 67] on button at bounding box center [21, 74] width 26 height 26
click at [700, 471] on div "Camera OrthographicCamera PerspectiveCamera Objects 22 Vertices 3,468 Triangles…" at bounding box center [660, 416] width 1321 height 781
click at [677, 414] on div "Camera OrthographicCamera PerspectiveCamera Objects 22 Vertices 3,468 Triangles…" at bounding box center [660, 416] width 1321 height 781
click at [672, 414] on div "Camera OrthographicCamera PerspectiveCamera Objects 22 Vertices 3,468 Triangles…" at bounding box center [660, 416] width 1321 height 781
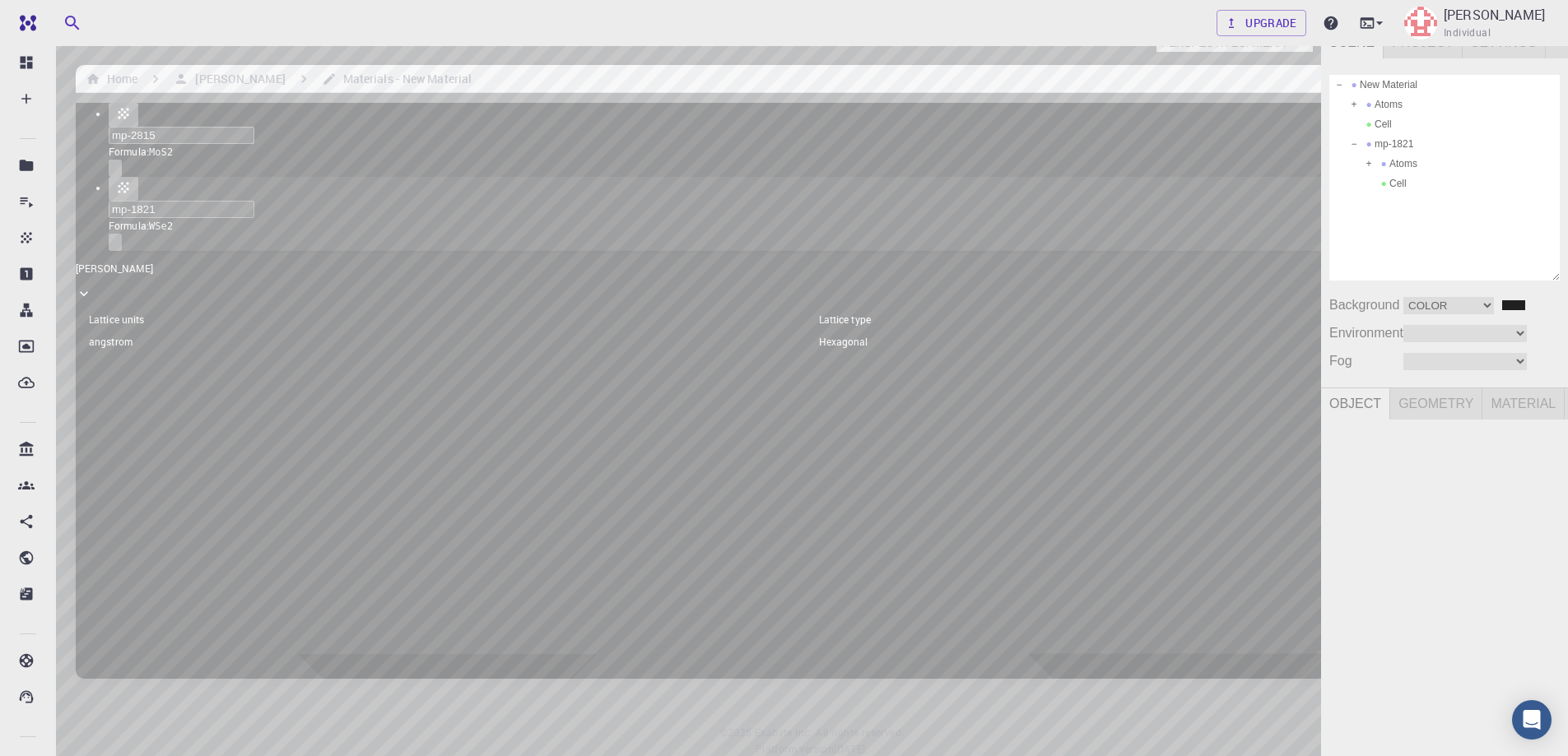
click at [26, 70] on img at bounding box center [21, 73] width 13 height 13
click at [16, 46] on img at bounding box center [21, 46] width 13 height 13
click at [663, 380] on div "Camera OrthographicCamera PerspectiveCamera Objects 22 Vertices 3,468 Triangles…" at bounding box center [660, 416] width 1321 height 781
click at [649, 340] on div "Camera OrthographicCamera PerspectiveCamera Objects 22 Vertices 3,468 Triangles…" at bounding box center [660, 416] width 1321 height 781
click at [1304, 42] on div "Camera OrthographicCamera PerspectiveCamera Objects 22 Vertices 3,468 Triangles…" at bounding box center [660, 416] width 1321 height 781
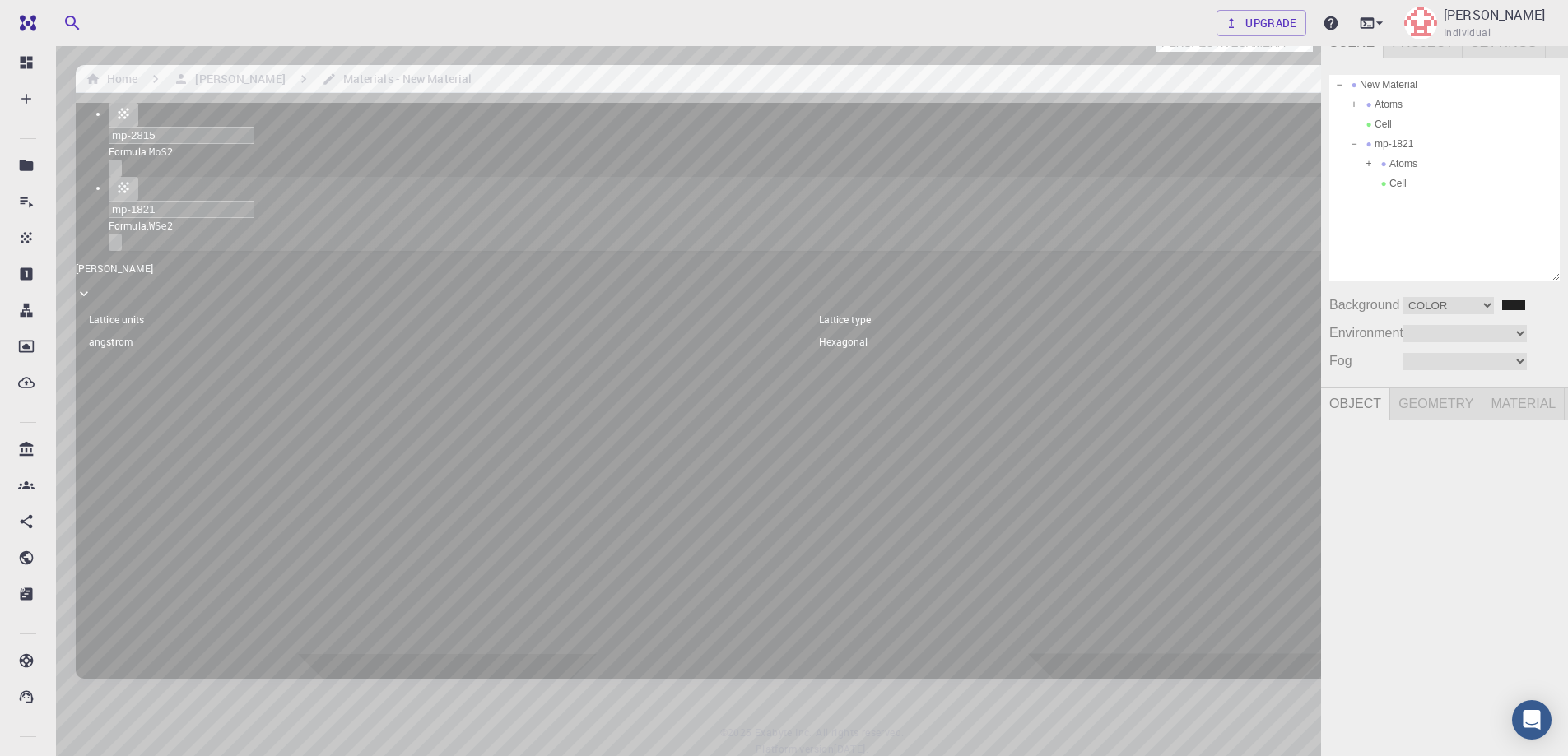
select select "1ead5376-5bbe-45fe-87ff-7a6bf1068dec"
click at [1157, 35] on select "Camera OrthographicCamera PerspectiveCamera" at bounding box center [1234, 43] width 157 height 17
click at [573, 719] on div "Camera OrthographicCamera PerspectiveCamera Objects 22 Vertices 3,468 Triangles…" at bounding box center [660, 416] width 1321 height 781
click at [23, 47] on img at bounding box center [21, 46] width 13 height 13
click at [604, 180] on div "Camera OrthographicCamera PerspectiveCamera Objects 22 Vertices 3,468 Triangles…" at bounding box center [660, 416] width 1321 height 781
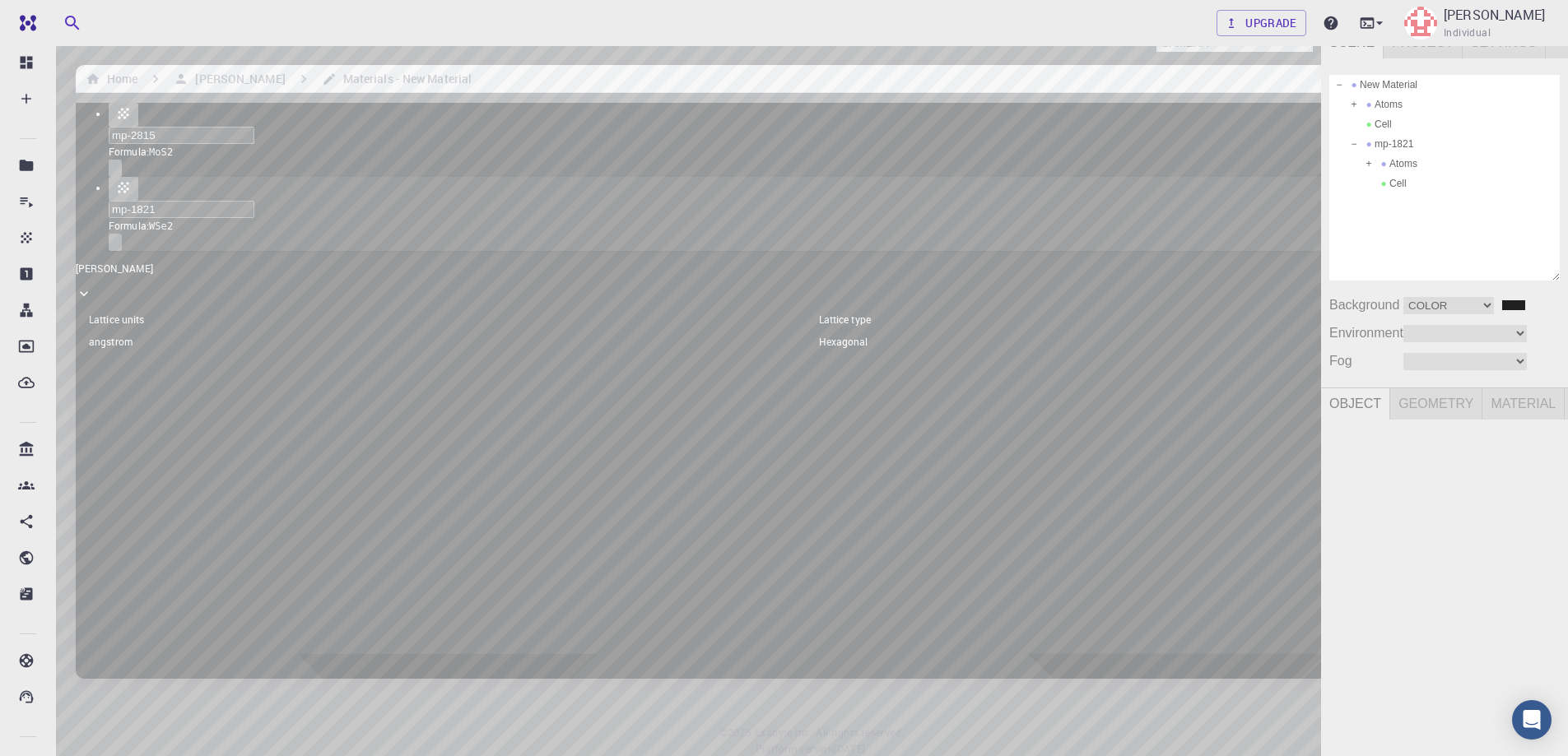
click at [578, 110] on div "Camera OrthographicCamera PerspectiveCamera Objects 22 Vertices 3,468 Triangles…" at bounding box center [660, 416] width 1321 height 781
click at [1370, 164] on span at bounding box center [1369, 164] width 12 height 12
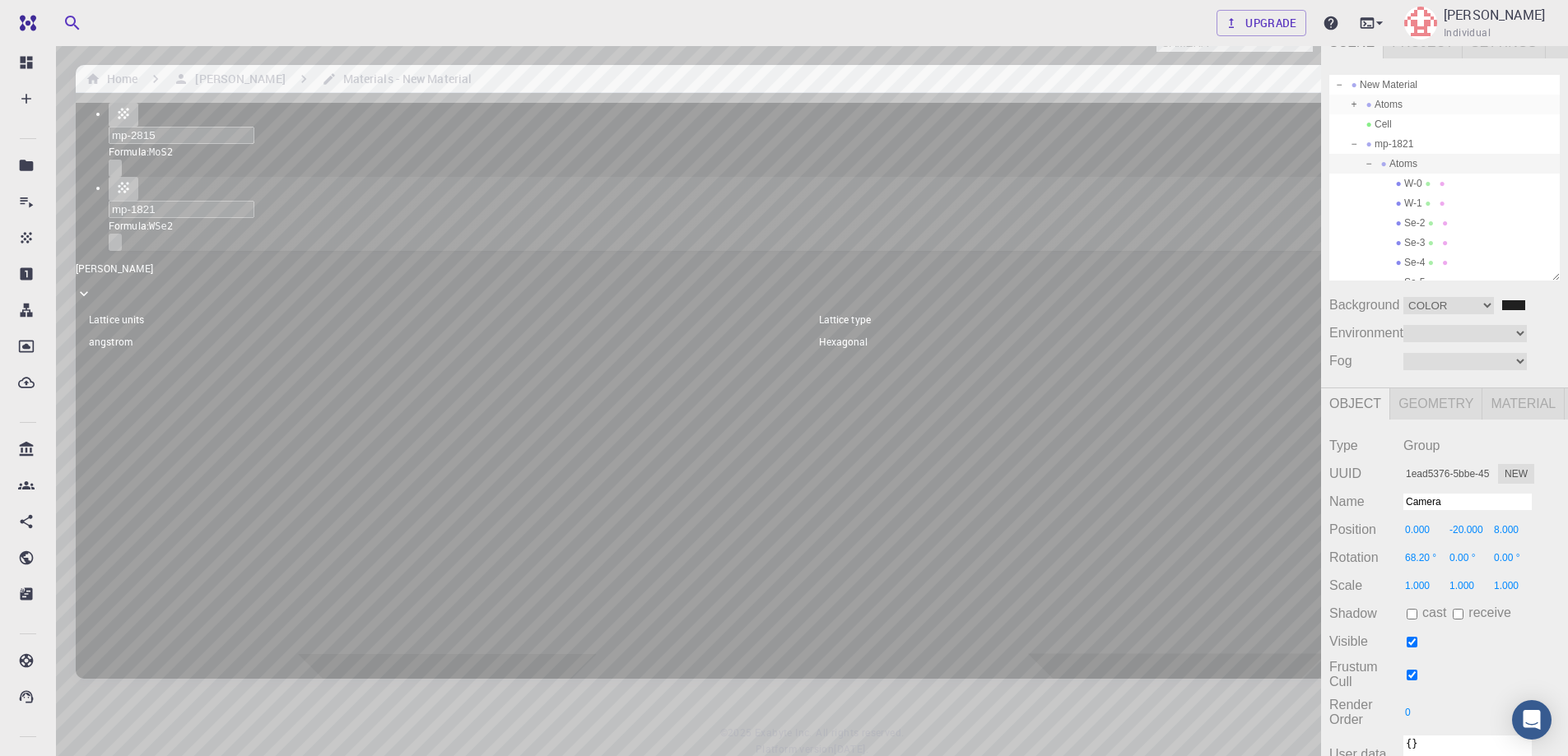
click at [1355, 103] on span at bounding box center [1354, 105] width 12 height 12
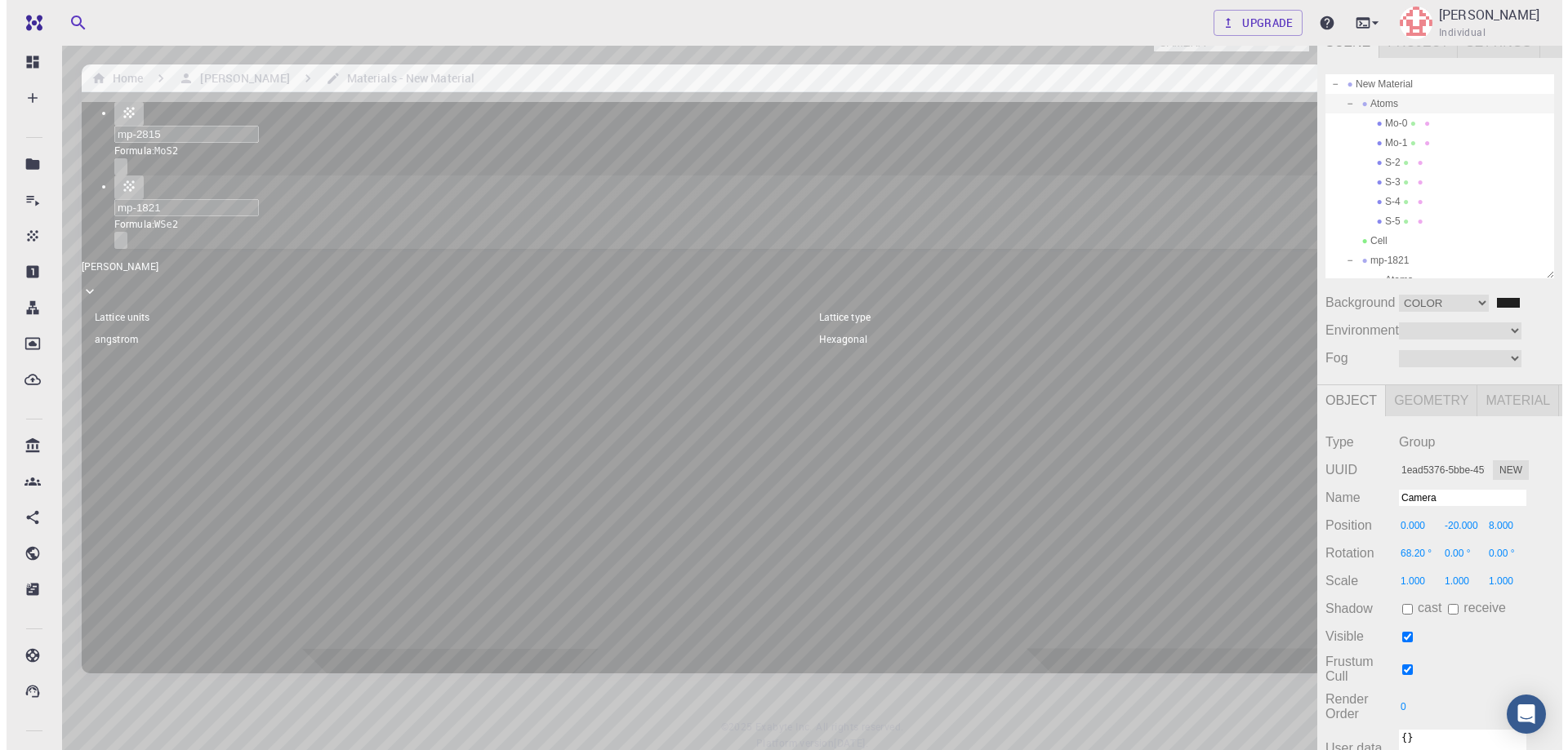
scroll to position [12, 0]
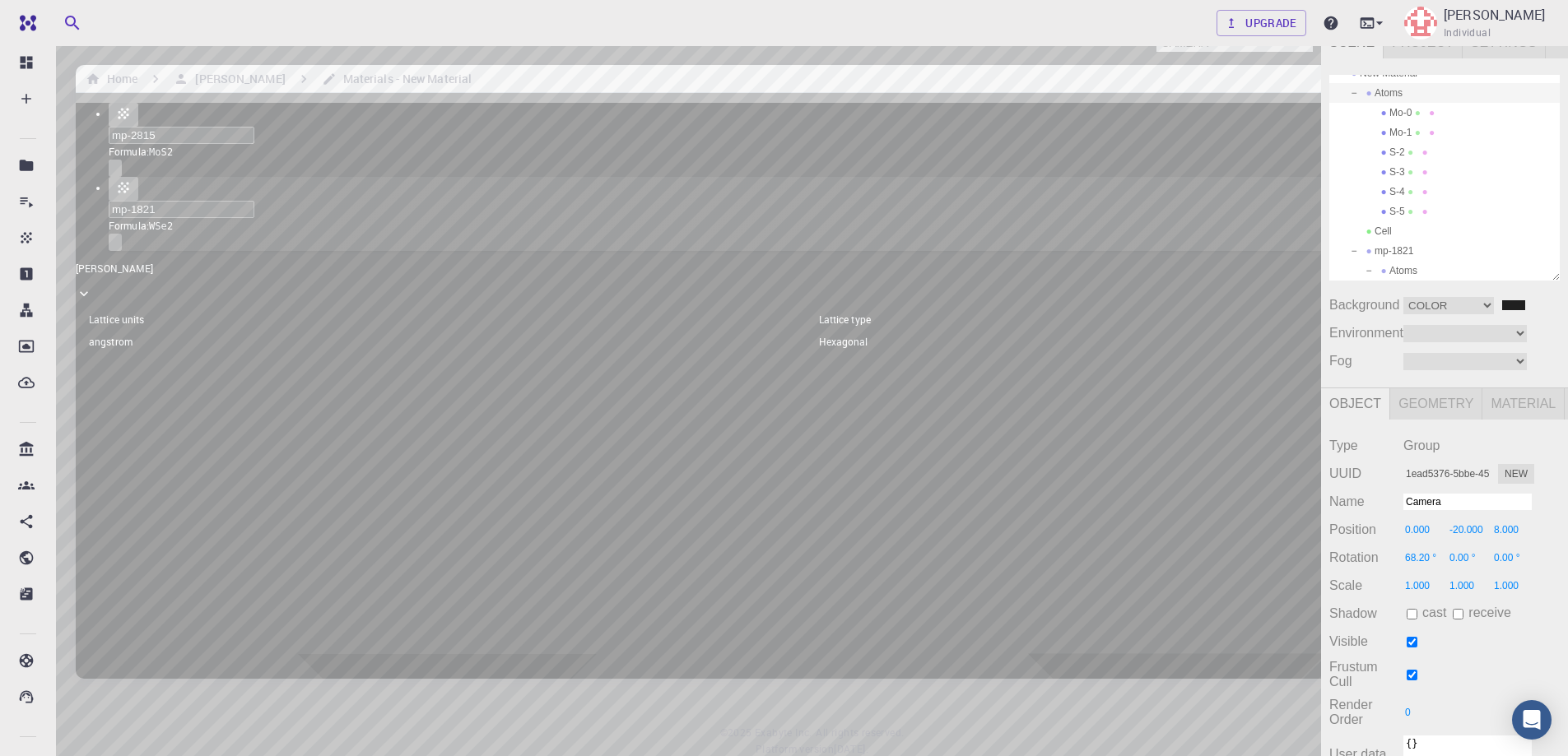
click at [1395, 91] on div "Atoms" at bounding box center [1444, 93] width 231 height 20
click at [642, 447] on div "Camera OrthographicCamera PerspectiveCamera Objects 22 Vertices 3,468 Triangles…" at bounding box center [660, 416] width 1321 height 781
click at [1420, 269] on div "Atoms" at bounding box center [1444, 271] width 231 height 20
click at [674, 420] on div "Camera OrthographicCamera PerspectiveCamera Objects 22 Vertices 3,468 Triangles…" at bounding box center [660, 416] width 1321 height 781
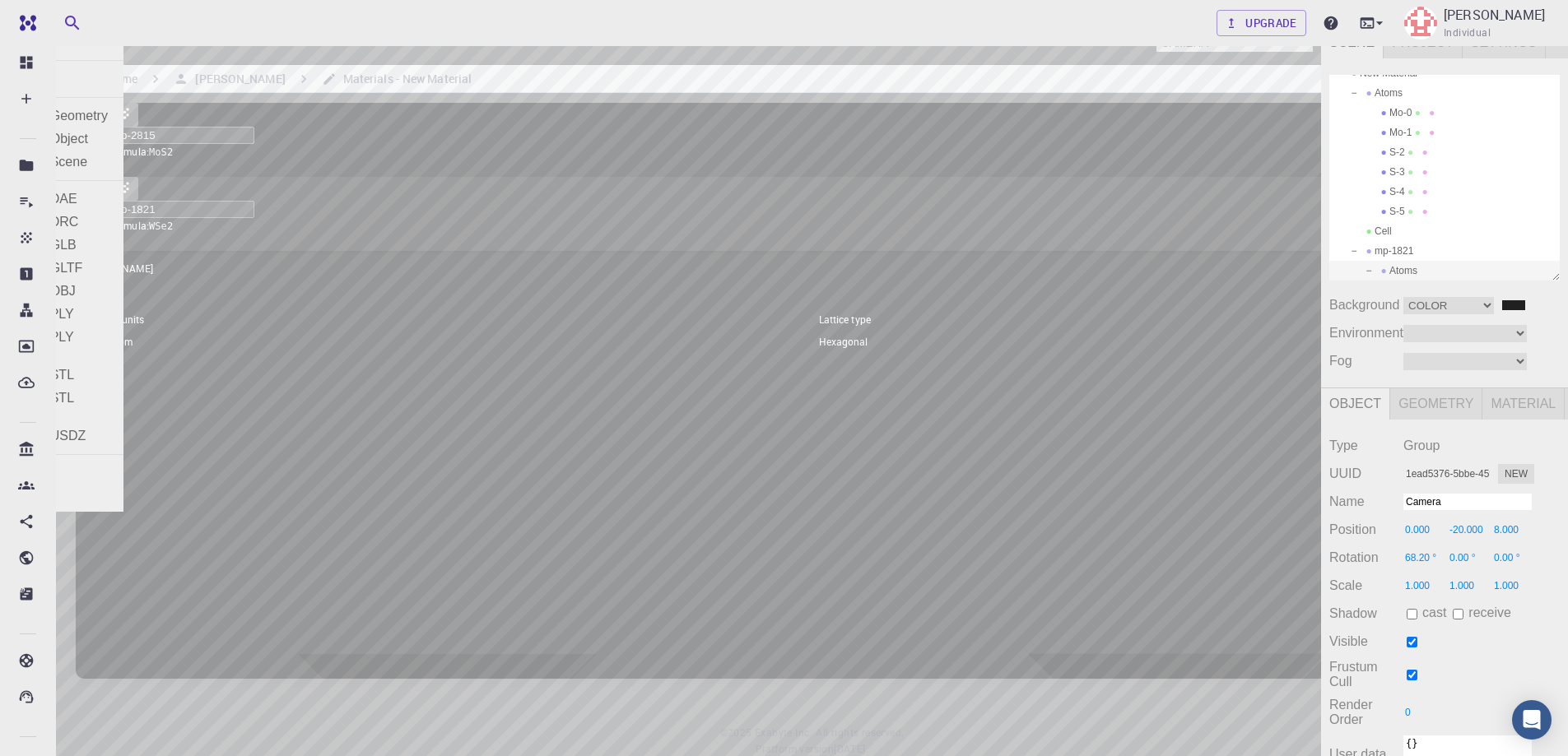
click at [10, 11] on div "File" at bounding box center [17, 13] width 35 height 26
click at [68, 492] on div "Exit" at bounding box center [62, 495] width 124 height 23
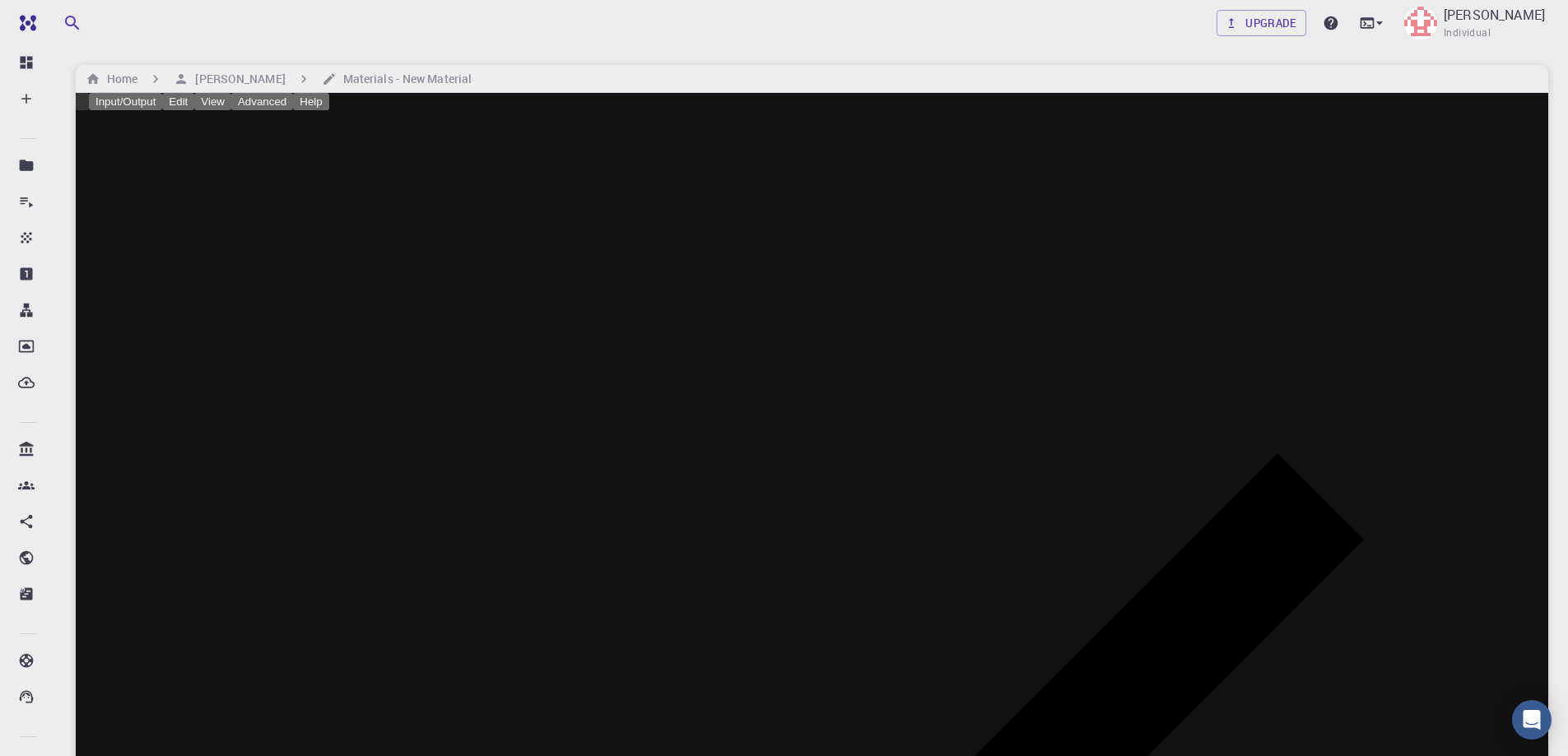
type input "TRI"
type input "3.1903154850006104"
type input "3.190315511160848"
type input "14.879003524780273"
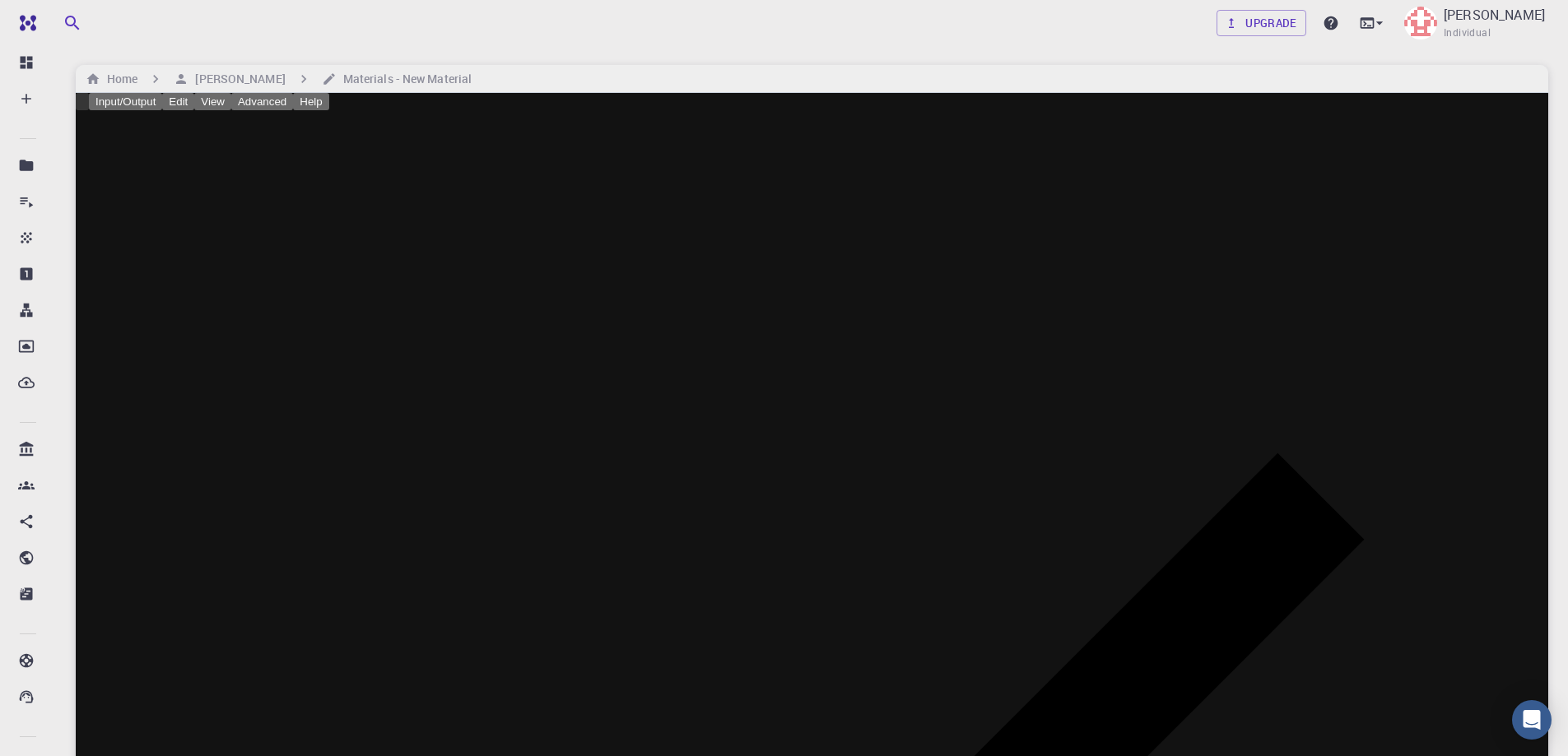
type input "119.99998736818145"
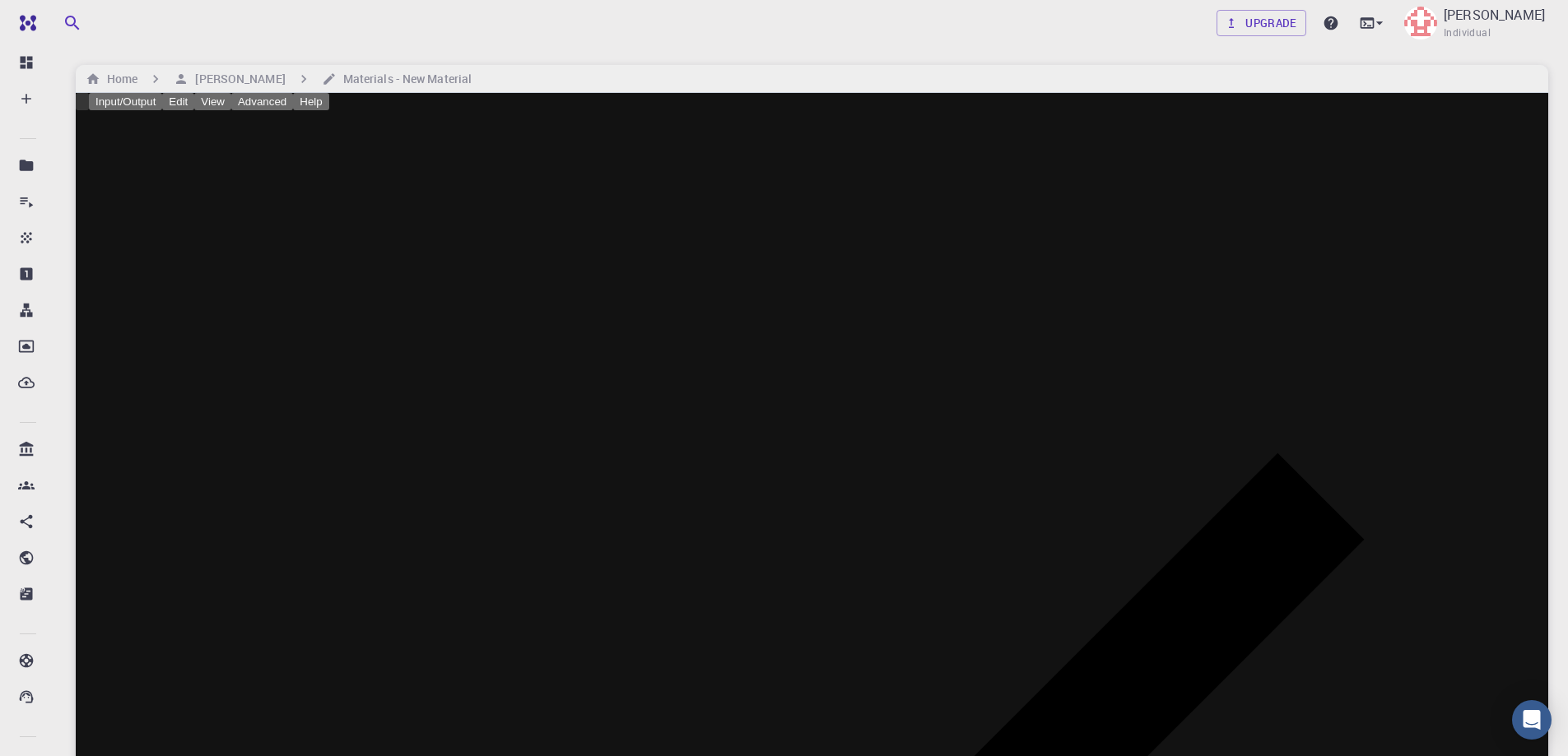
click at [120, 77] on h6 "Home" at bounding box center [119, 79] width 37 height 18
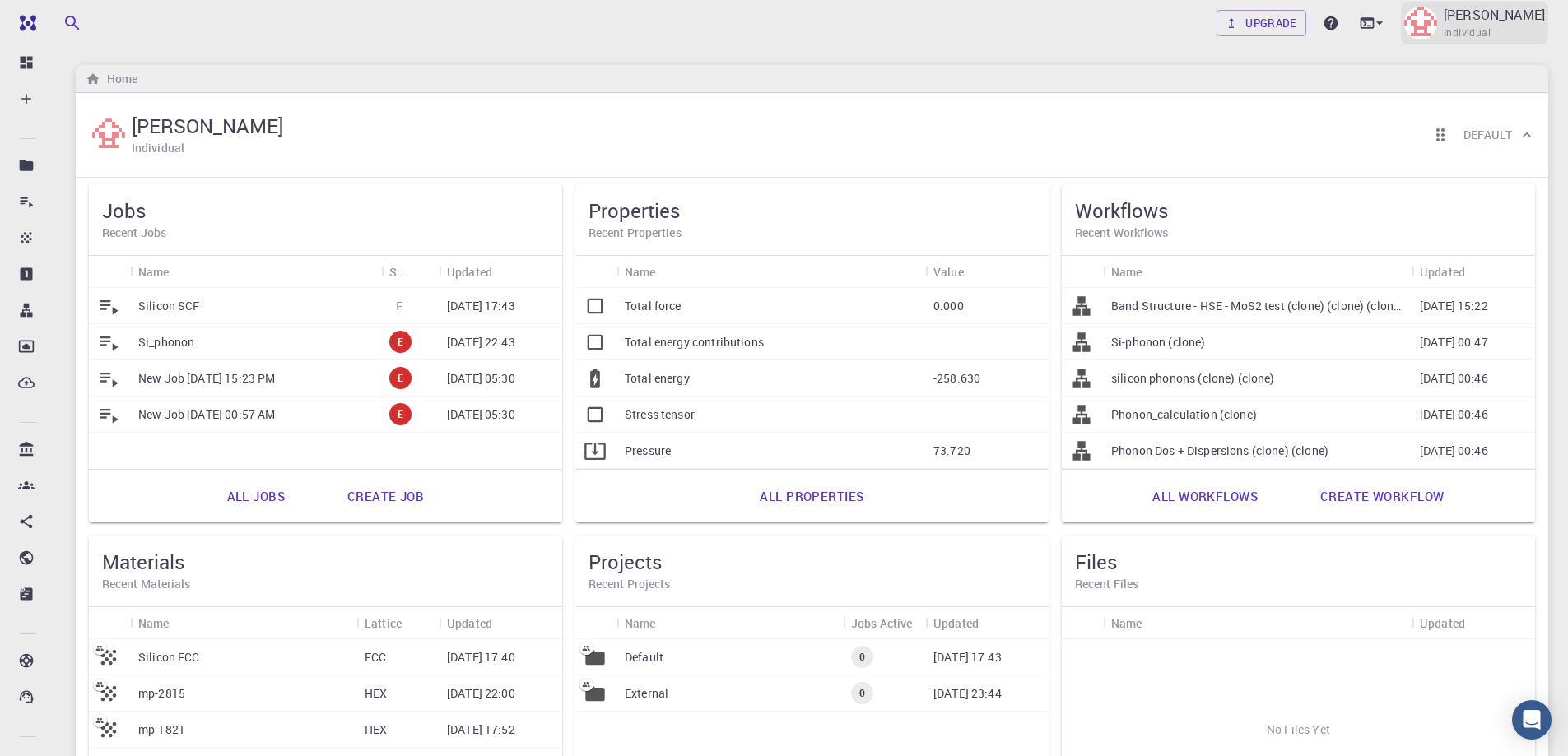
click at [1485, 24] on p "[PERSON_NAME]" at bounding box center [1494, 15] width 101 height 20
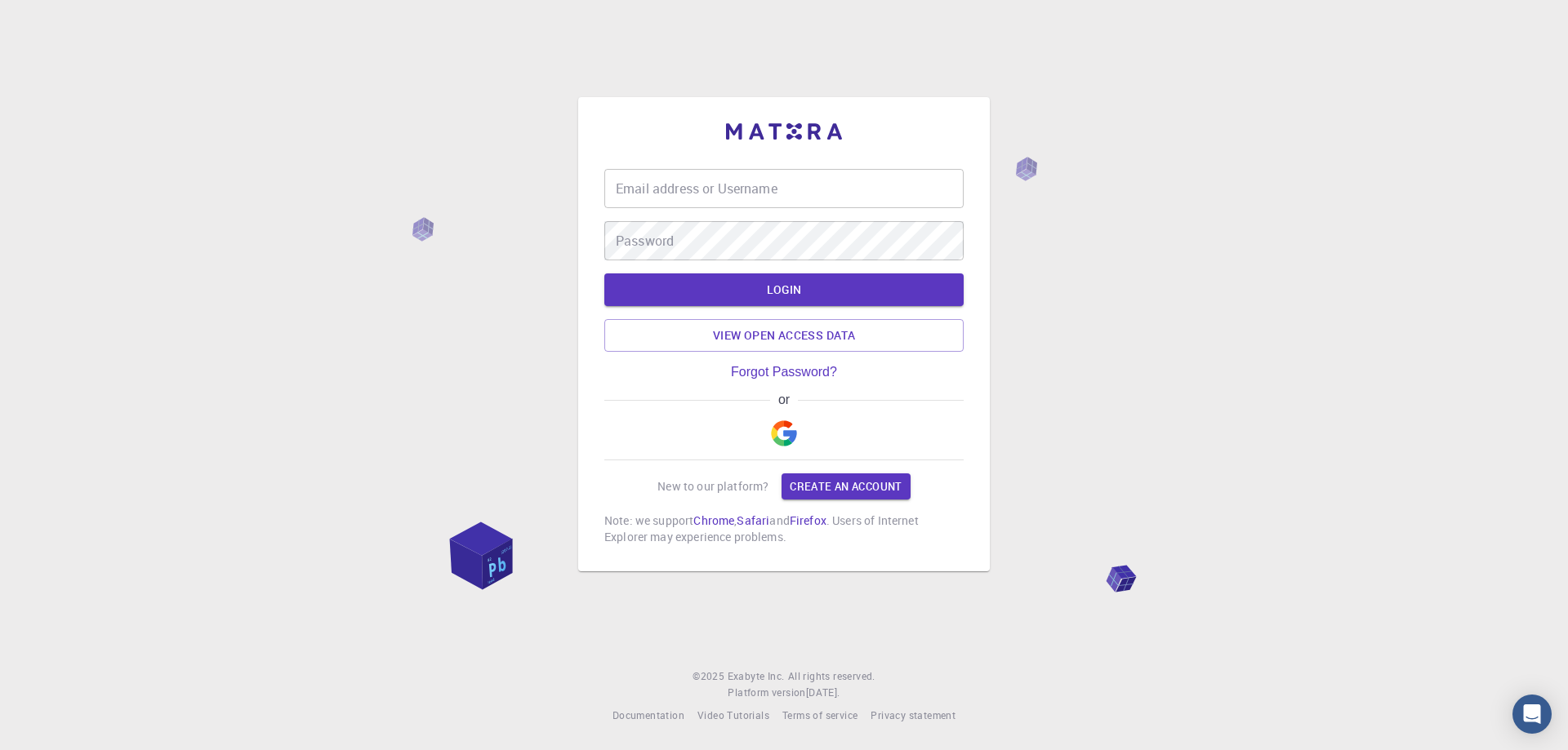
type input "[PERSON_NAME][EMAIL_ADDRESS][DOMAIN_NAME]"
